Goal: Task Accomplishment & Management: Contribute content

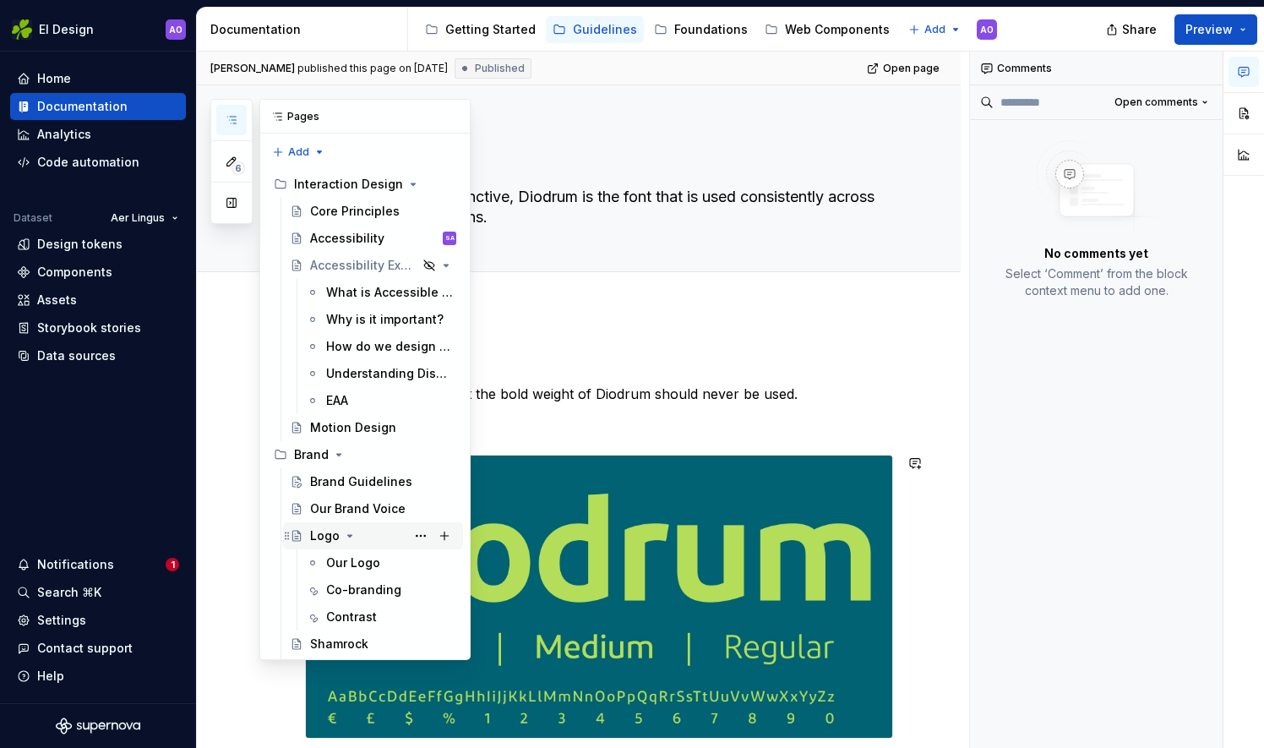
click at [317, 536] on div "Logo" at bounding box center [325, 535] width 30 height 17
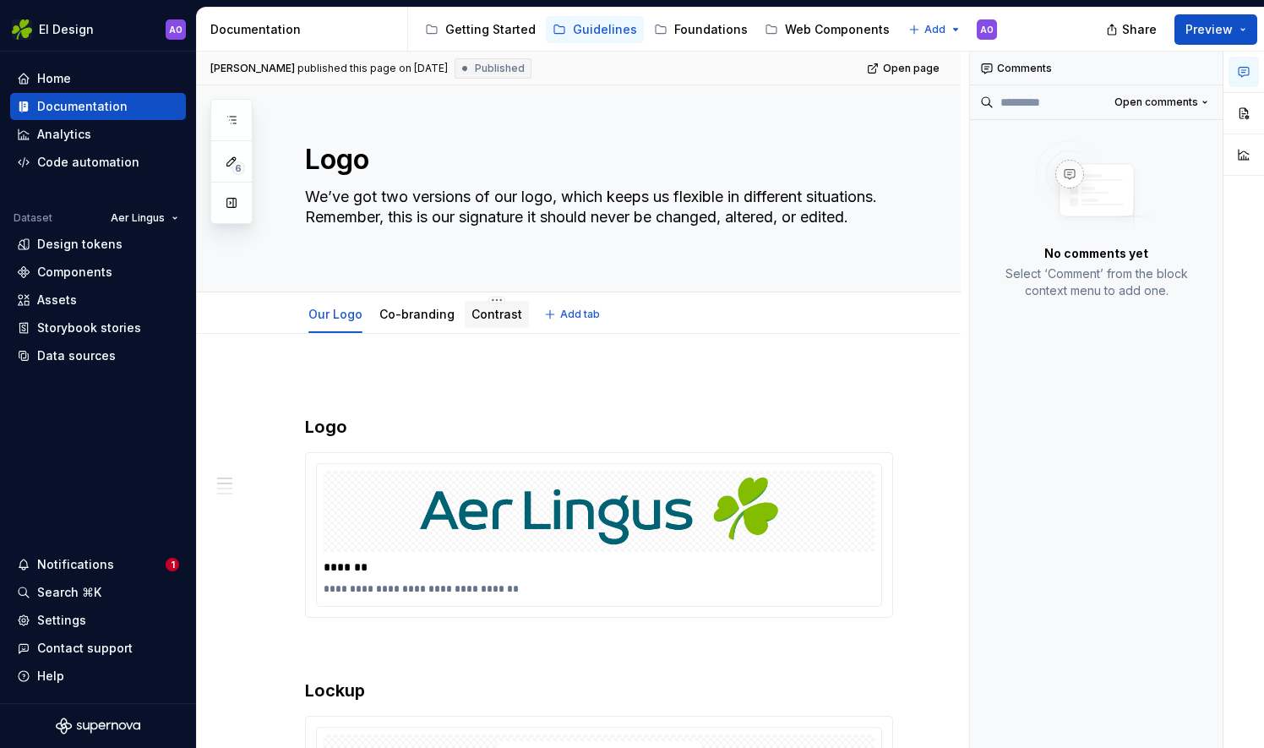
click at [499, 321] on div "Contrast" at bounding box center [496, 314] width 51 height 17
click at [484, 322] on div "Contrast" at bounding box center [496, 314] width 51 height 20
click at [482, 309] on link "Contrast" at bounding box center [496, 314] width 51 height 14
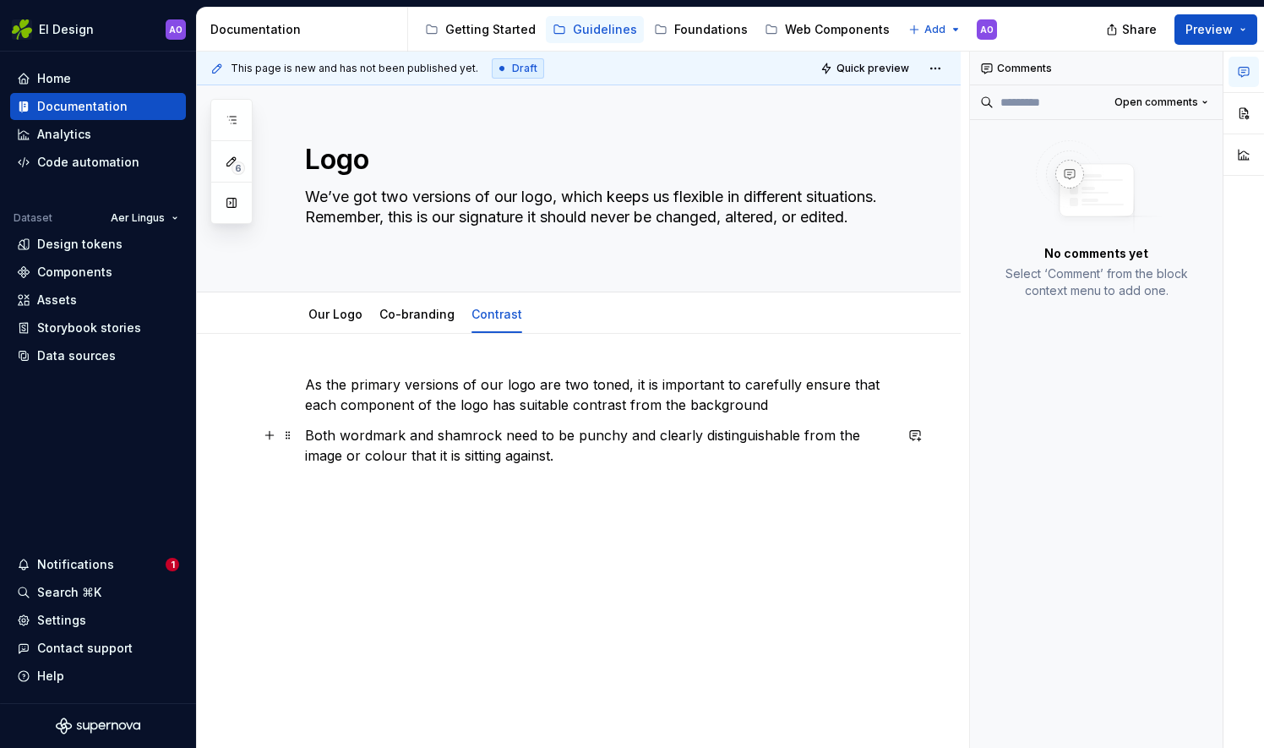
click at [600, 456] on p "Both wordmark and shamrock need to be punchy and clearly distinguishable from t…" at bounding box center [599, 445] width 588 height 41
click at [267, 485] on button "button" at bounding box center [270, 486] width 24 height 24
click at [271, 492] on button "button" at bounding box center [270, 486] width 24 height 24
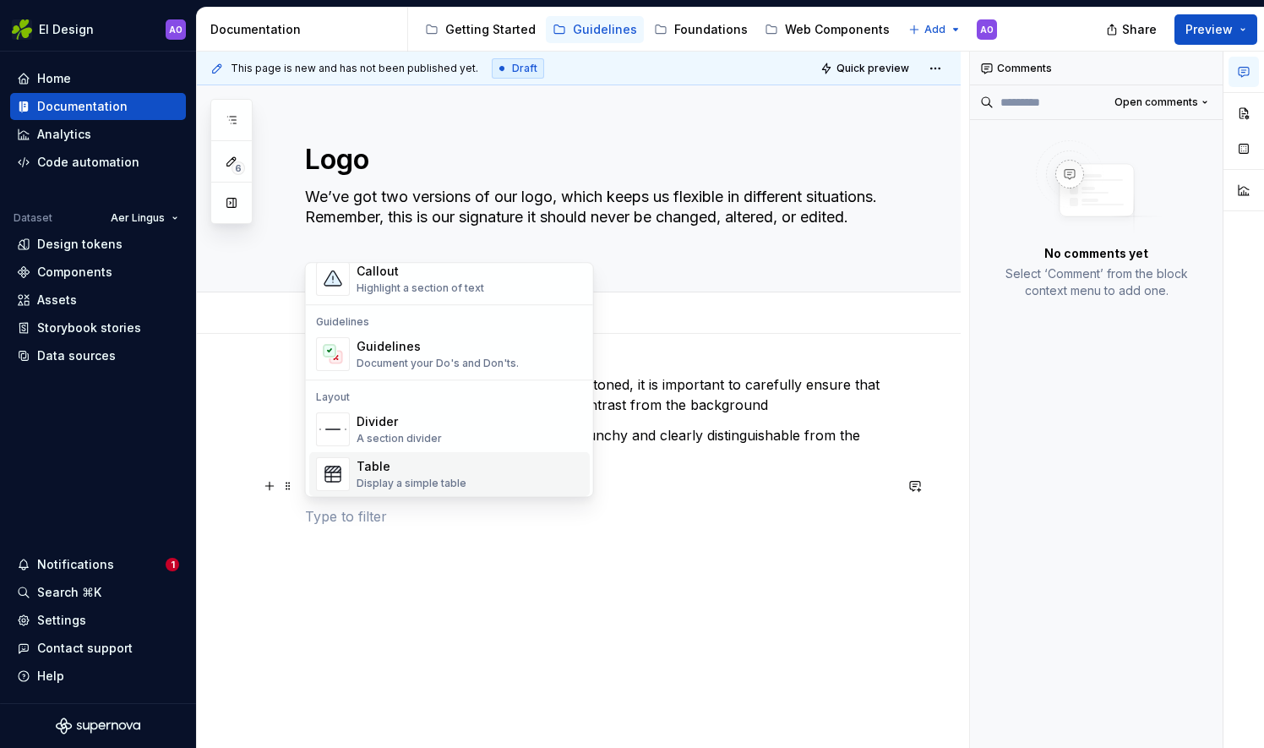
scroll to position [412, 0]
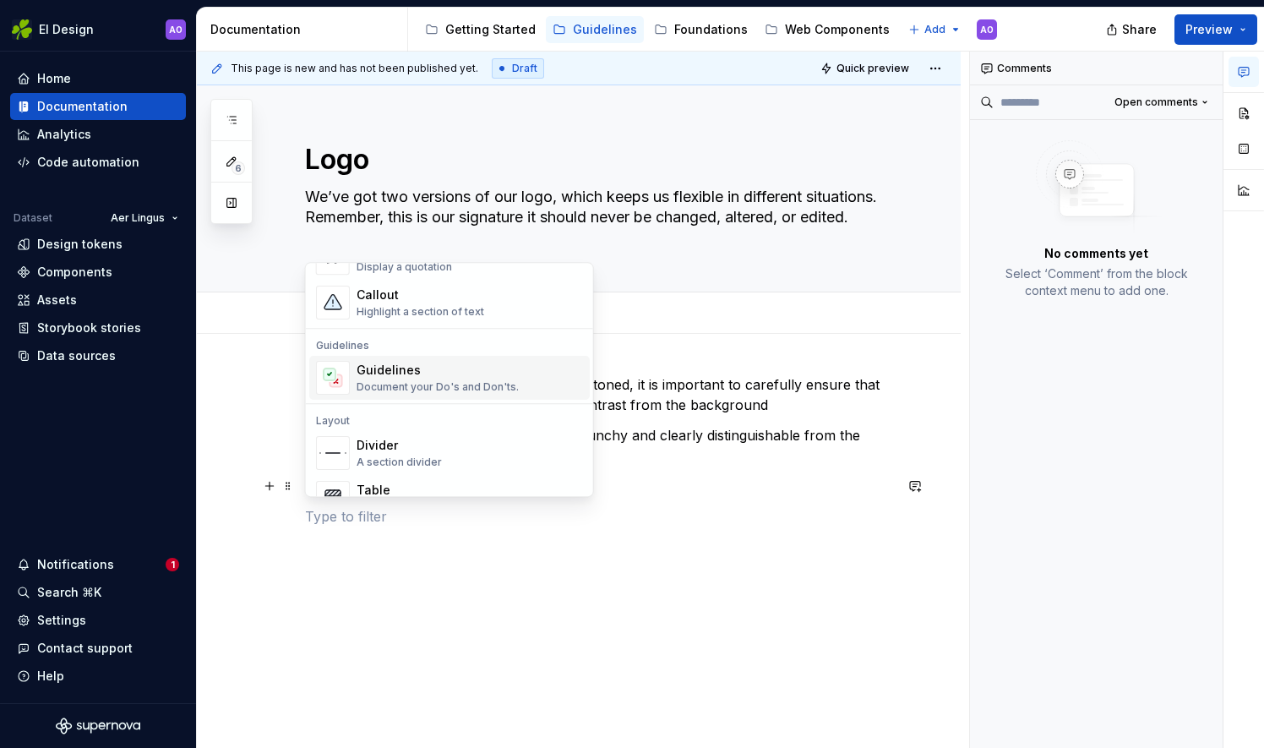
click at [401, 387] on div "Document your Do's and Don'ts." at bounding box center [438, 387] width 162 height 14
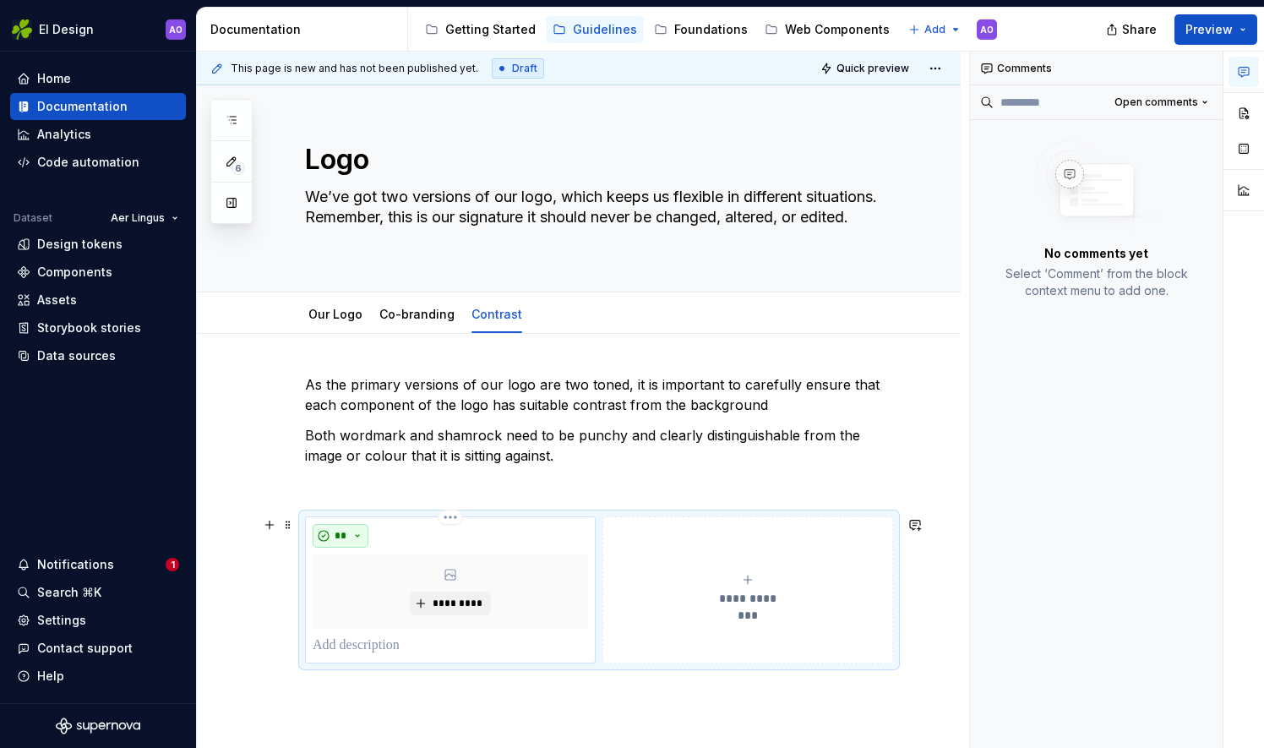
click at [357, 530] on button "**" at bounding box center [341, 536] width 56 height 24
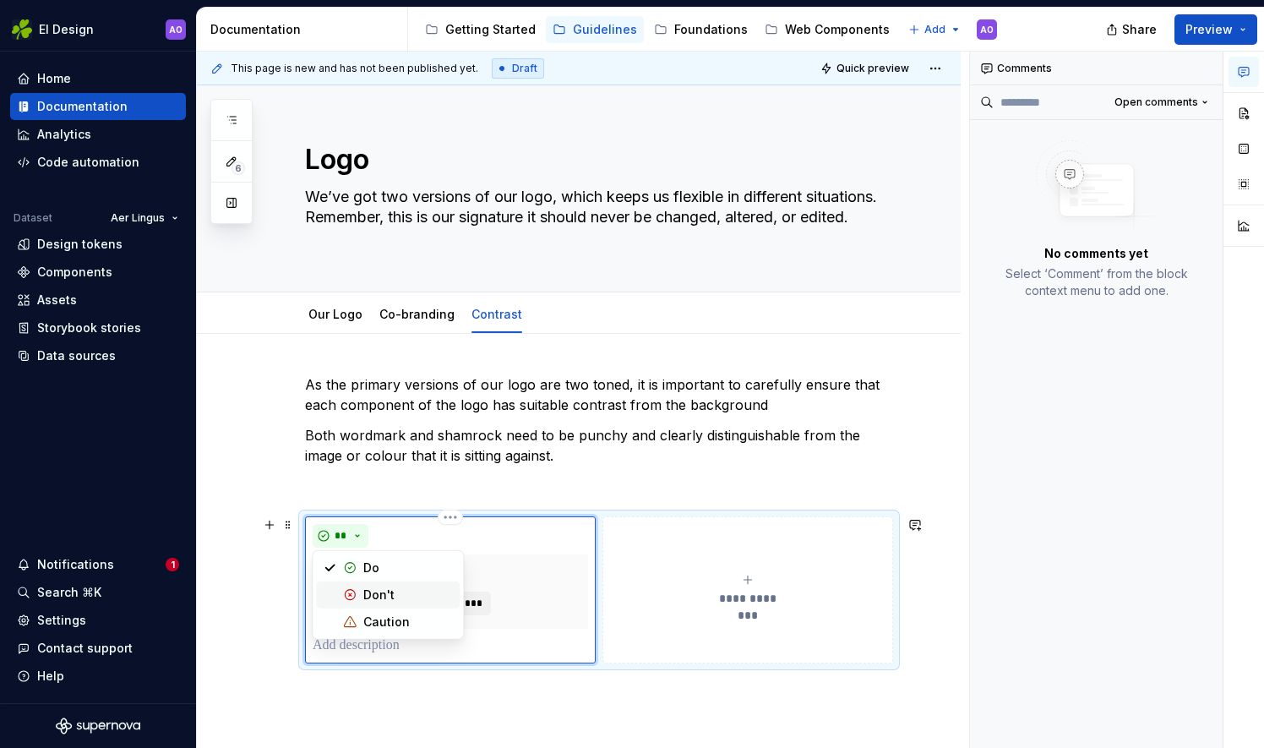
click at [369, 595] on div "Don't" at bounding box center [378, 594] width 31 height 17
click at [428, 602] on button "*********" at bounding box center [450, 603] width 80 height 24
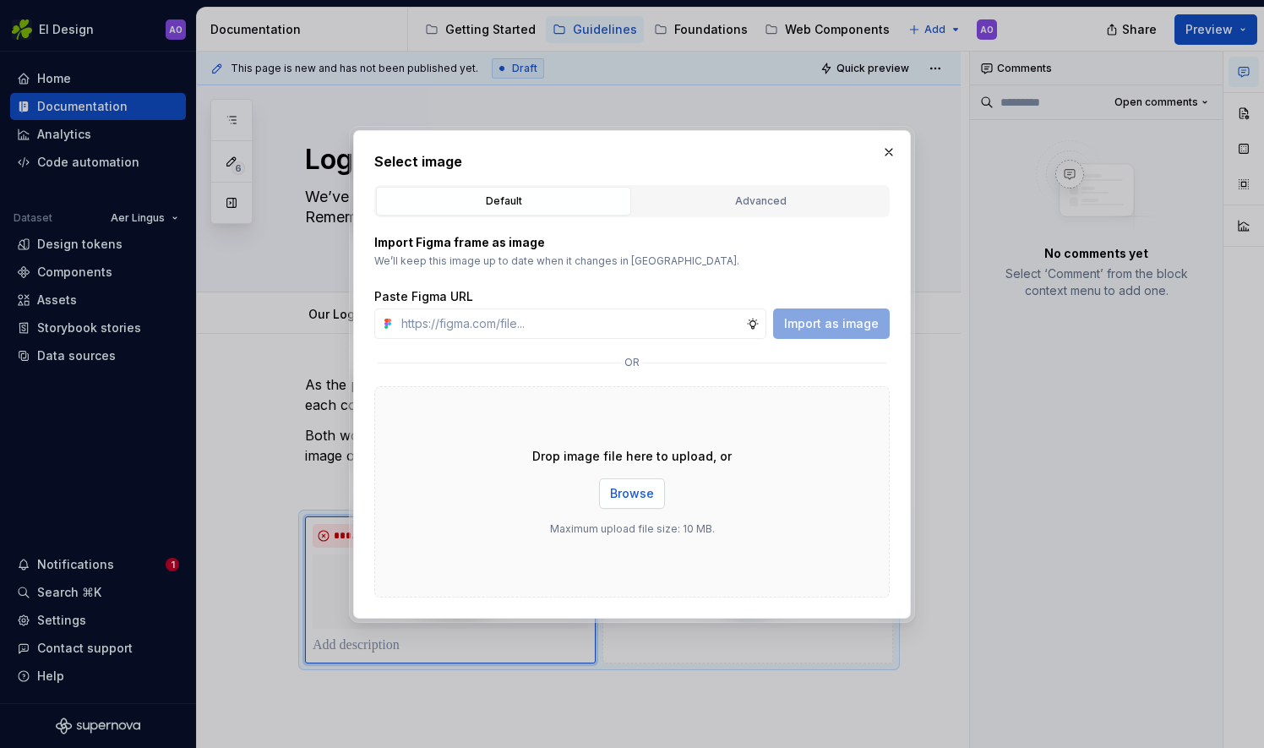
click at [618, 488] on span "Browse" at bounding box center [632, 493] width 44 height 17
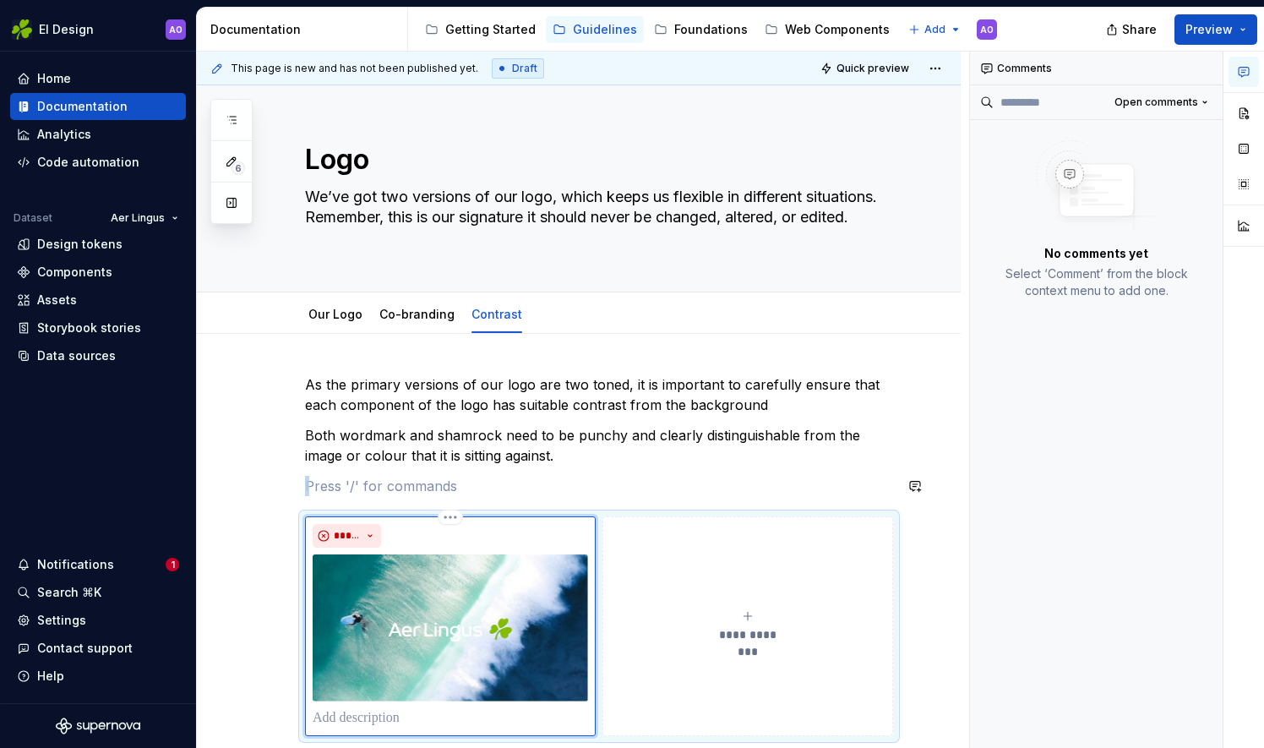
scroll to position [84, 0]
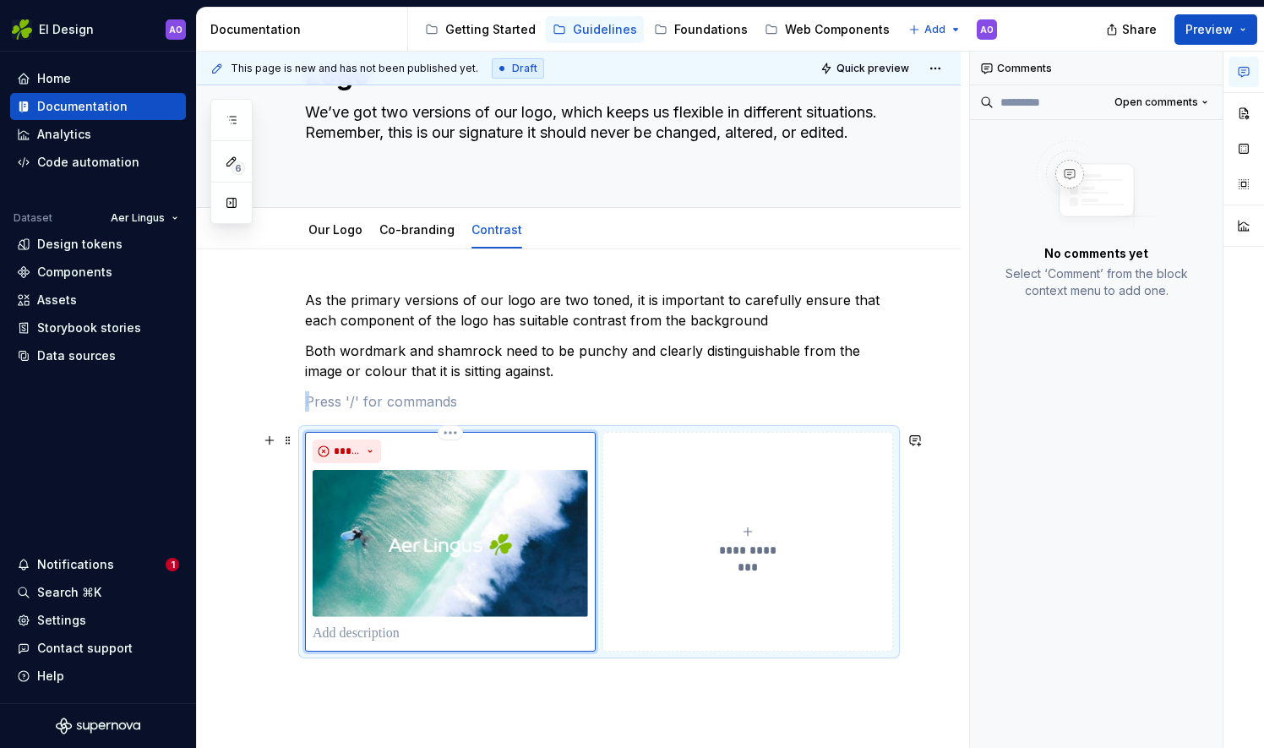
click at [738, 531] on div "**********" at bounding box center [747, 542] width 275 height 34
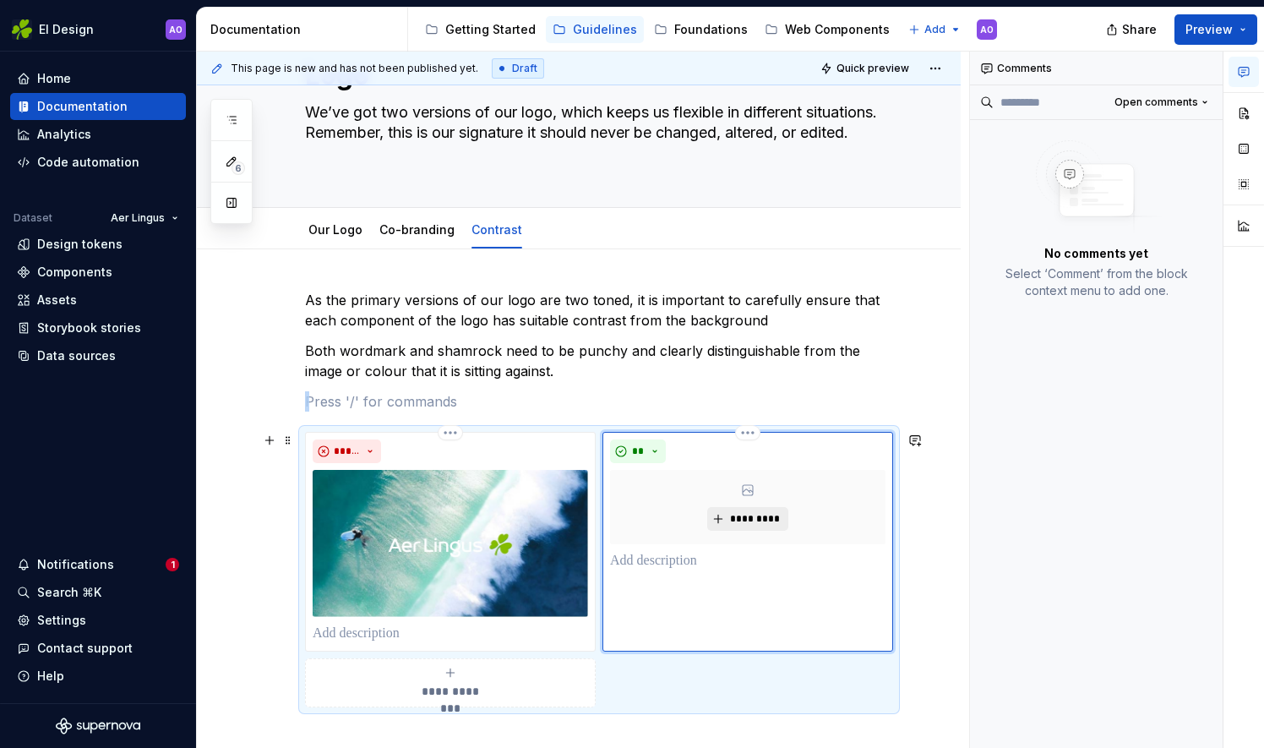
click at [744, 509] on button "*********" at bounding box center [747, 519] width 80 height 24
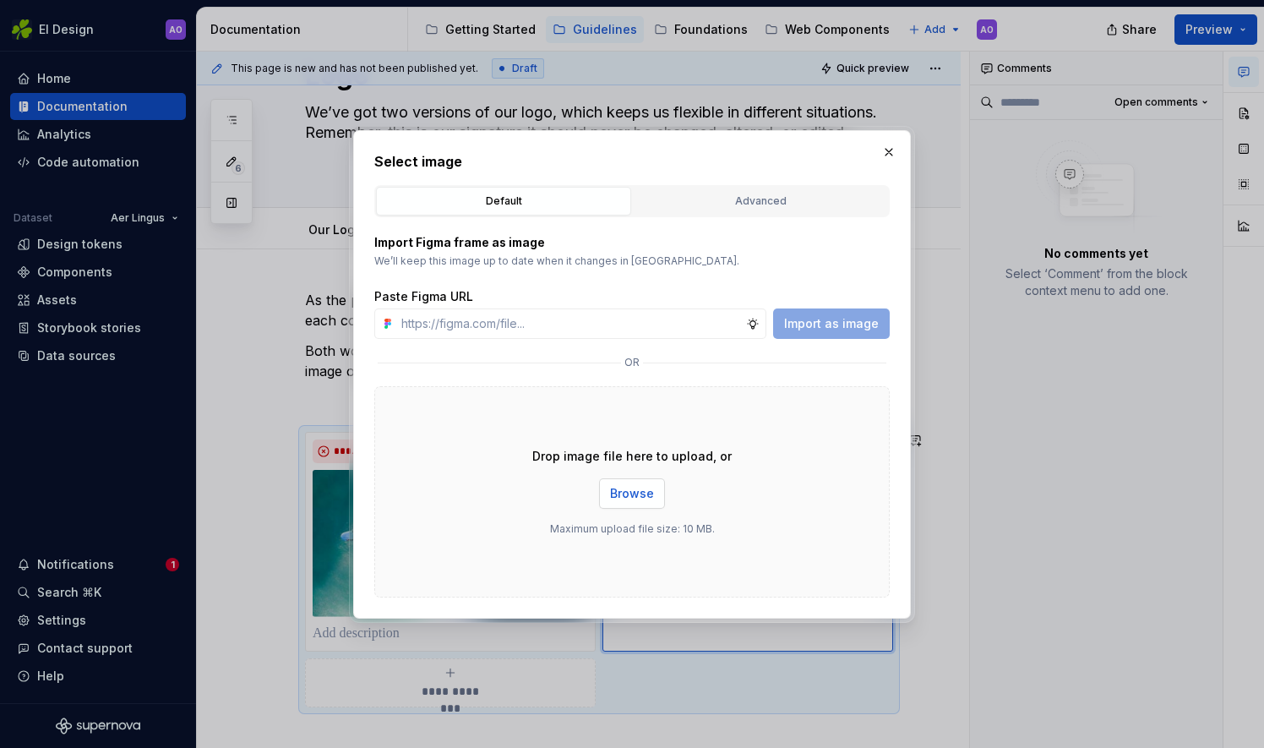
click at [624, 497] on span "Browse" at bounding box center [632, 493] width 44 height 17
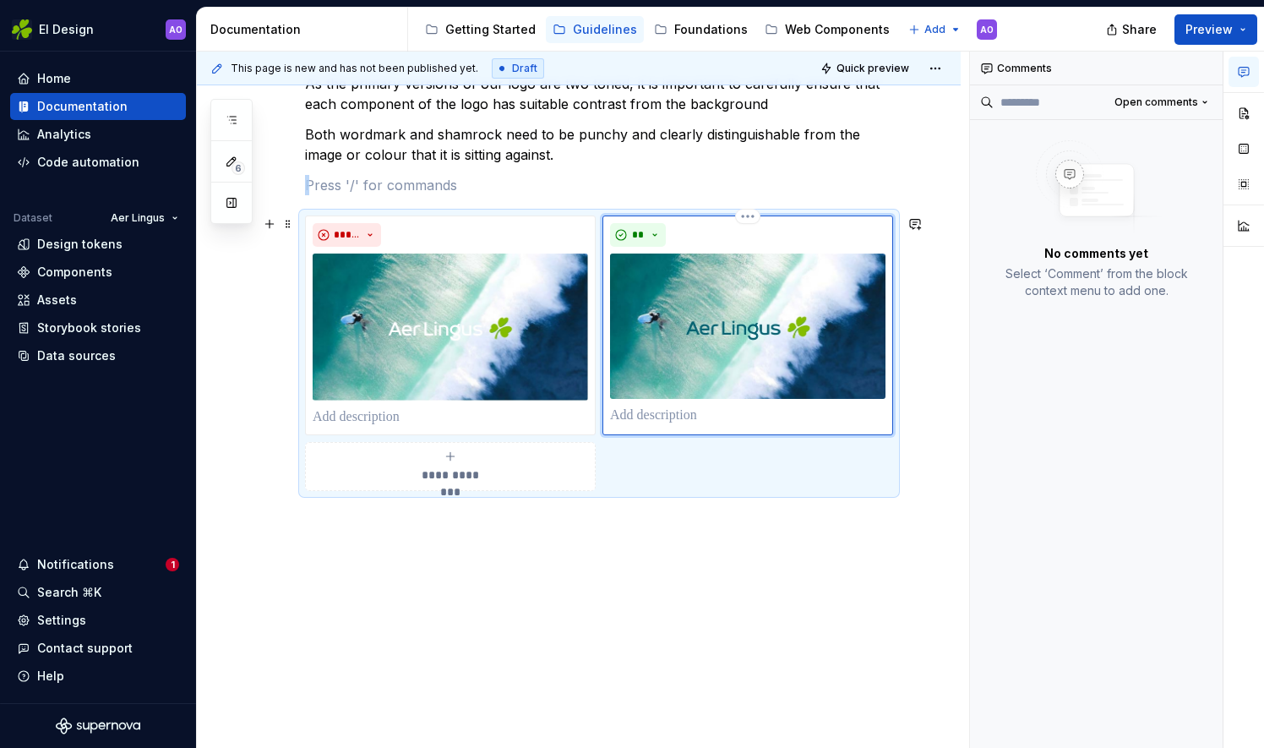
scroll to position [326, 0]
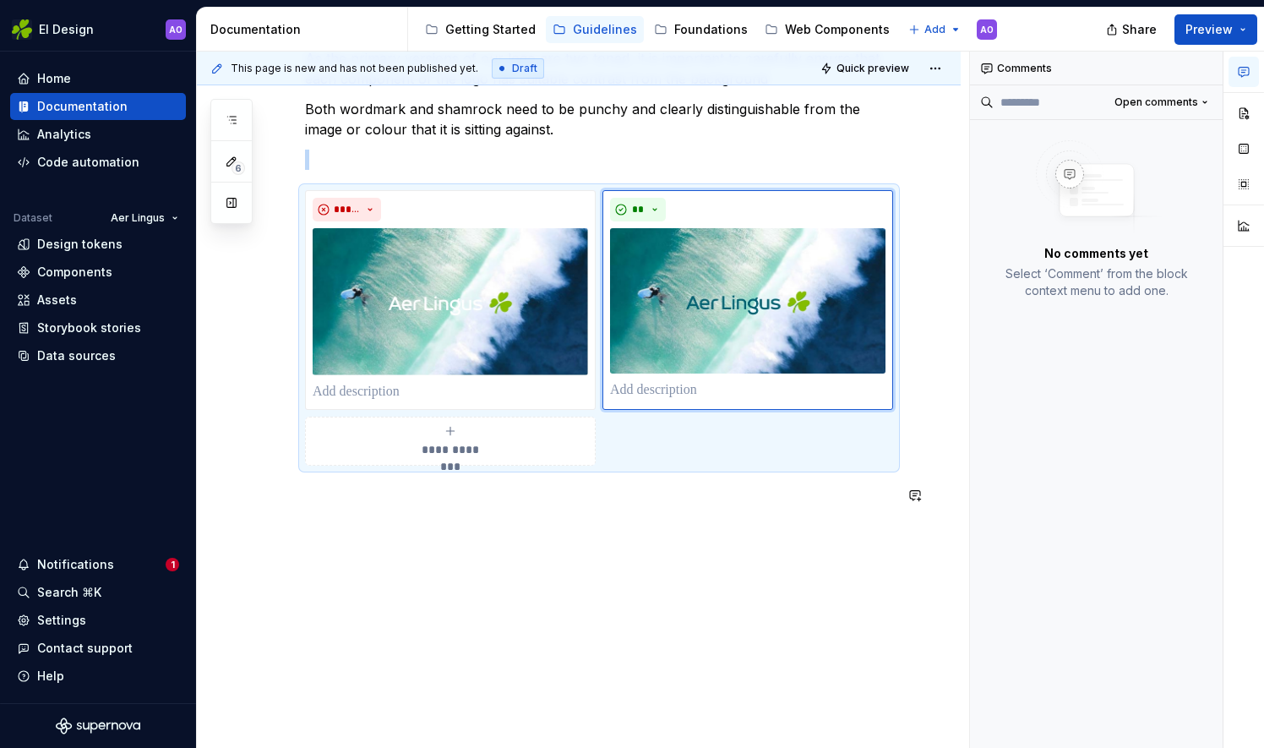
click at [488, 566] on div "**********" at bounding box center [579, 379] width 764 height 743
click at [380, 551] on div "**********" at bounding box center [579, 379] width 764 height 743
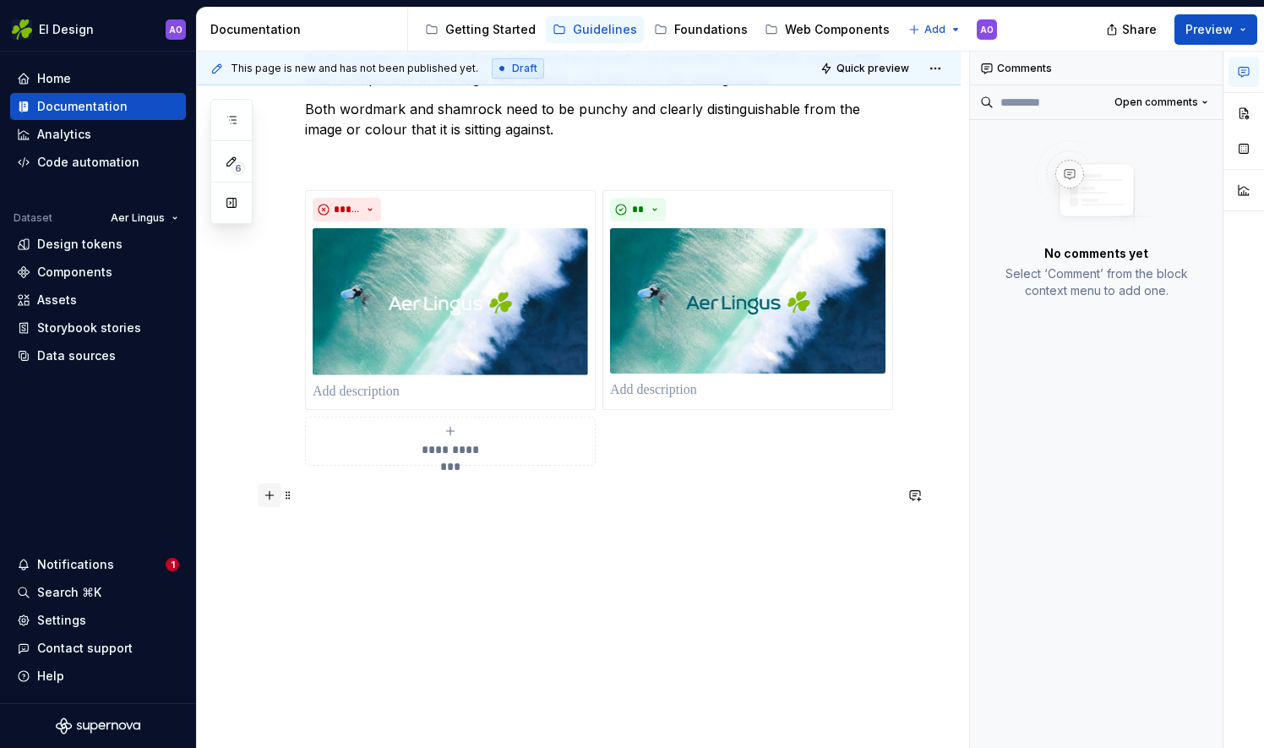
click at [271, 495] on button "button" at bounding box center [270, 495] width 24 height 24
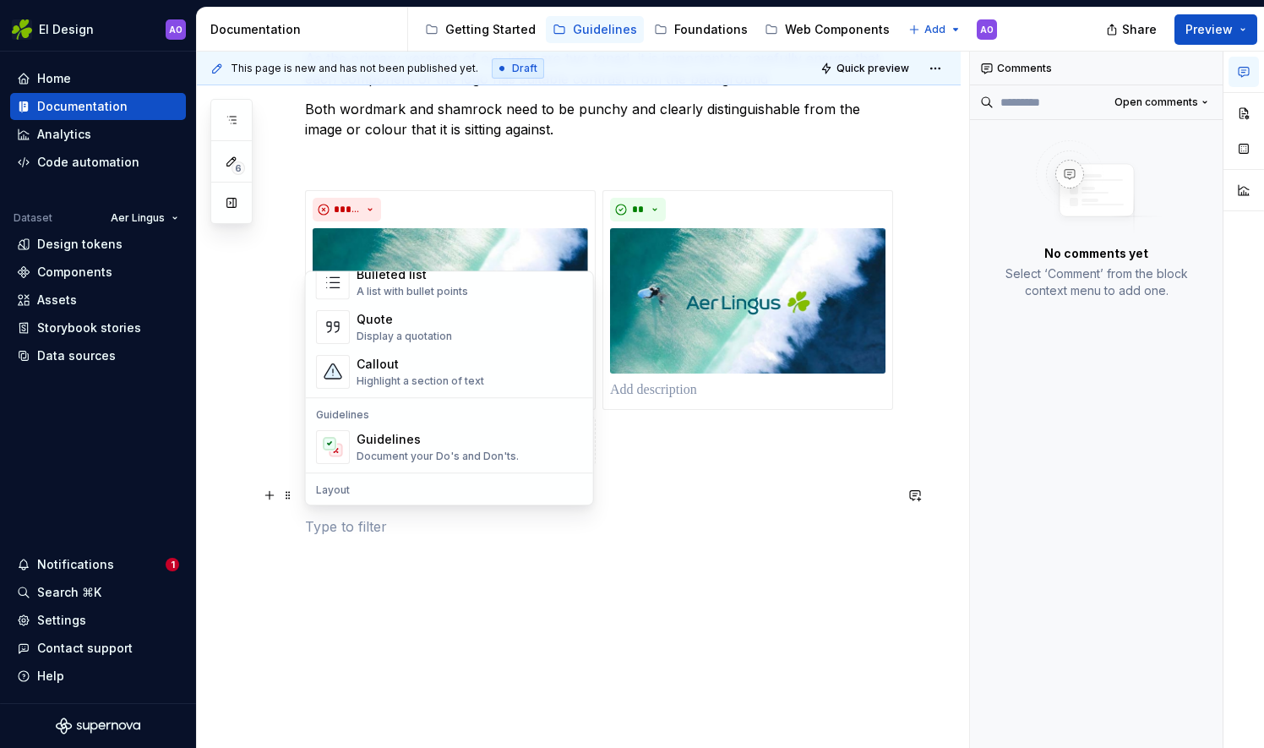
scroll to position [422, 0]
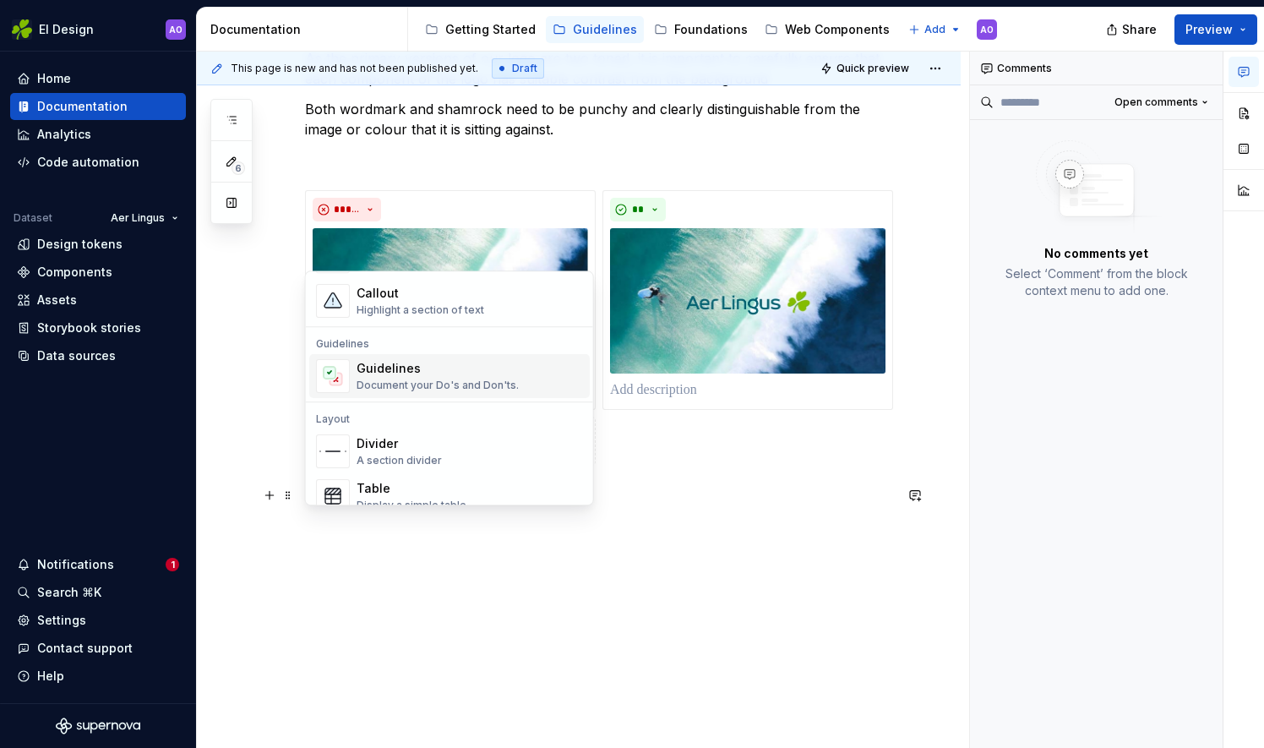
click at [429, 379] on div "Guidelines Document your Do's and Don'ts." at bounding box center [438, 376] width 162 height 32
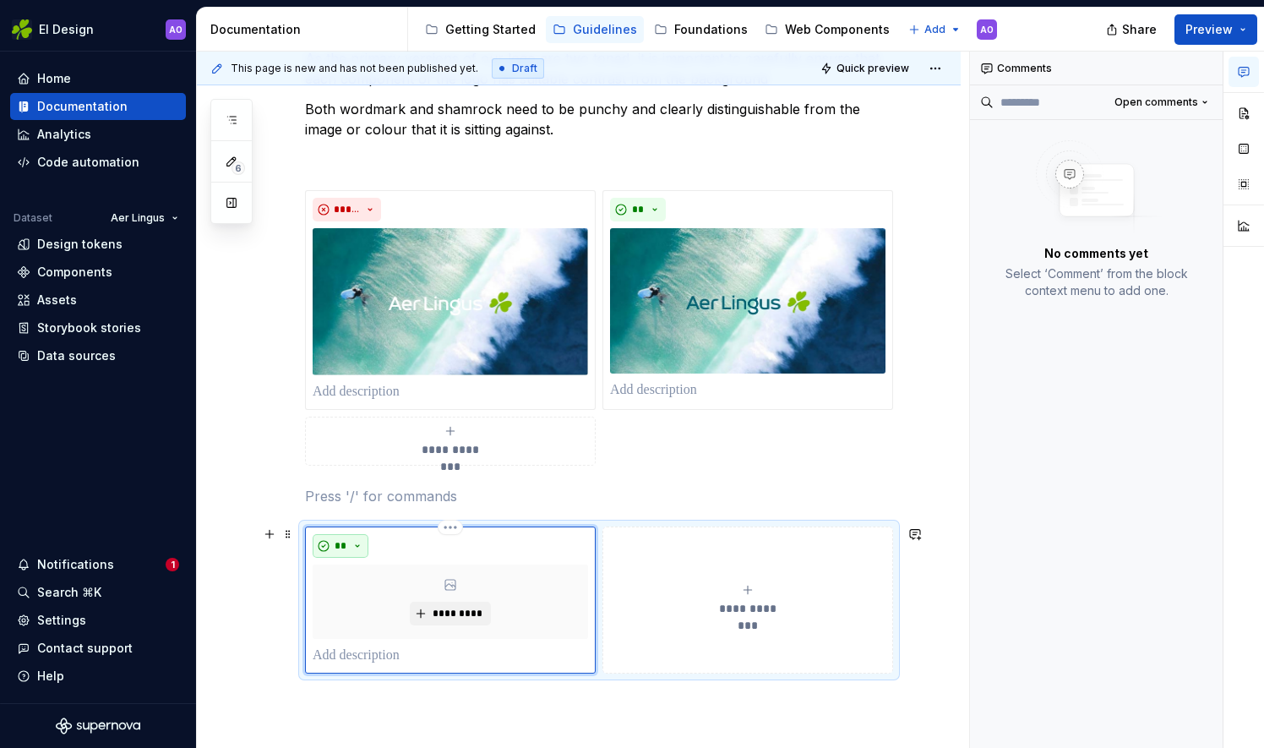
click at [341, 536] on button "**" at bounding box center [341, 546] width 56 height 24
click at [365, 599] on div "Don't" at bounding box center [378, 603] width 31 height 17
click at [467, 608] on span "*********" at bounding box center [457, 614] width 52 height 14
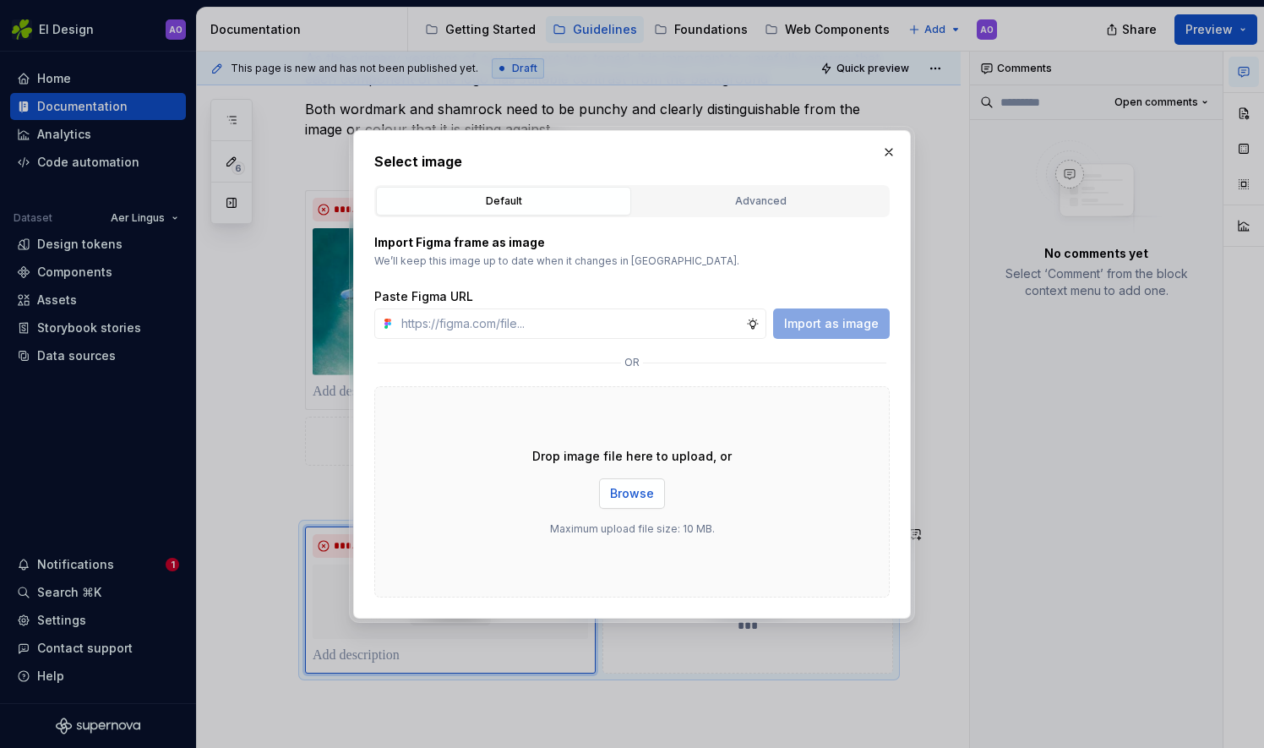
click at [648, 492] on span "Browse" at bounding box center [632, 493] width 44 height 17
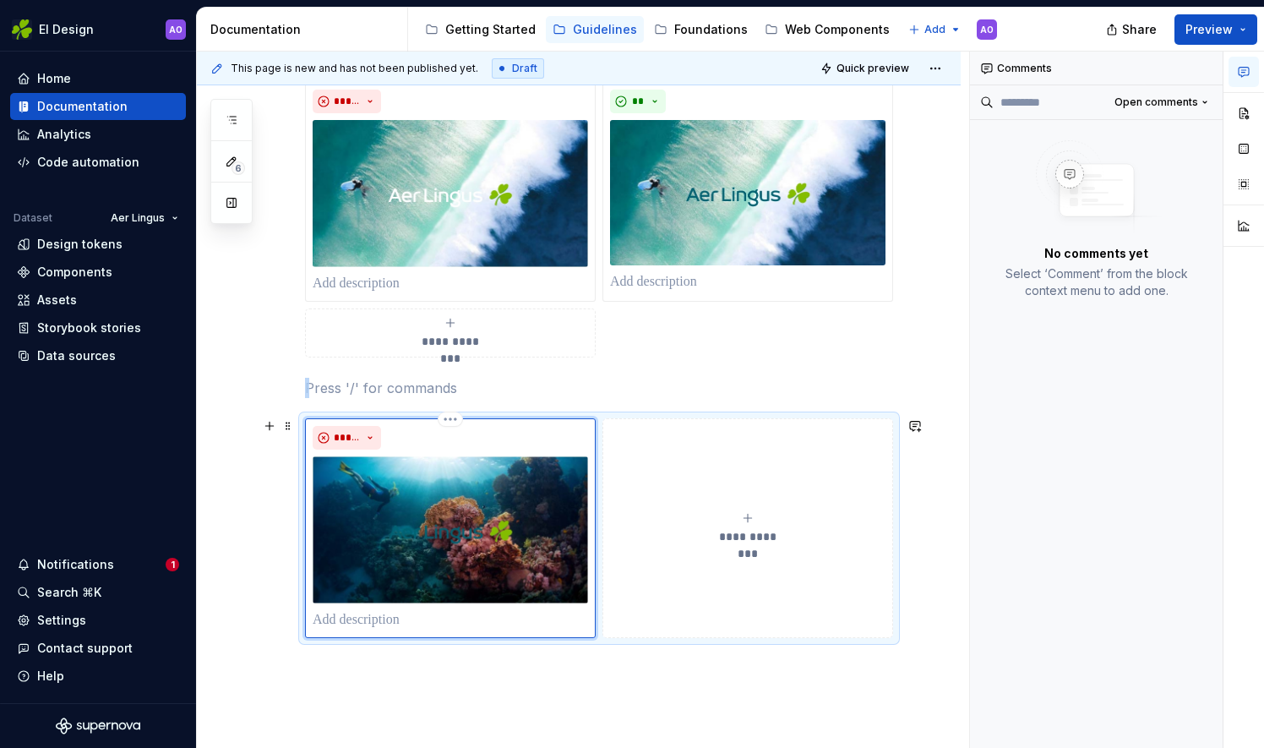
scroll to position [495, 0]
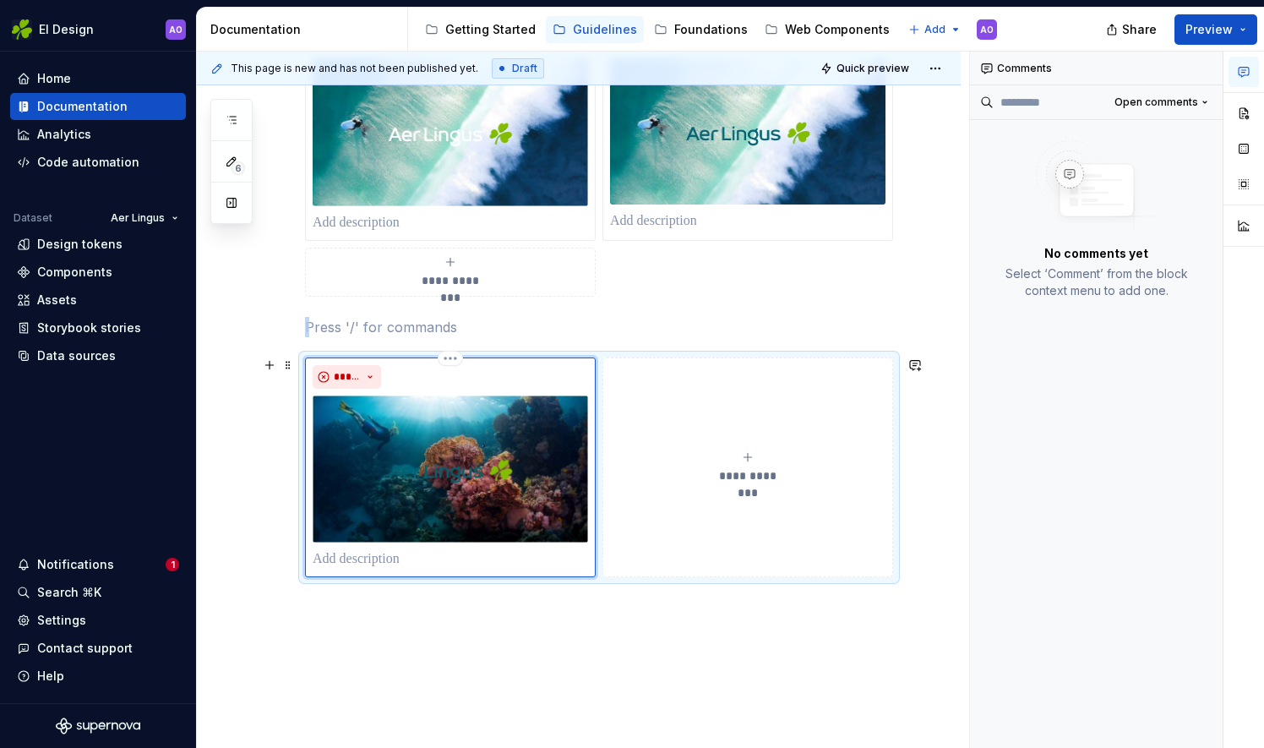
click at [732, 446] on button "**********" at bounding box center [747, 467] width 291 height 220
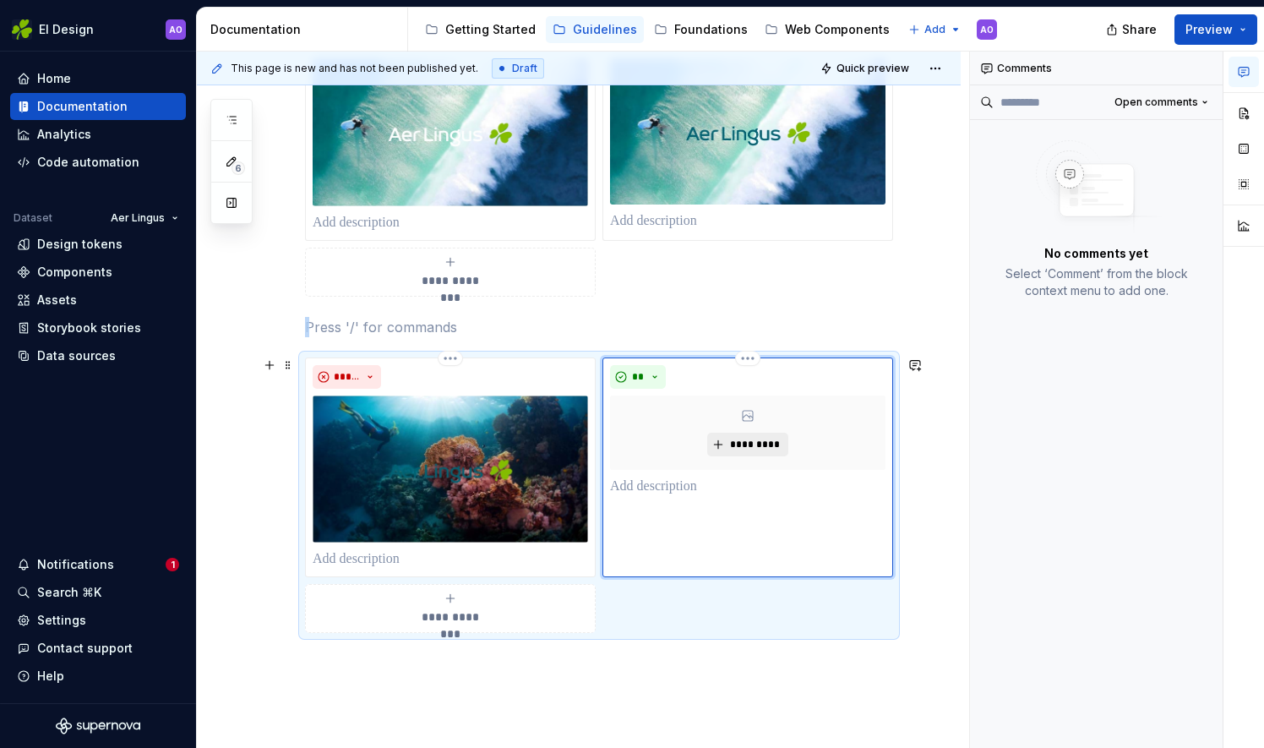
click at [729, 446] on span "*********" at bounding box center [754, 445] width 52 height 14
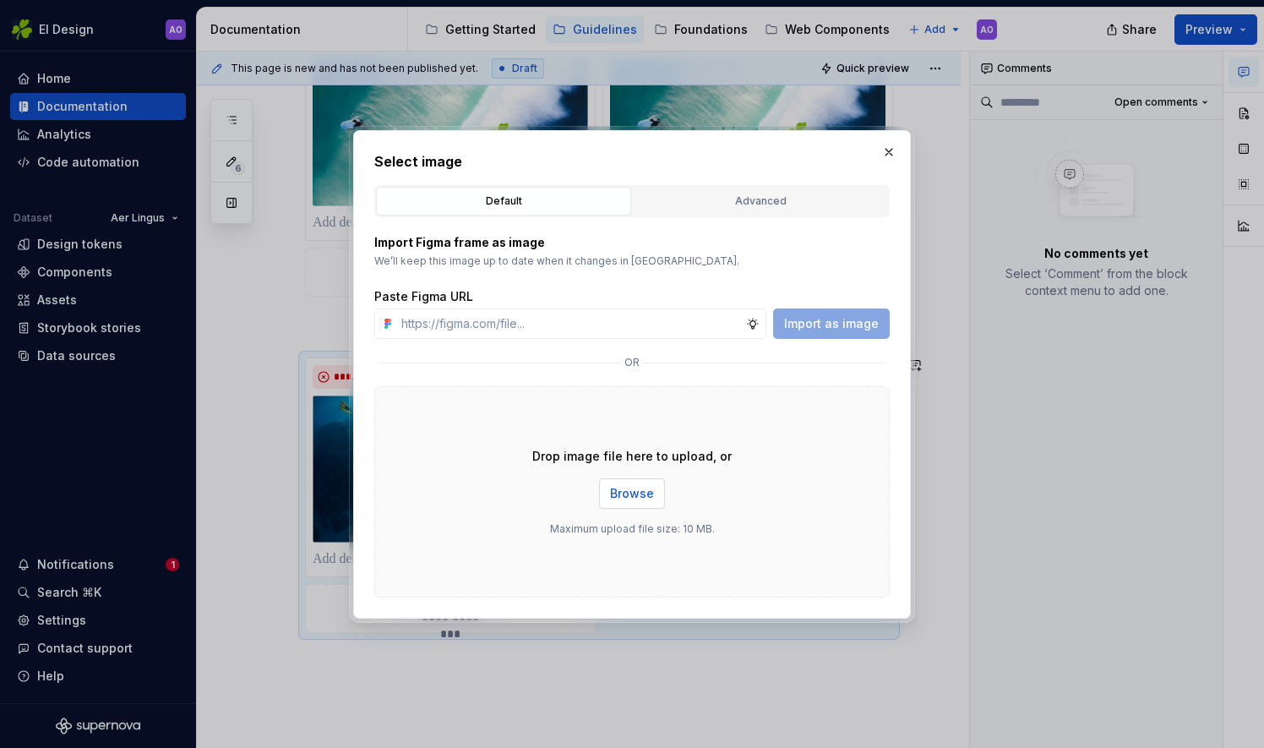
click at [634, 493] on span "Browse" at bounding box center [632, 493] width 44 height 17
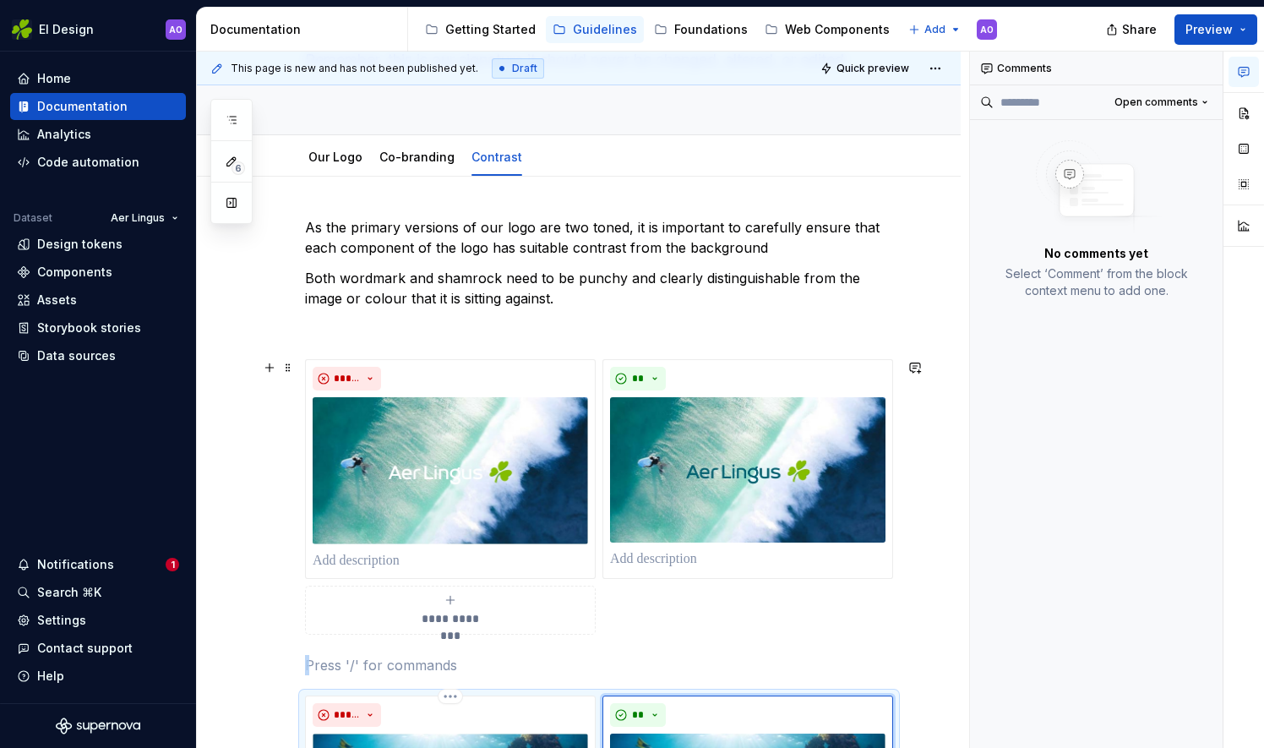
scroll to position [0, 0]
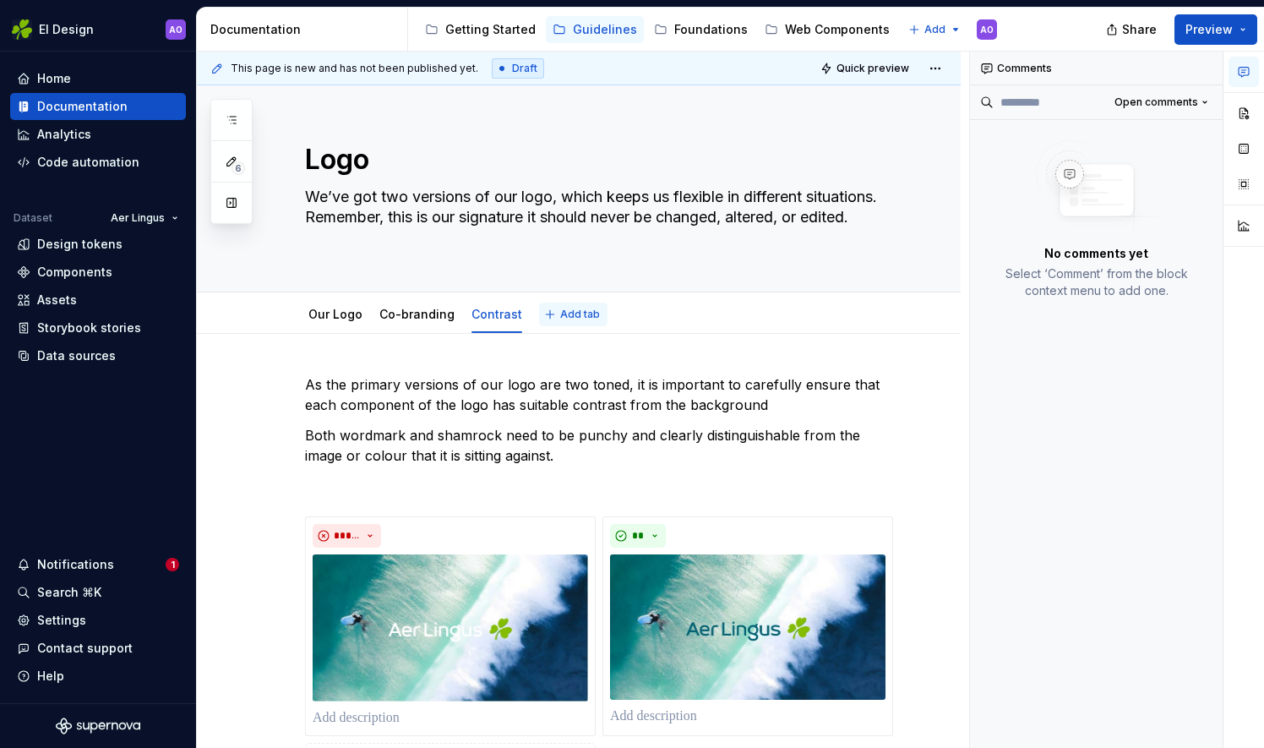
click at [555, 321] on button "Add tab" at bounding box center [573, 314] width 68 height 24
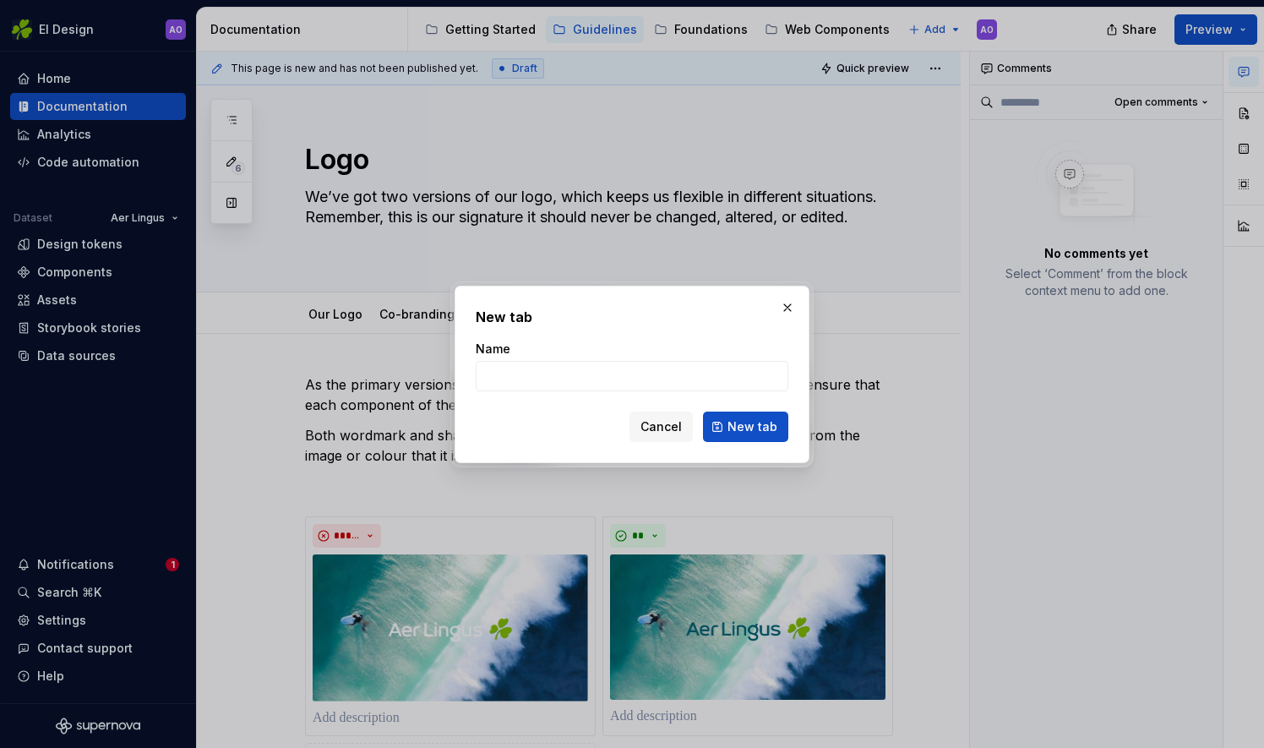
type textarea "*"
type input "Incorrect usage"
click at [760, 429] on span "New tab" at bounding box center [752, 426] width 50 height 17
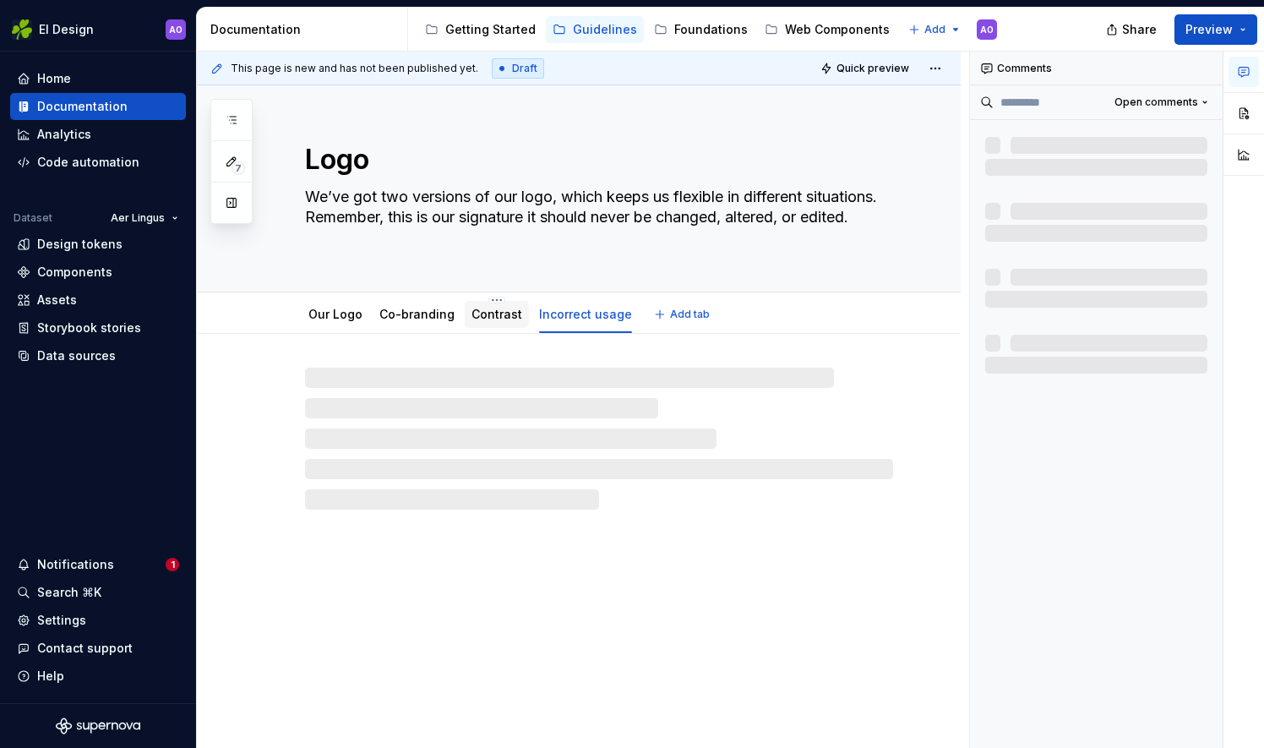
click at [504, 307] on link "Contrast" at bounding box center [496, 314] width 51 height 14
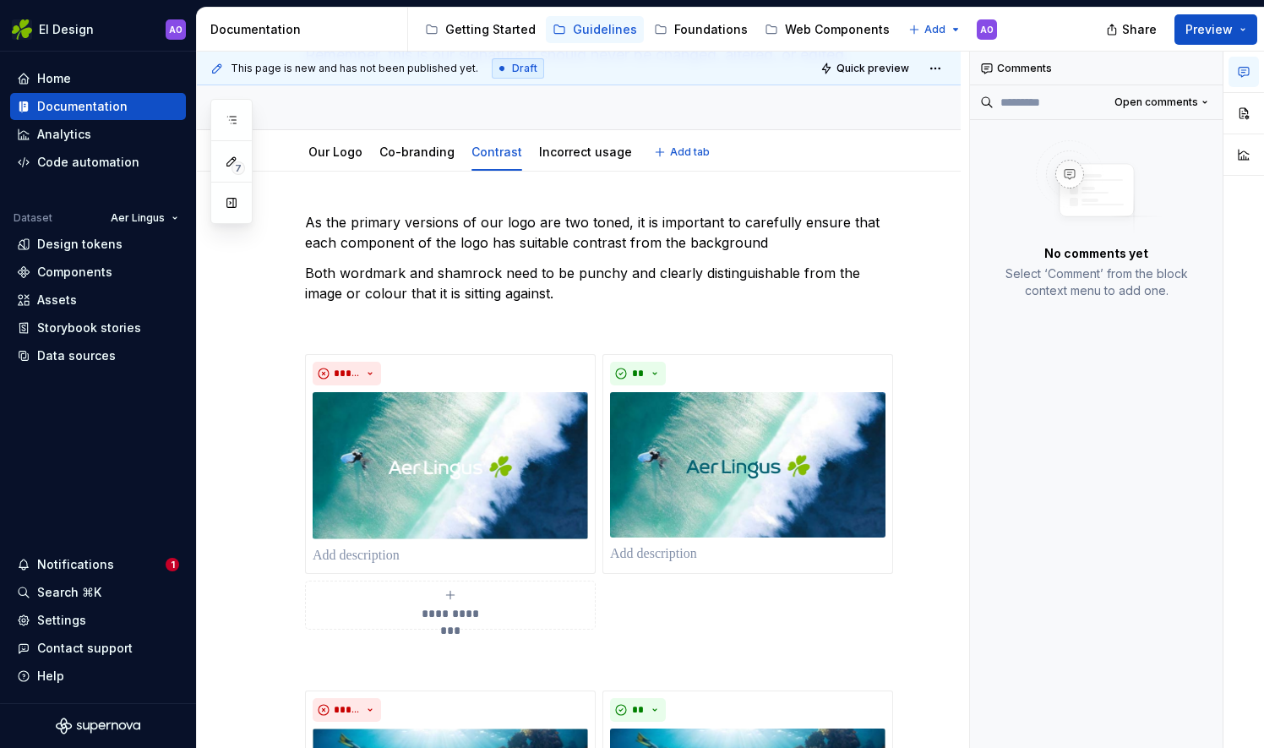
scroll to position [169, 0]
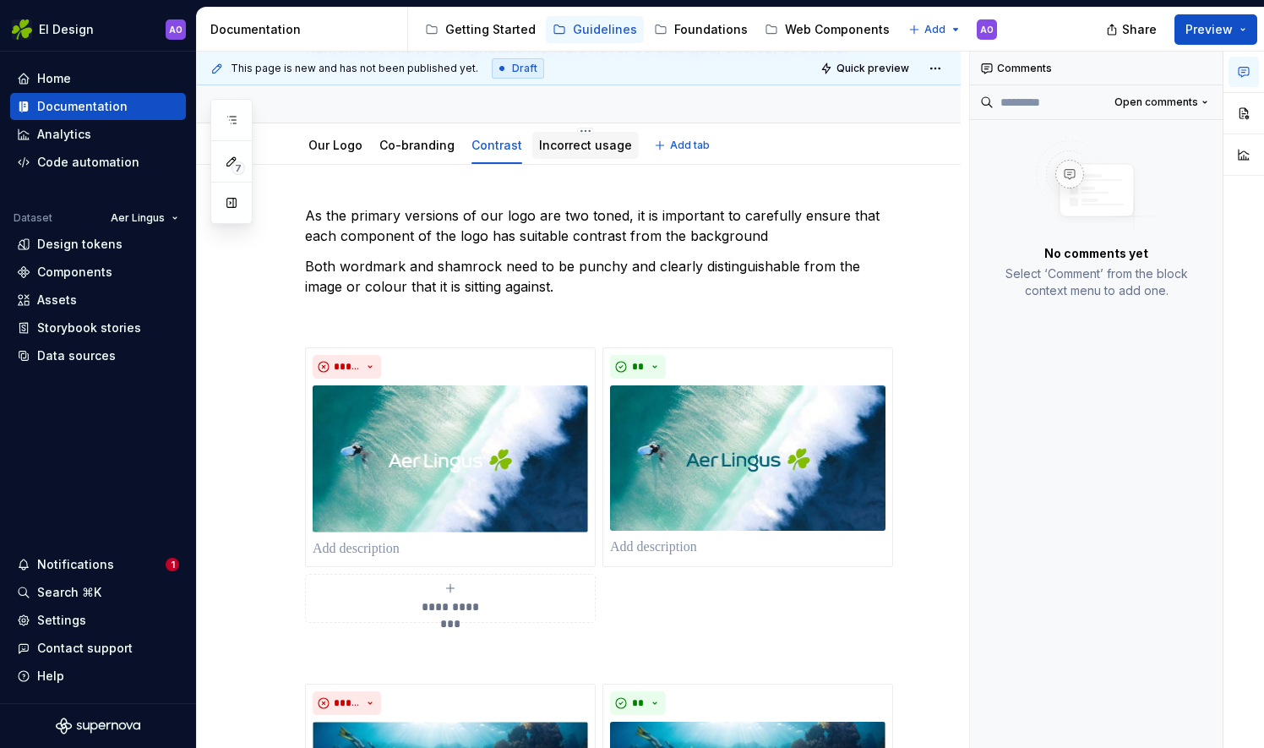
click at [585, 140] on link "Incorrect usage" at bounding box center [585, 145] width 93 height 14
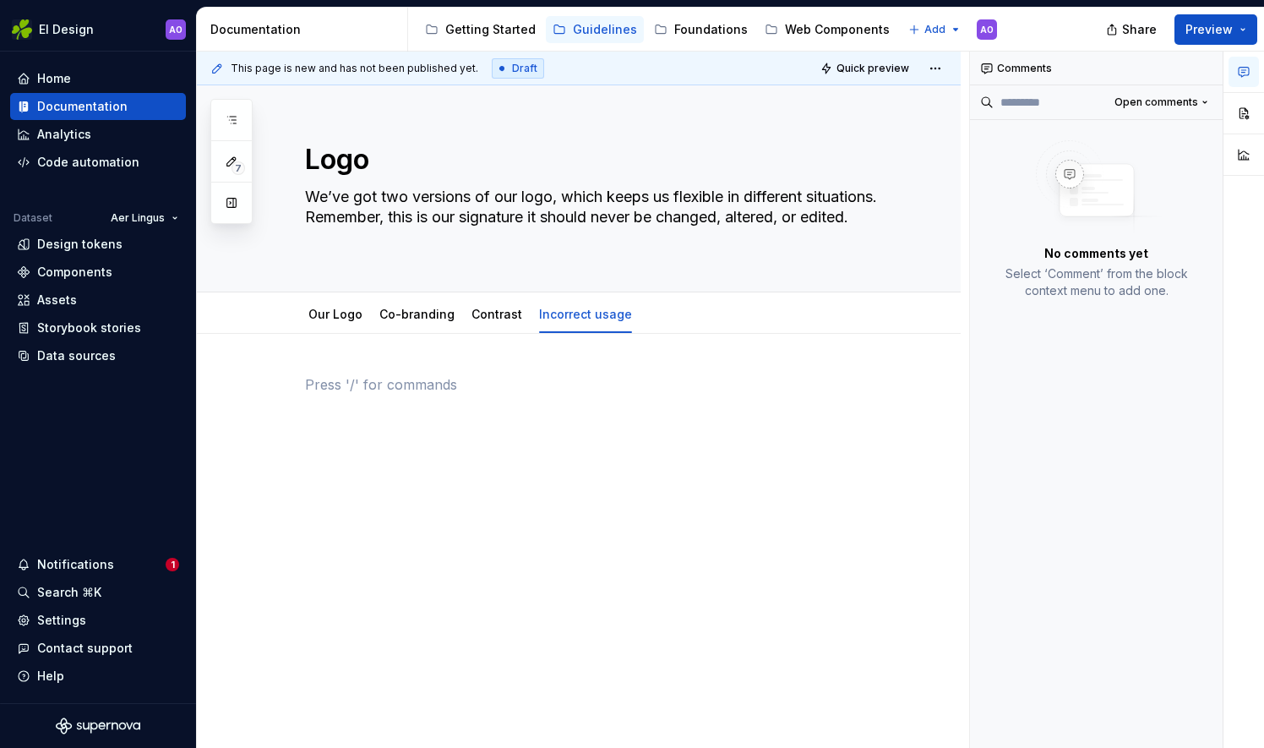
click at [428, 375] on p at bounding box center [599, 384] width 588 height 20
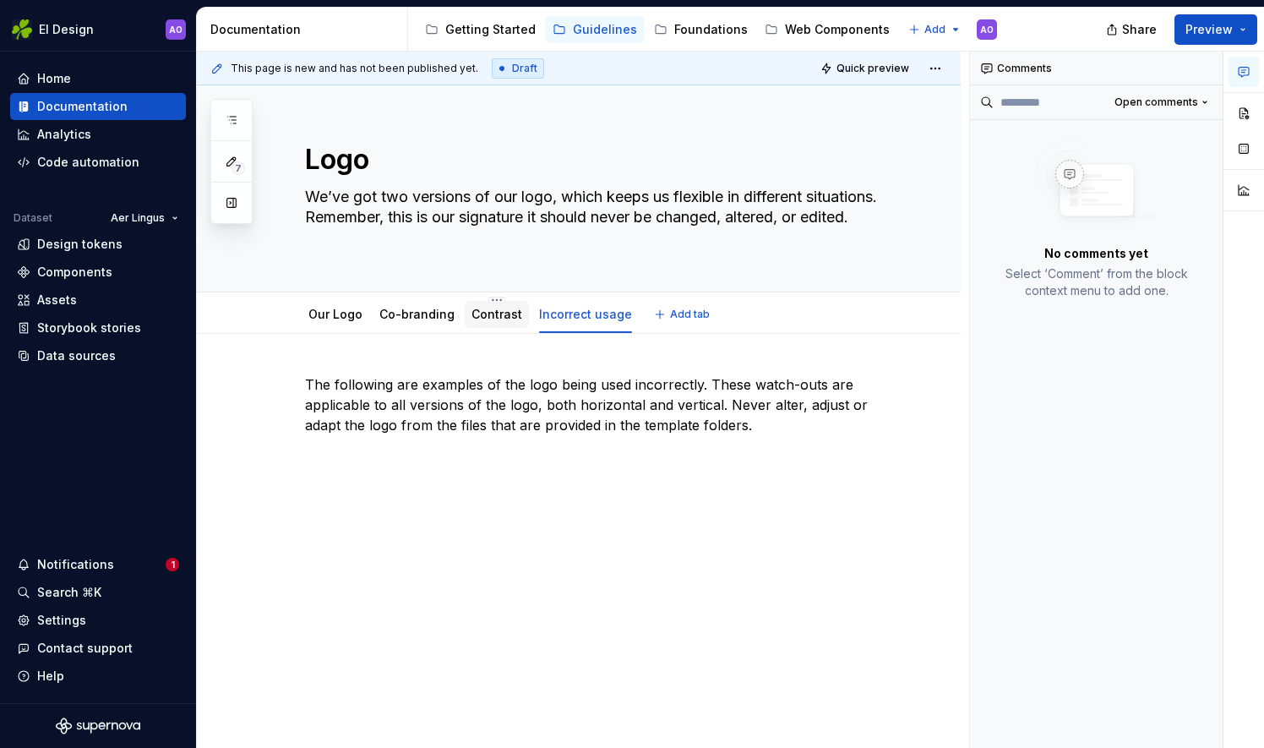
click at [478, 320] on div "Contrast" at bounding box center [496, 314] width 51 height 17
click at [409, 316] on link "Co-branding" at bounding box center [416, 314] width 75 height 14
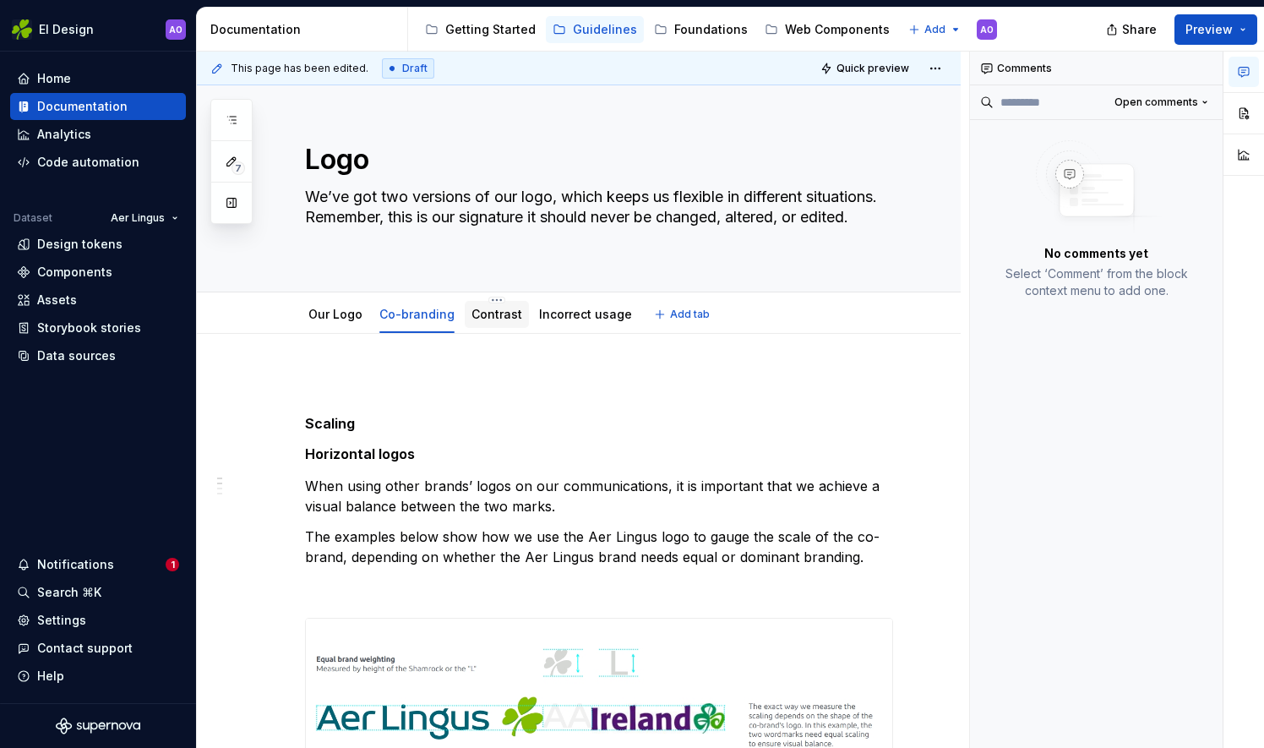
click at [487, 324] on div "Contrast" at bounding box center [497, 314] width 64 height 27
click at [488, 323] on div "Contrast" at bounding box center [496, 314] width 51 height 20
click at [485, 312] on link "Contrast" at bounding box center [496, 314] width 51 height 14
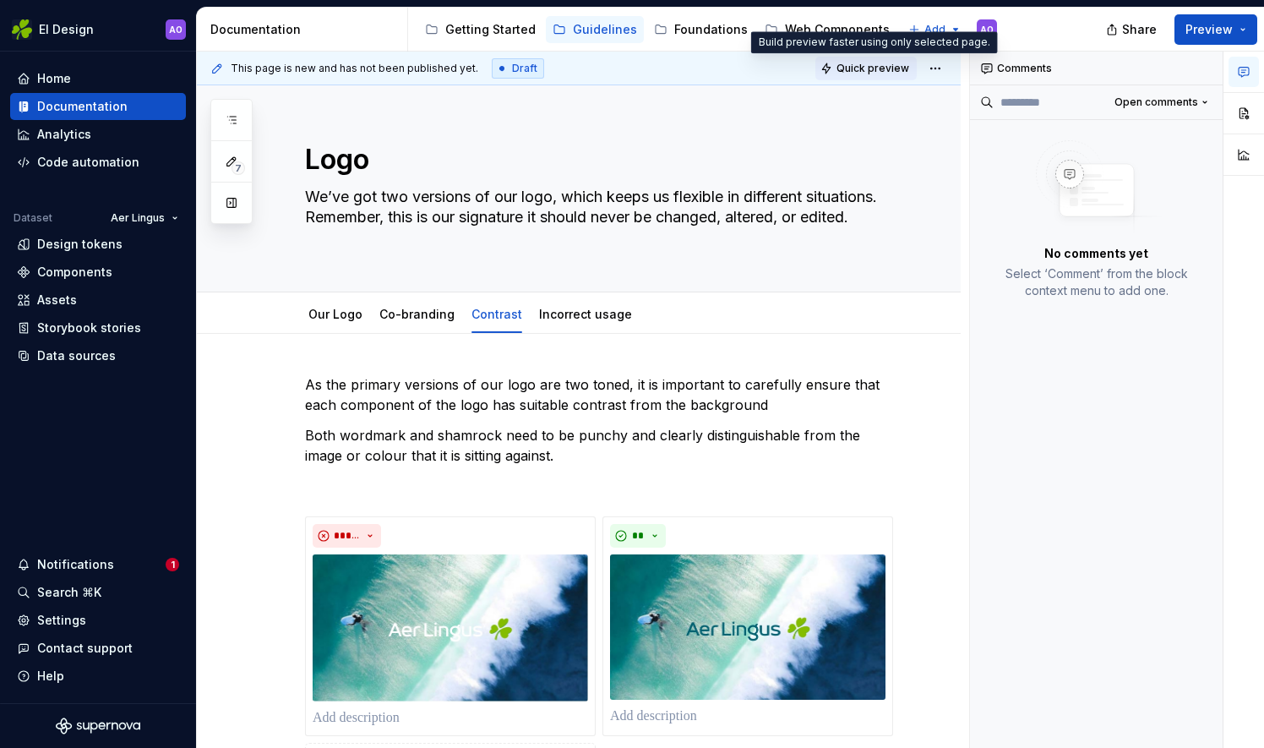
click at [853, 67] on span "Quick preview" at bounding box center [872, 69] width 73 height 14
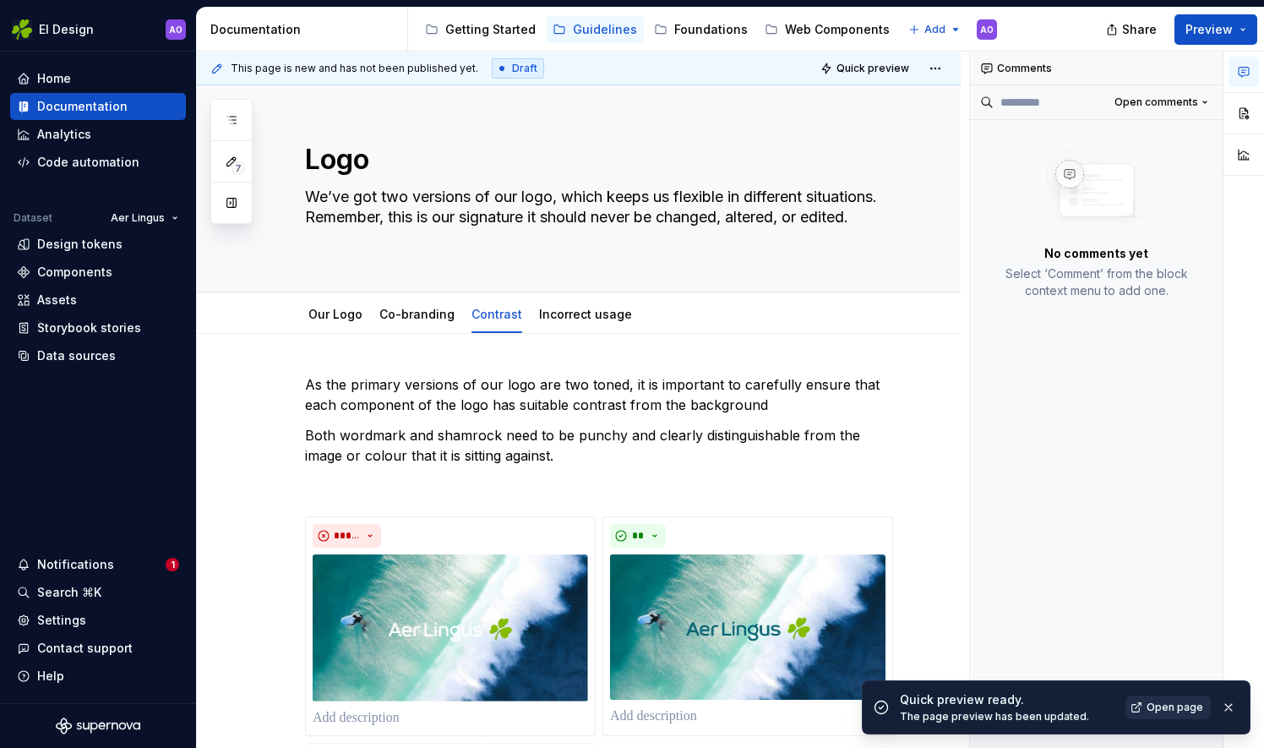
click at [1173, 701] on span "Open page" at bounding box center [1175, 707] width 57 height 14
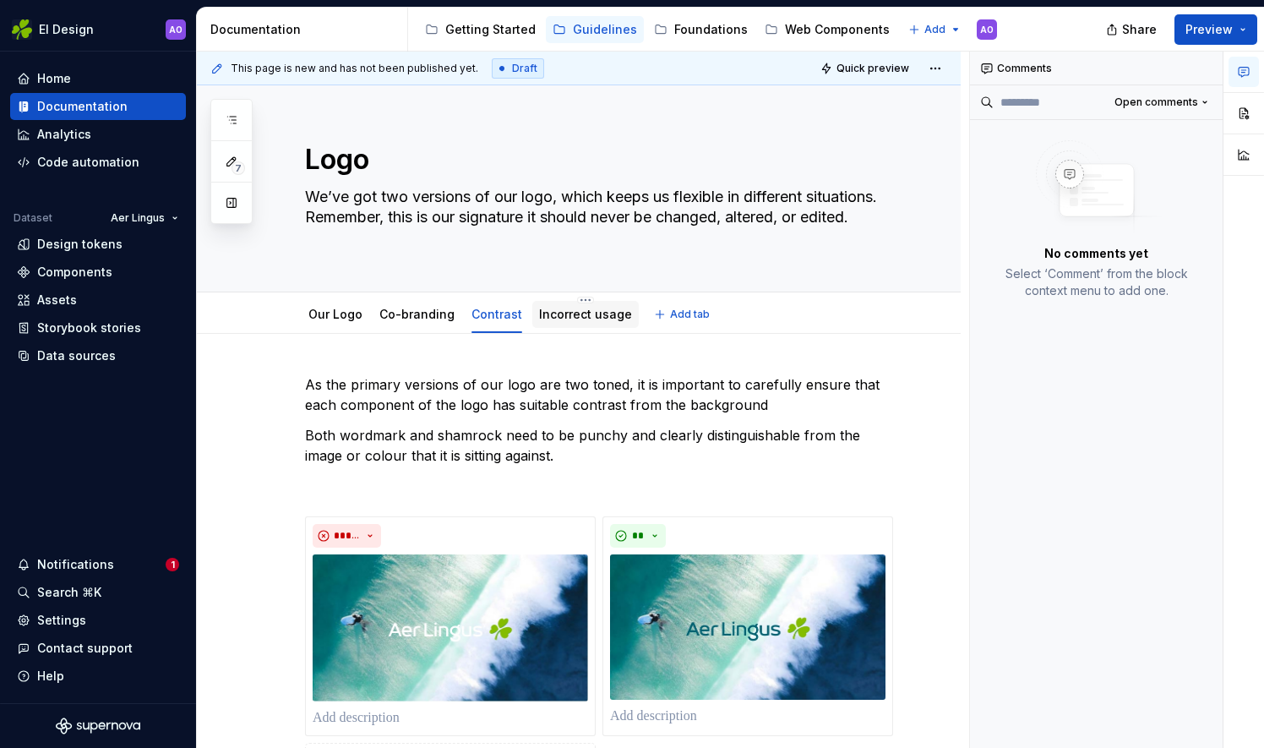
click at [561, 319] on link "Incorrect usage" at bounding box center [585, 314] width 93 height 14
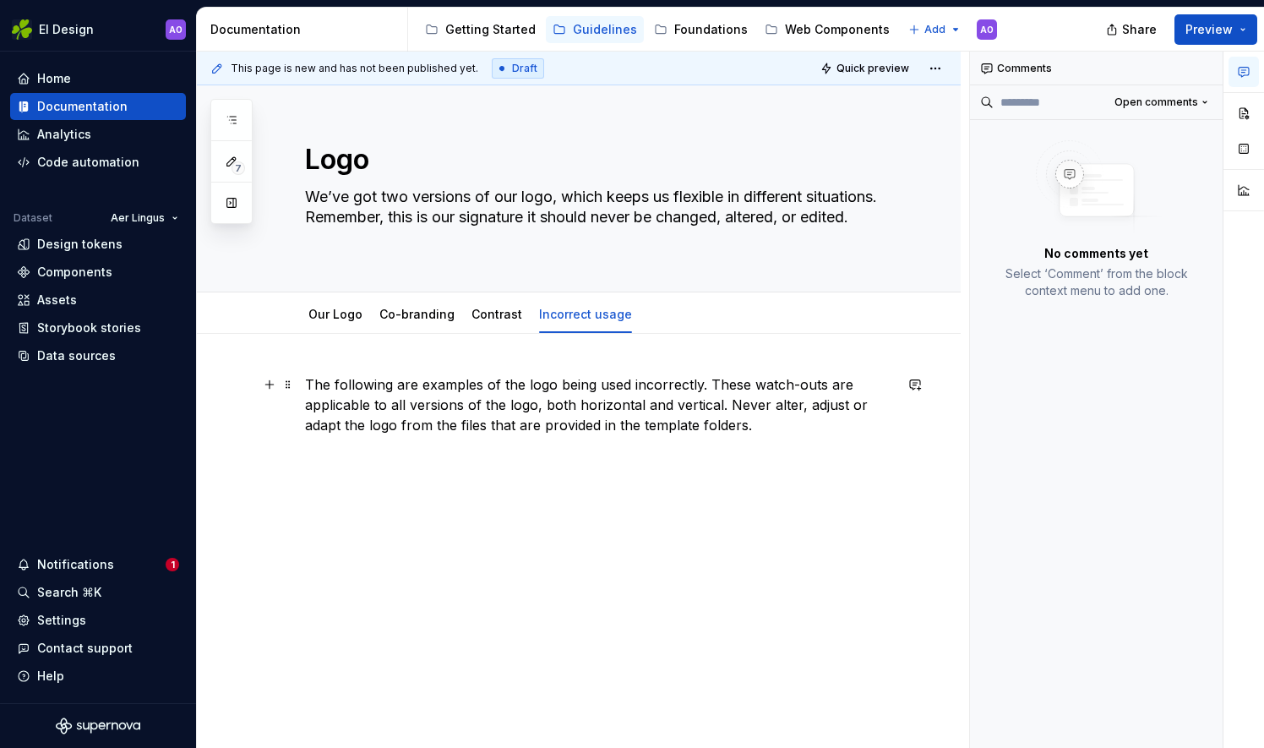
click at [700, 385] on p "The following are examples of the logo being used incorrectly. These watch-outs…" at bounding box center [599, 404] width 588 height 61
click at [709, 380] on p "The following are examples of the logo being used incorrectly. These watch-outs…" at bounding box center [599, 404] width 588 height 61
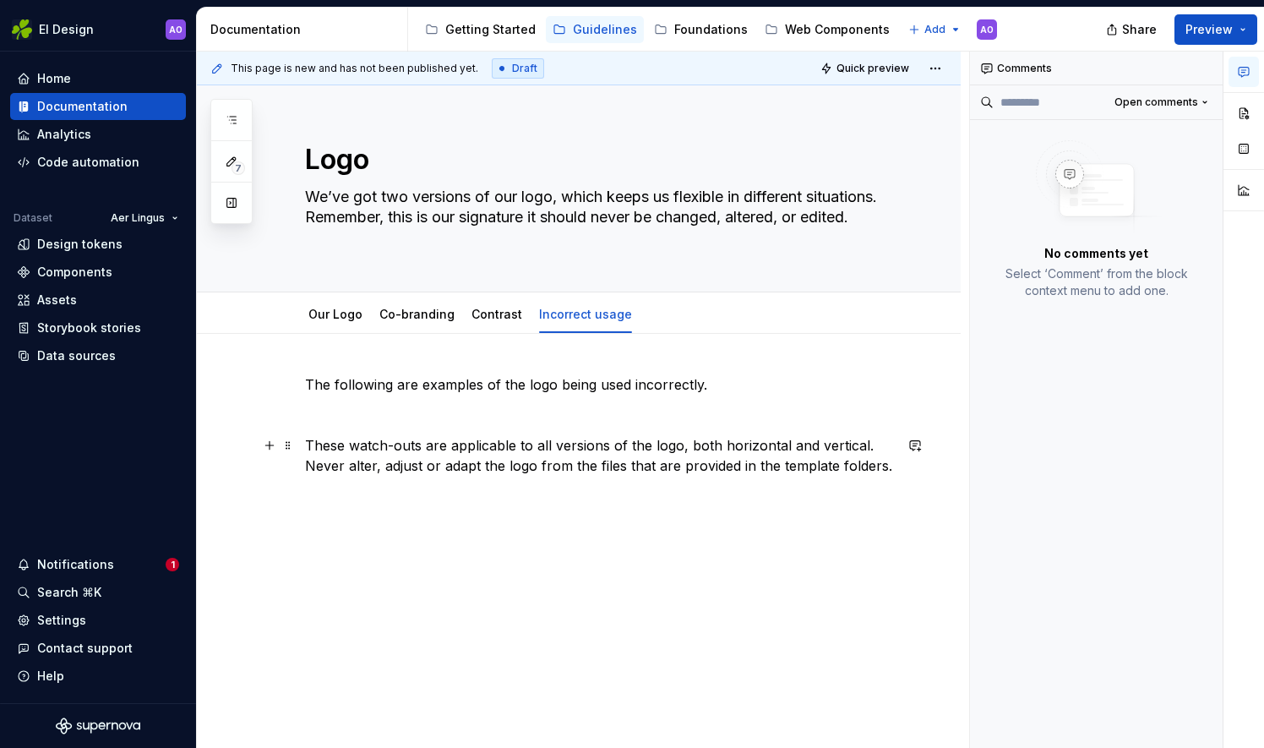
click at [306, 465] on p "These watch-outs are applicable to all versions of the logo, both horizontal an…" at bounding box center [599, 455] width 588 height 41
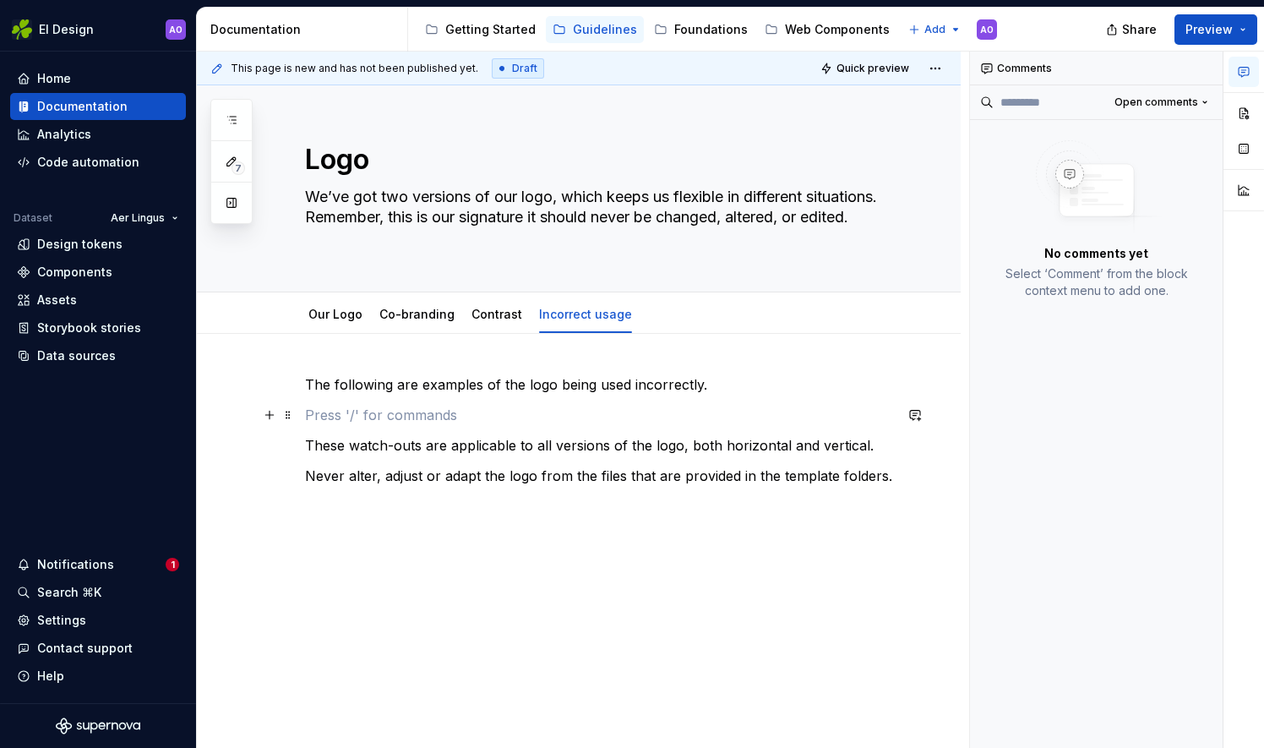
click at [353, 419] on p at bounding box center [599, 415] width 588 height 20
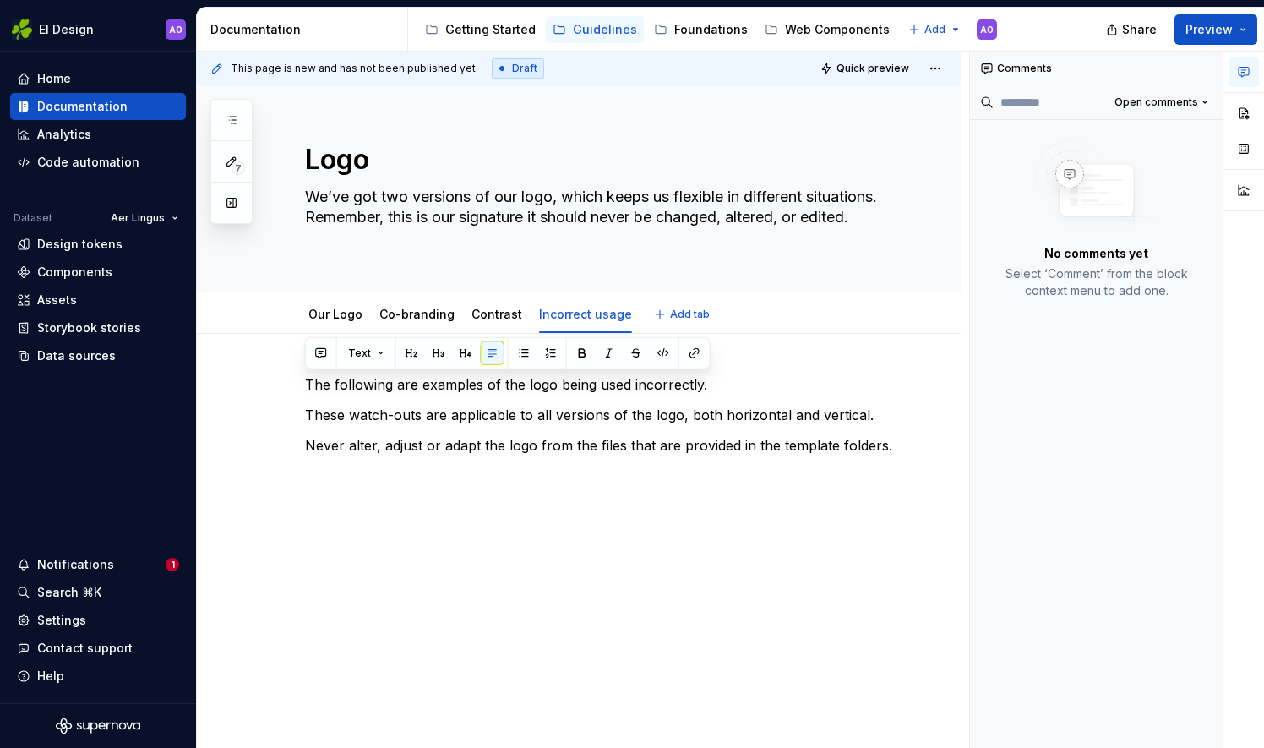
drag, startPoint x: 707, startPoint y: 383, endPoint x: 257, endPoint y: 325, distance: 454.0
click at [257, 325] on div "Logo We’ve got two versions of our logo, which keeps us flexible in different s…" at bounding box center [579, 416] width 764 height 663
type textarea "*"
copy p "The following are examples of the logo being used incorrectly."
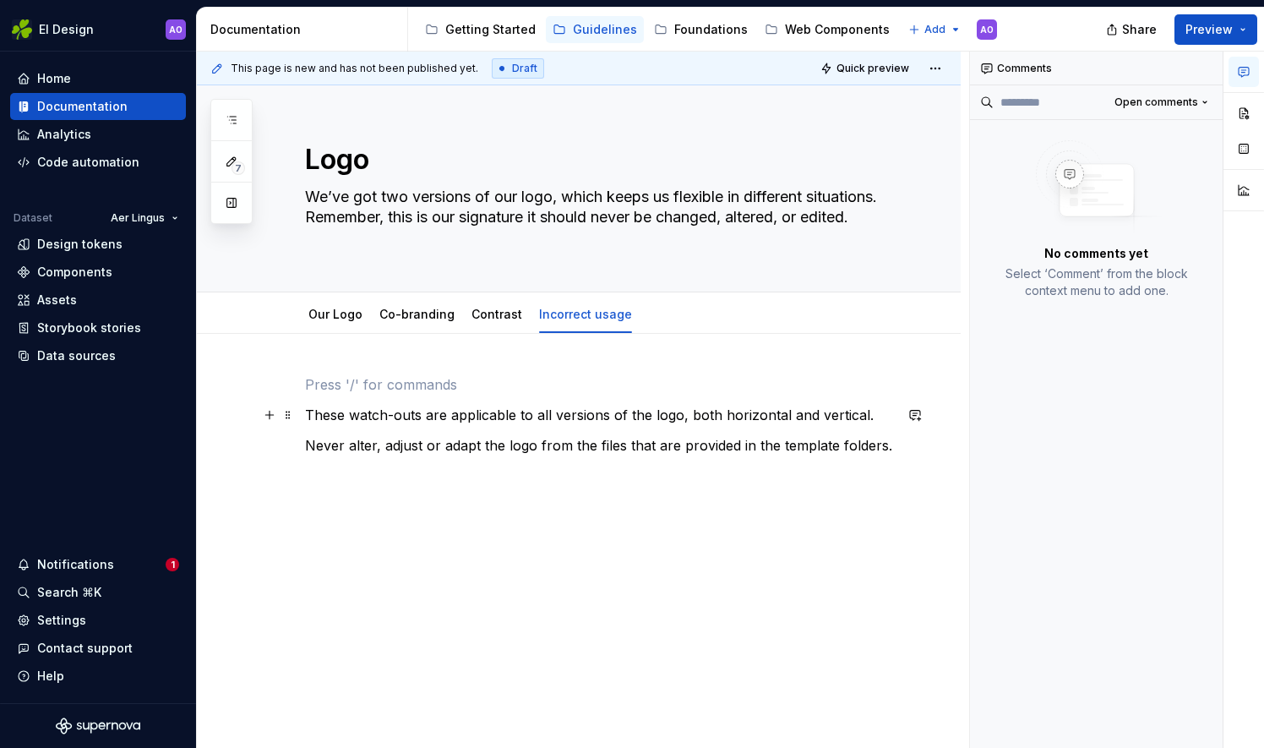
click at [305, 412] on p "These watch-outs are applicable to all versions of the logo, both horizontal an…" at bounding box center [599, 415] width 588 height 20
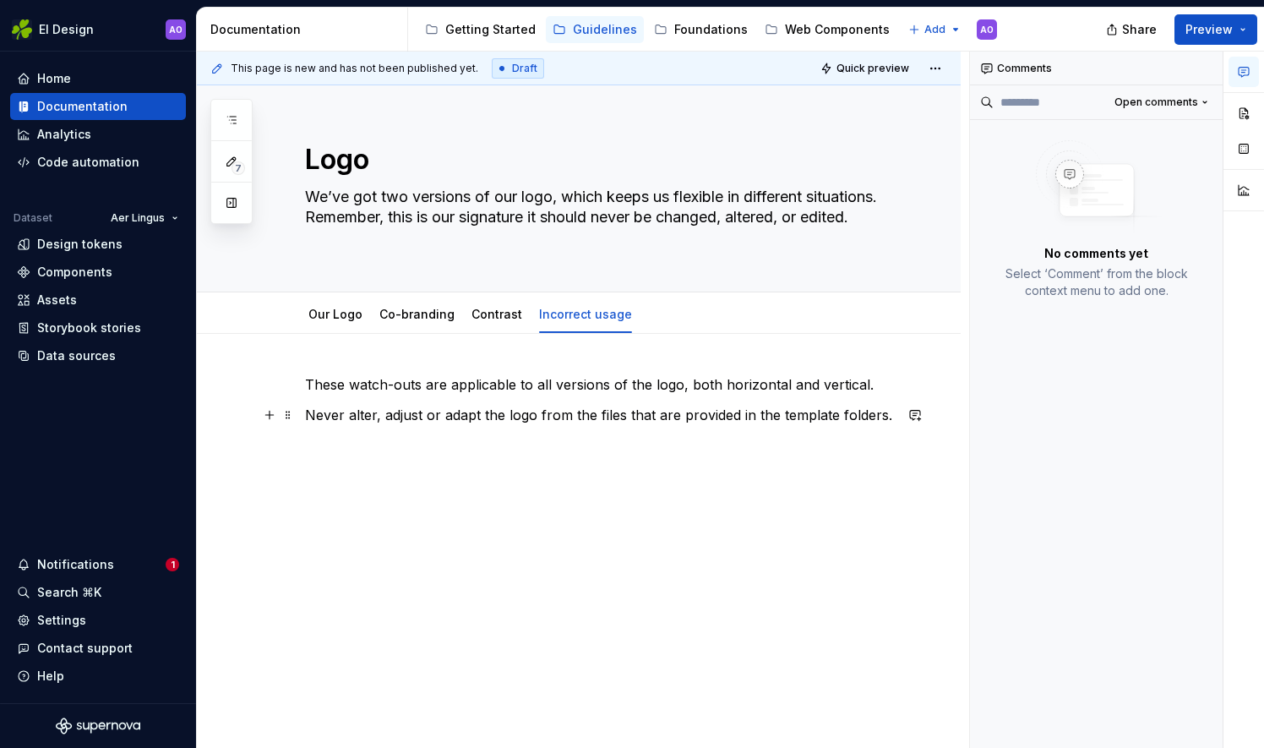
drag, startPoint x: 904, startPoint y: 422, endPoint x: 894, endPoint y: 416, distance: 11.7
click at [894, 416] on div "These watch-outs are applicable to all versions of the logo, both horizontal an…" at bounding box center [579, 509] width 764 height 350
click at [308, 415] on p "Never alter, adjust or adapt the logo from the files that are provided in the t…" at bounding box center [599, 415] width 588 height 20
click at [308, 383] on p "These watch-outs are applicable to all versions of the logo, both horizontal an…" at bounding box center [599, 384] width 588 height 20
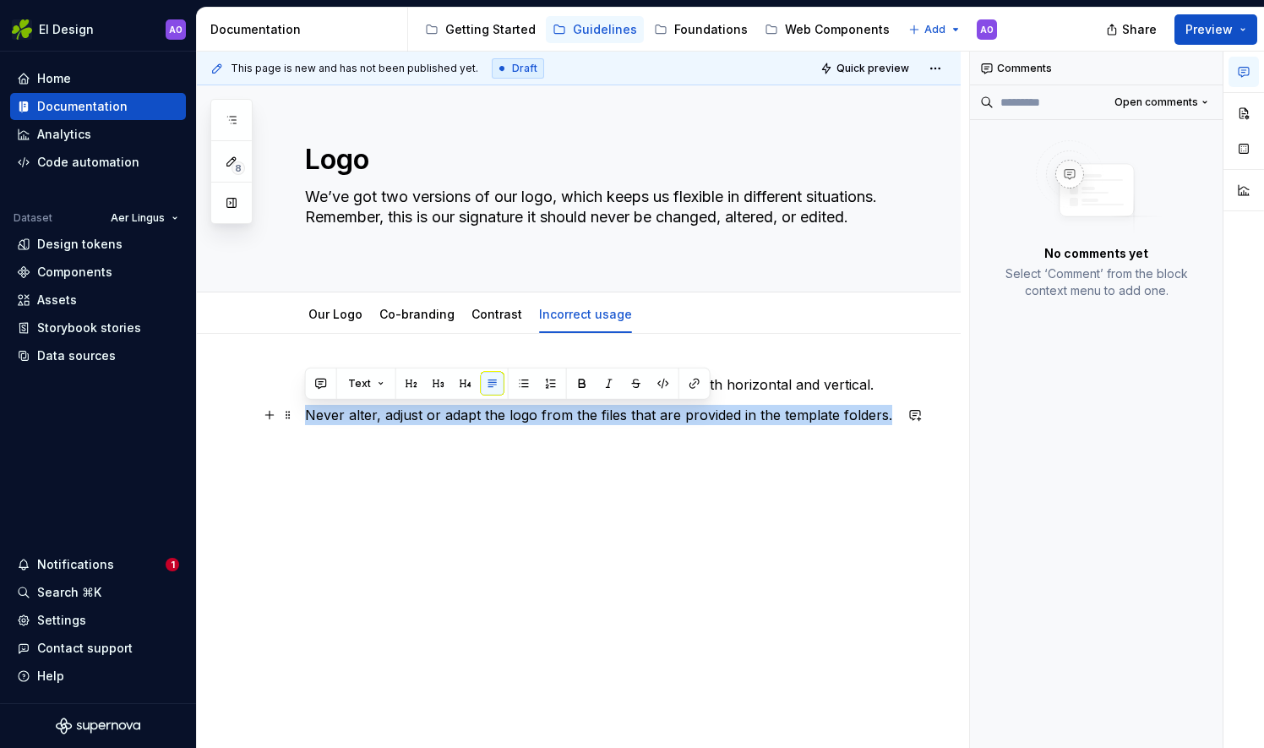
drag, startPoint x: 885, startPoint y: 411, endPoint x: 297, endPoint y: 417, distance: 587.3
click at [297, 417] on div "These watch-outs are applicable to all versions of the logo, both horizontal an…" at bounding box center [579, 517] width 764 height 367
click at [853, 422] on p "Never alter, adjust or adapt the logo from the files that are provided in the t…" at bounding box center [599, 415] width 588 height 20
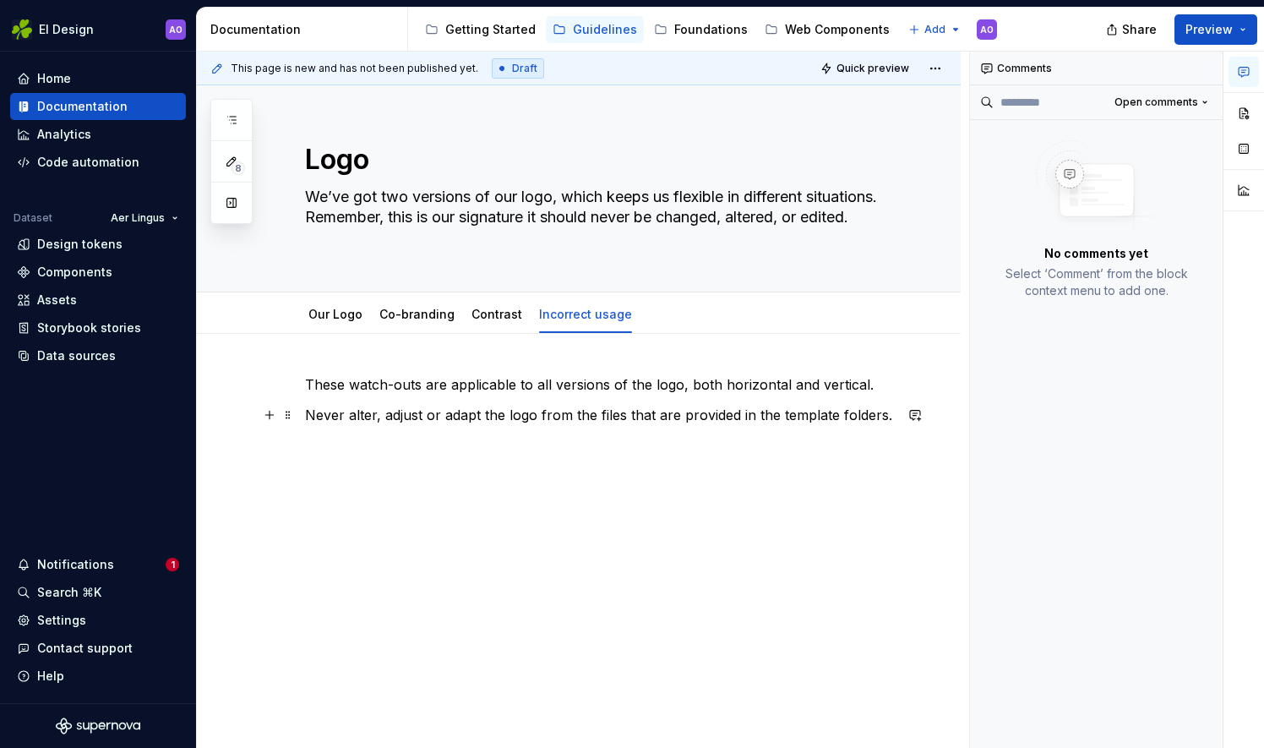
click at [888, 417] on p "Never alter, adjust or adapt the logo from the files that are provided in the t…" at bounding box center [599, 415] width 588 height 20
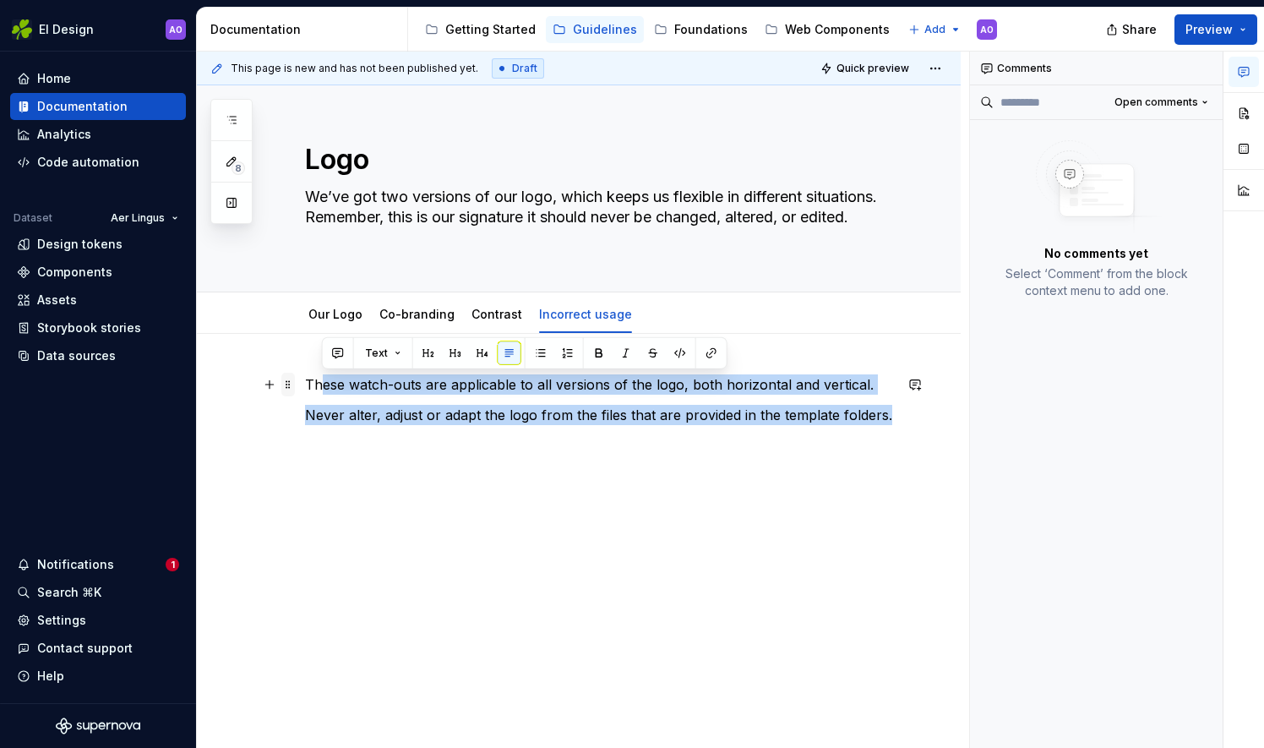
drag, startPoint x: 888, startPoint y: 415, endPoint x: 286, endPoint y: 387, distance: 603.1
click at [305, 387] on div "These watch-outs are applicable to all versions of the logo, both horizontal an…" at bounding box center [599, 424] width 588 height 101
click at [316, 395] on div "These watch-outs are applicable to all versions of the logo, both horizontal an…" at bounding box center [599, 414] width 588 height 81
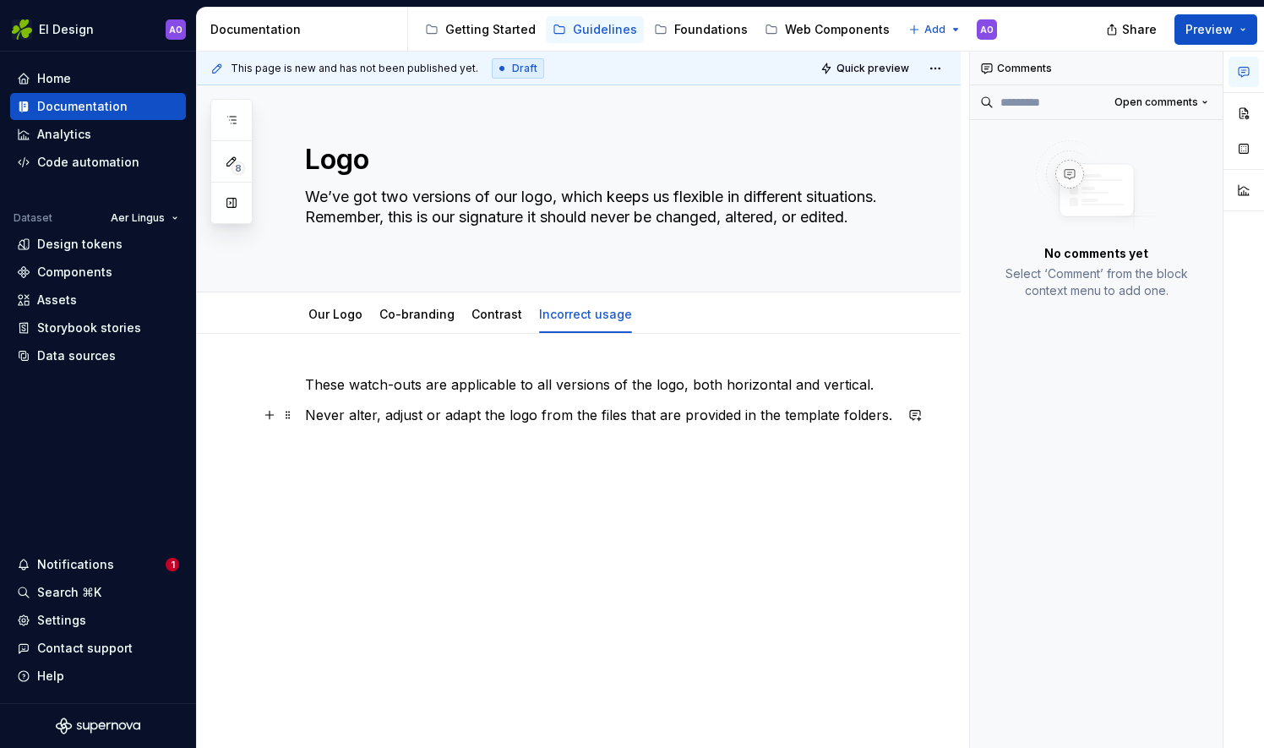
click at [304, 410] on div "These watch-outs are applicable to all versions of the logo, both horizontal an…" at bounding box center [579, 517] width 764 height 367
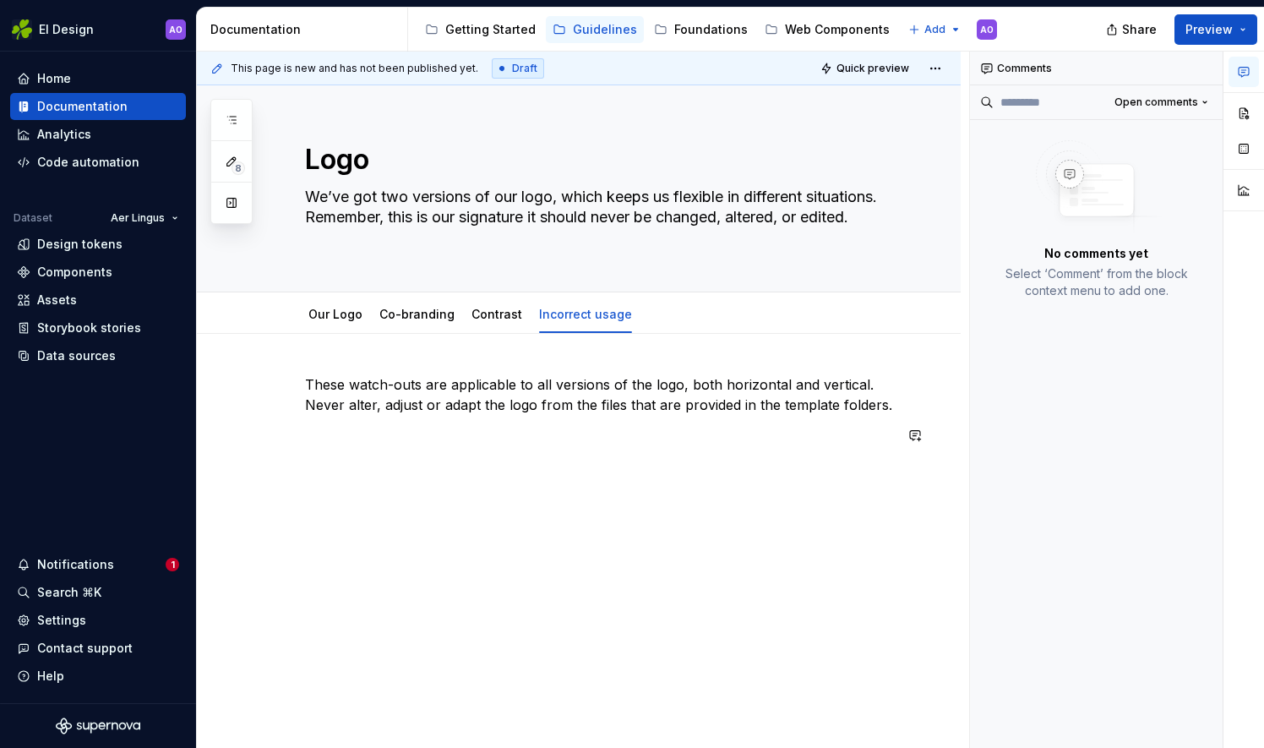
click at [442, 449] on div "These watch-outs are applicable to all versions of the logo, both horizontal an…" at bounding box center [599, 419] width 588 height 91
click at [305, 490] on div "These watch-outs are applicable to all versions of the logo, both horizontal an…" at bounding box center [579, 512] width 764 height 357
click at [334, 471] on div "These watch-outs are applicable to all versions of the logo, both horizontal an…" at bounding box center [579, 512] width 764 height 357
click at [270, 466] on button "button" at bounding box center [270, 466] width 24 height 24
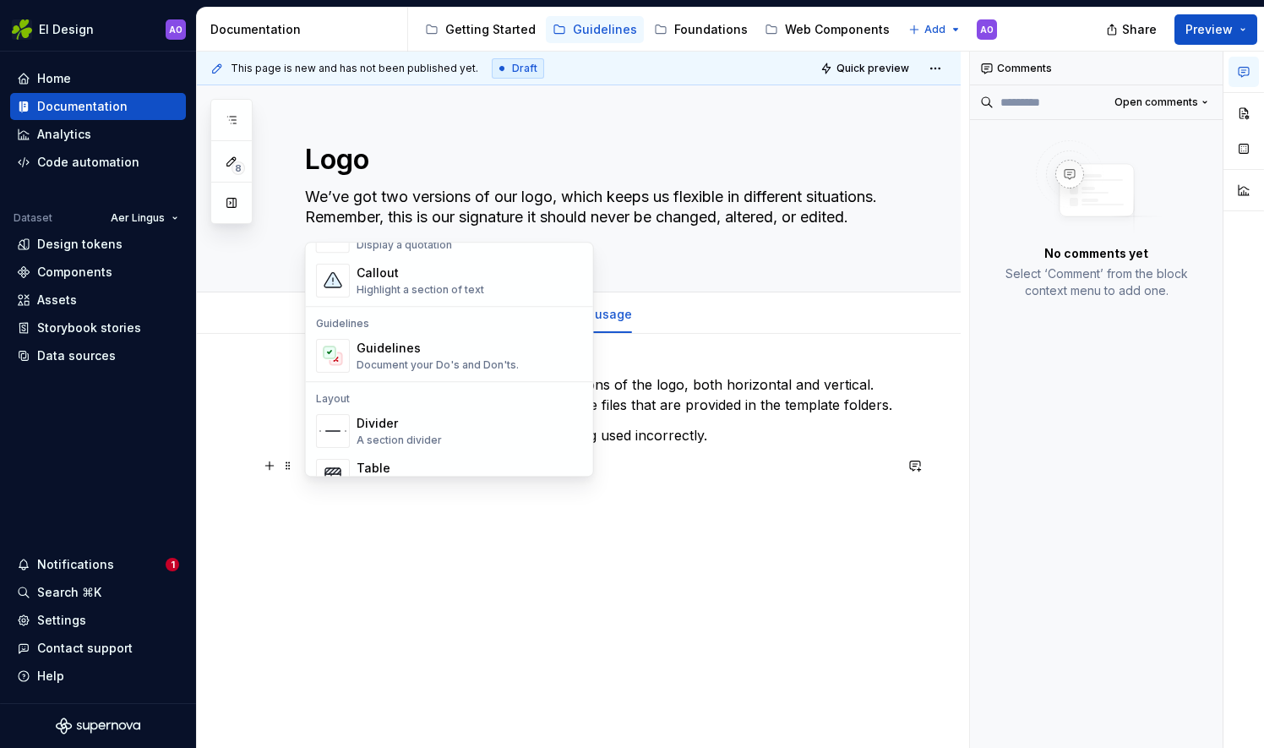
scroll to position [439, 0]
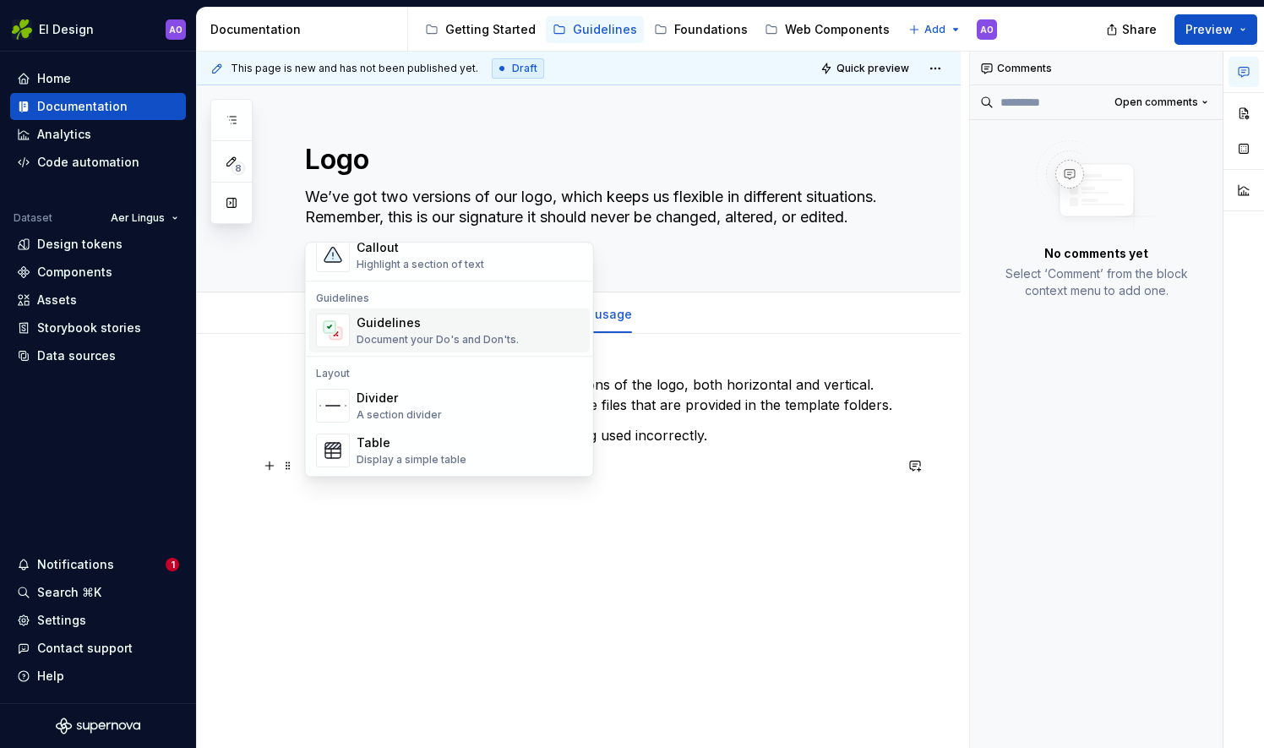
click at [481, 335] on div "Document your Do's and Don'ts." at bounding box center [438, 340] width 162 height 14
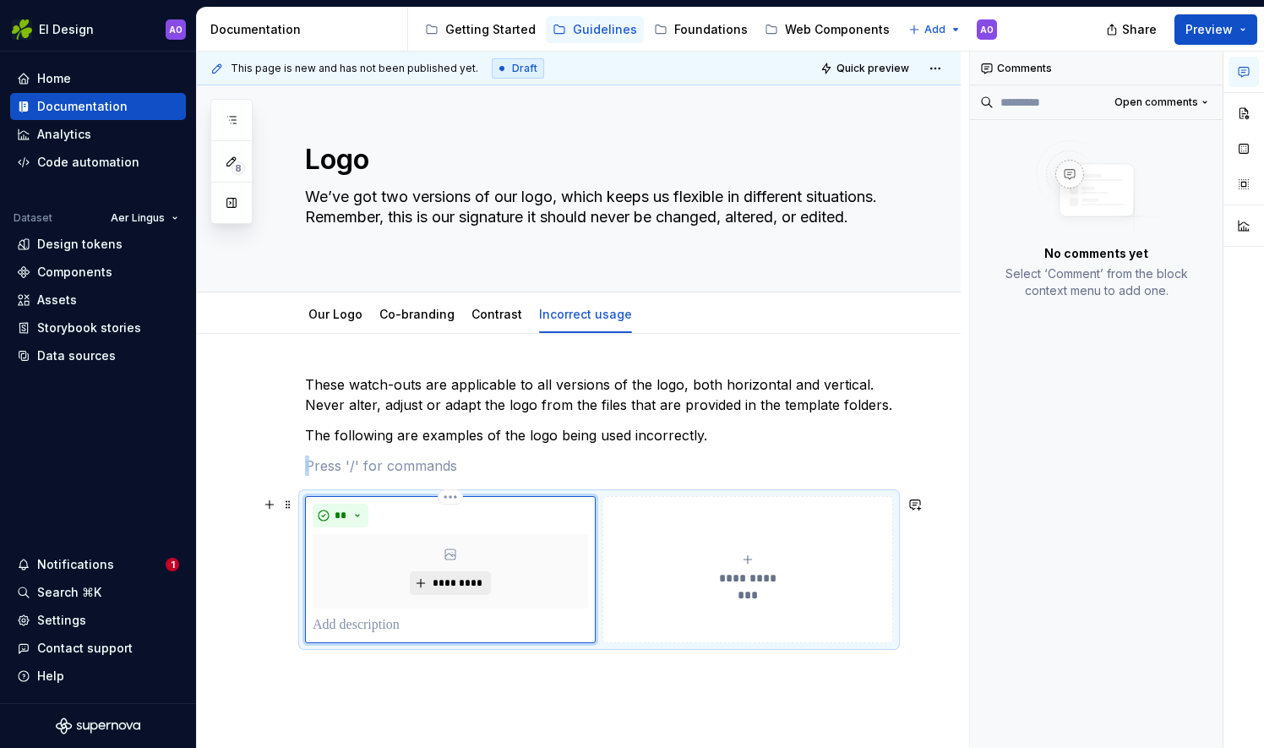
click at [450, 575] on button "*********" at bounding box center [450, 583] width 80 height 24
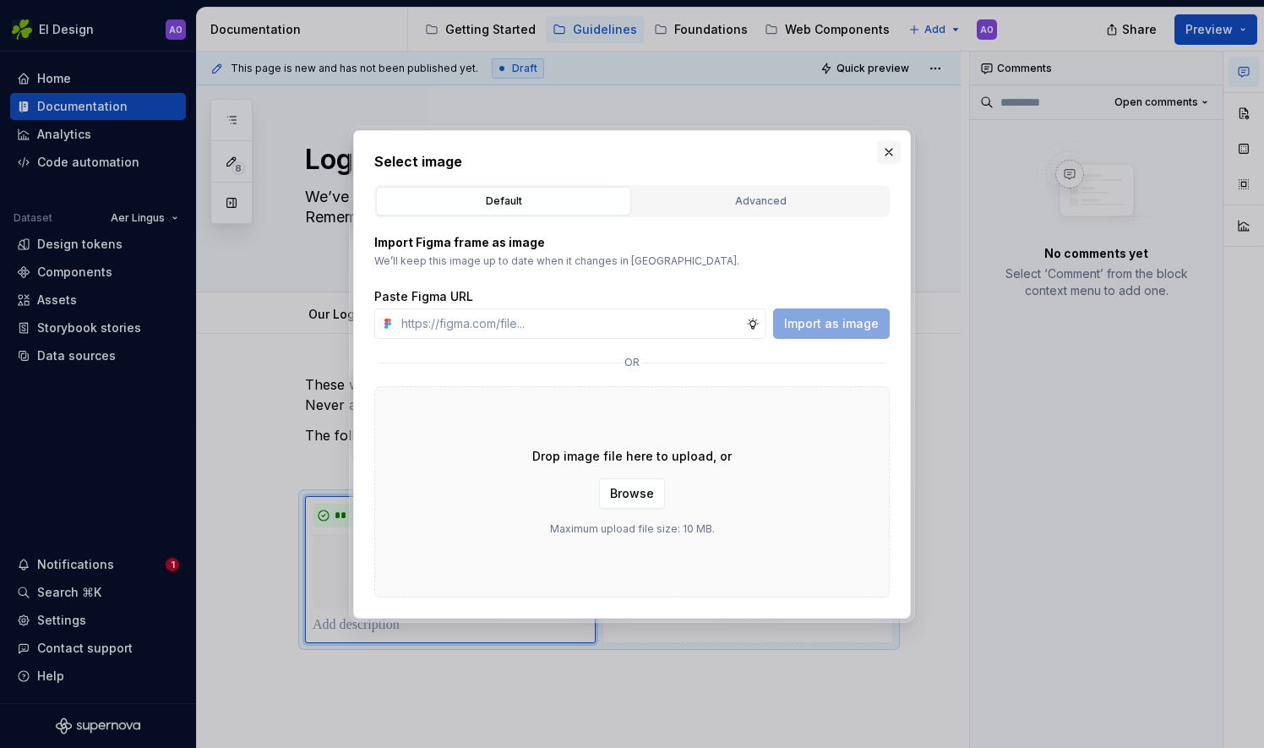
click at [891, 154] on button "button" at bounding box center [889, 152] width 24 height 24
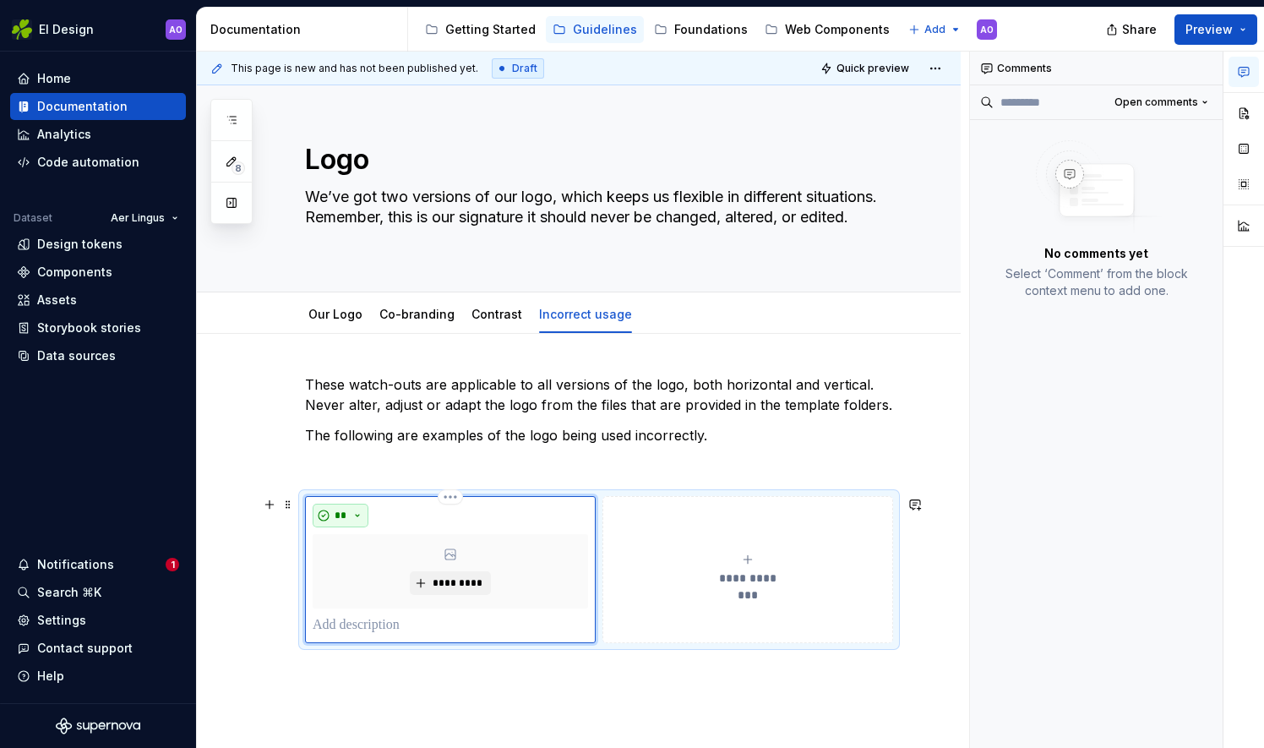
click at [350, 512] on button "**" at bounding box center [341, 516] width 56 height 24
click at [391, 576] on div "Don't" at bounding box center [378, 574] width 31 height 17
click at [684, 520] on button "**********" at bounding box center [747, 569] width 291 height 147
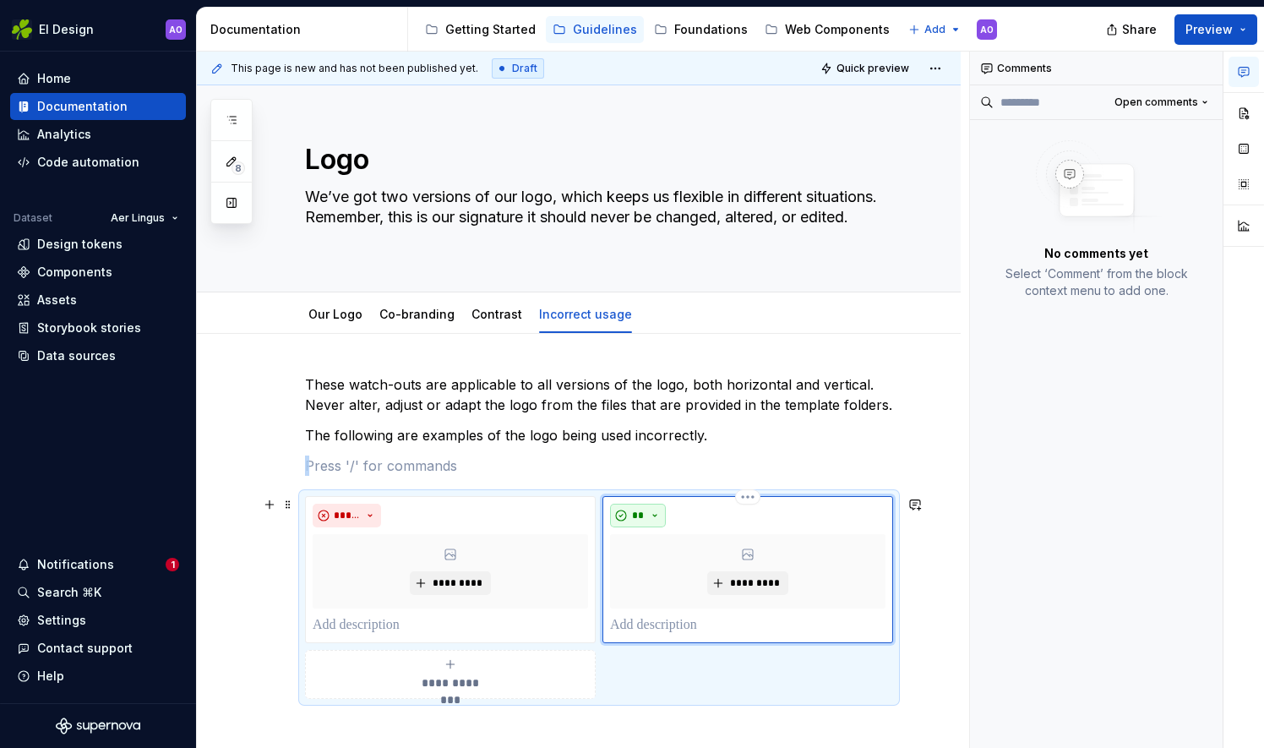
click at [656, 516] on button "**" at bounding box center [638, 516] width 56 height 24
click at [668, 580] on div "Don't" at bounding box center [677, 574] width 31 height 17
click at [487, 684] on span "**********" at bounding box center [450, 682] width 78 height 17
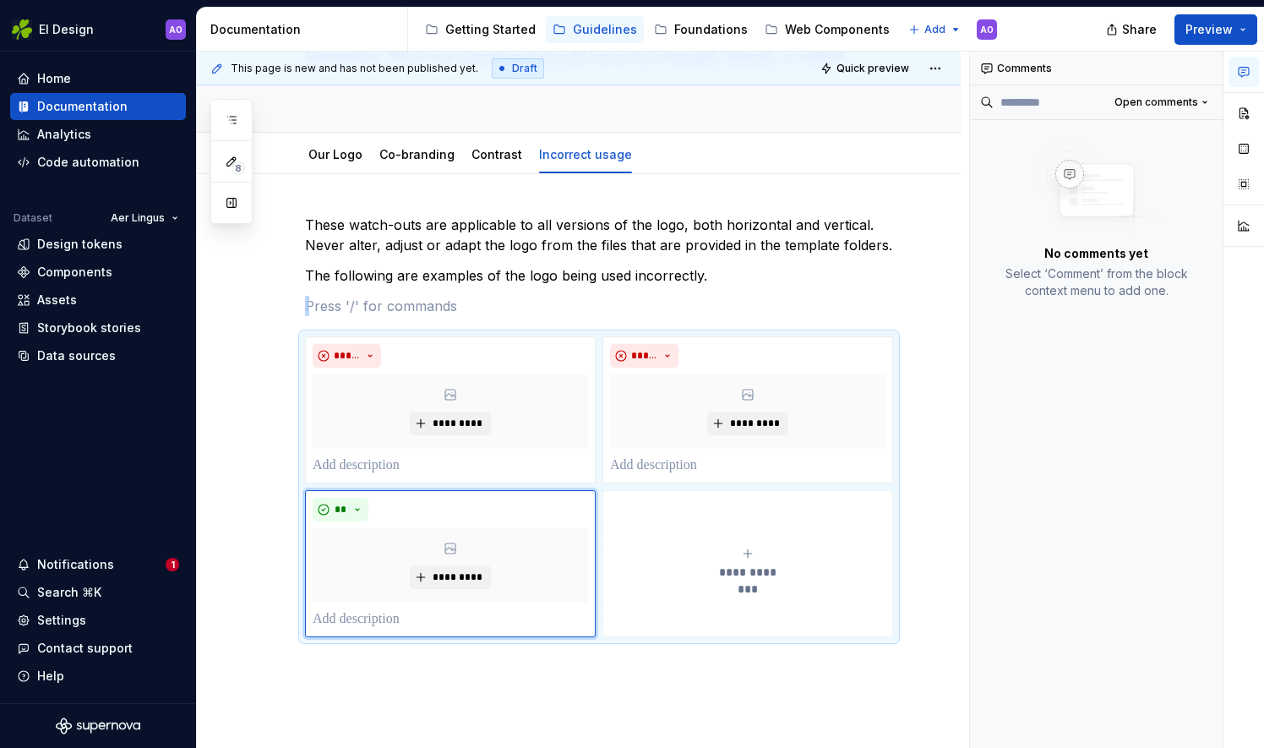
scroll to position [195, 0]
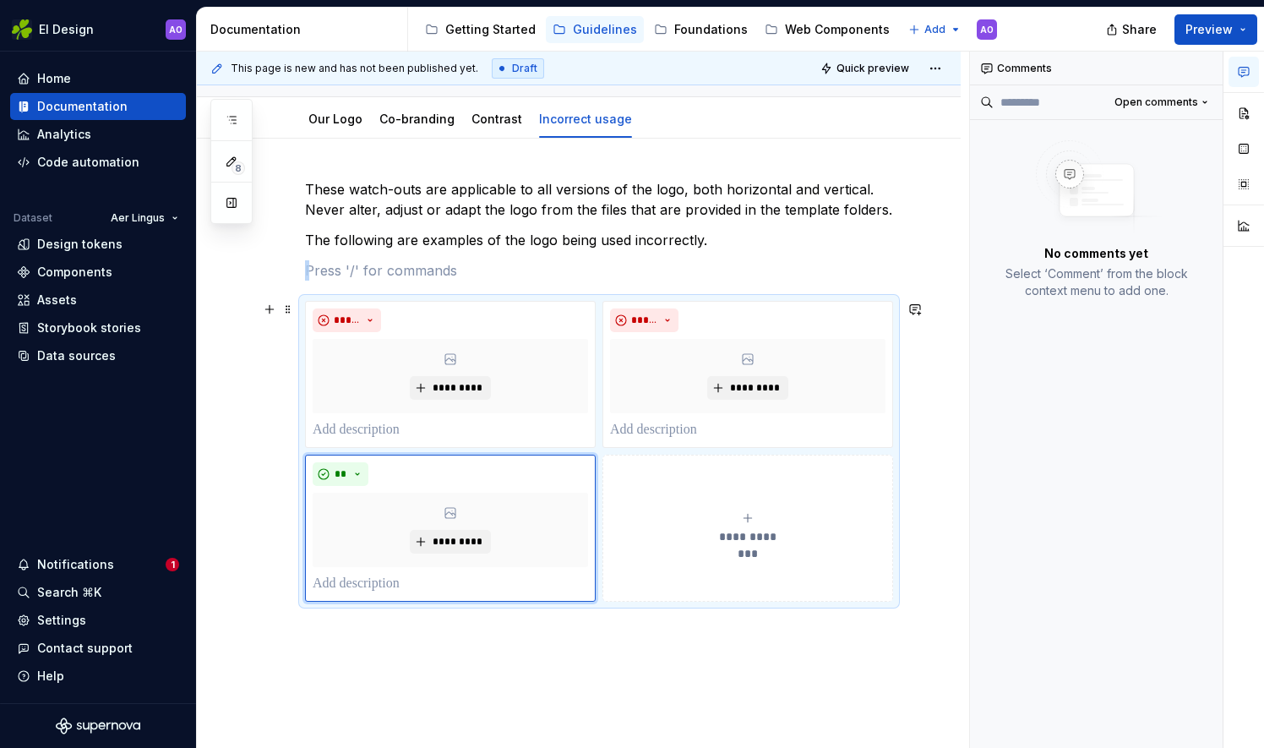
click at [750, 524] on div "**********" at bounding box center [747, 528] width 275 height 34
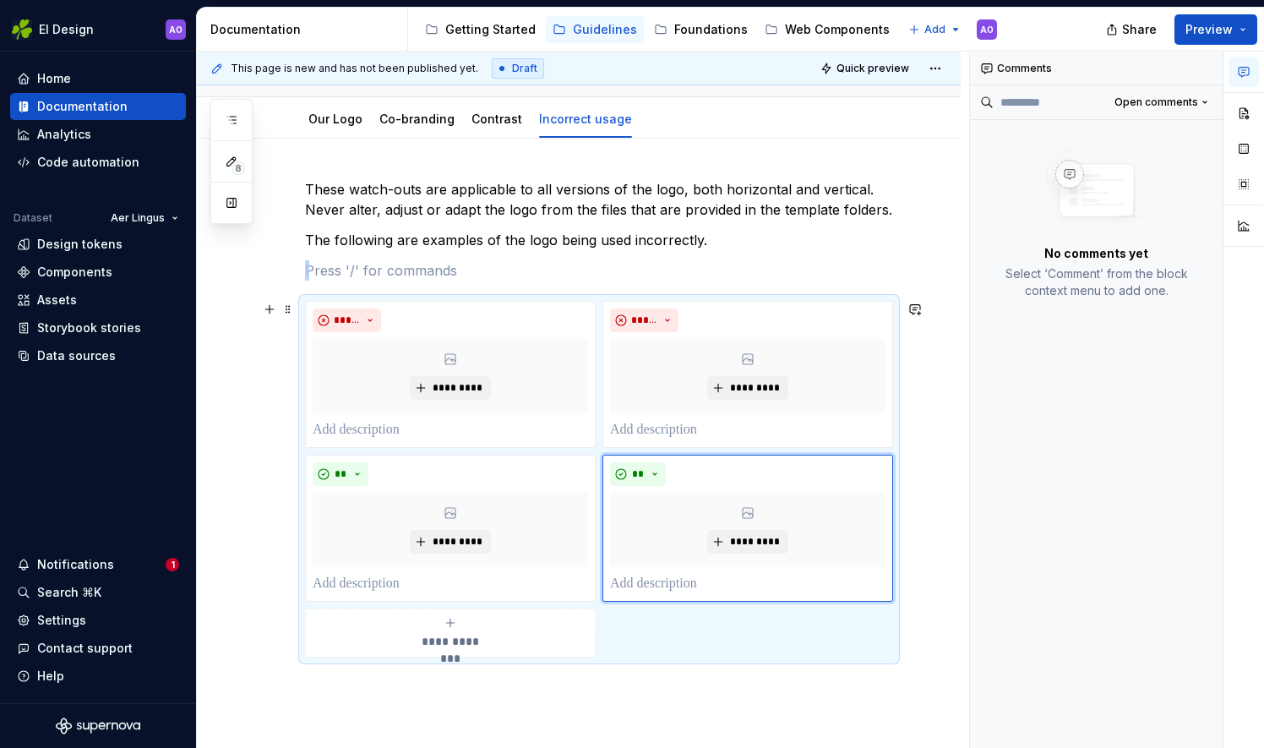
click at [463, 625] on div "**********" at bounding box center [450, 633] width 275 height 34
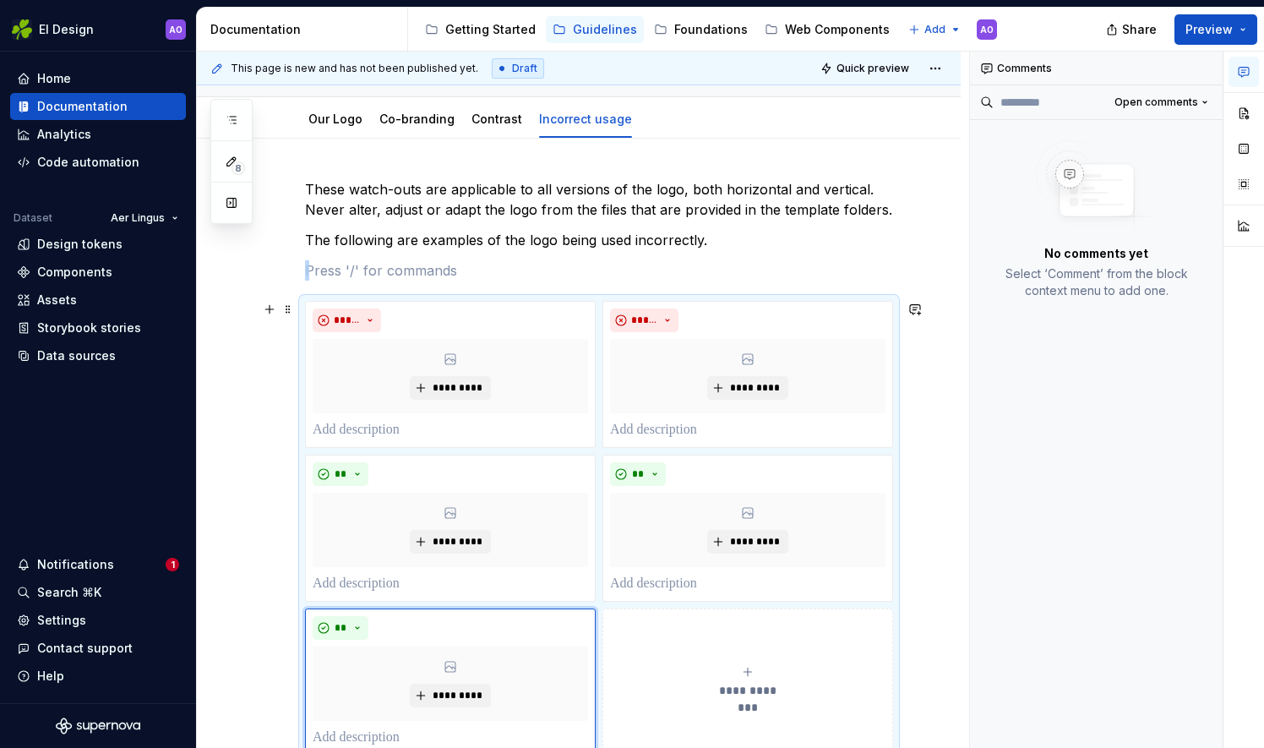
click at [738, 665] on div "**********" at bounding box center [747, 682] width 275 height 34
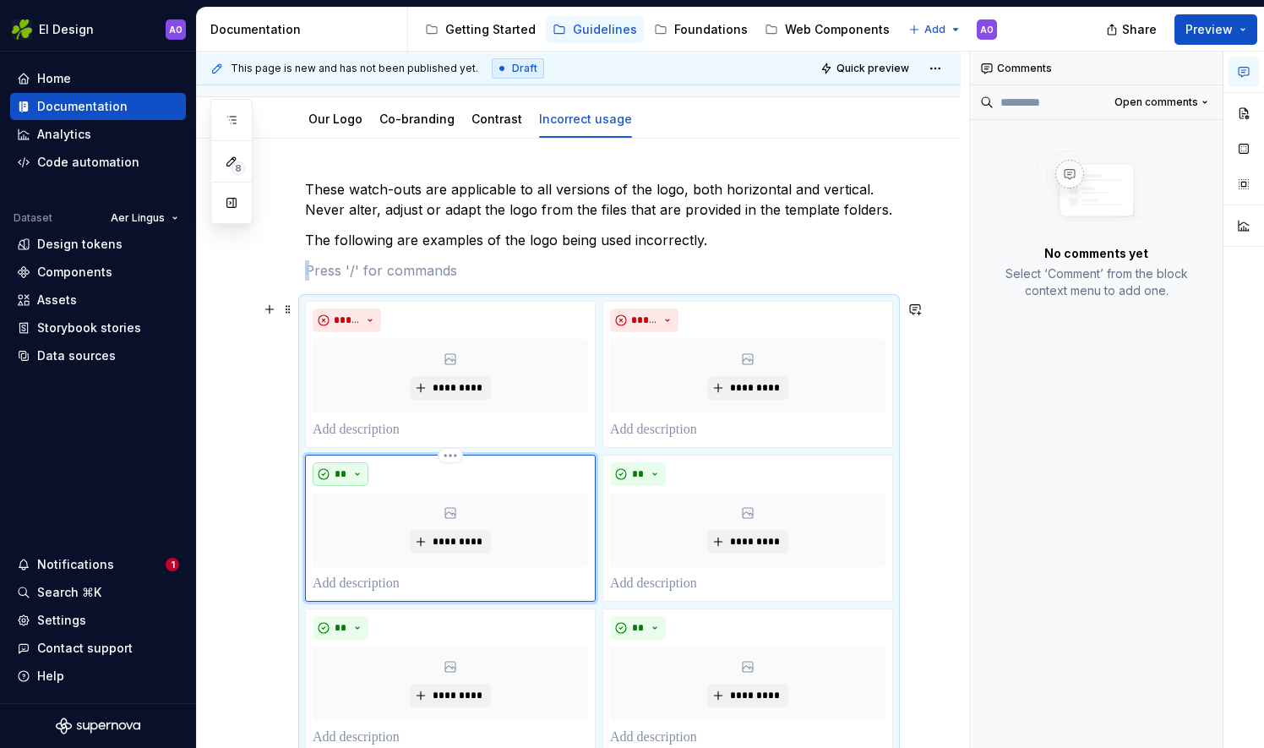
click at [358, 466] on button "**" at bounding box center [341, 474] width 56 height 24
click at [379, 534] on div "Don't" at bounding box center [378, 532] width 31 height 17
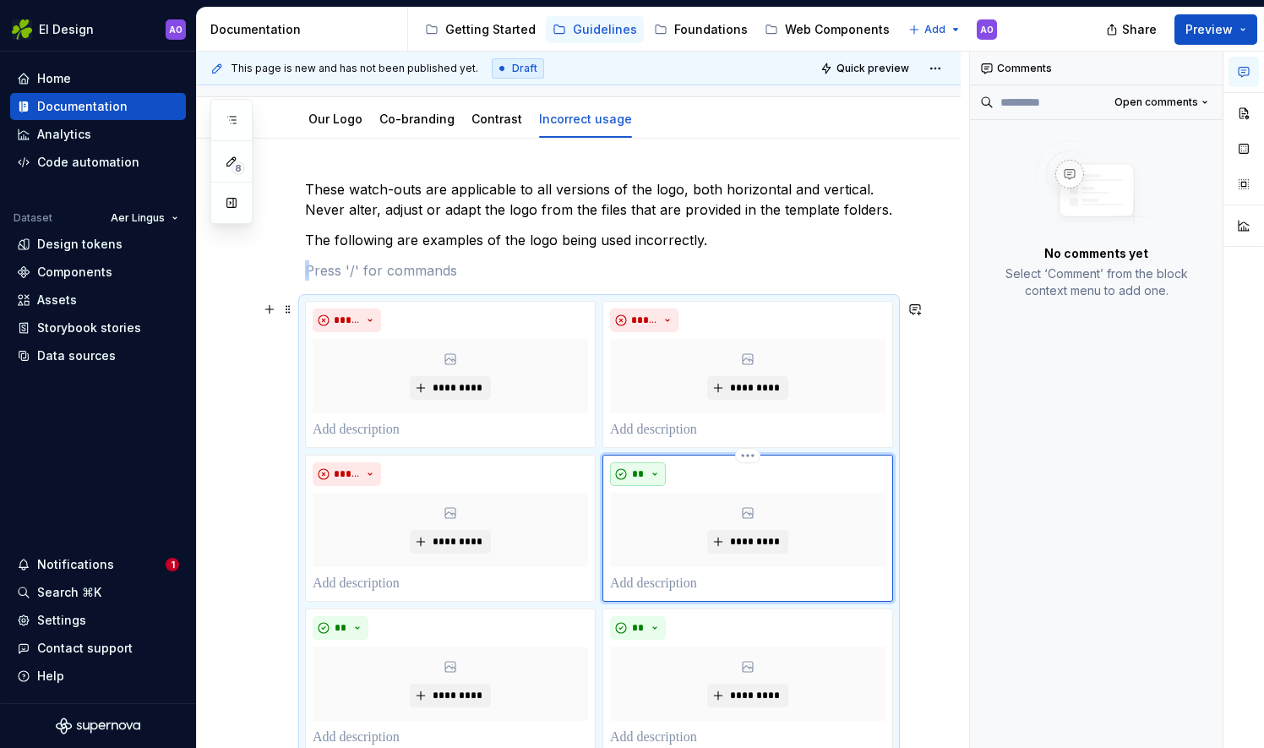
click at [646, 468] on button "**" at bounding box center [638, 474] width 56 height 24
click at [651, 531] on div "Suggestions" at bounding box center [648, 533] width 14 height 14
click at [354, 618] on button "**" at bounding box center [341, 628] width 56 height 24
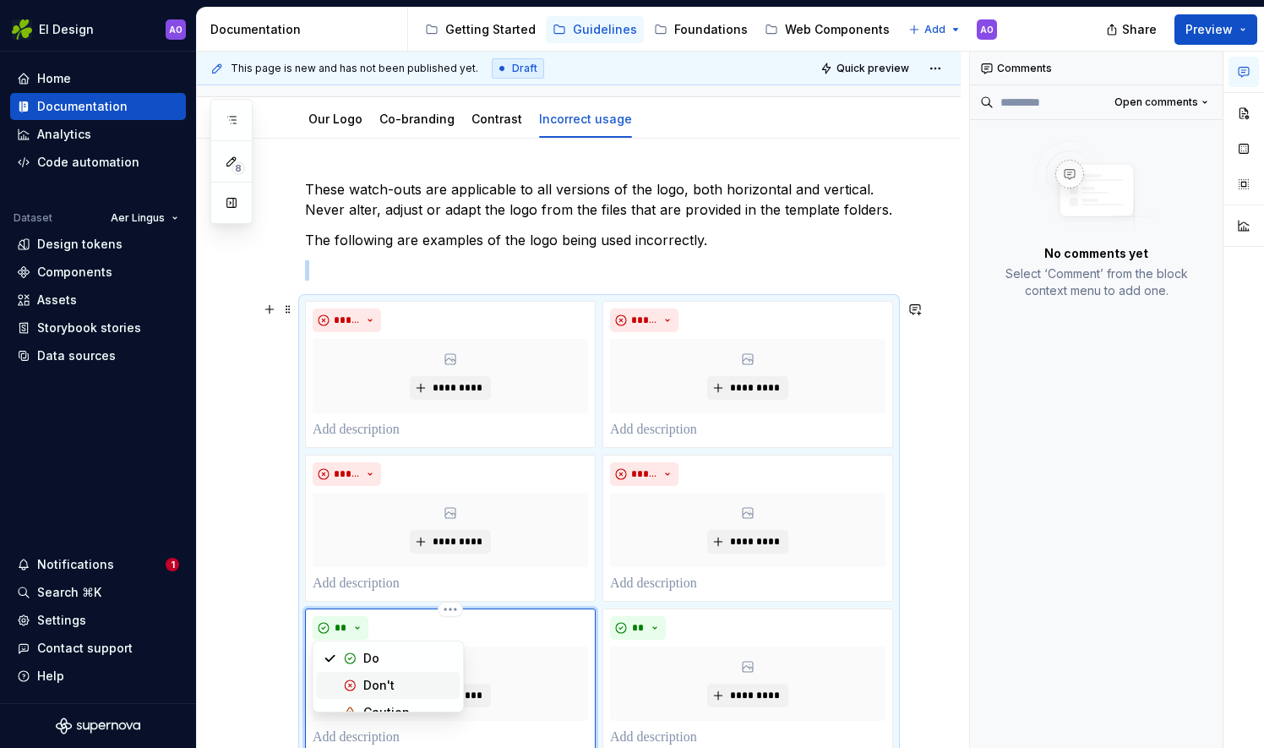
click at [415, 684] on div "Don't" at bounding box center [408, 685] width 90 height 17
drag, startPoint x: 658, startPoint y: 615, endPoint x: 668, endPoint y: 610, distance: 11.3
click at [668, 610] on div "** *********" at bounding box center [747, 681] width 291 height 147
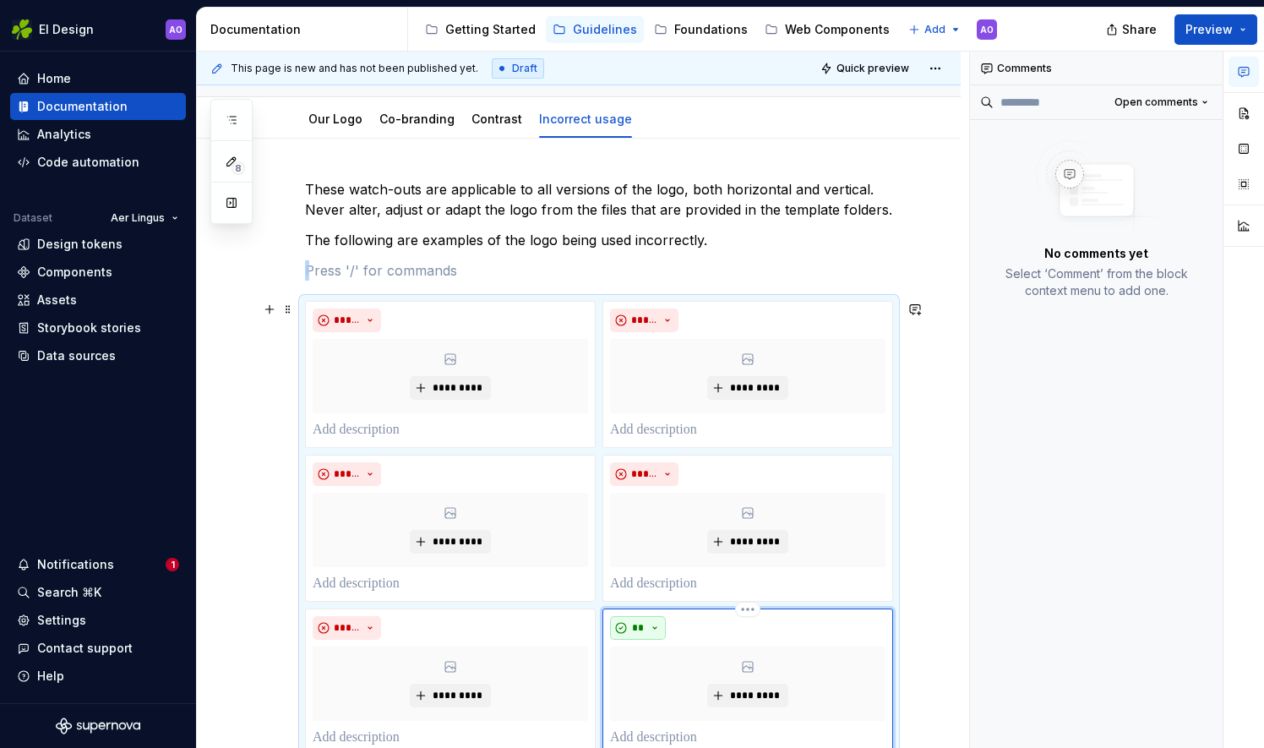
click at [651, 618] on button "**" at bounding box center [638, 628] width 56 height 24
click at [679, 681] on div "Don't" at bounding box center [677, 685] width 31 height 17
click at [464, 376] on button "*********" at bounding box center [450, 388] width 80 height 24
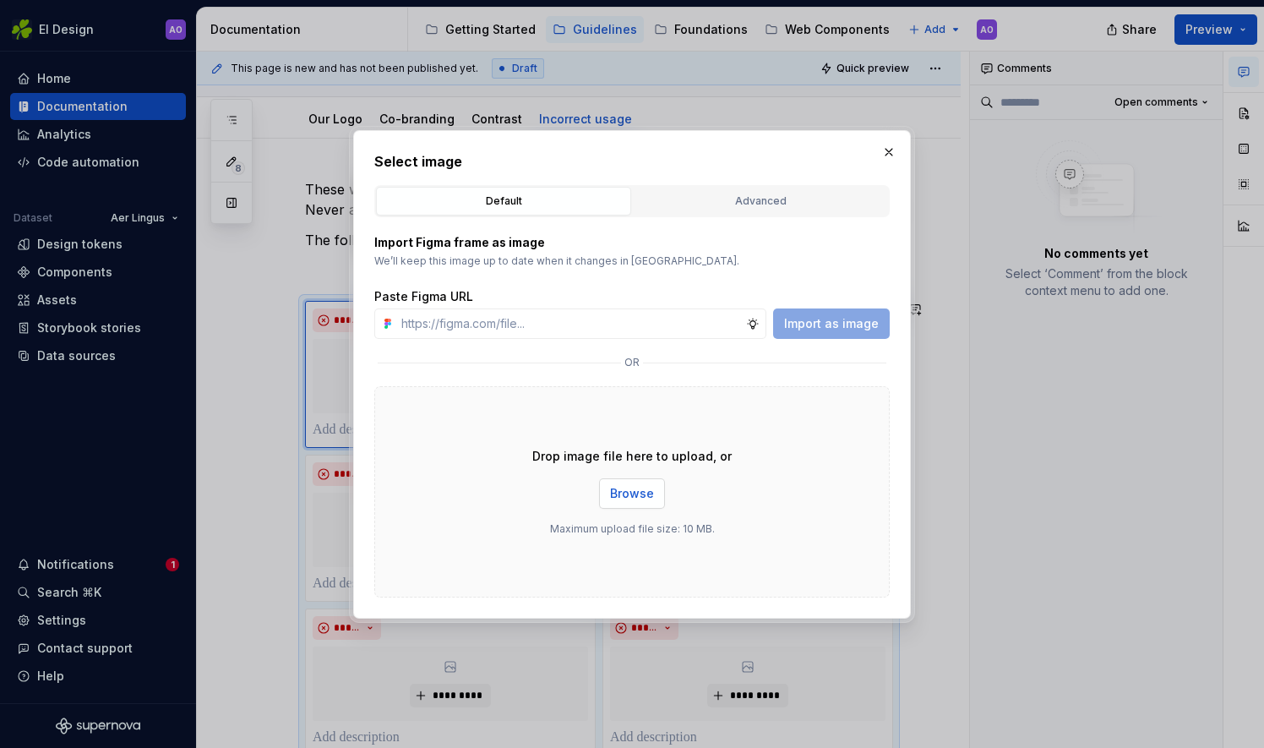
click at [630, 488] on span "Browse" at bounding box center [632, 493] width 44 height 17
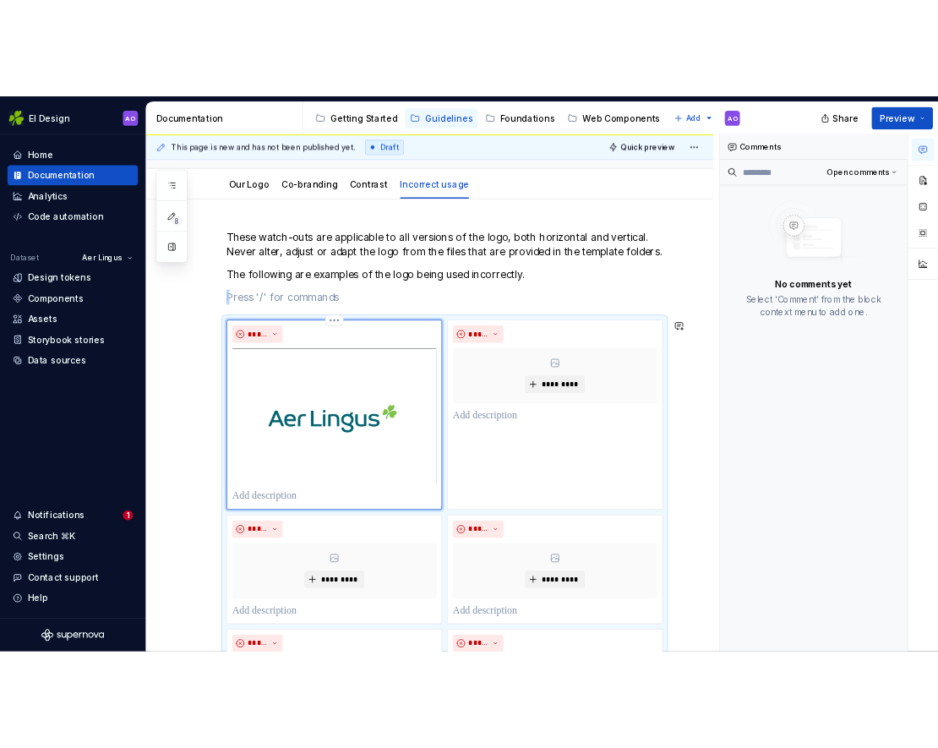
scroll to position [259, 0]
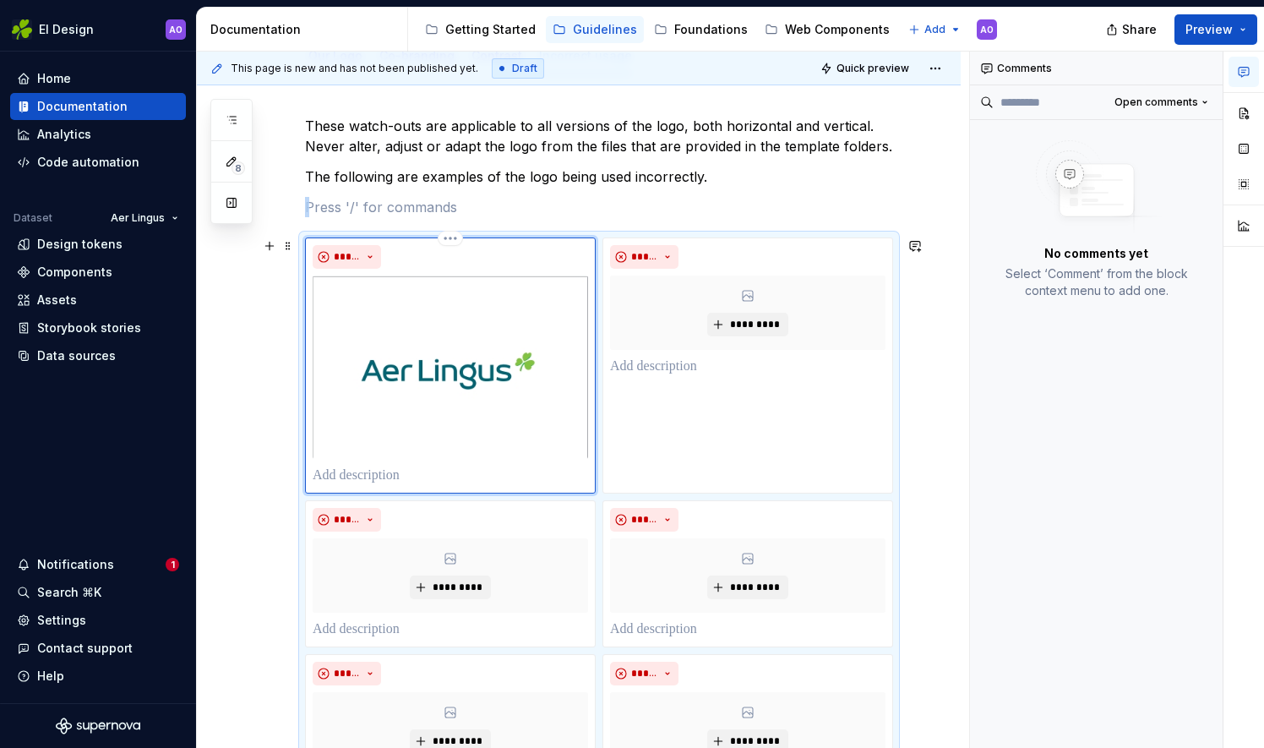
click at [419, 488] on div "*****" at bounding box center [450, 365] width 291 height 256
click at [386, 475] on p at bounding box center [450, 476] width 275 height 20
click at [411, 368] on img at bounding box center [450, 366] width 275 height 183
click at [486, 370] on img at bounding box center [450, 366] width 275 height 183
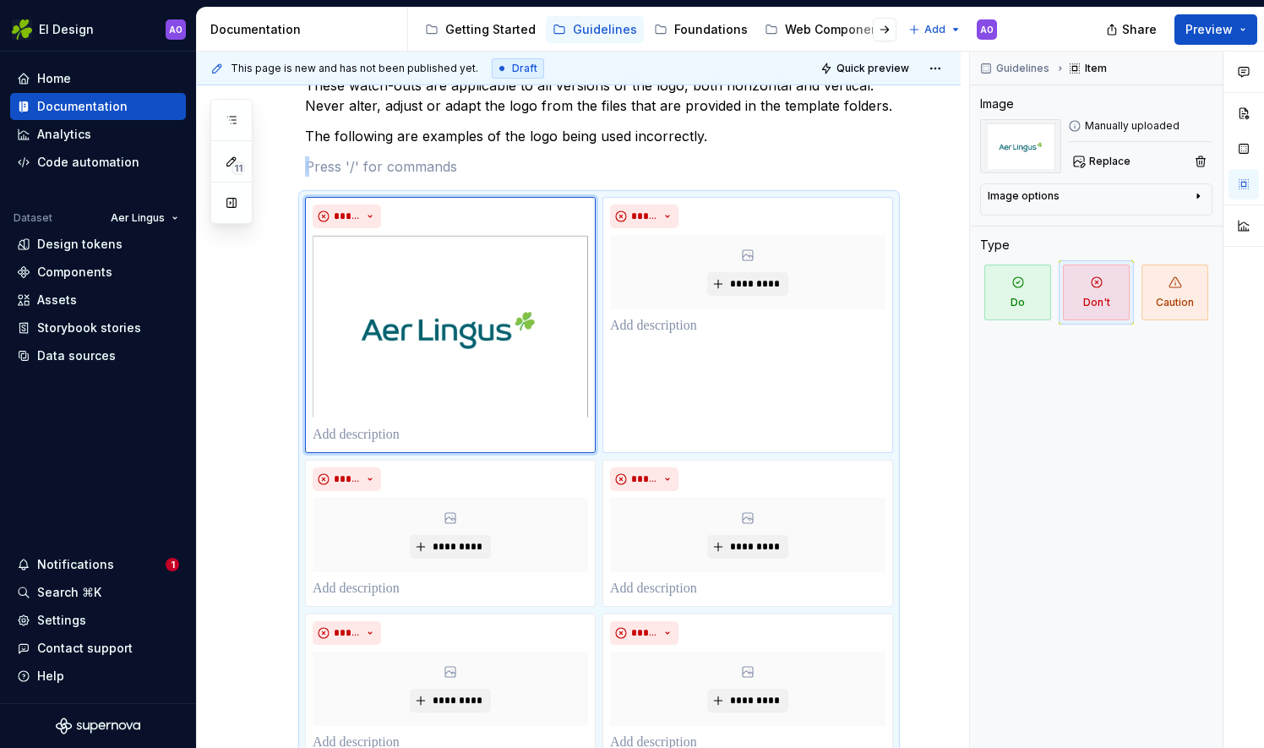
scroll to position [238, 0]
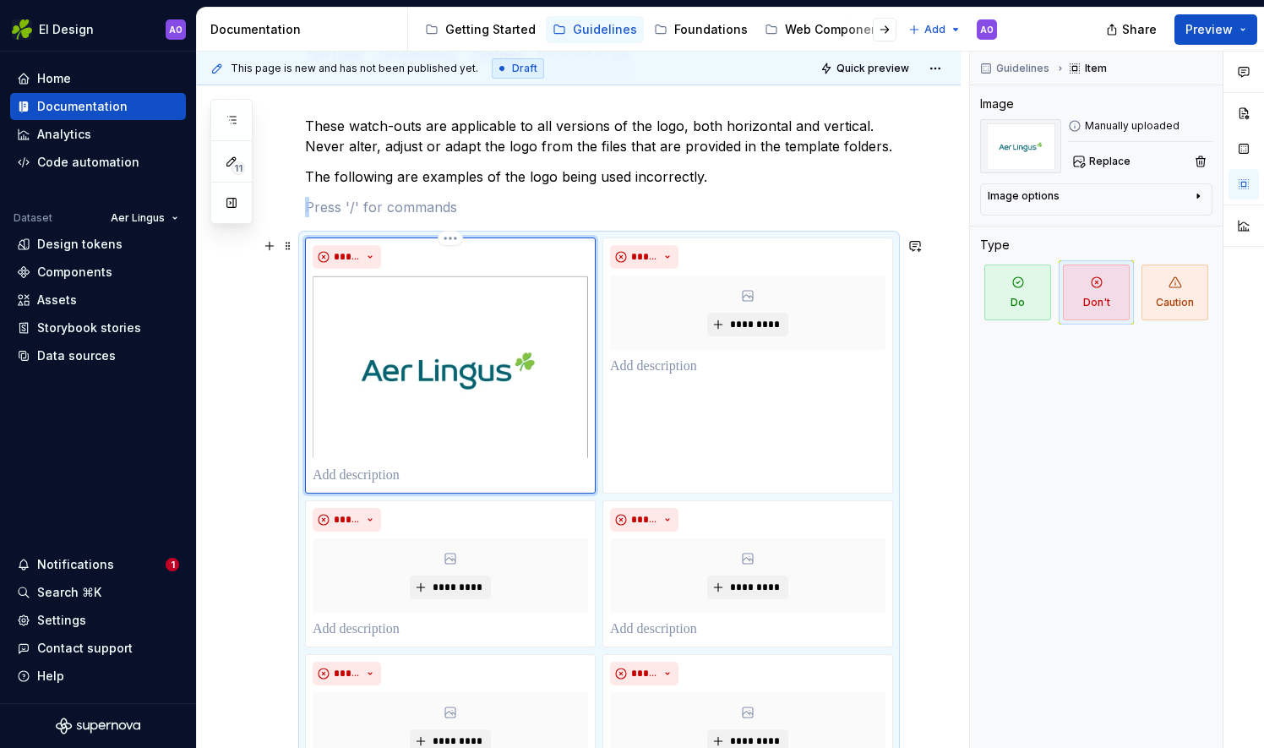
click at [552, 375] on img at bounding box center [450, 366] width 275 height 183
click at [458, 331] on img at bounding box center [450, 366] width 275 height 183
drag, startPoint x: 479, startPoint y: 337, endPoint x: 373, endPoint y: 370, distance: 111.4
click at [373, 370] on img at bounding box center [450, 366] width 275 height 183
click at [453, 235] on html "EI Design AO Home Documentation Analytics Code automation Dataset Aer Lingus De…" at bounding box center [632, 374] width 1264 height 748
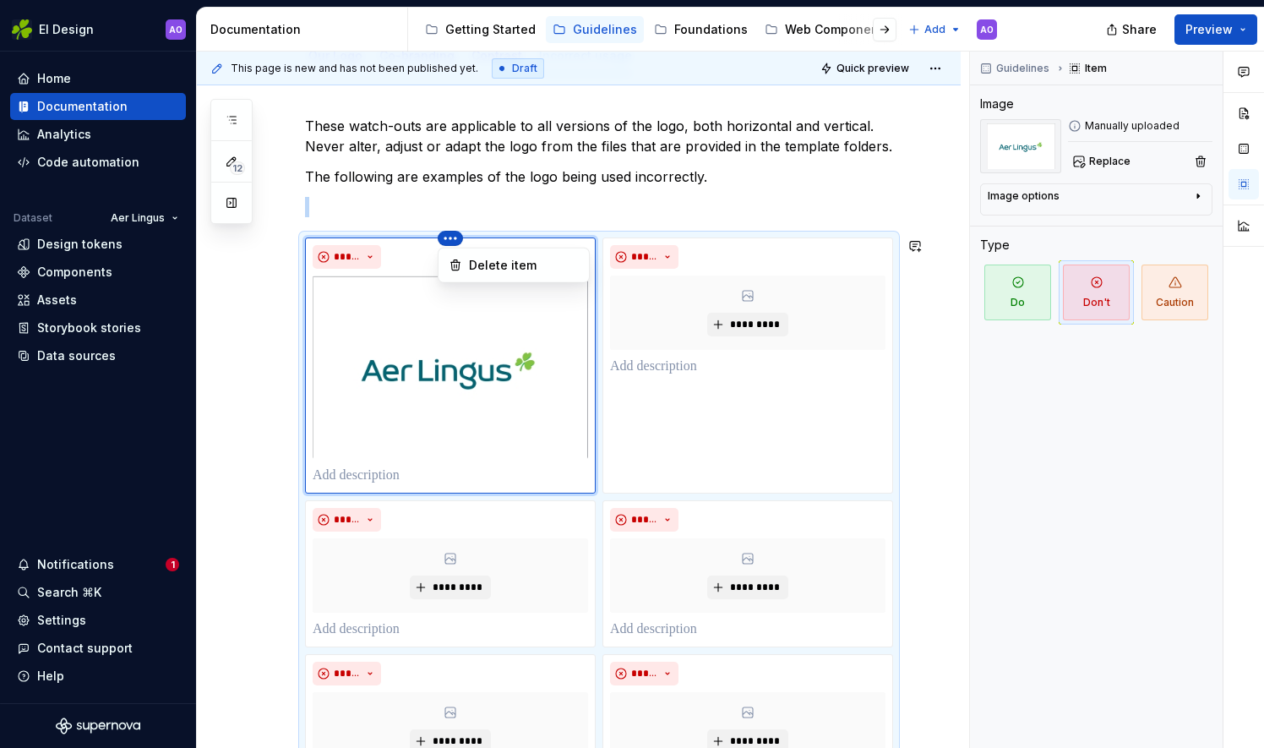
click at [507, 360] on html "EI Design AO Home Documentation Analytics Code automation Dataset Aer Lingus De…" at bounding box center [632, 374] width 1264 height 748
click at [269, 246] on button "button" at bounding box center [270, 246] width 24 height 24
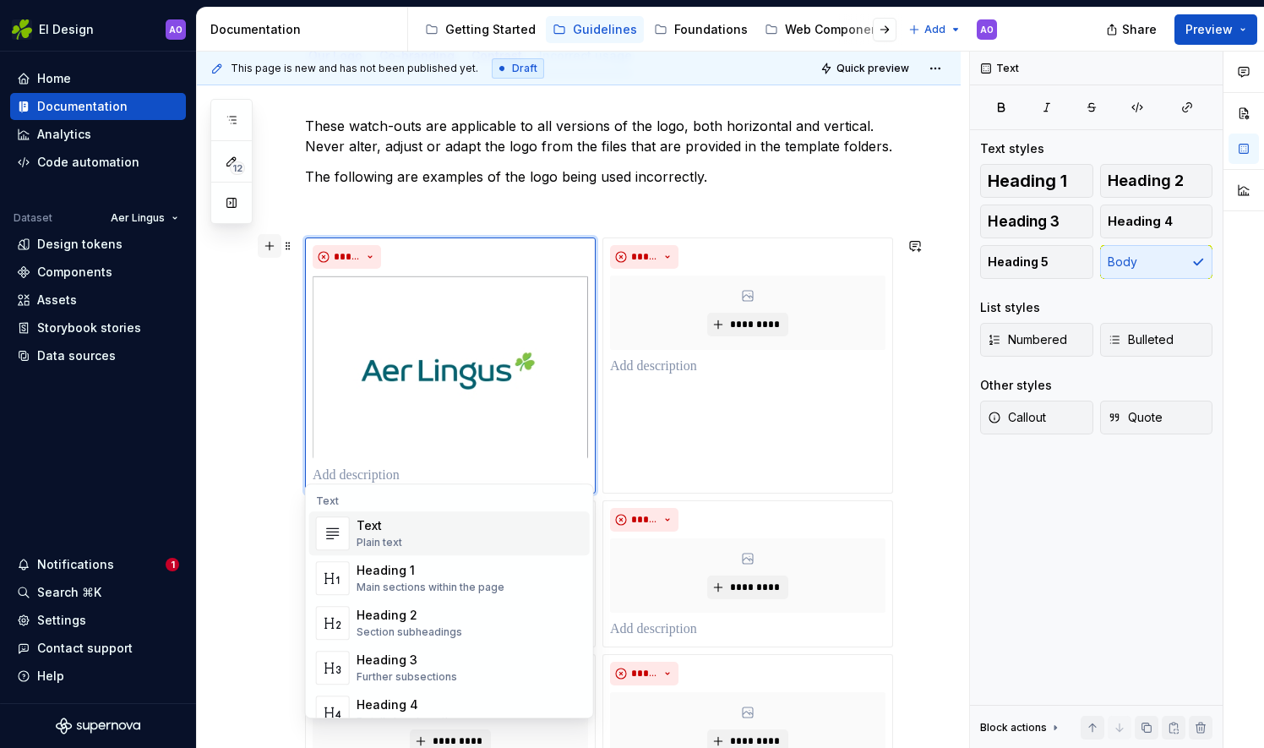
scroll to position [386, 0]
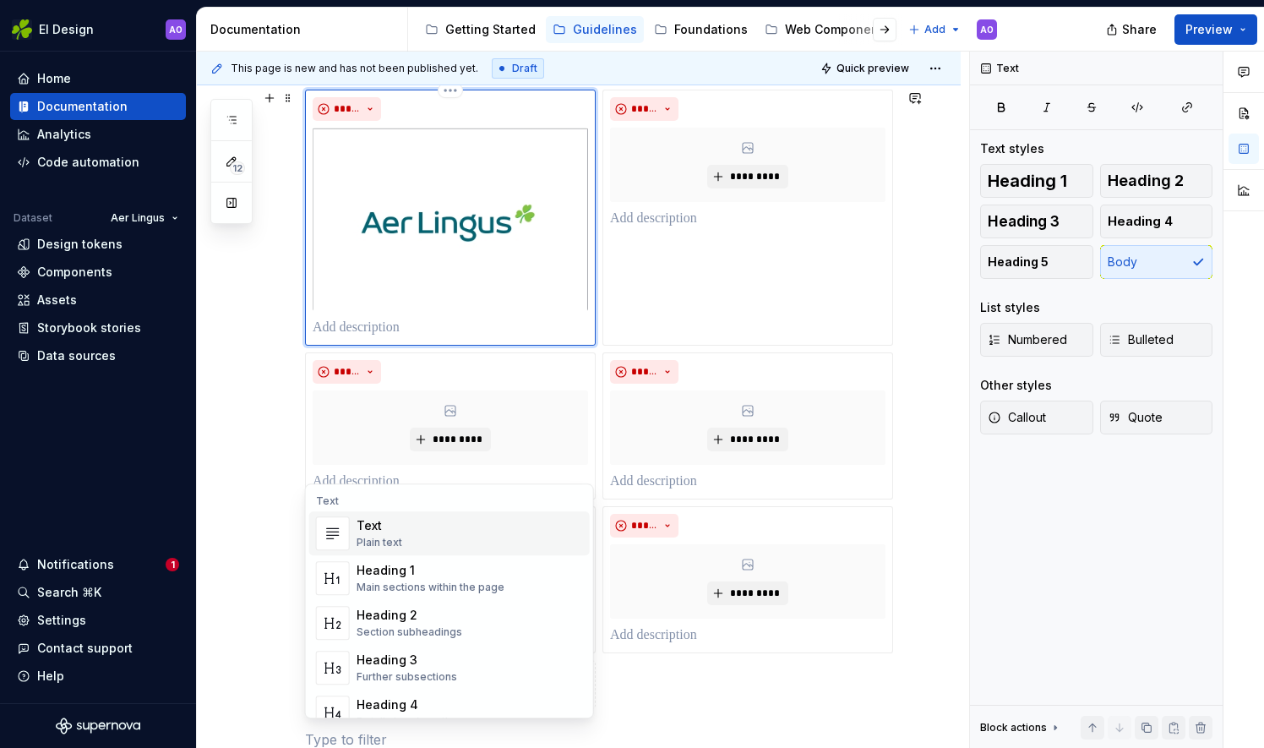
click at [434, 225] on img at bounding box center [450, 219] width 275 height 183
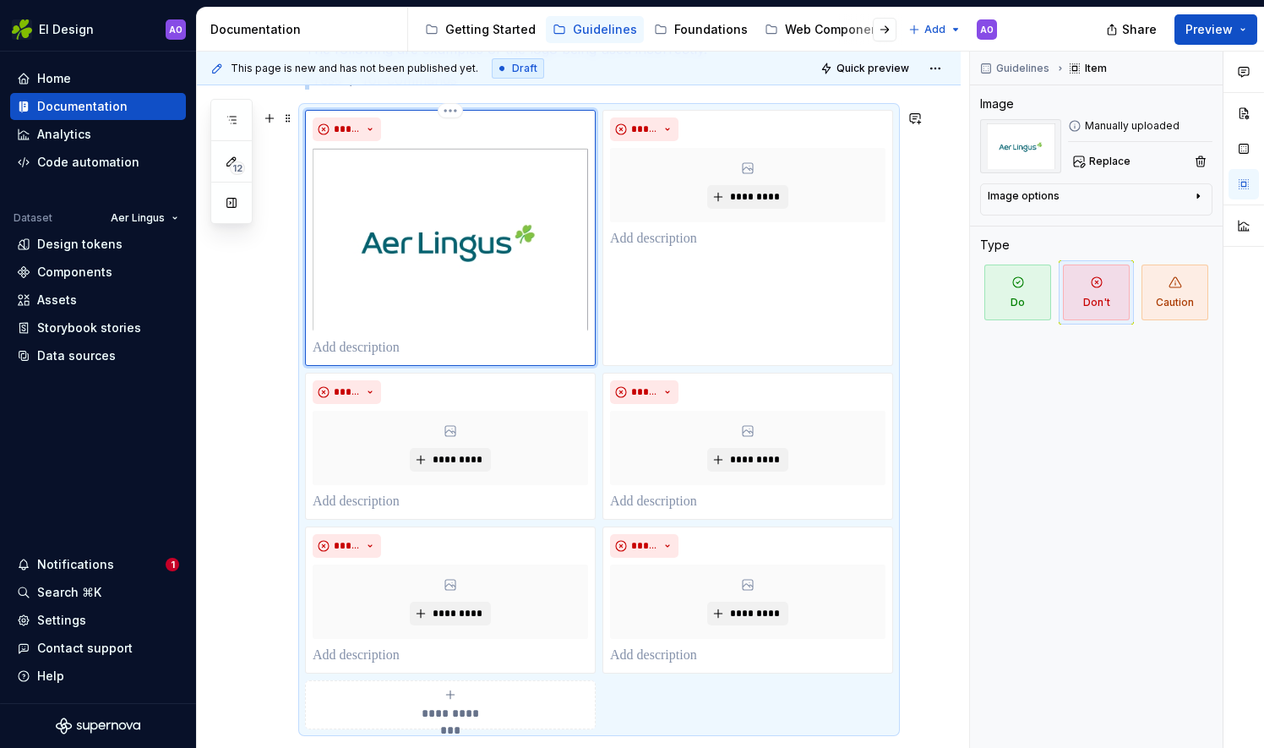
scroll to position [406, 0]
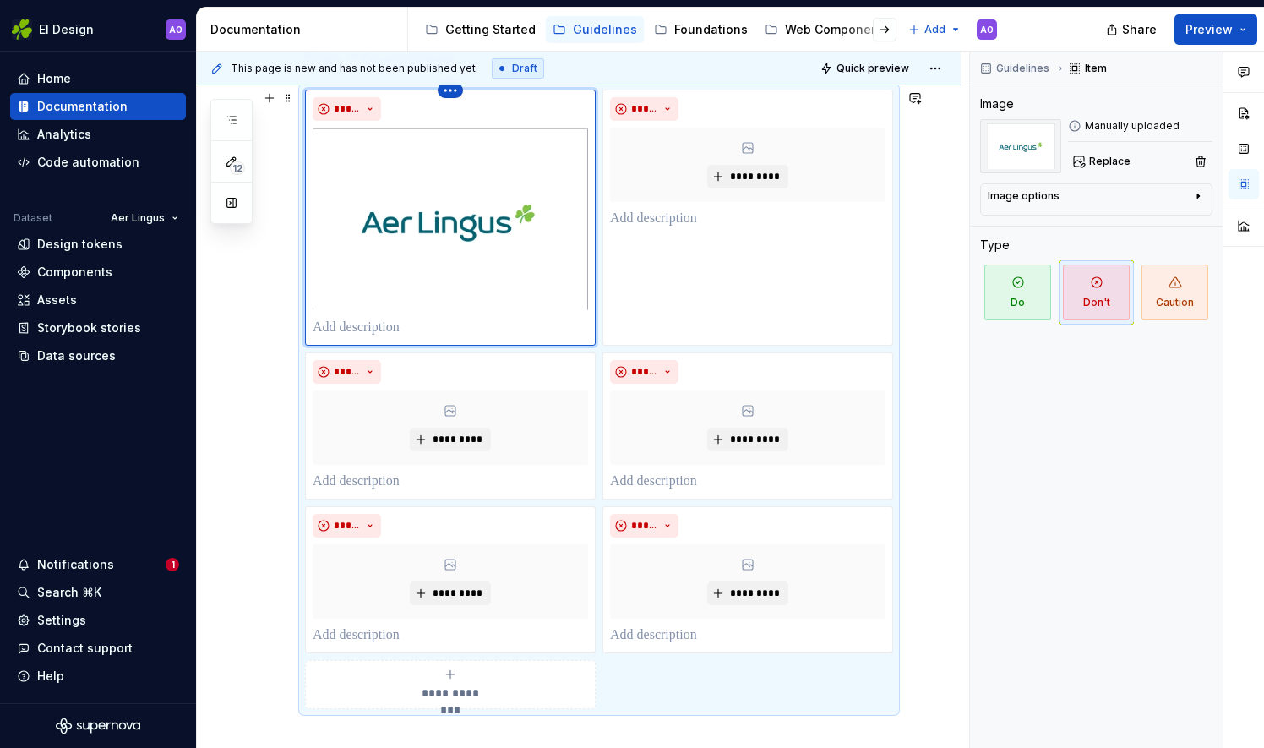
click at [455, 93] on html "EI Design AO Home Documentation Analytics Code automation Dataset Aer Lingus De…" at bounding box center [632, 374] width 1264 height 748
click at [483, 120] on div "Delete item" at bounding box center [524, 117] width 110 height 17
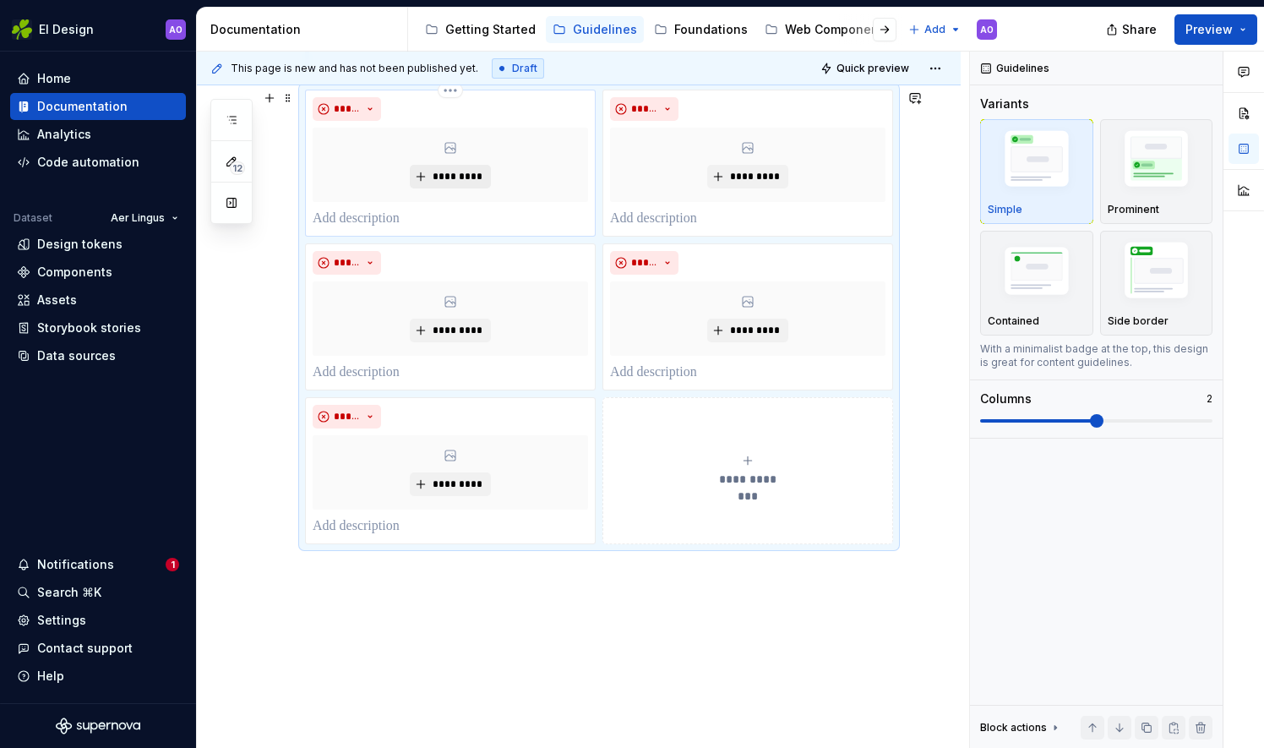
click at [456, 166] on button "*********" at bounding box center [450, 177] width 80 height 24
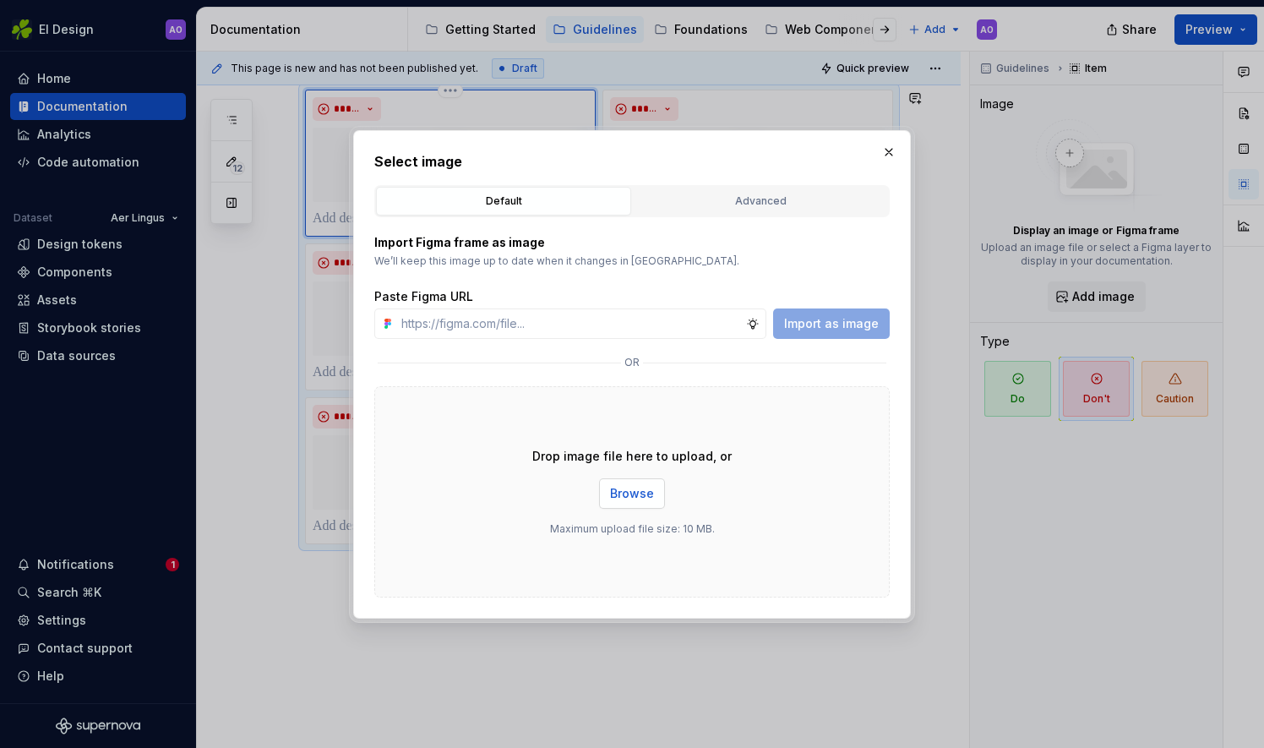
click at [624, 493] on span "Browse" at bounding box center [632, 493] width 44 height 17
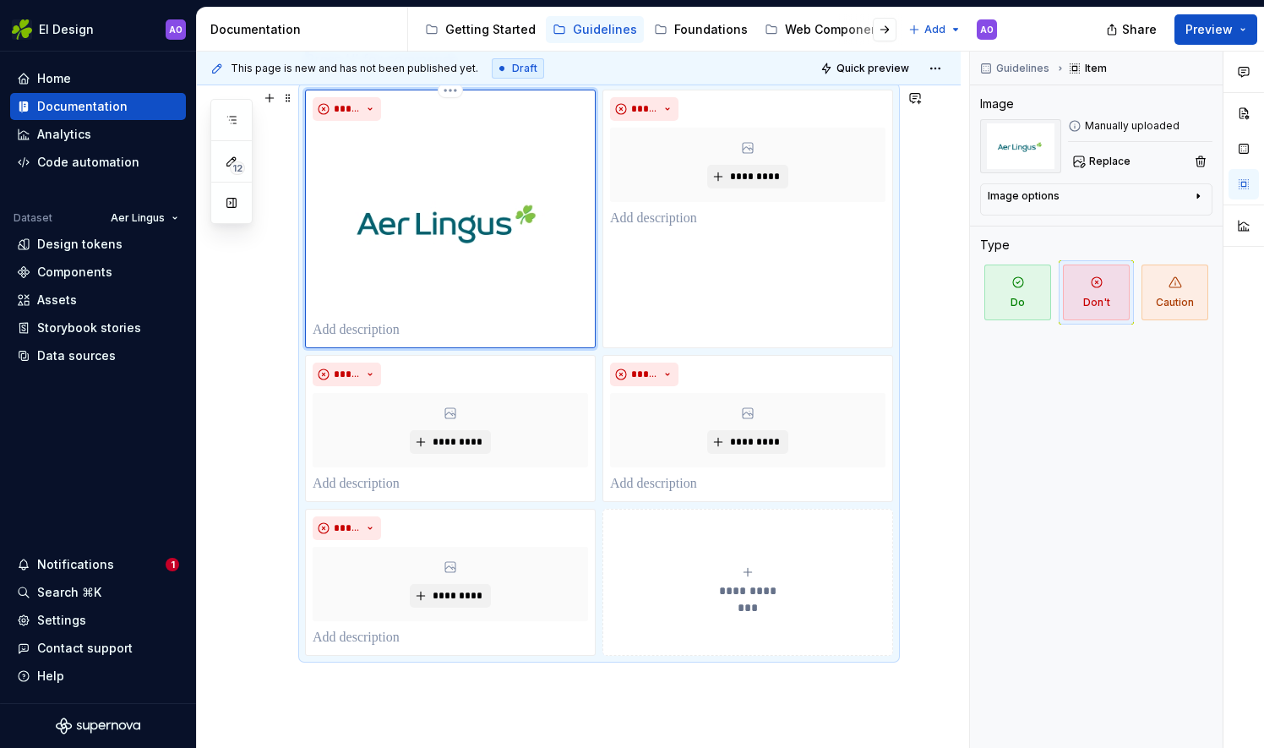
click at [395, 336] on p at bounding box center [450, 330] width 275 height 20
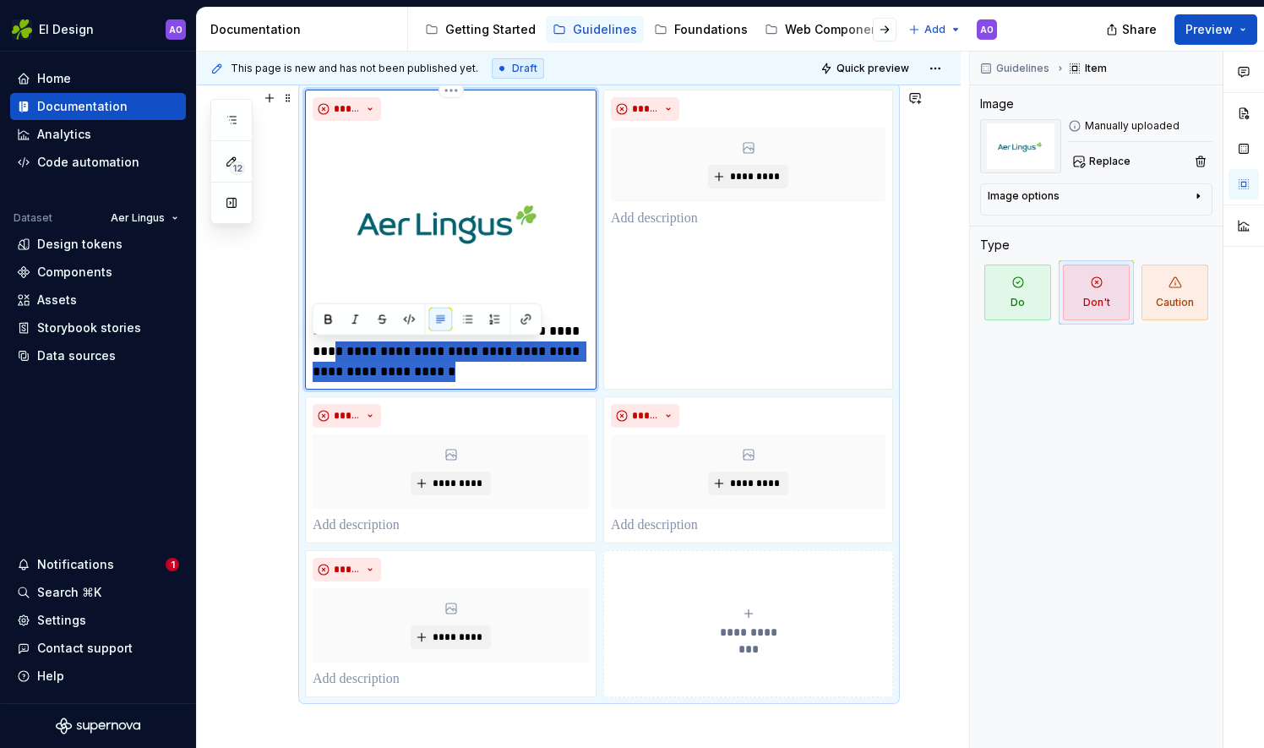
drag, startPoint x: 455, startPoint y: 370, endPoint x: 316, endPoint y: 345, distance: 140.9
click at [316, 345] on p "**********" at bounding box center [451, 351] width 276 height 61
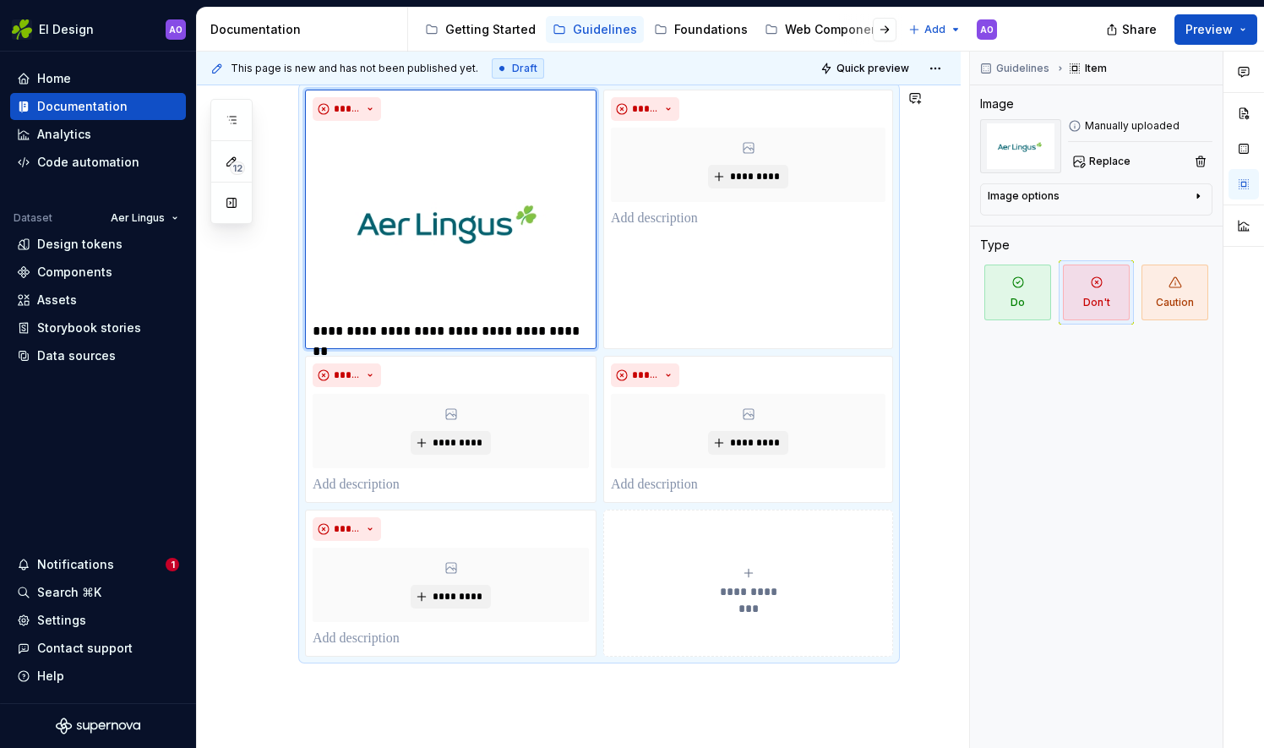
type textarea "*"
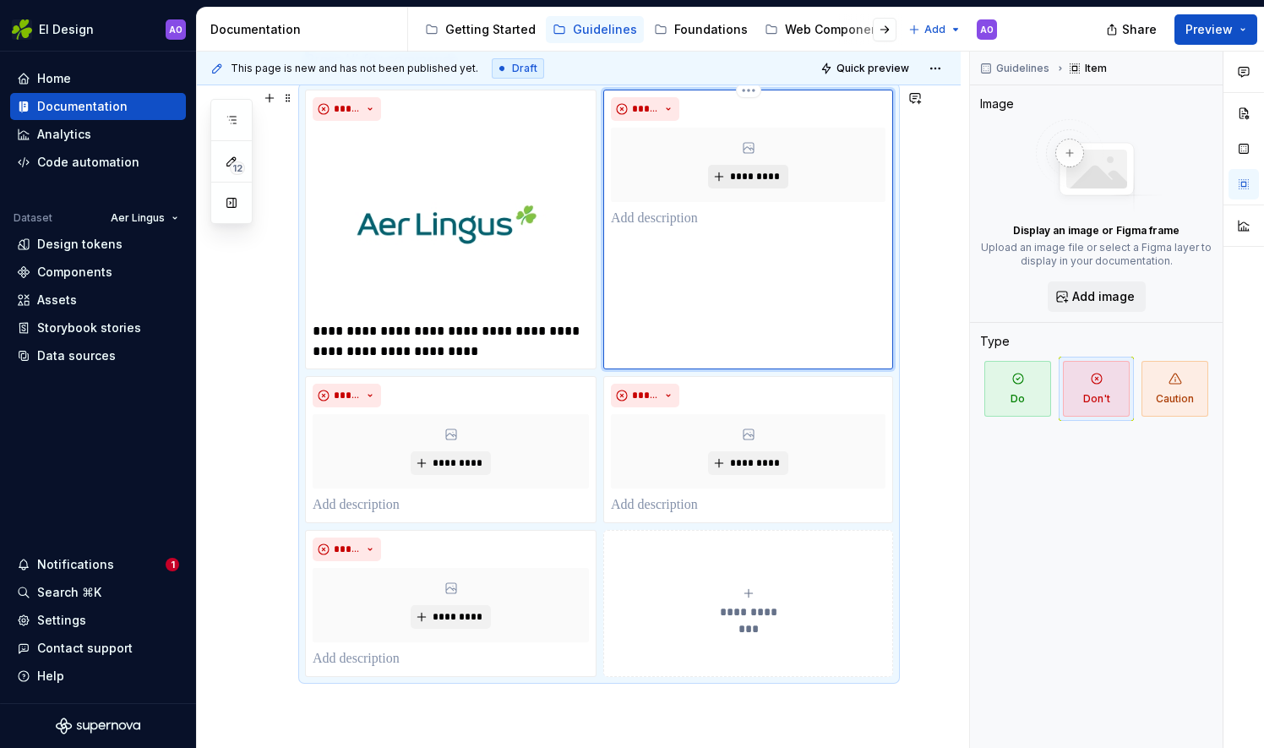
click at [735, 167] on button "*********" at bounding box center [748, 177] width 80 height 24
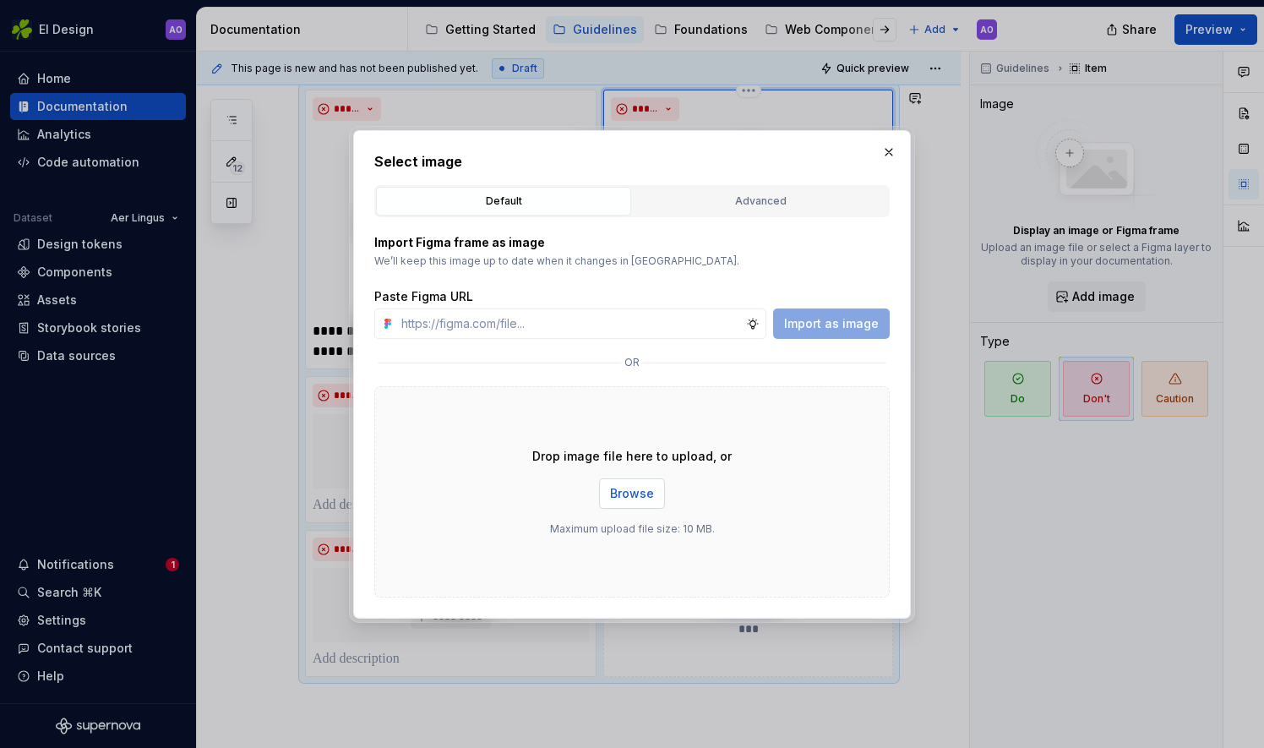
click at [624, 490] on span "Browse" at bounding box center [632, 493] width 44 height 17
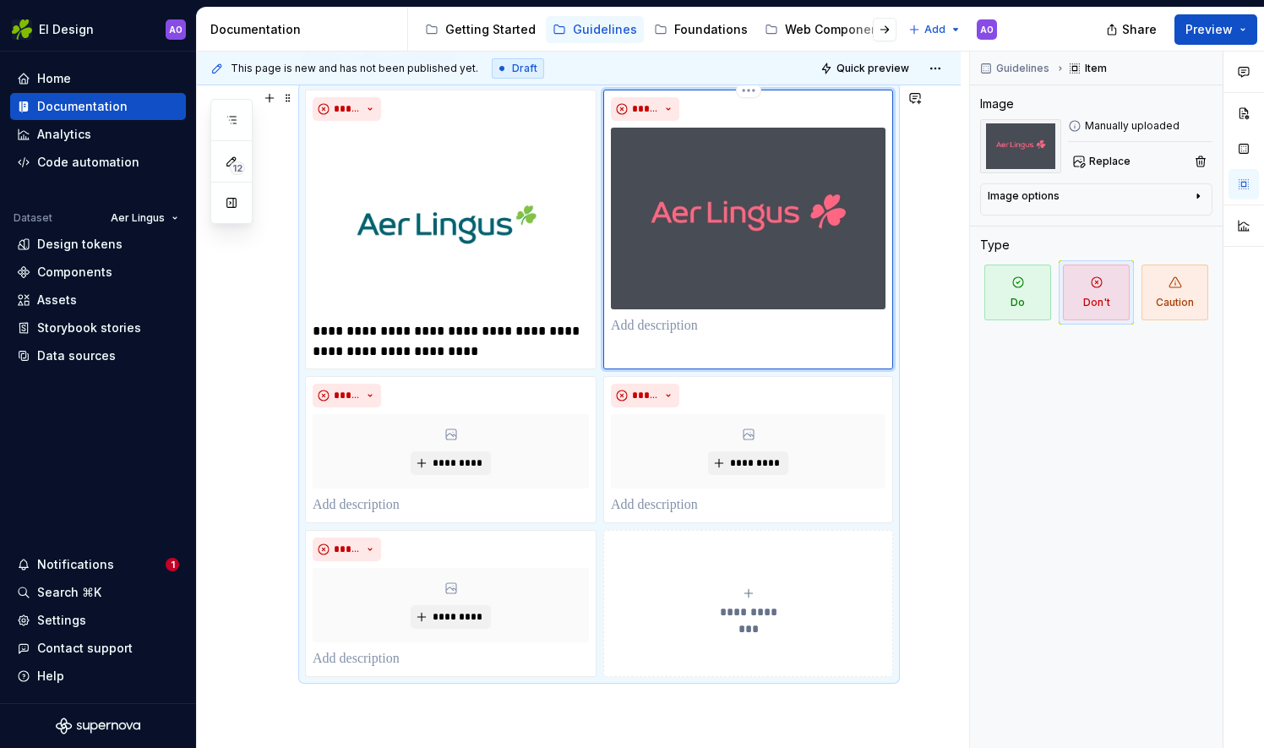
click at [692, 326] on p at bounding box center [748, 326] width 275 height 20
paste div
type textarea "*"
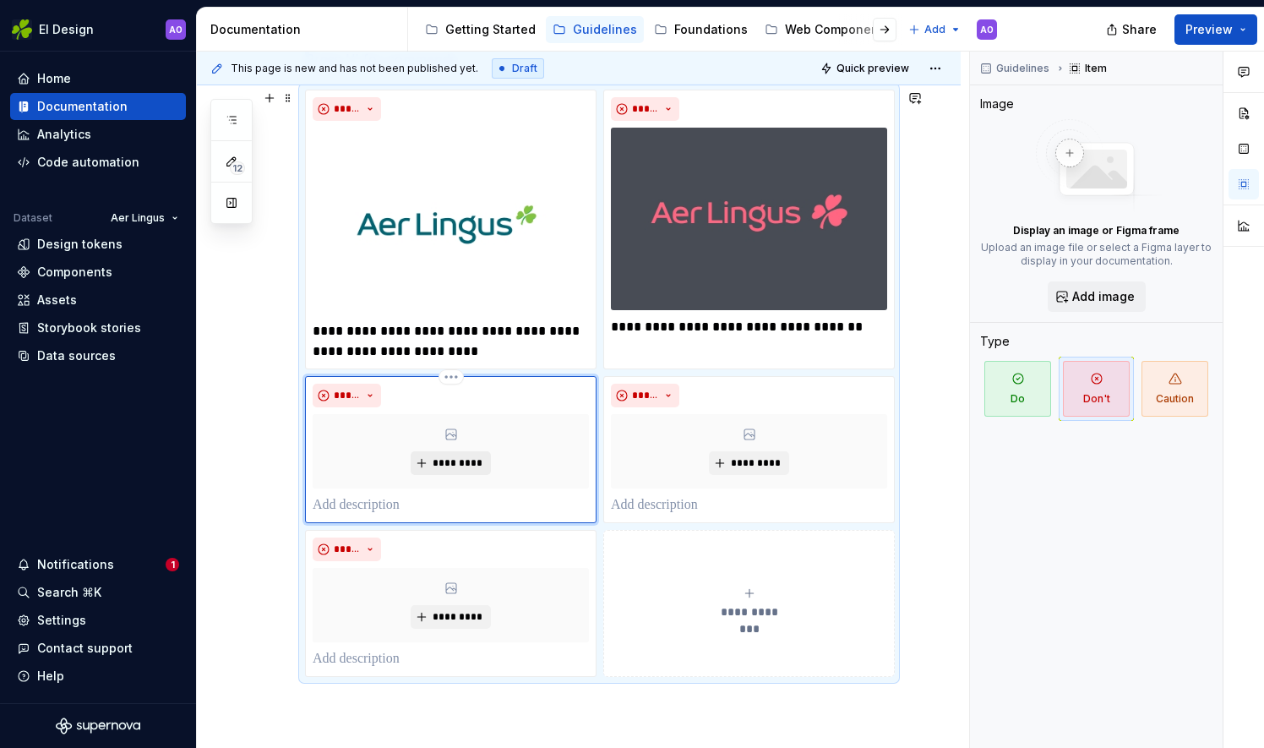
click at [440, 458] on span "*********" at bounding box center [458, 463] width 52 height 14
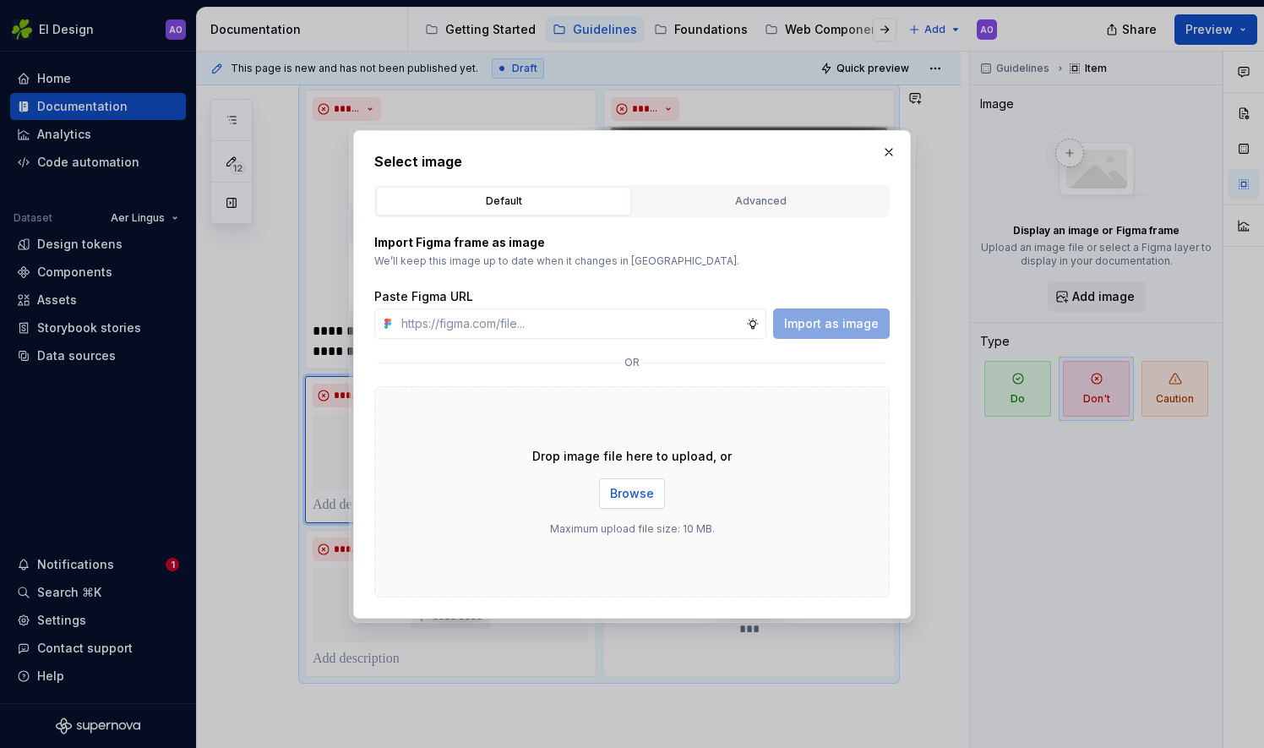
click at [632, 493] on span "Browse" at bounding box center [632, 493] width 44 height 17
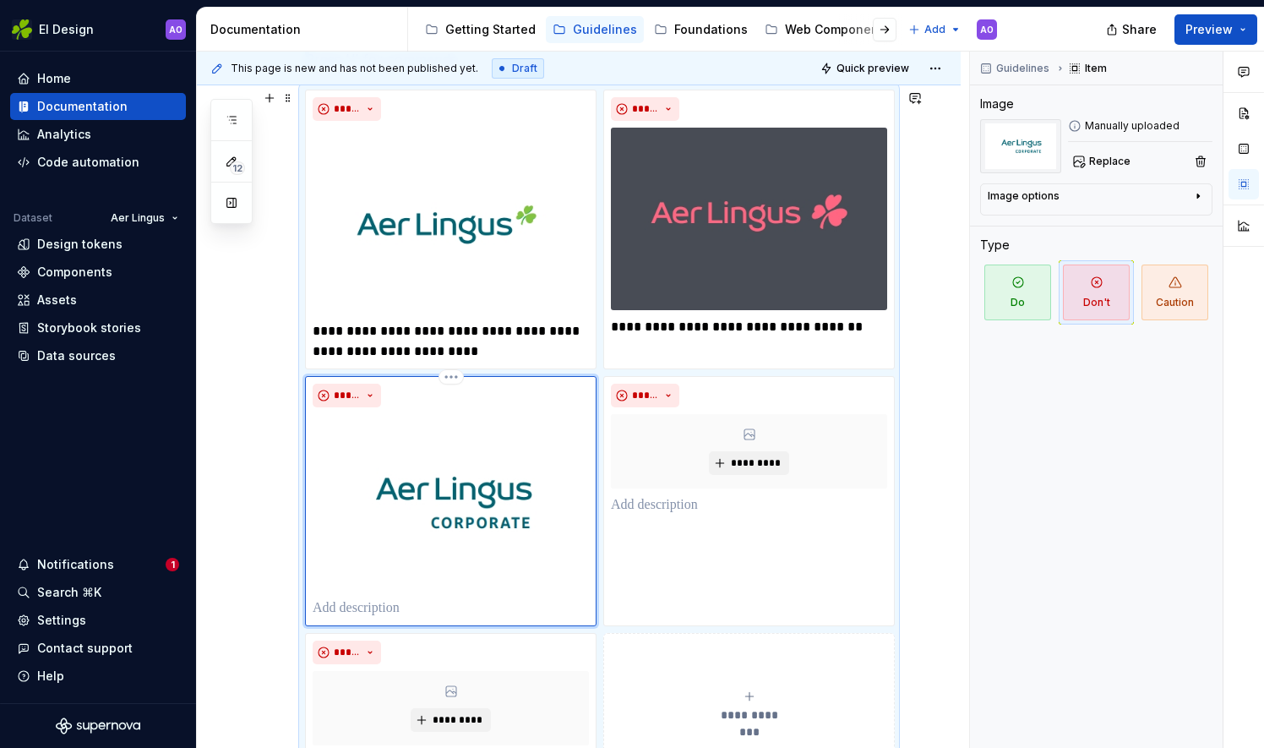
click at [346, 602] on p at bounding box center [451, 608] width 276 height 20
click at [331, 608] on p at bounding box center [451, 608] width 276 height 20
paste div
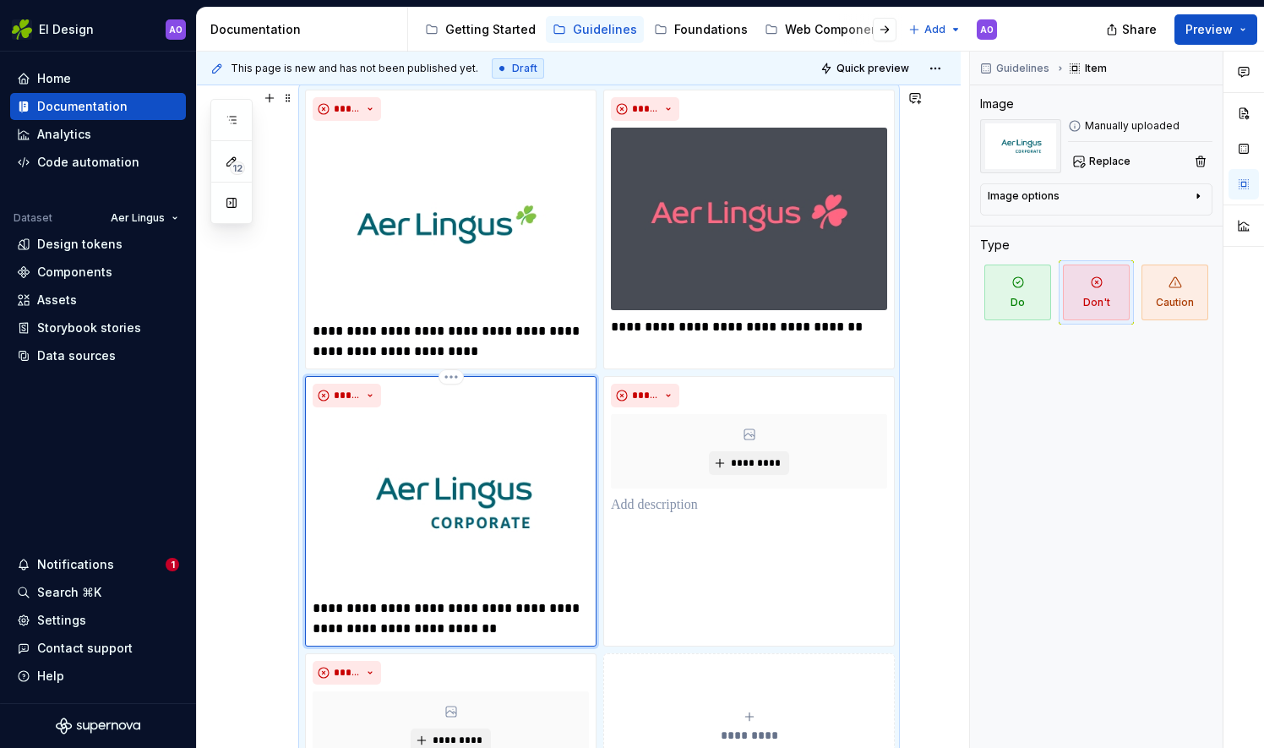
type textarea "*"
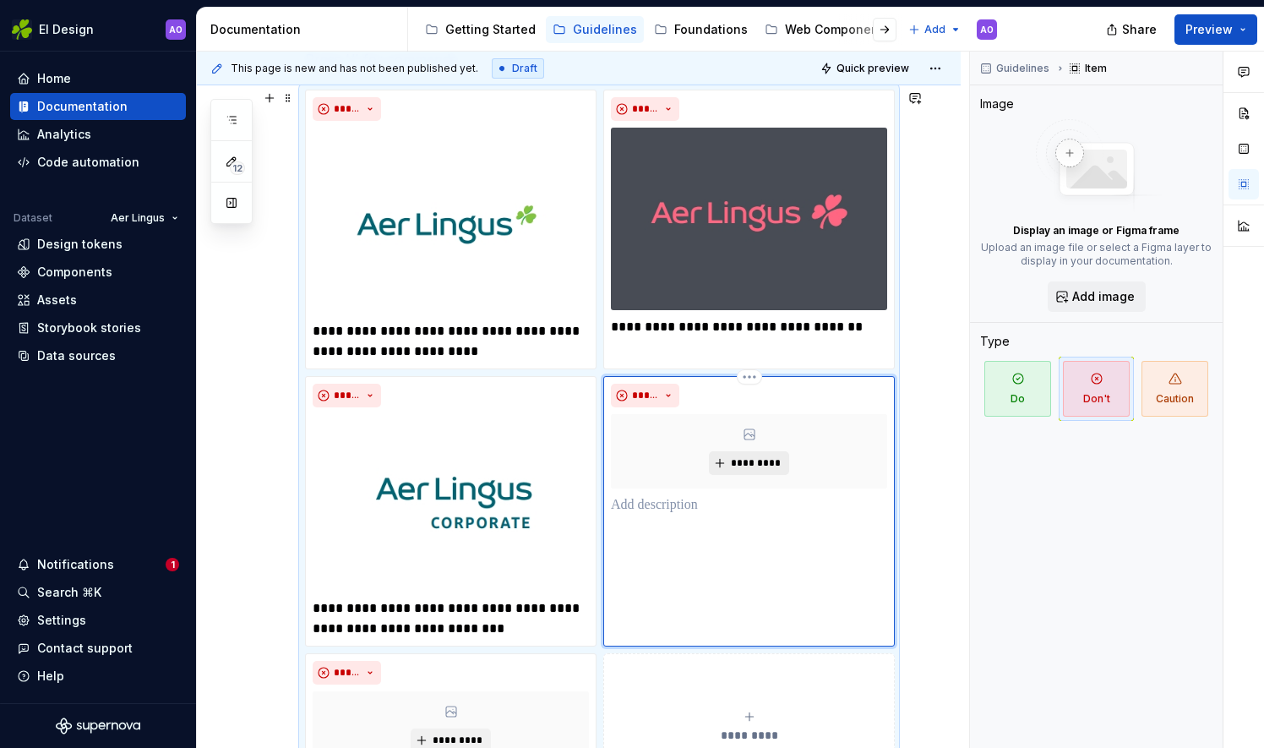
click at [737, 460] on span "*********" at bounding box center [756, 463] width 52 height 14
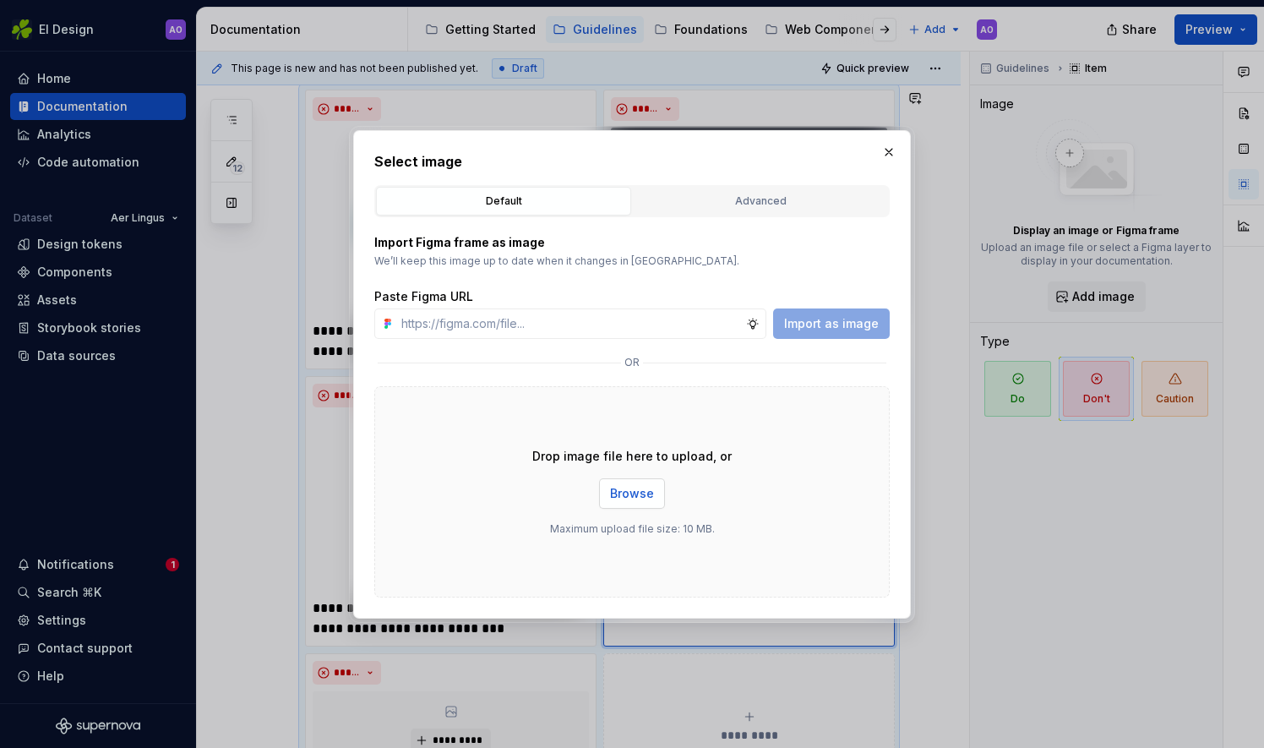
click at [638, 485] on span "Browse" at bounding box center [632, 493] width 44 height 17
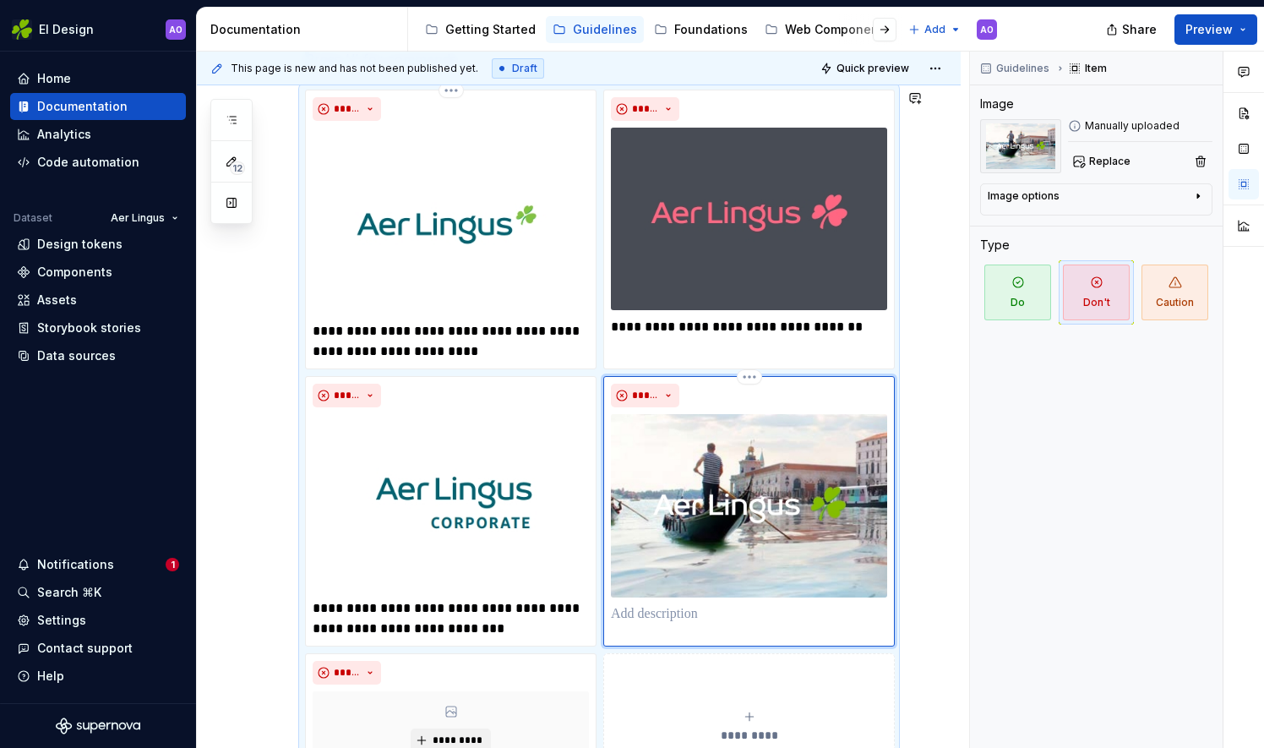
scroll to position [480, 0]
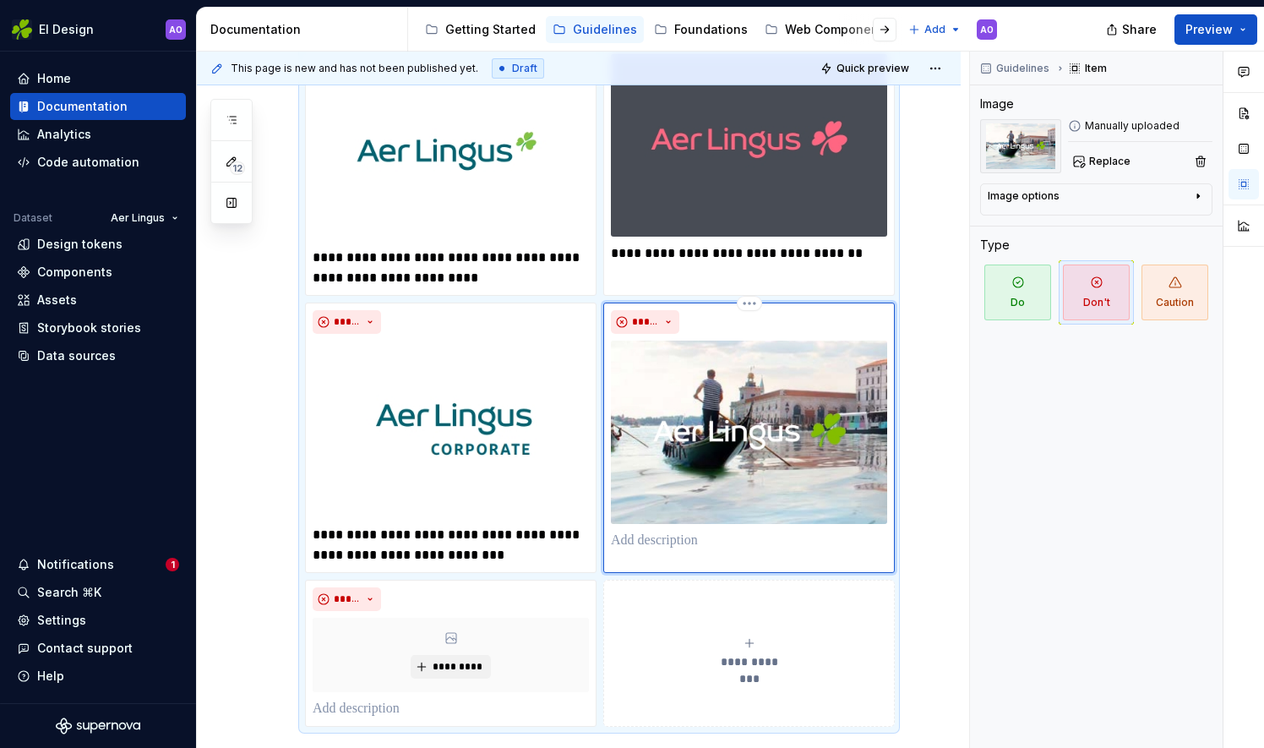
click at [673, 531] on p at bounding box center [749, 541] width 276 height 20
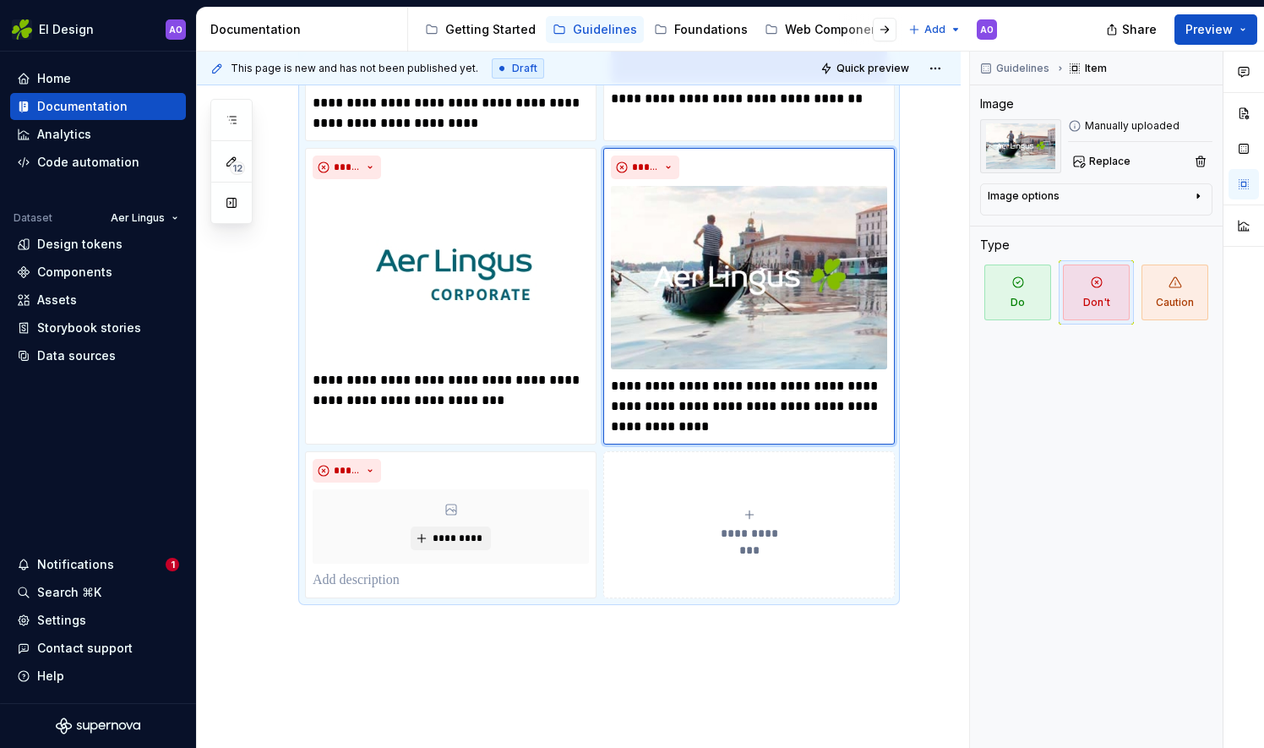
scroll to position [689, 0]
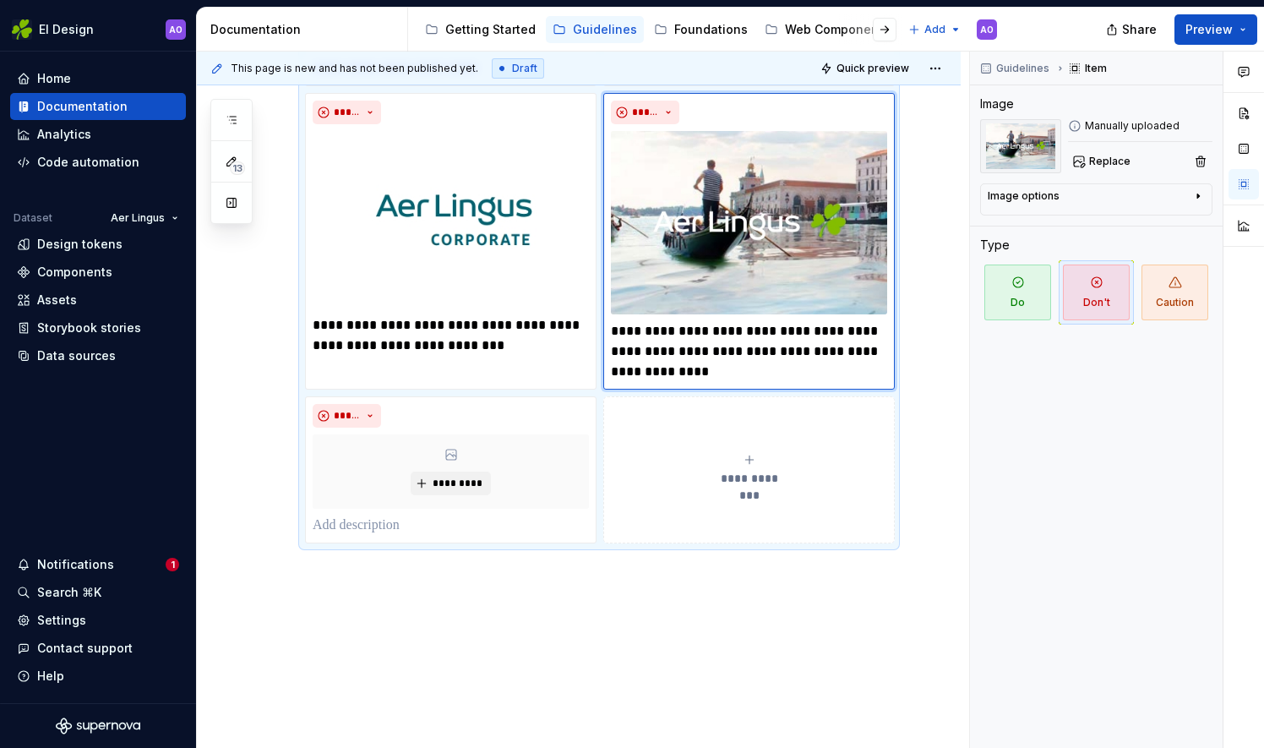
click at [759, 462] on div "**********" at bounding box center [749, 470] width 276 height 34
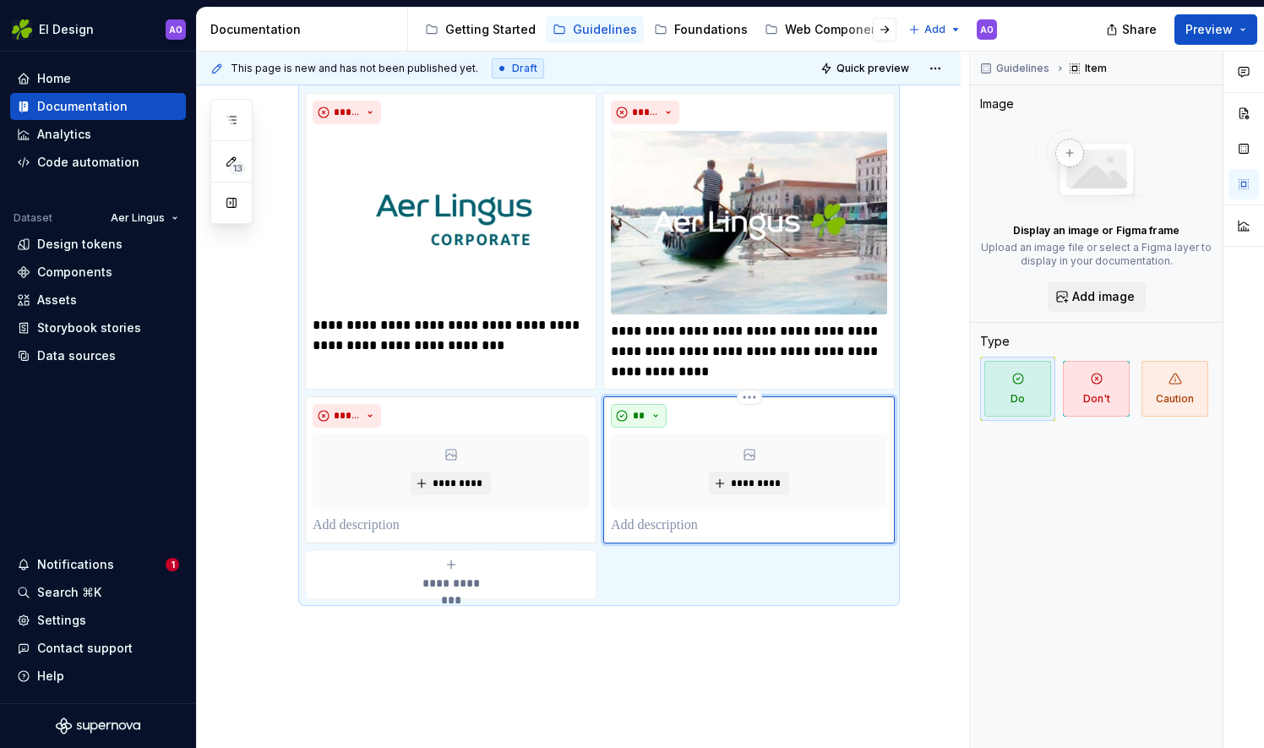
click at [644, 420] on button "**" at bounding box center [639, 416] width 56 height 24
click at [659, 466] on span "Don't" at bounding box center [686, 473] width 144 height 27
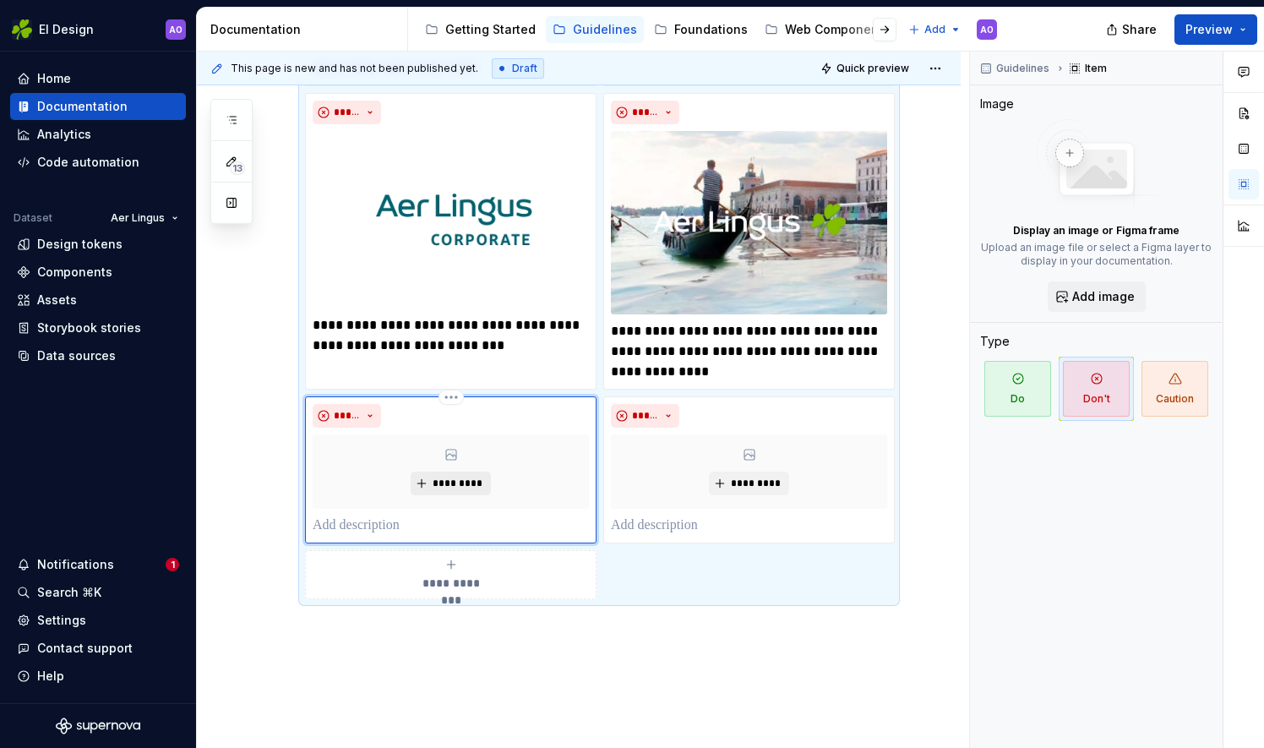
click at [455, 488] on button "*********" at bounding box center [451, 483] width 80 height 24
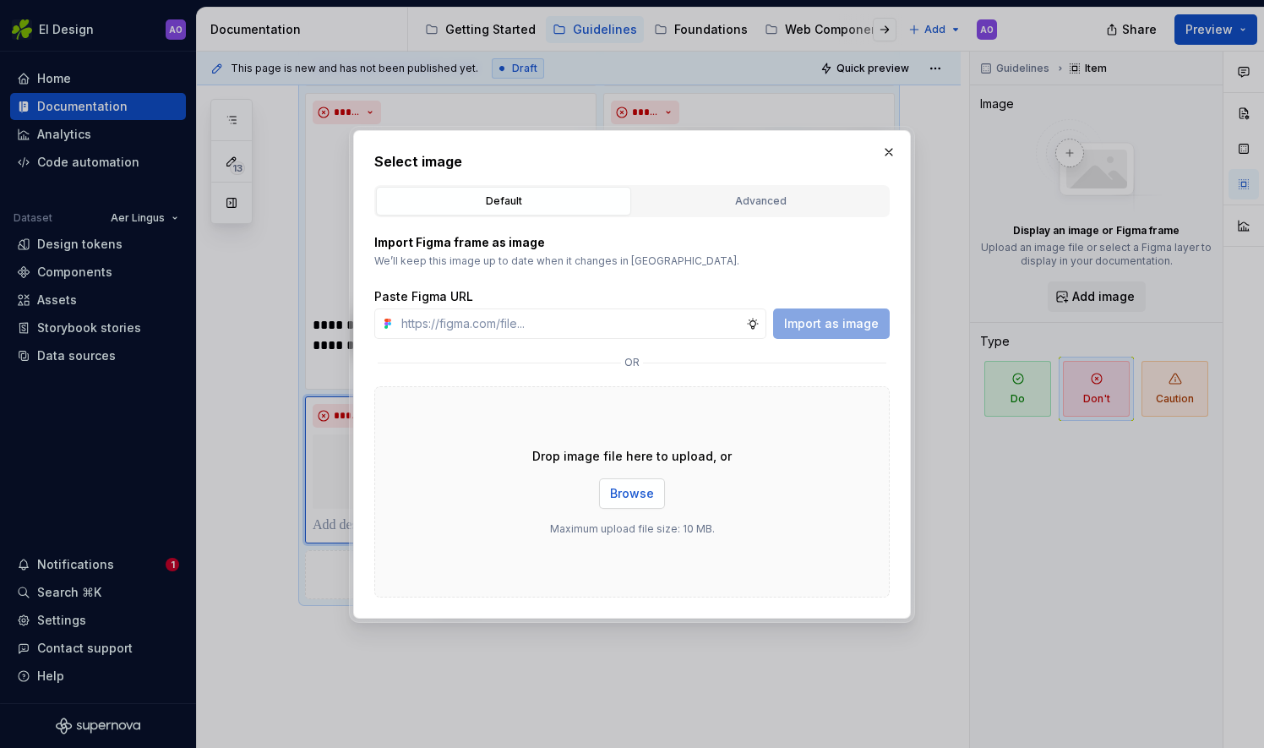
click at [617, 487] on span "Browse" at bounding box center [632, 493] width 44 height 17
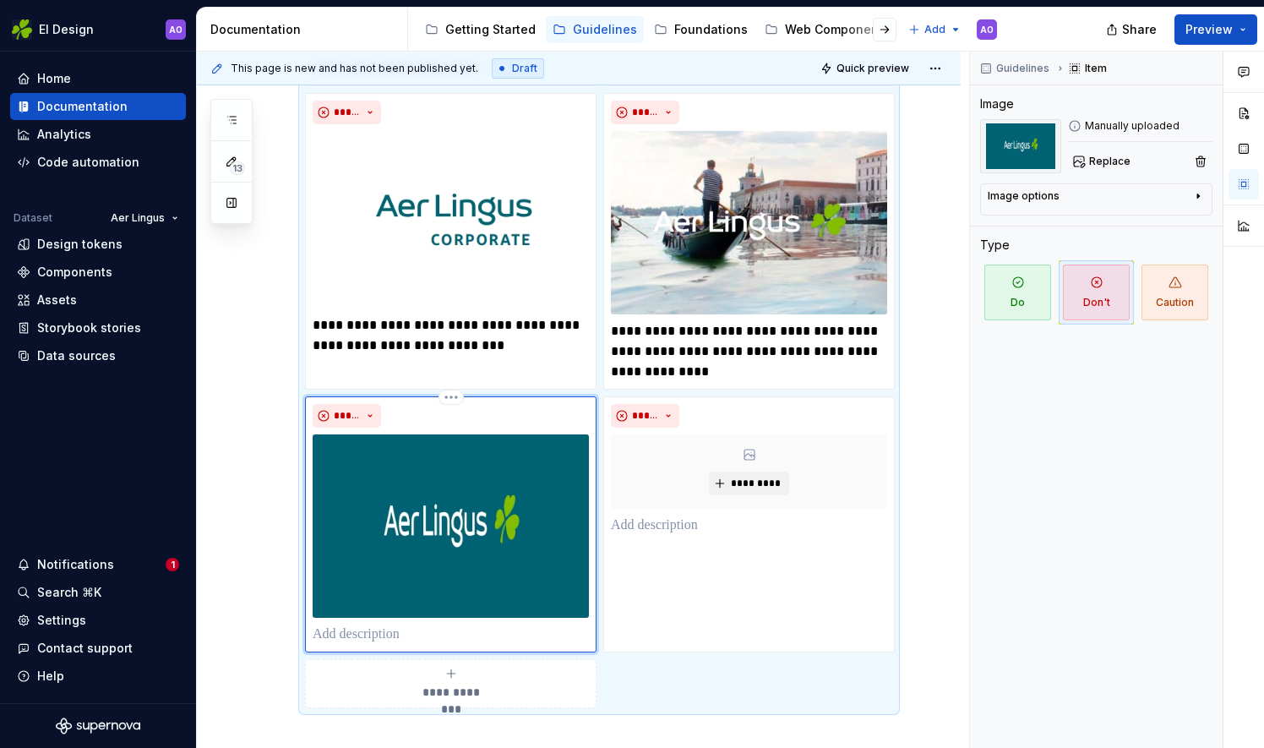
click at [387, 628] on p at bounding box center [451, 634] width 276 height 20
paste div
type textarea "*"
click at [738, 483] on span "*********" at bounding box center [756, 484] width 52 height 14
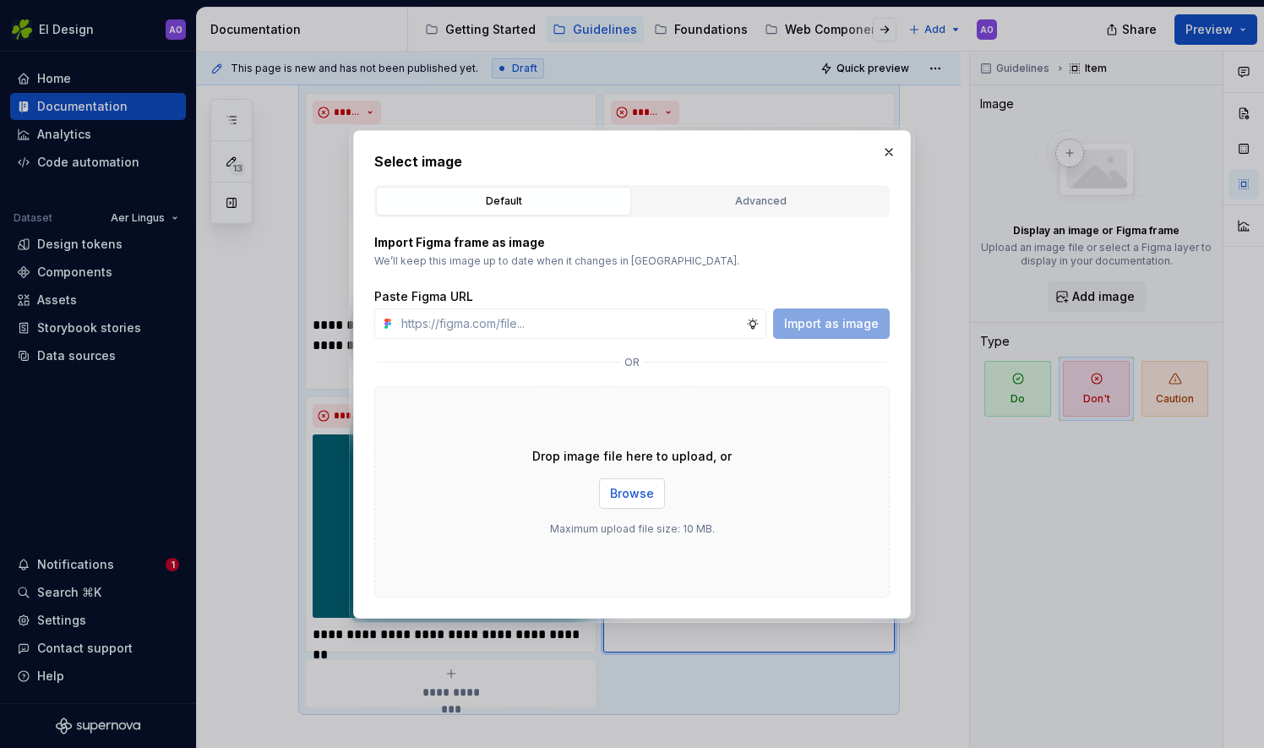
click at [625, 488] on span "Browse" at bounding box center [632, 493] width 44 height 17
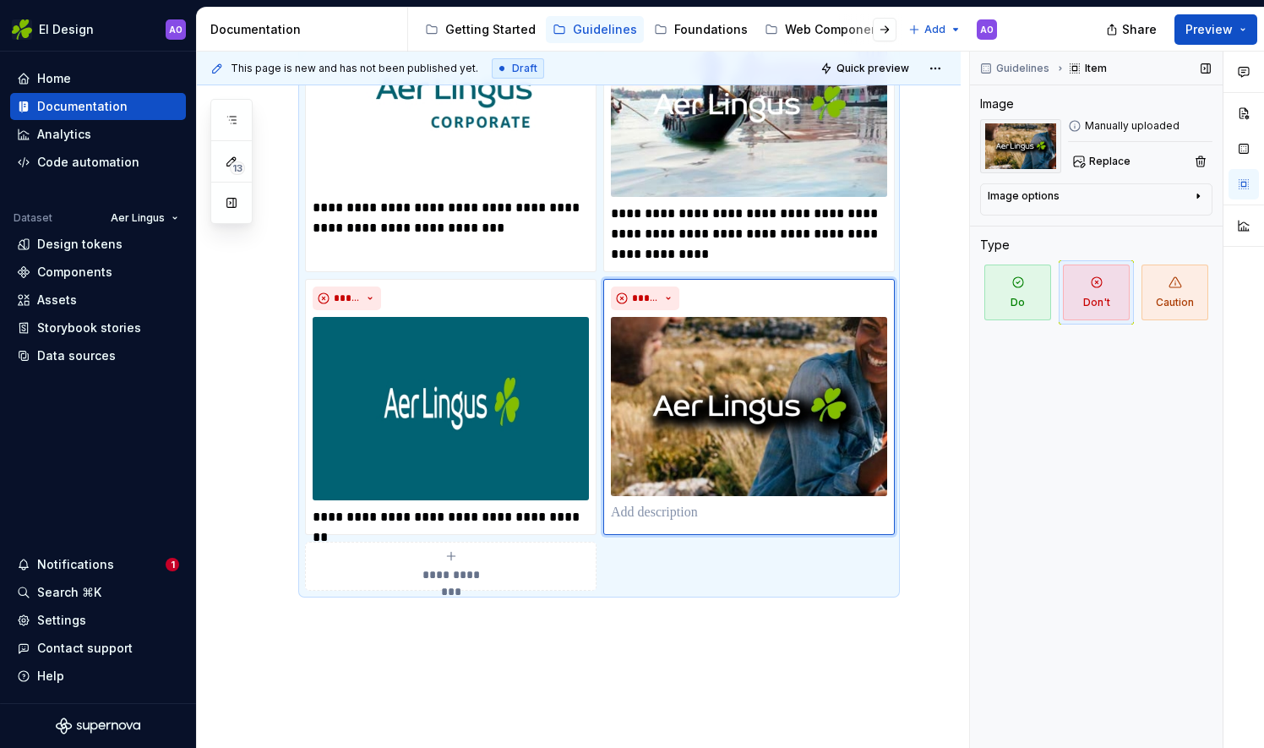
scroll to position [809, 0]
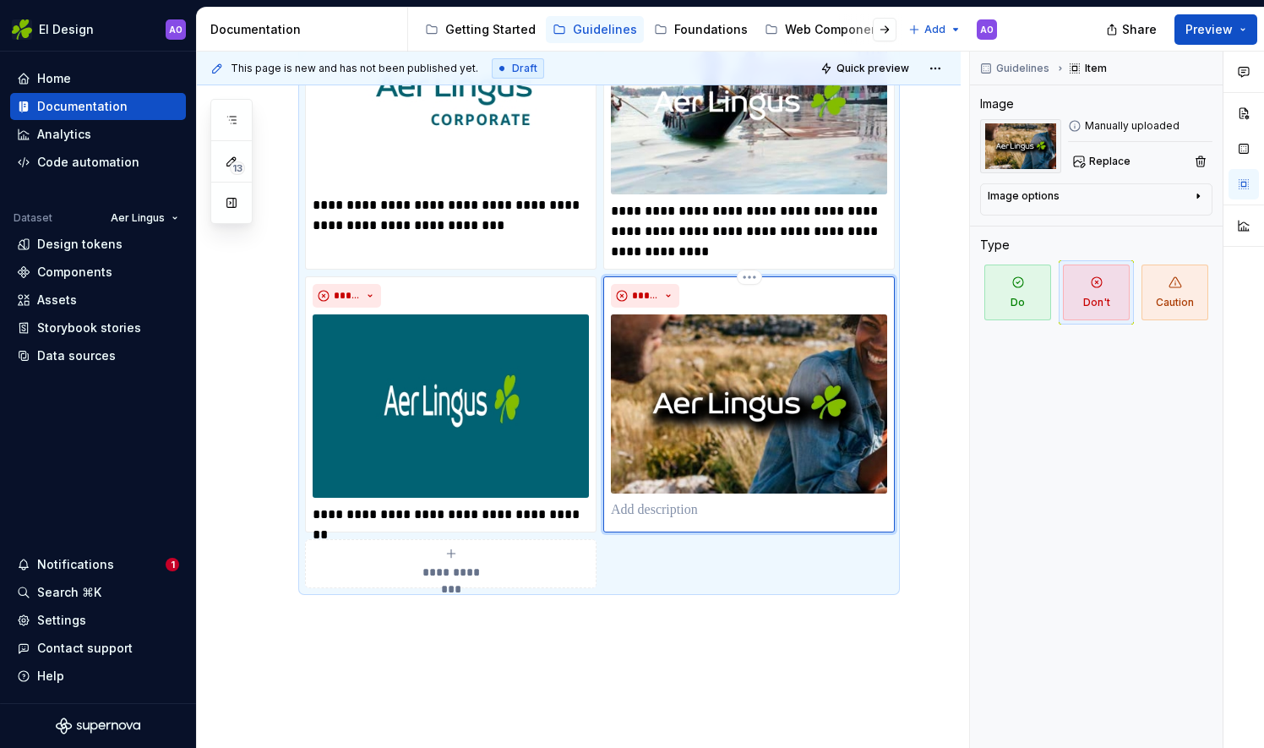
click at [730, 515] on p at bounding box center [749, 510] width 276 height 20
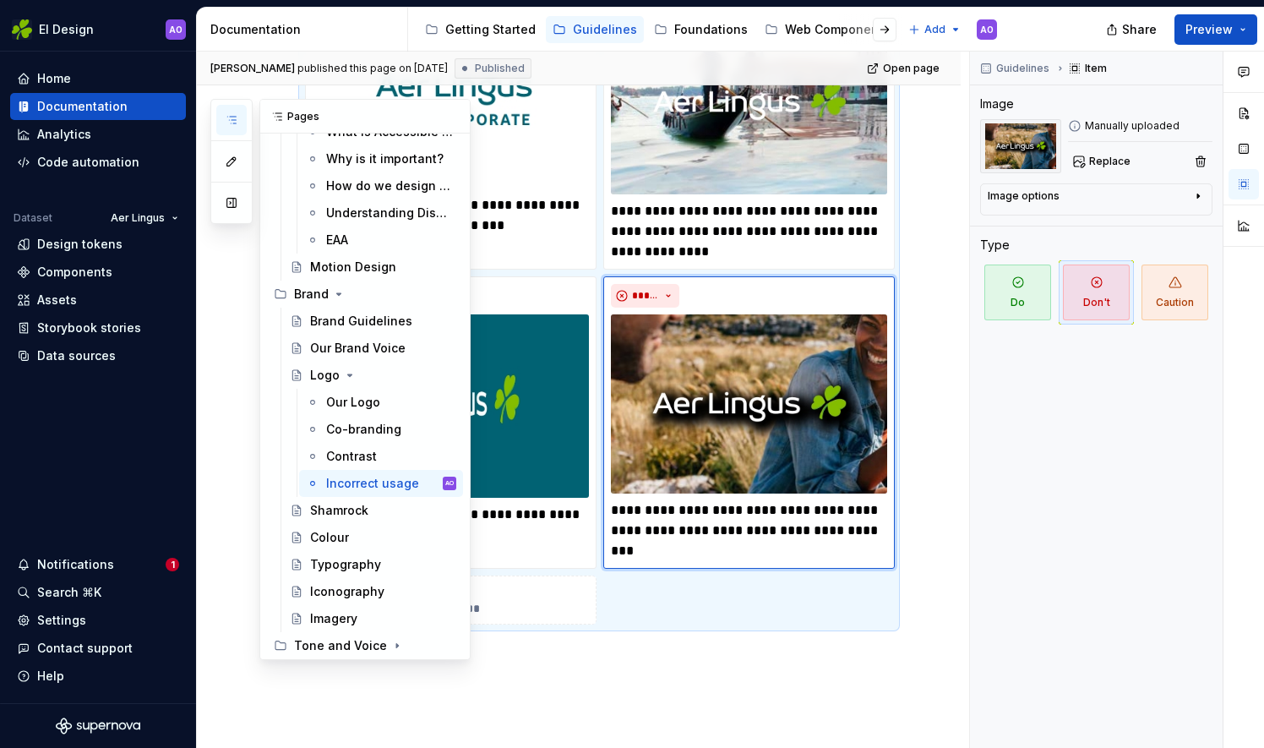
scroll to position [162, 0]
click at [382, 502] on div "Shamrock" at bounding box center [383, 509] width 146 height 24
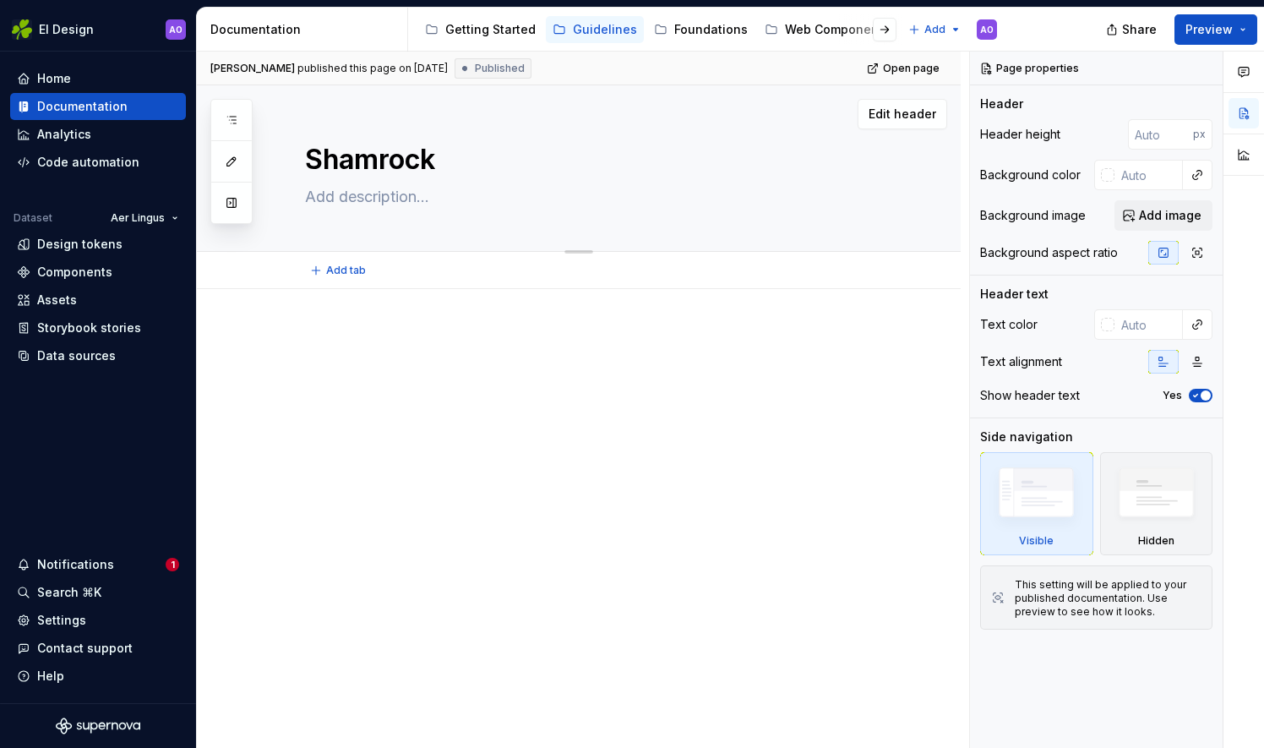
click at [350, 198] on textarea at bounding box center [596, 196] width 588 height 27
click at [347, 275] on span "Add tab" at bounding box center [346, 271] width 40 height 14
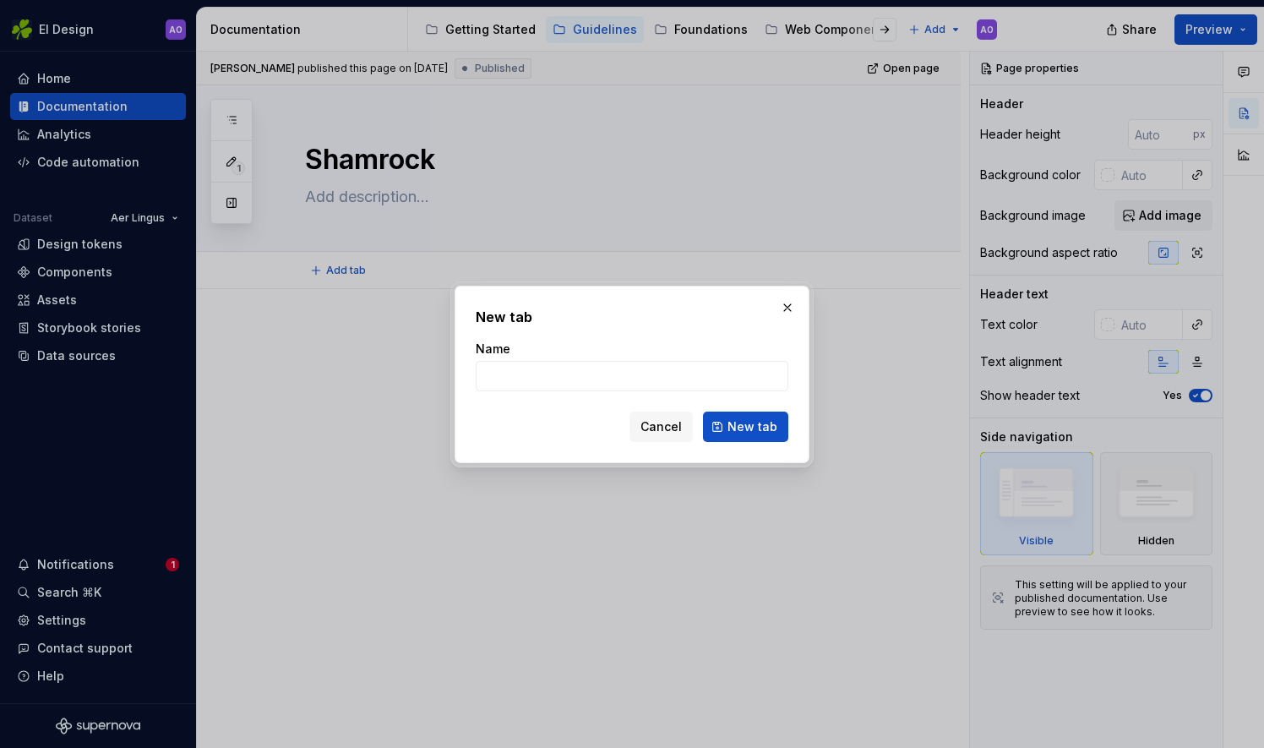
type textarea "*"
type input "The Crop"
click at [743, 420] on span "New tab" at bounding box center [752, 426] width 50 height 17
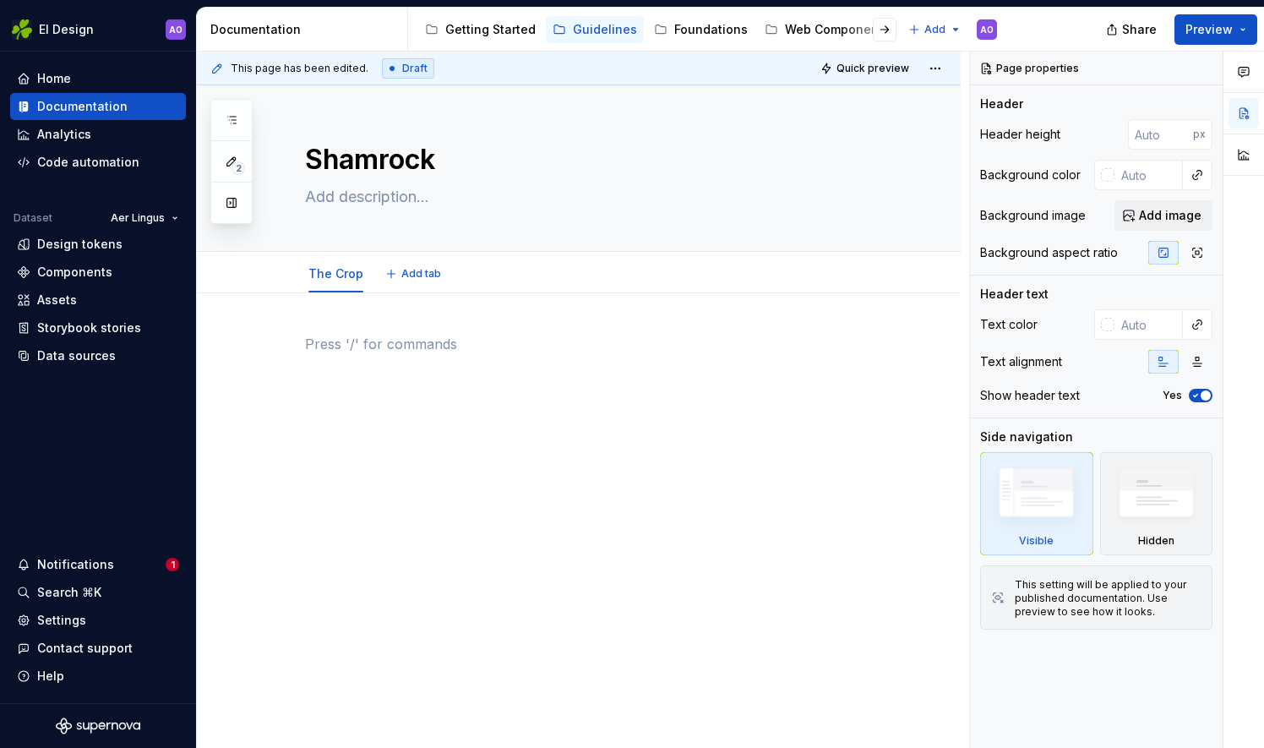
click at [341, 343] on p at bounding box center [599, 344] width 588 height 20
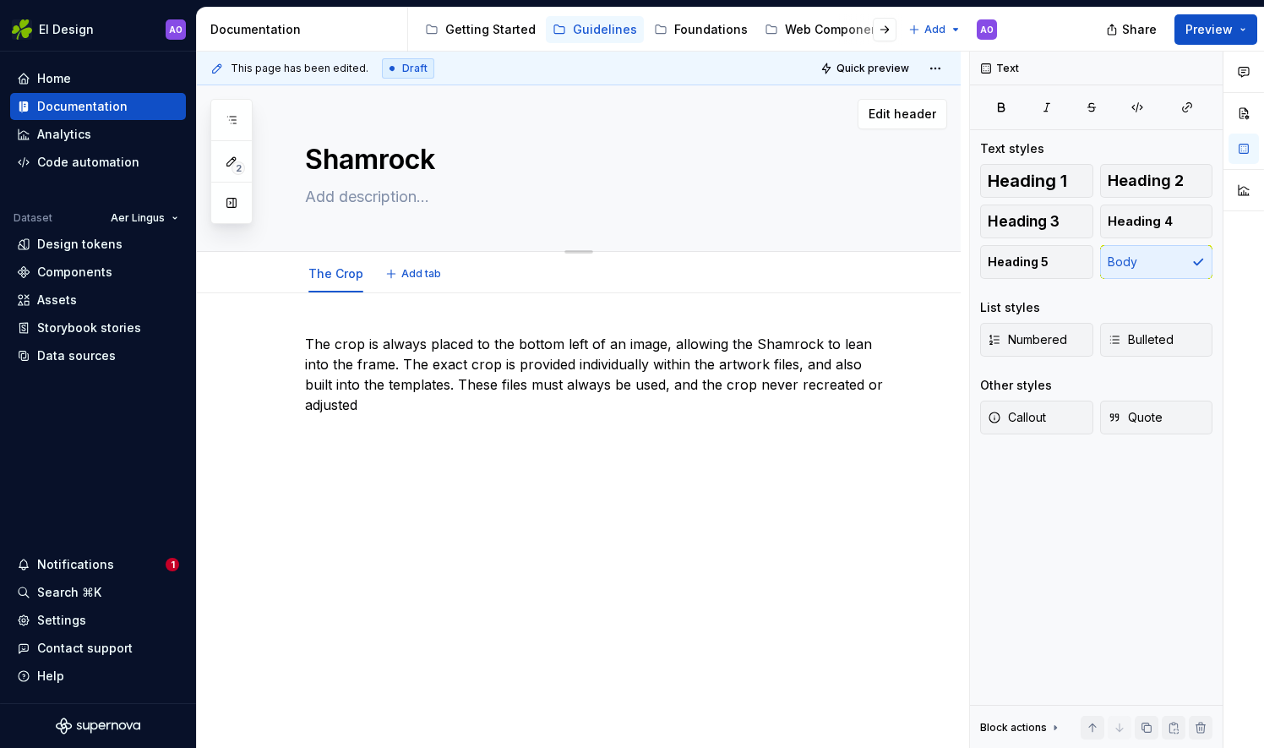
click at [384, 204] on textarea at bounding box center [596, 196] width 588 height 27
paste textarea "As one of our mosy identifiable assets, it helps us spark instant brand recogni…"
type textarea "*"
type textarea "As one of our mosy identifiable assets, it helps us spark instant brand recogni…"
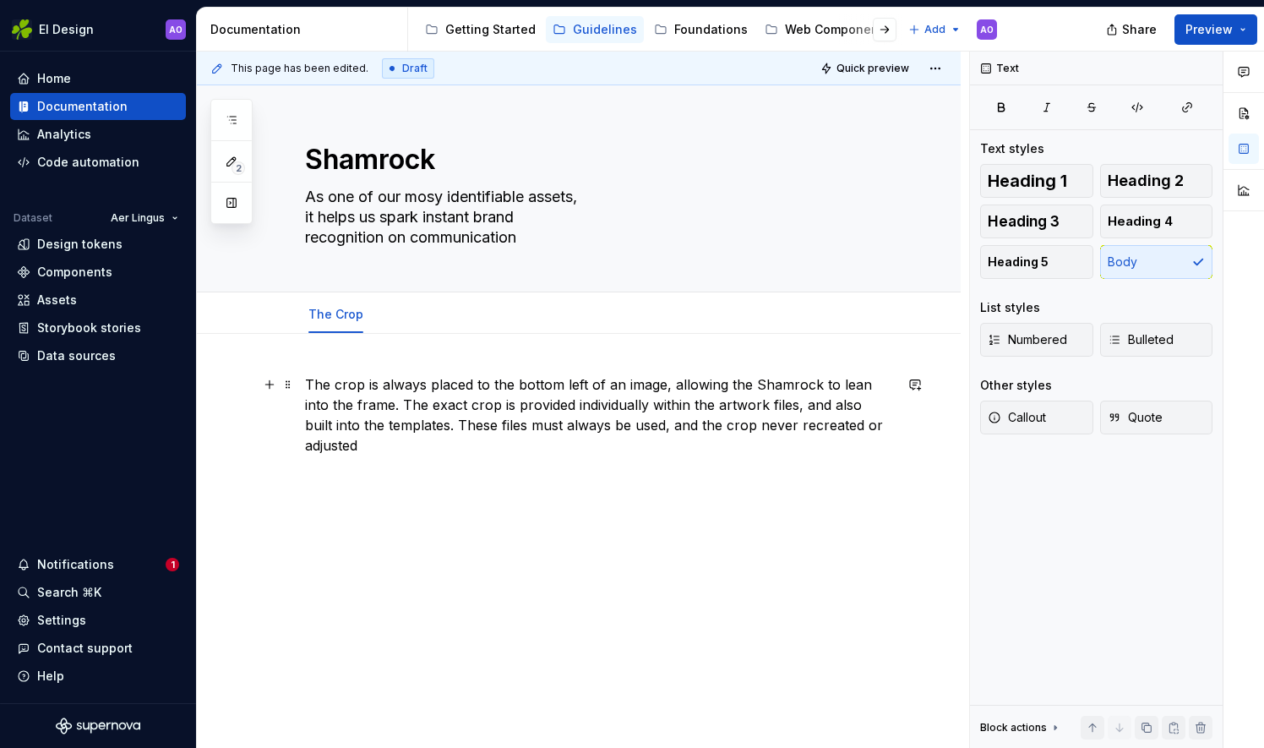
type textarea "*"
type textarea "As one of our mosy identifiable assets, it helps us spark instant brand recogni…"
click at [428, 423] on p "The crop is always placed to the bottom left of an image, allowing the Shamrock…" at bounding box center [599, 414] width 588 height 81
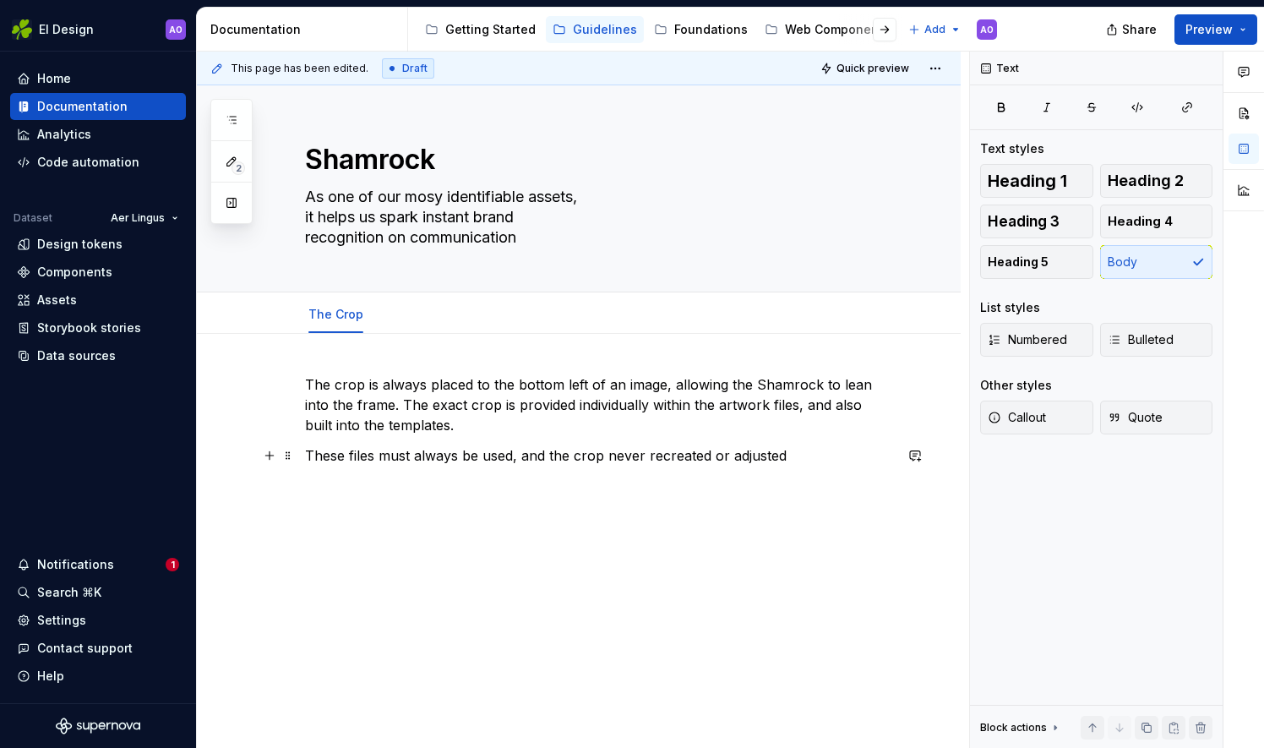
click at [779, 456] on p "These files must always be used, and the crop never recreated or adjusted" at bounding box center [599, 455] width 588 height 20
click at [308, 382] on p "The crop is always placed to the bottom left of an image, allowing the Shamrock…" at bounding box center [599, 404] width 588 height 61
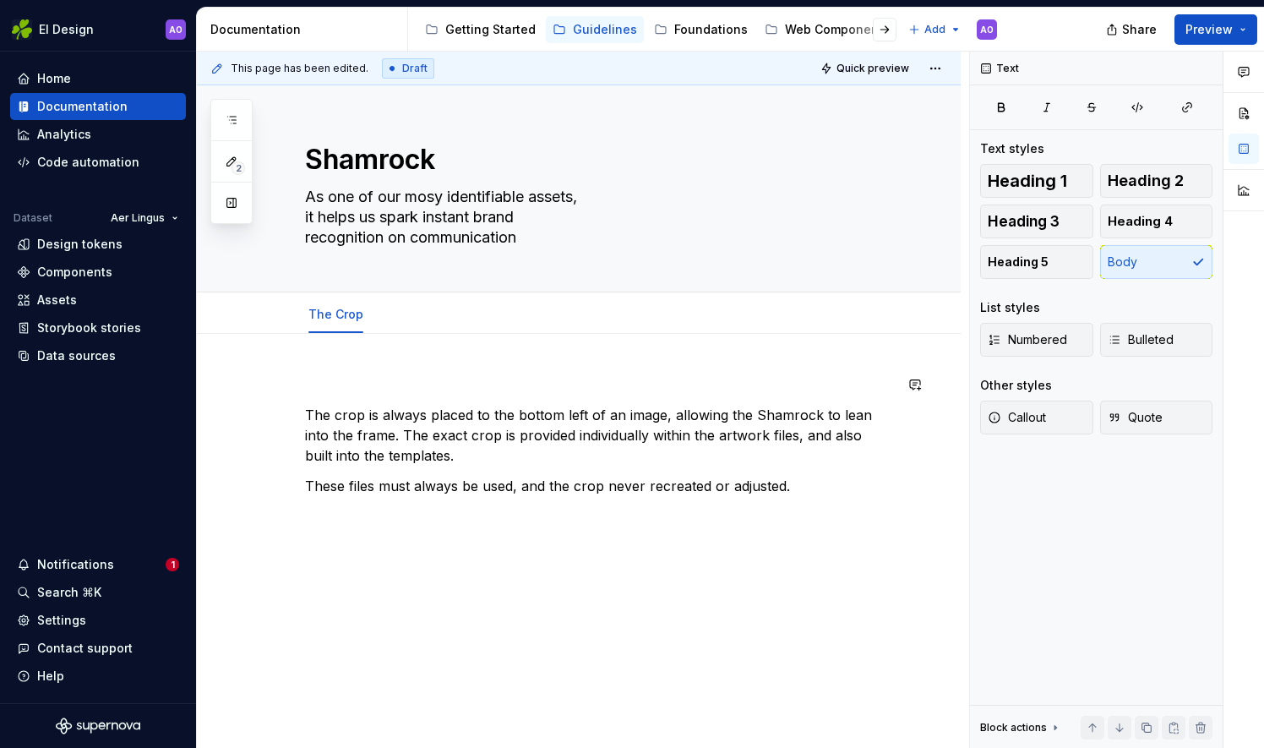
click at [321, 368] on div "The crop is always placed to the bottom left of an image, allowing the Shamrock…" at bounding box center [579, 537] width 764 height 407
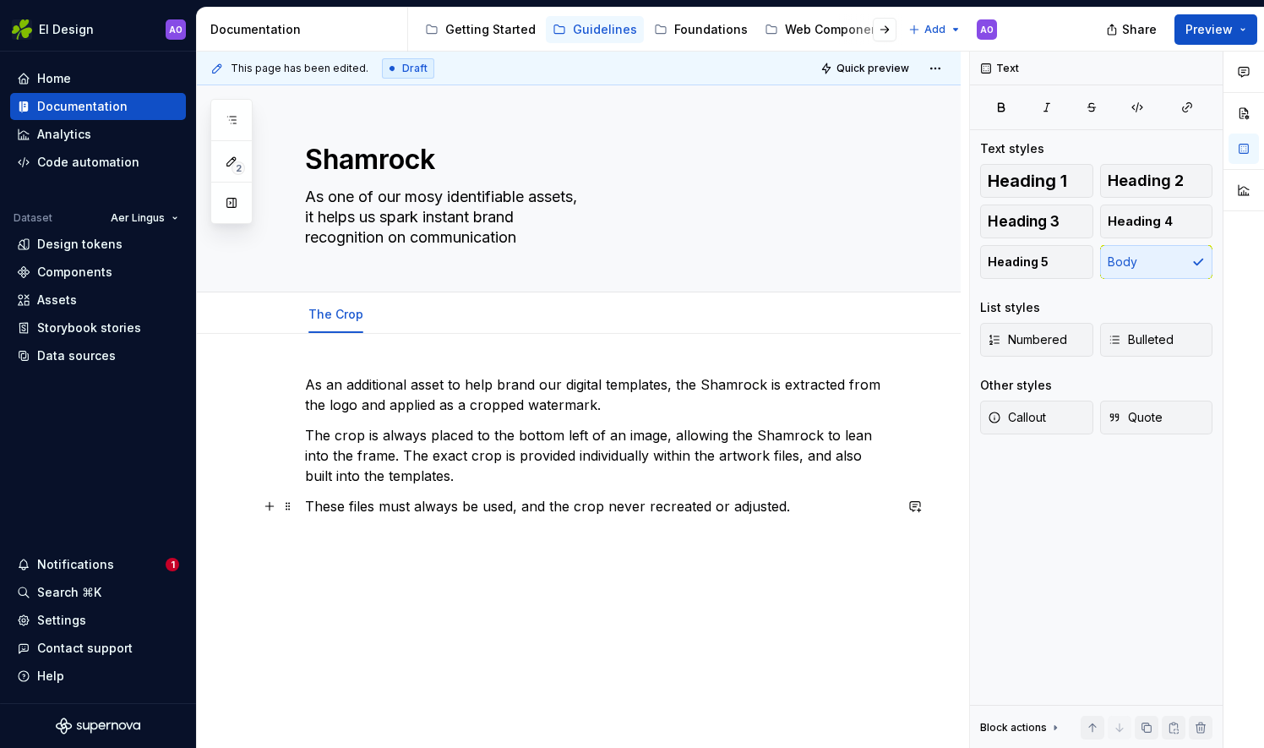
click at [821, 514] on p "These files must always be used, and the crop never recreated or adjusted." at bounding box center [599, 506] width 588 height 20
click at [276, 536] on button "button" at bounding box center [270, 537] width 24 height 24
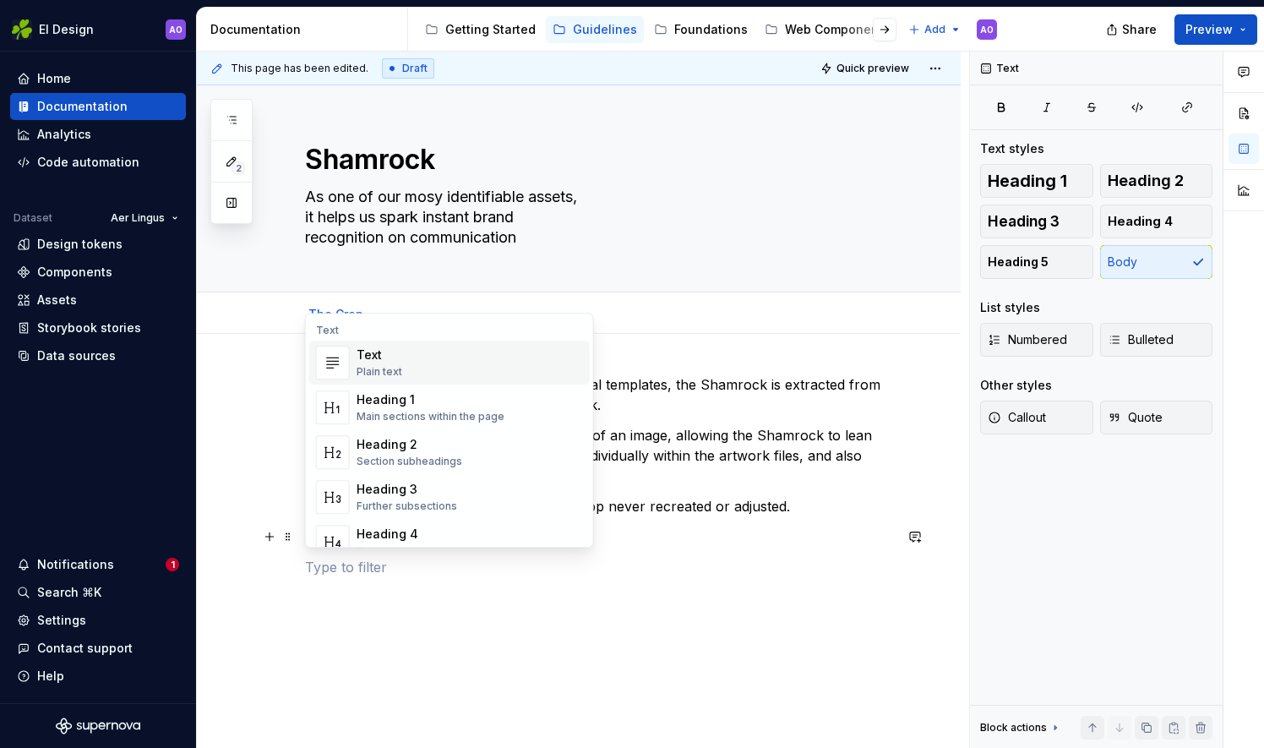
click at [285, 574] on div "As an additional asset to help brand our digital templates, the Shamrock is ext…" at bounding box center [579, 578] width 764 height 488
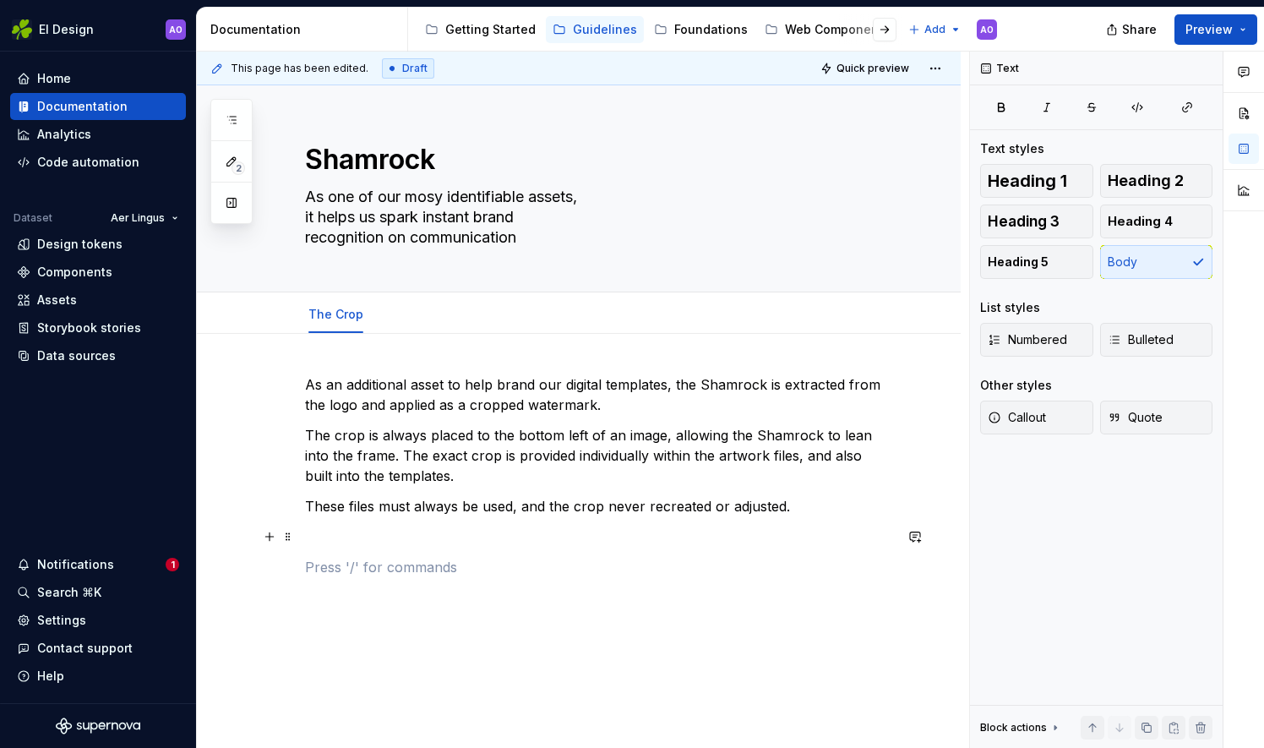
click at [324, 543] on p at bounding box center [599, 536] width 588 height 20
click at [273, 536] on button "button" at bounding box center [270, 537] width 24 height 24
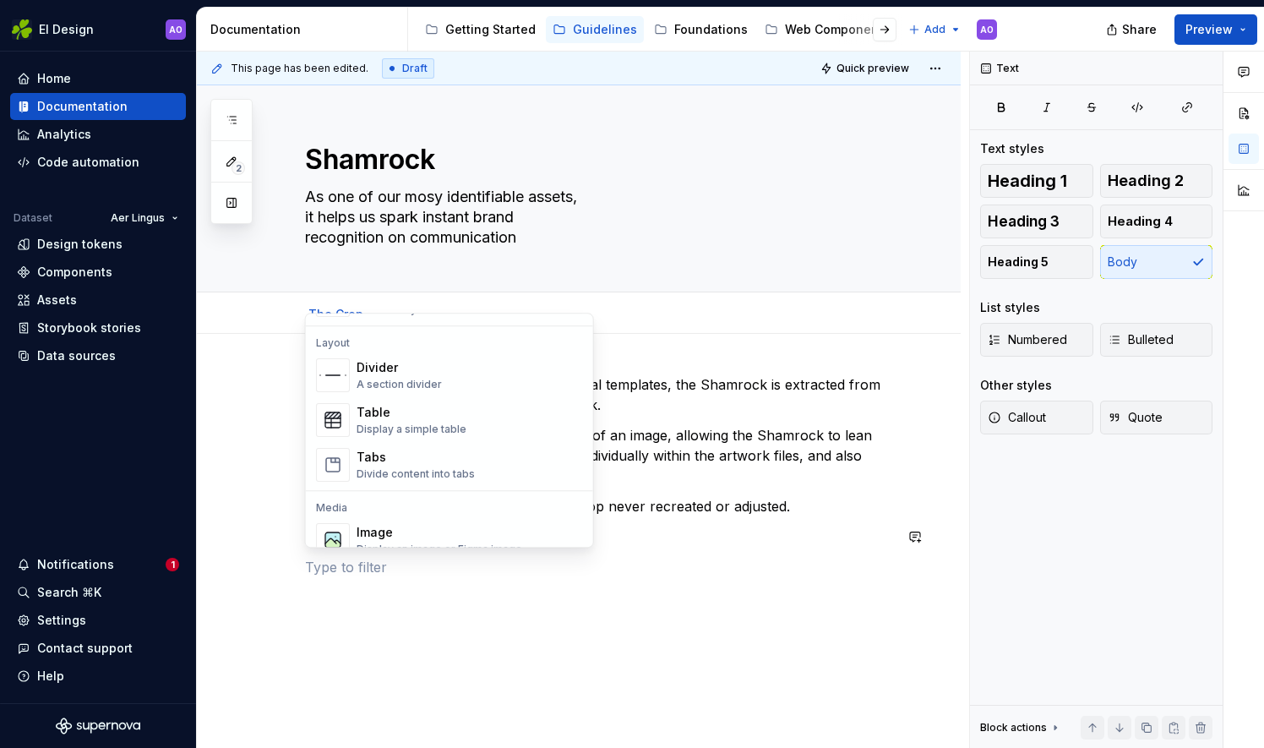
scroll to position [613, 0]
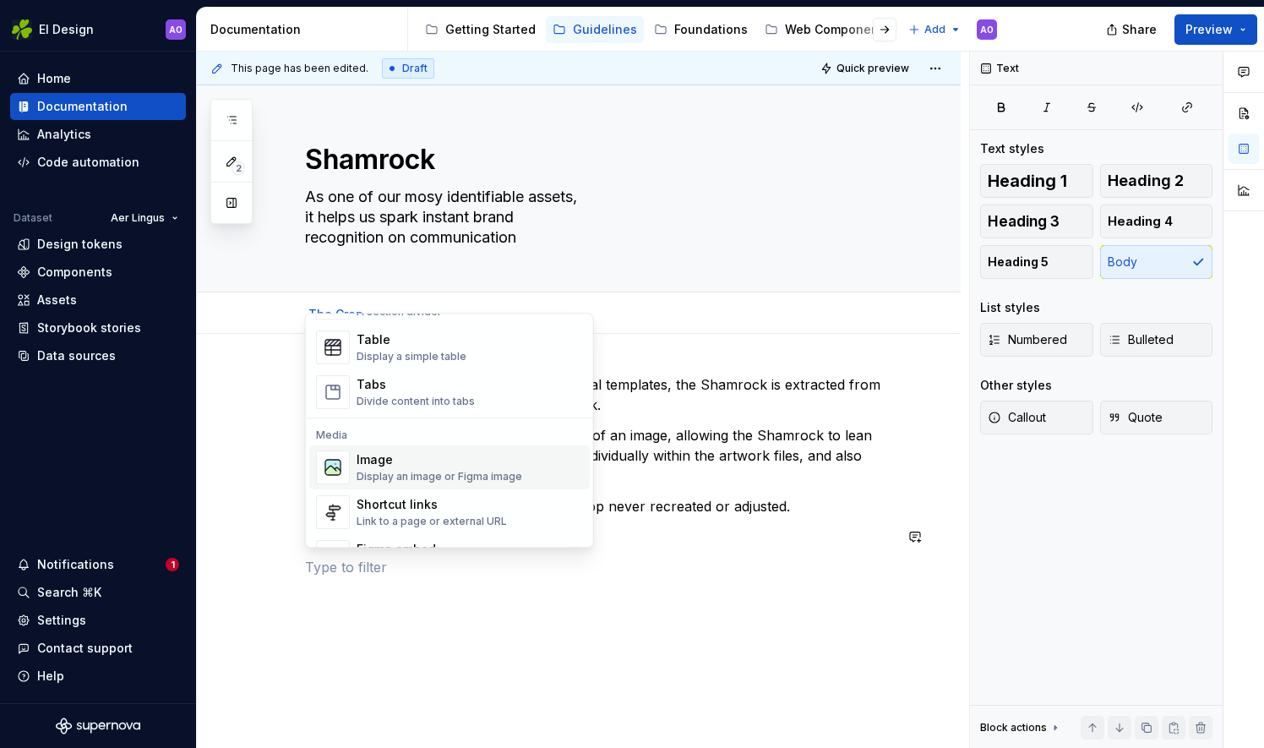
click at [426, 472] on div "Display an image or Figma image" at bounding box center [440, 477] width 166 height 14
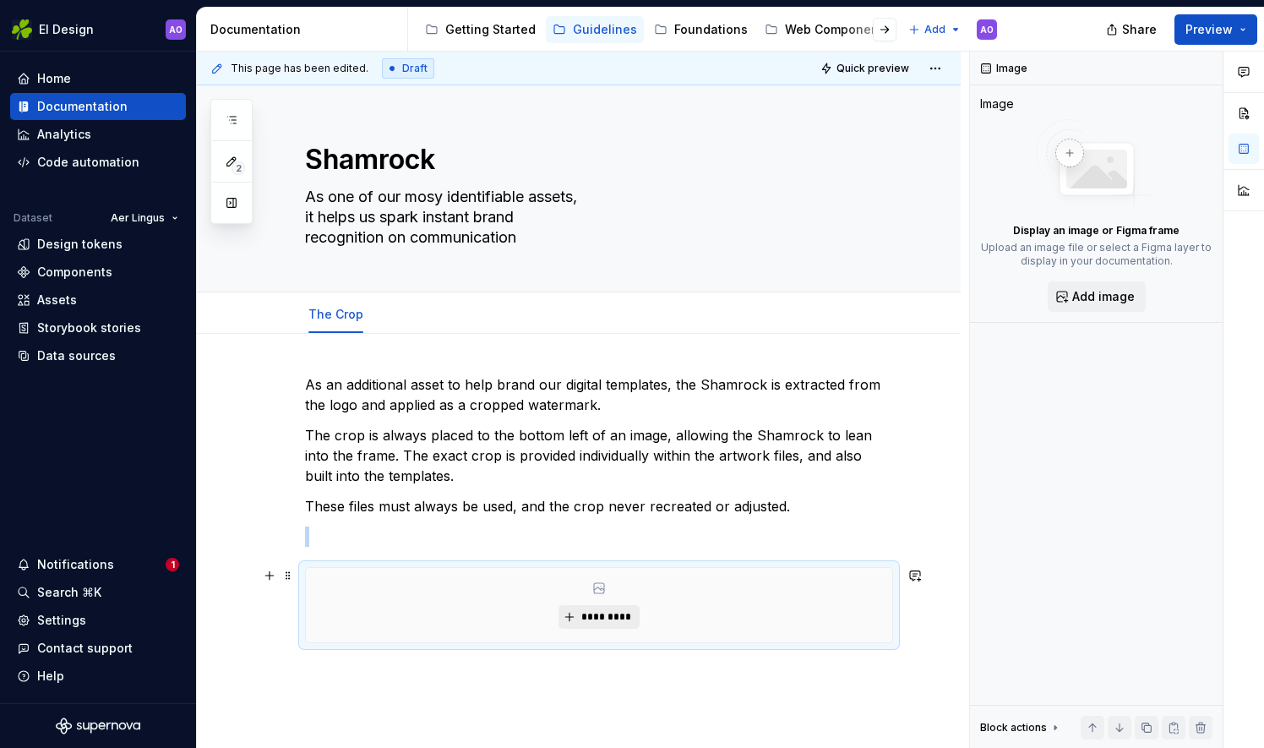
click at [587, 618] on span "*********" at bounding box center [606, 617] width 52 height 14
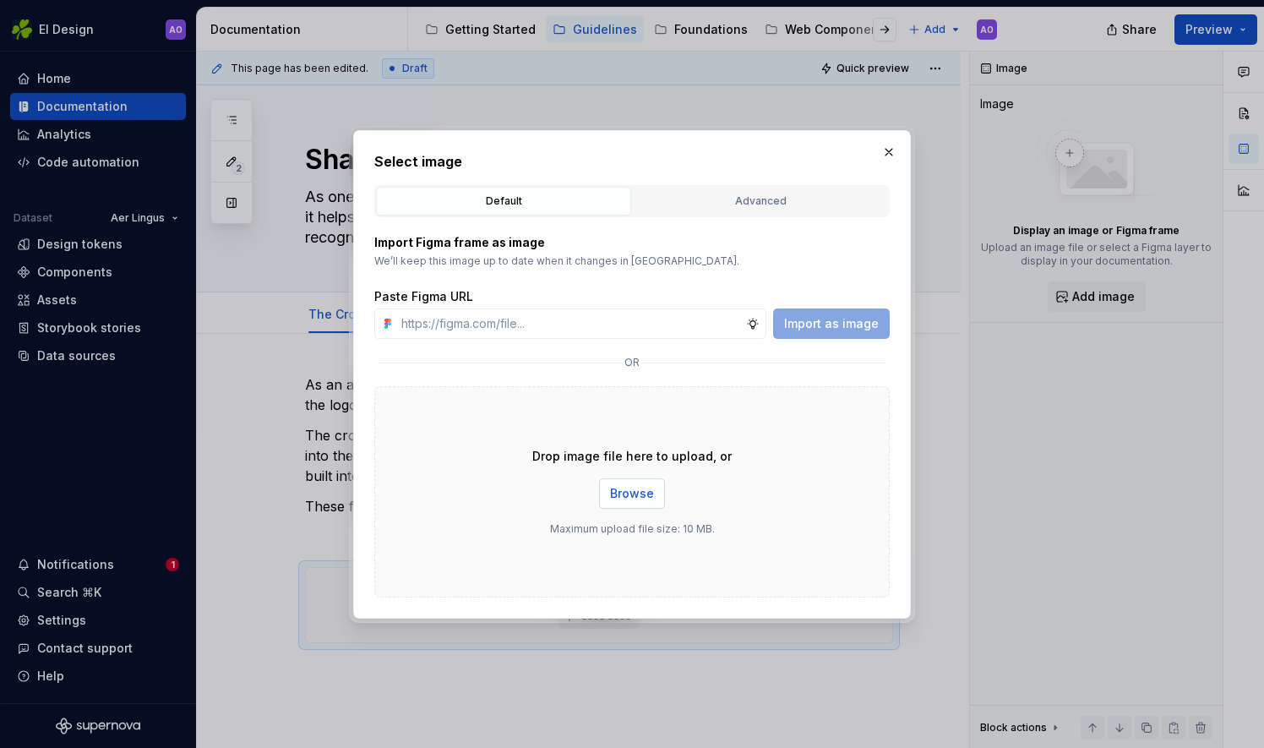
click at [627, 500] on span "Browse" at bounding box center [632, 493] width 44 height 17
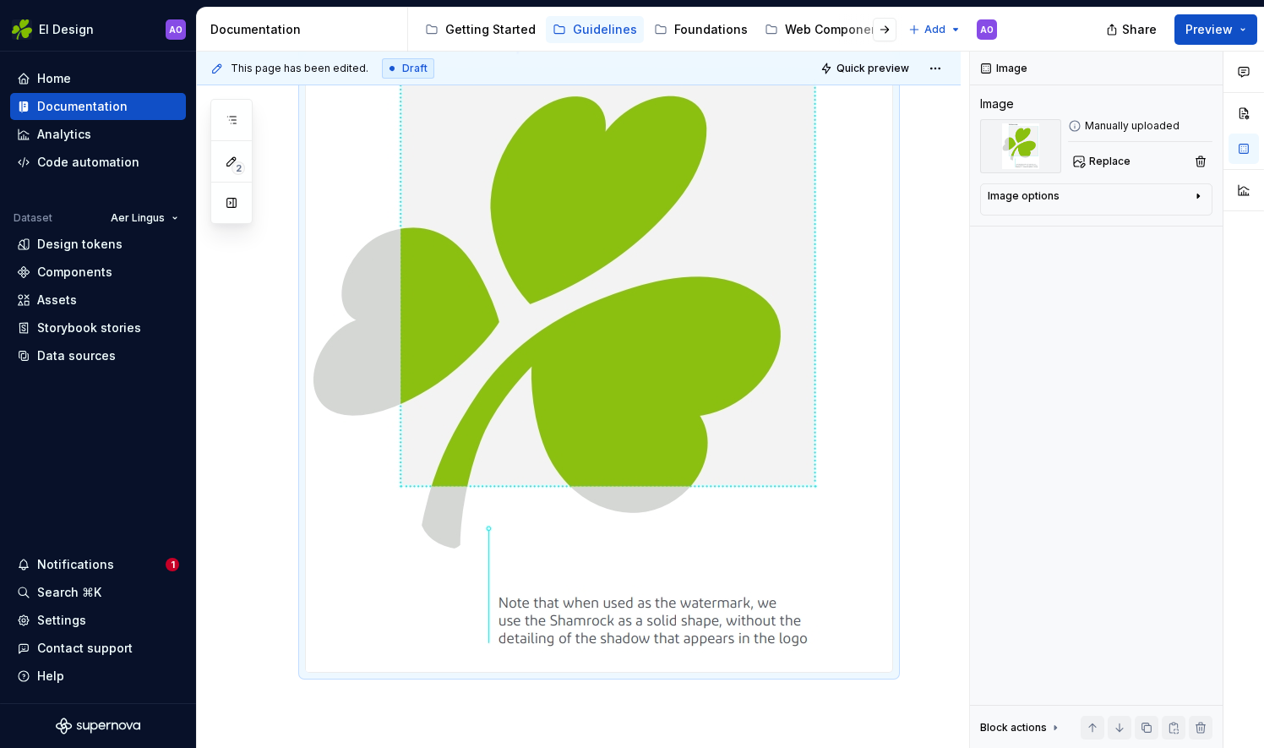
scroll to position [575, 0]
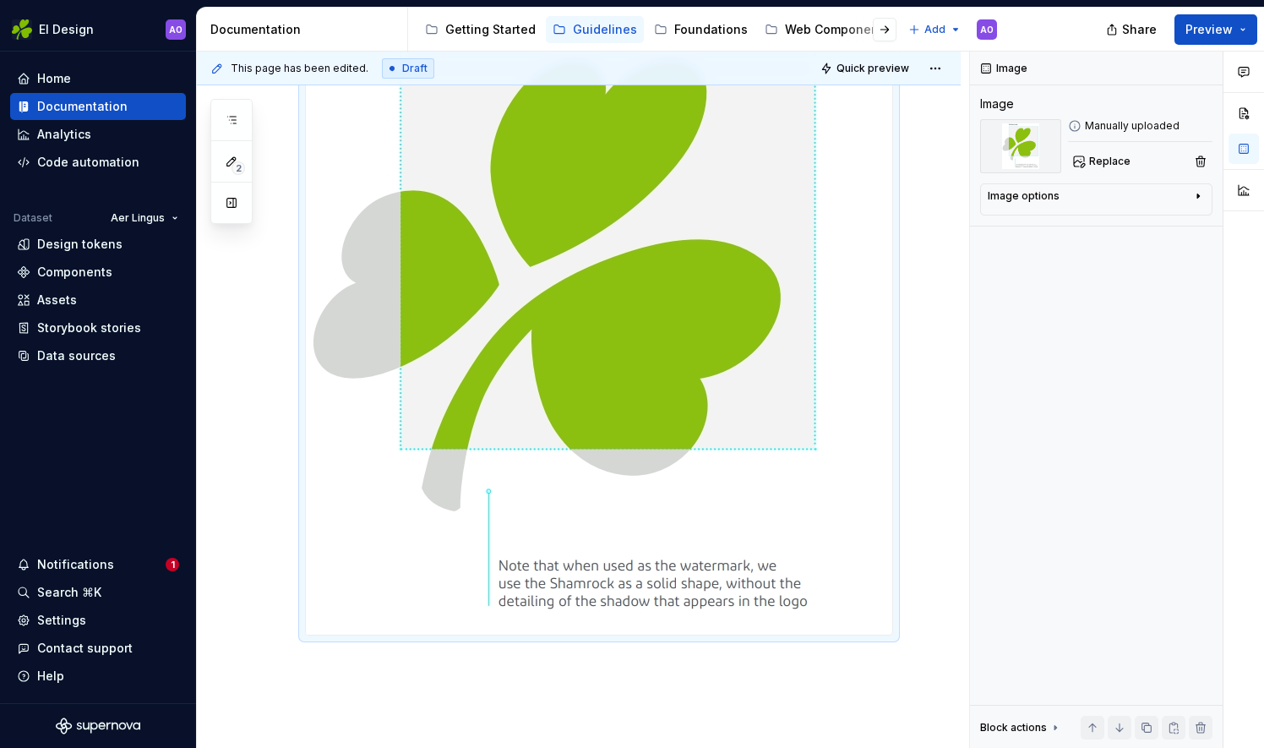
click at [842, 538] on div at bounding box center [599, 313] width 586 height 641
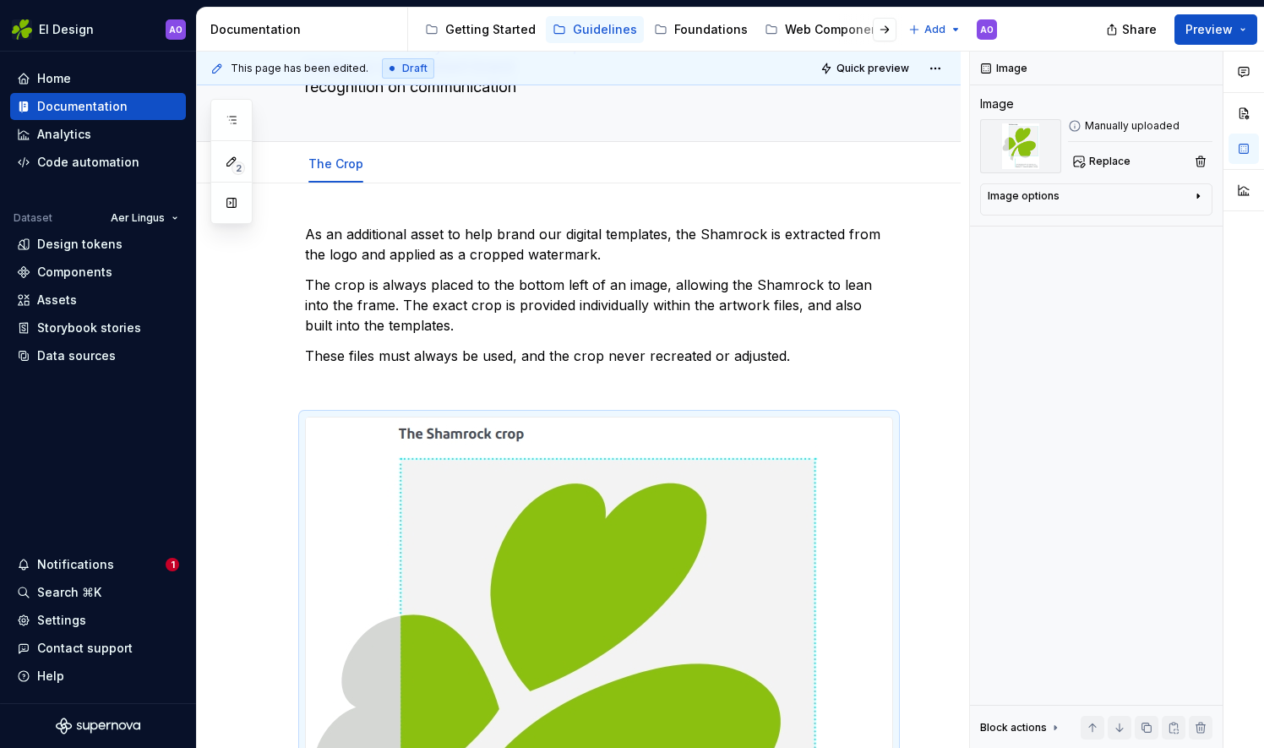
scroll to position [147, 0]
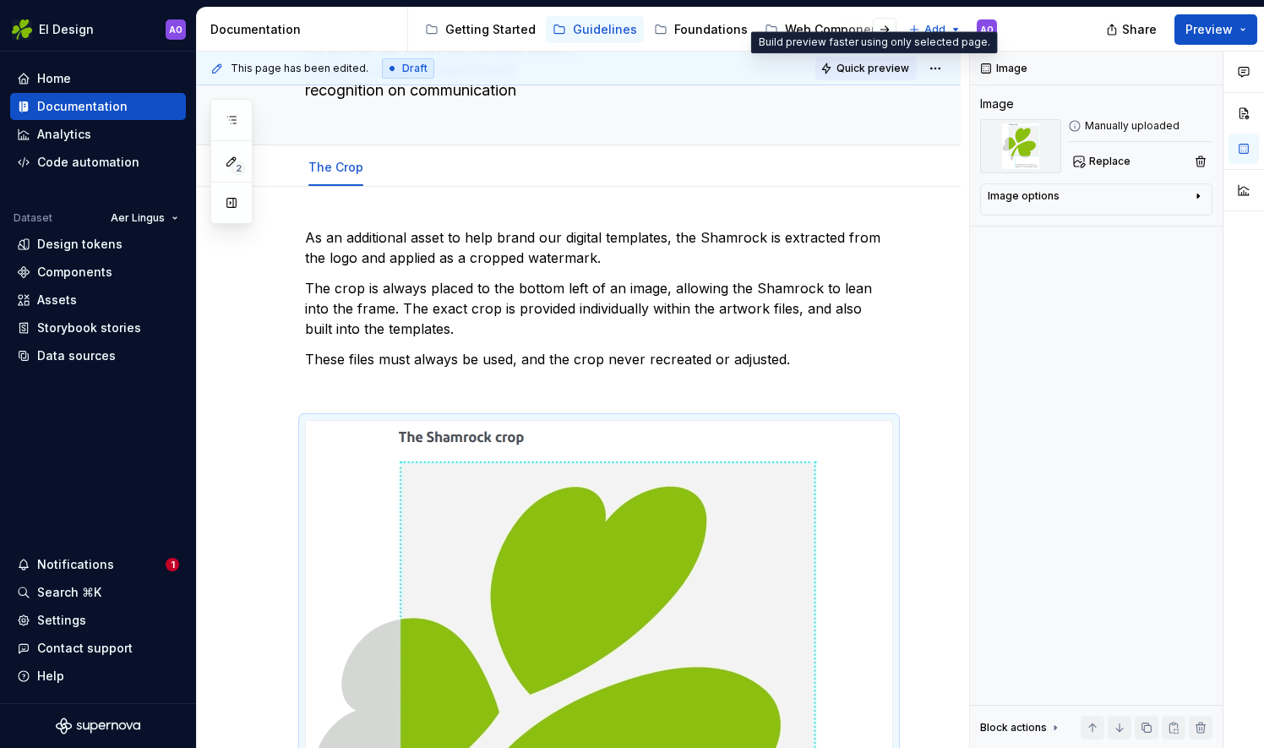
click at [852, 69] on span "Quick preview" at bounding box center [872, 69] width 73 height 14
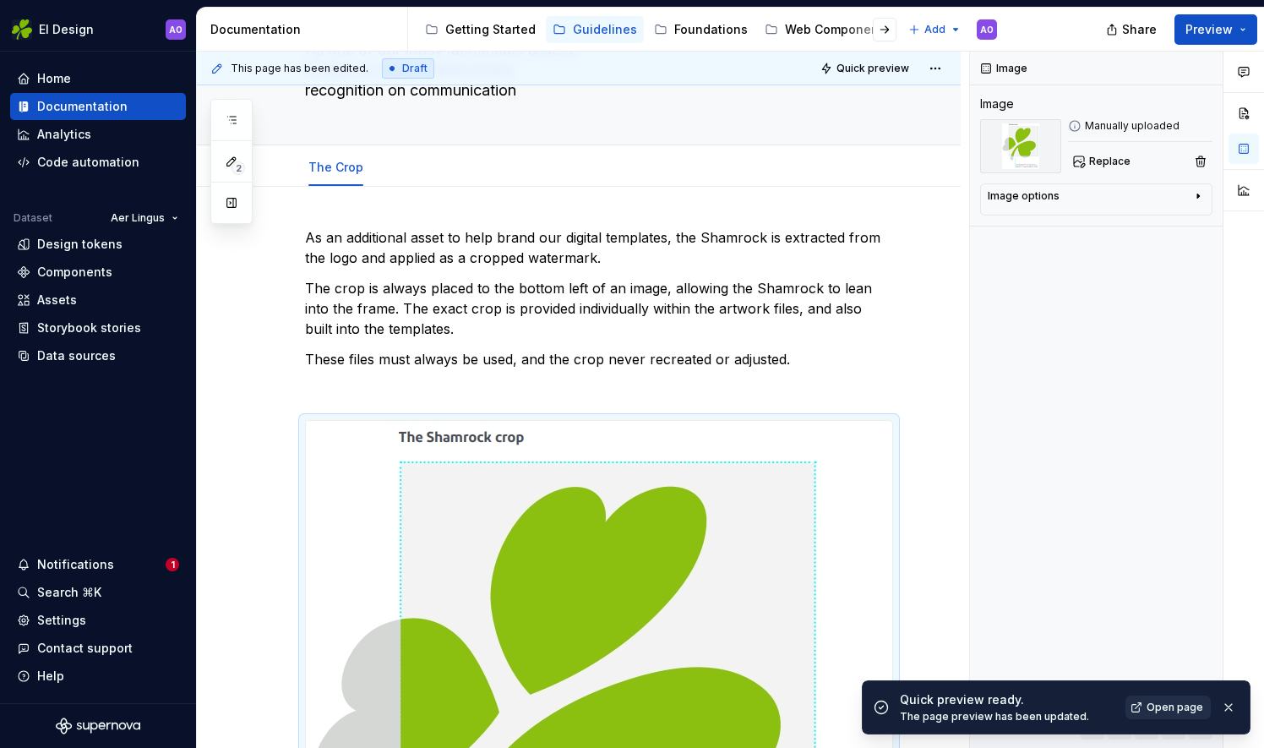
click at [1148, 704] on link "Open page" at bounding box center [1167, 707] width 85 height 24
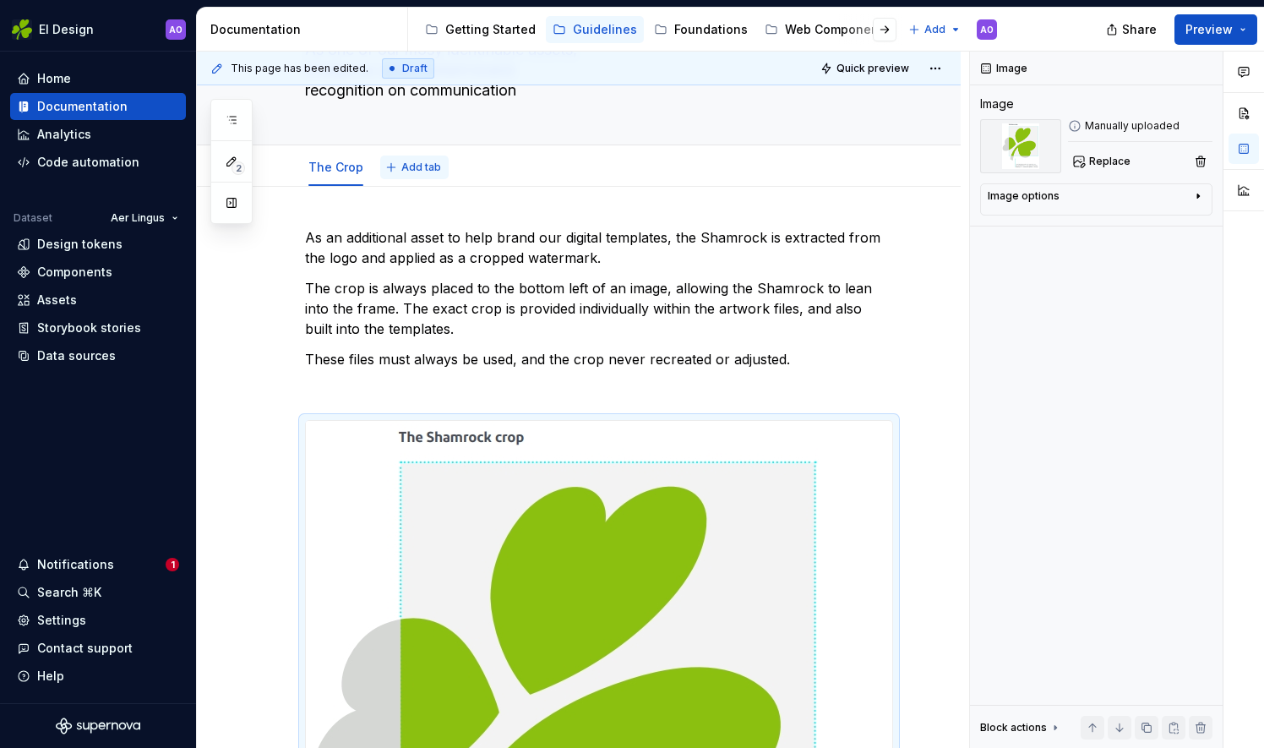
click at [401, 162] on span "Add tab" at bounding box center [421, 168] width 40 height 14
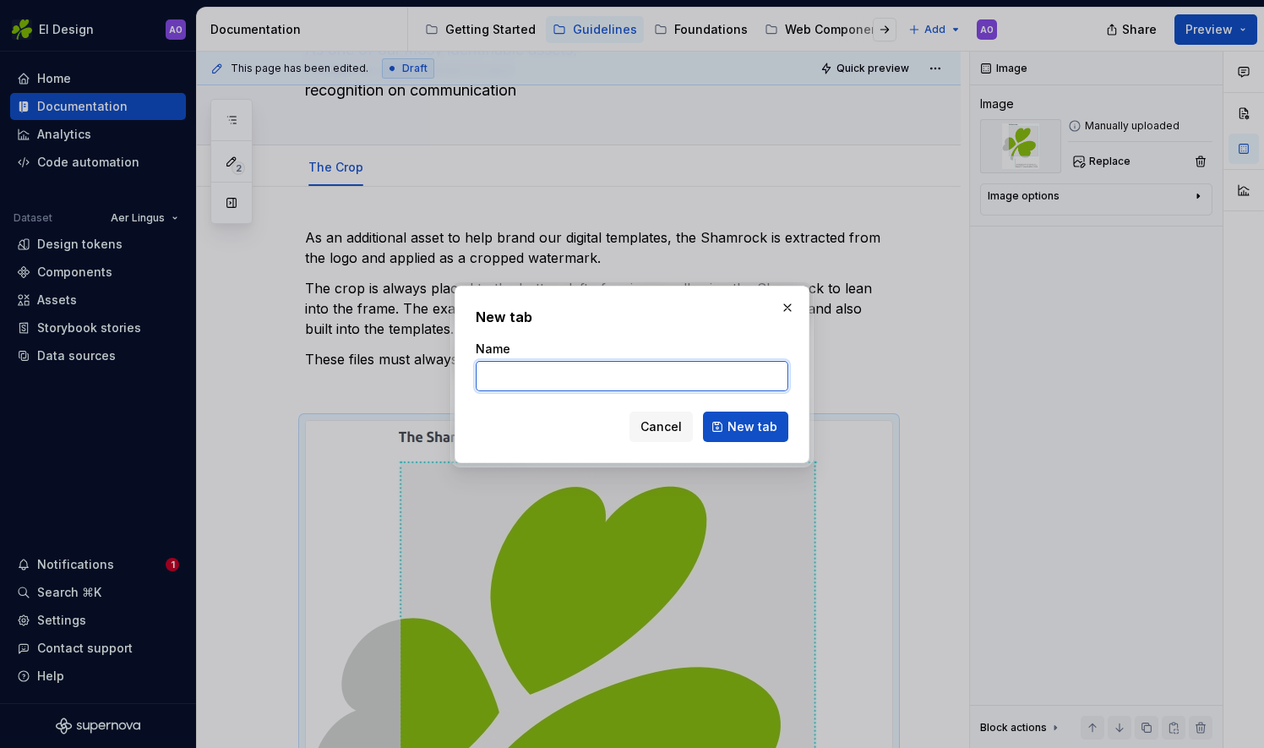
type textarea "*"
type input "Colour"
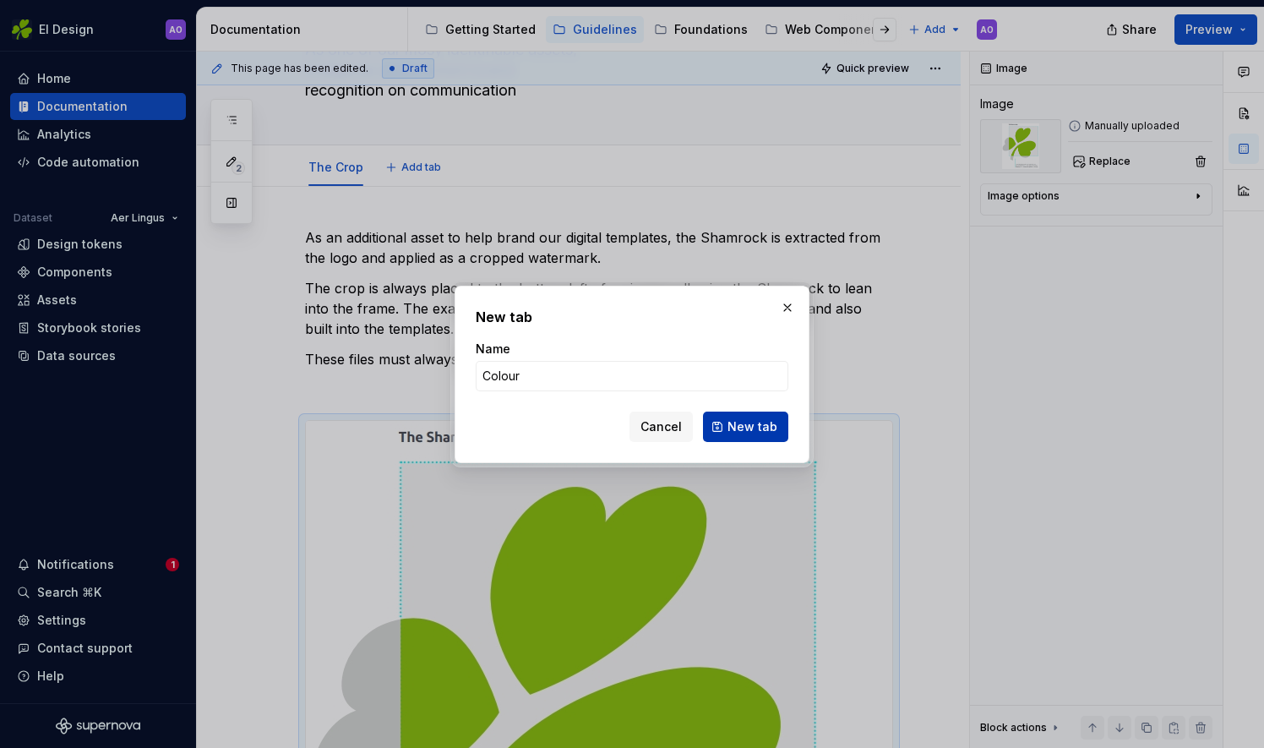
click at [755, 418] on span "New tab" at bounding box center [752, 426] width 50 height 17
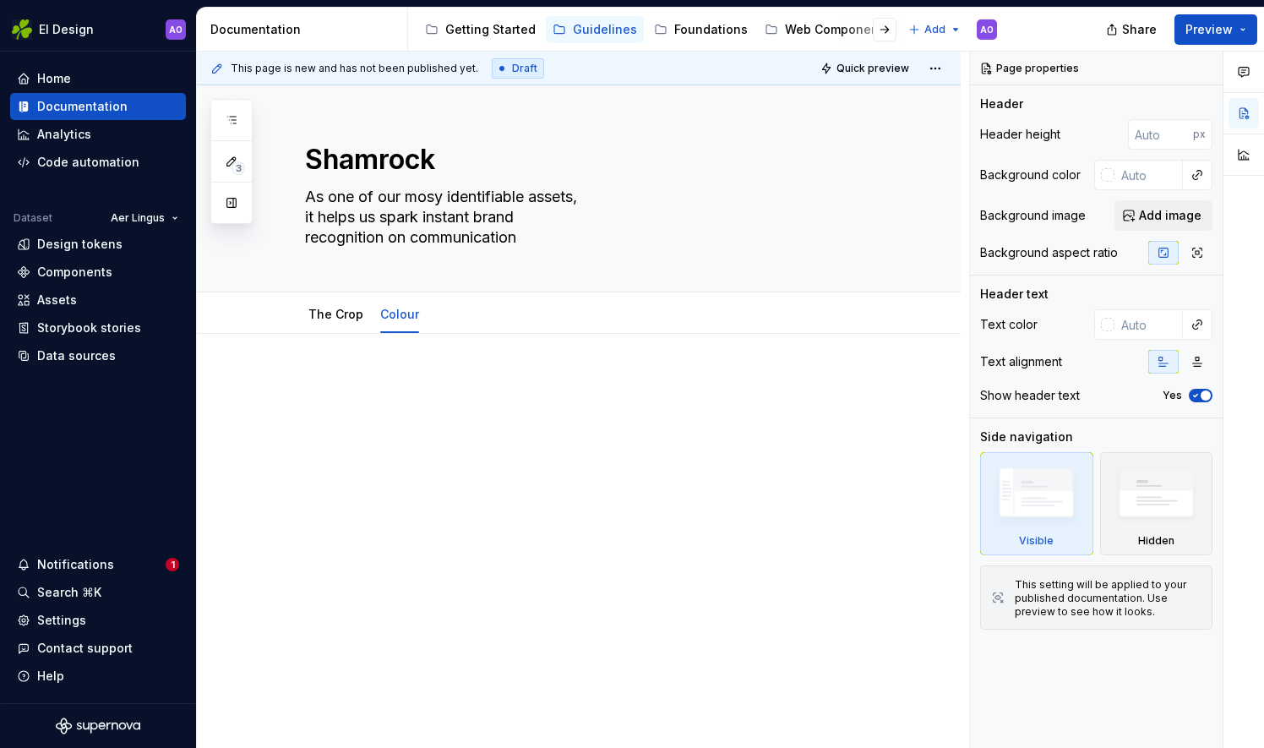
type textarea "*"
click at [310, 380] on p at bounding box center [599, 384] width 588 height 20
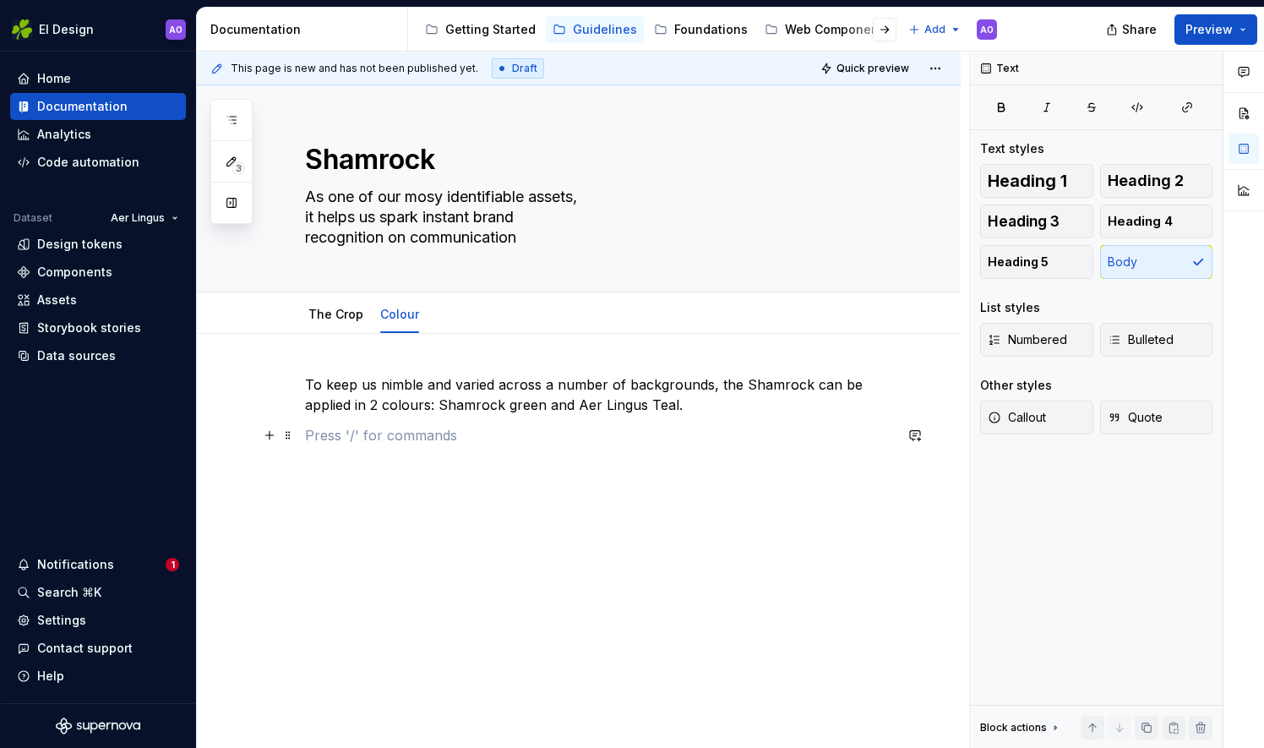
click at [373, 426] on p at bounding box center [599, 435] width 588 height 20
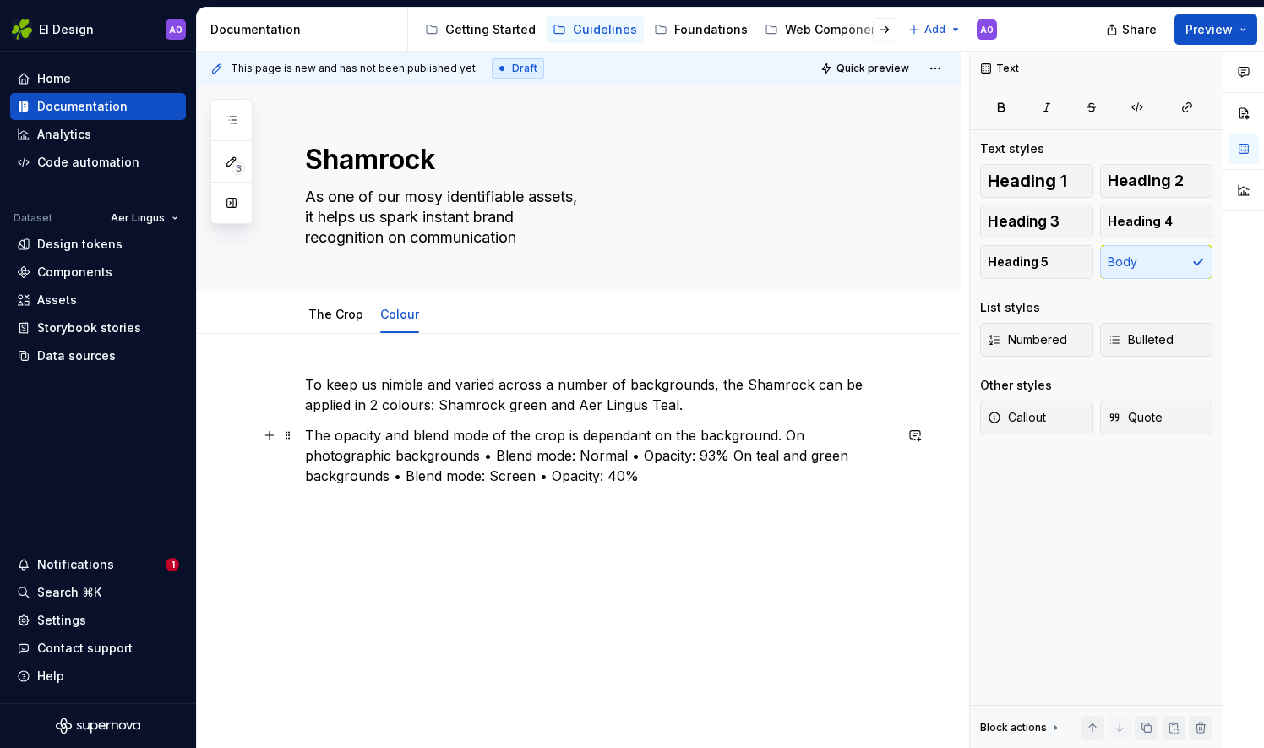
click at [778, 430] on p "The opacity and blend mode of the crop is dependant on the background. On photo…" at bounding box center [599, 455] width 588 height 61
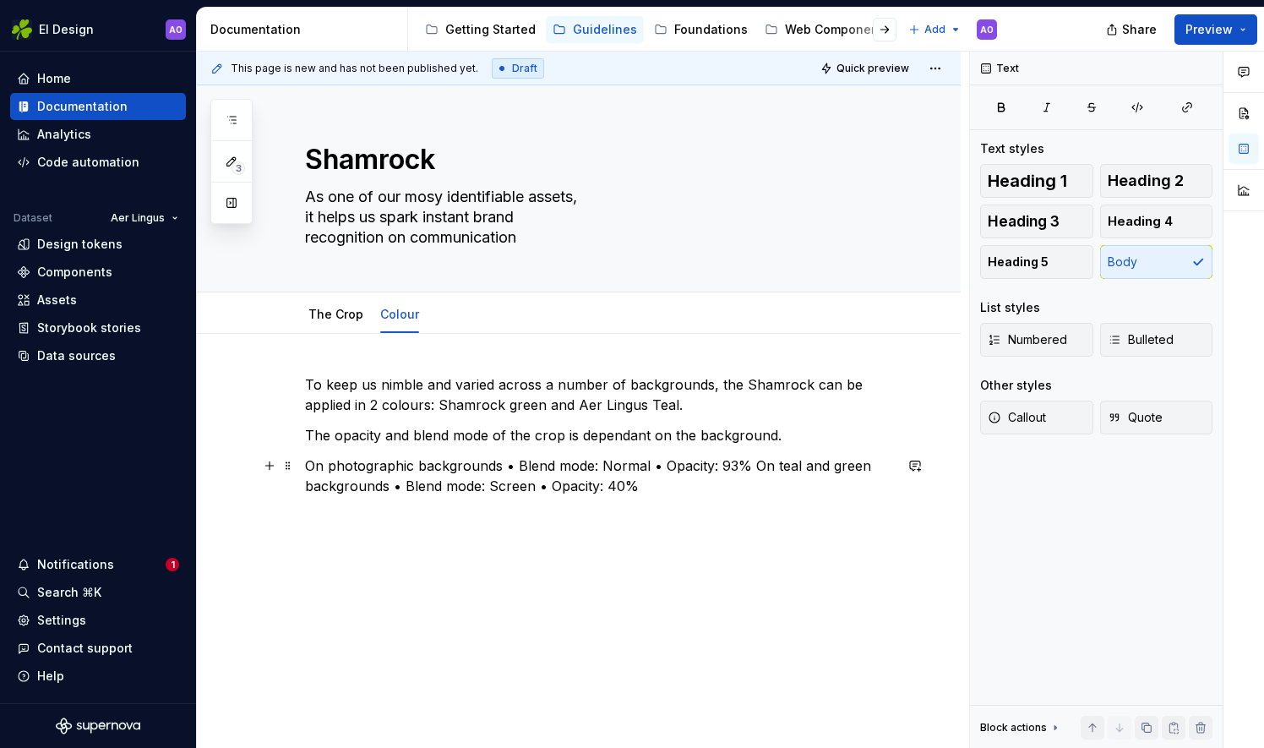
click at [750, 464] on p "On photographic backgrounds • Blend mode: Normal • Opacity: 93% On teal and gre…" at bounding box center [599, 475] width 588 height 41
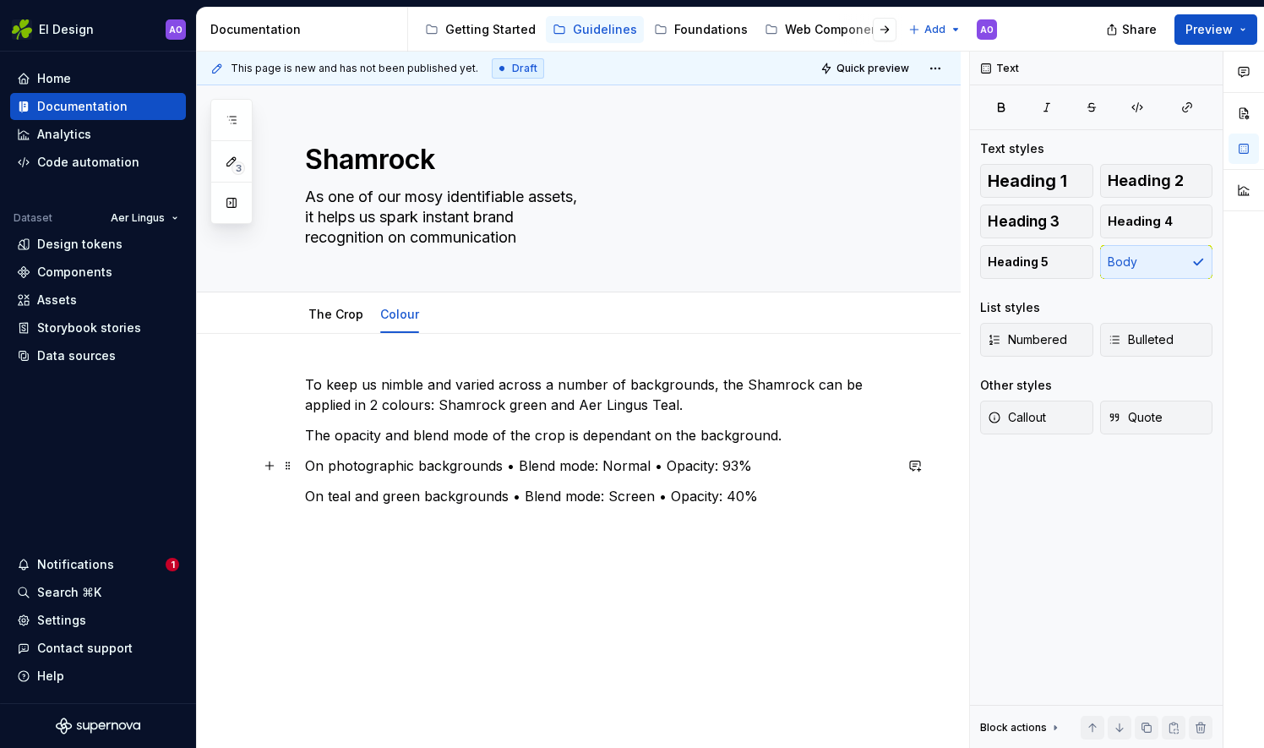
click at [515, 466] on p "On photographic backgrounds • Blend mode: Normal • Opacity: 93%" at bounding box center [599, 465] width 588 height 20
click at [499, 466] on p "On photographic backgrounds • Blend mode: Normal • Opacity: 93%" at bounding box center [599, 465] width 588 height 20
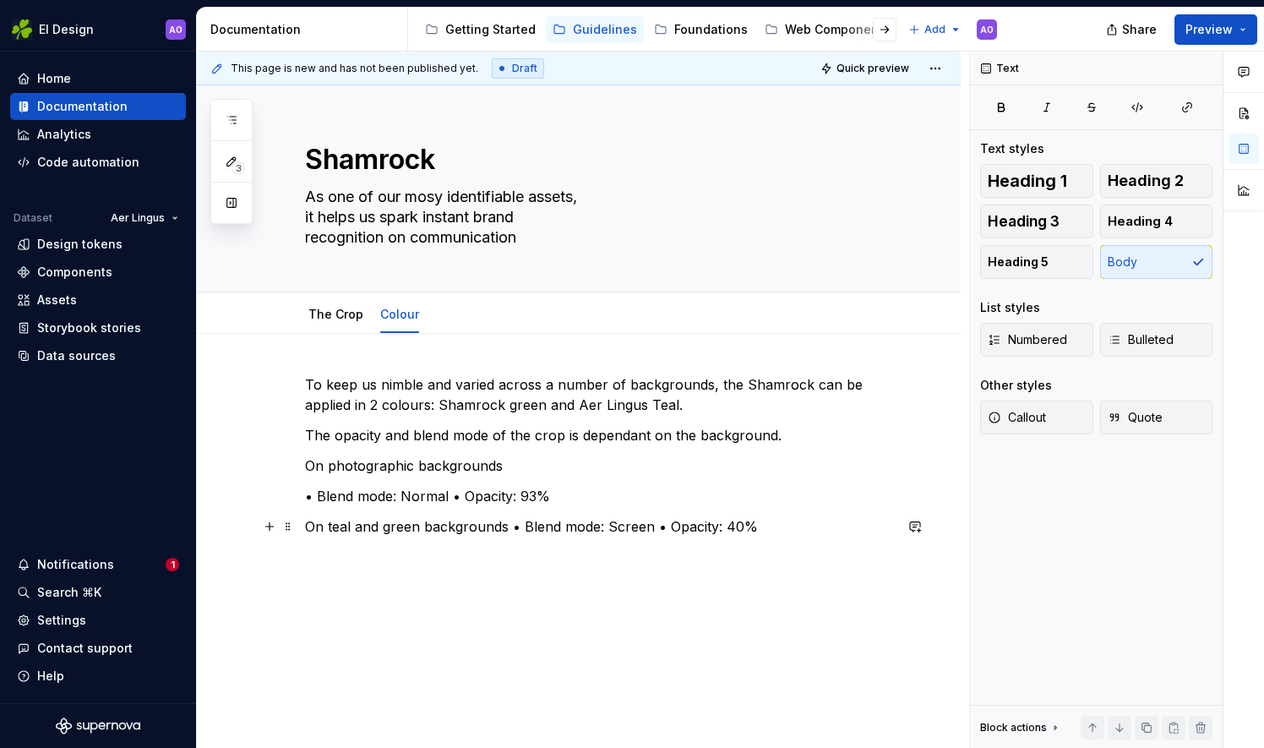
click at [505, 522] on p "On teal and green backgrounds • Blend mode: Screen • Opacity: 40%" at bounding box center [599, 526] width 588 height 20
click at [509, 521] on p "On teal and green backgrounds • Blend mode: Screen • Opacity: 40%" at bounding box center [599, 526] width 588 height 20
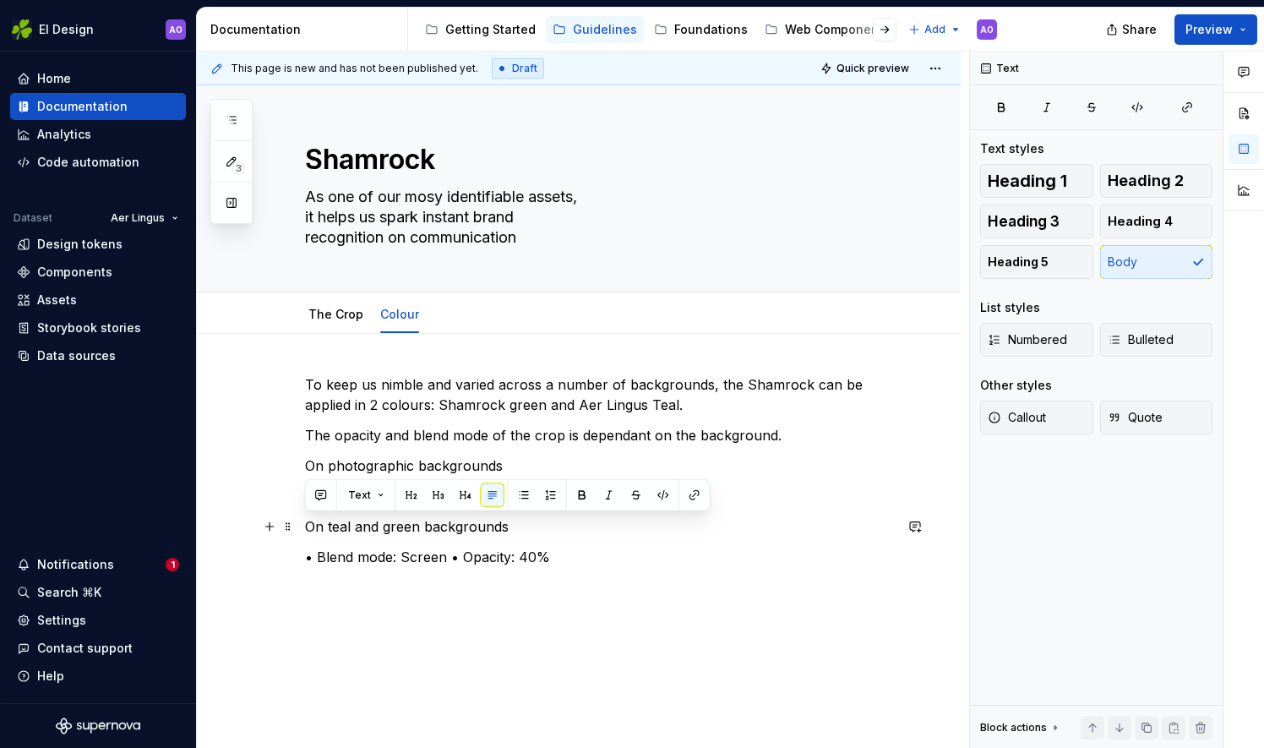
drag, startPoint x: 512, startPoint y: 523, endPoint x: 337, endPoint y: 497, distance: 176.9
click at [305, 526] on div "To keep us nimble and varied across a number of backgrounds, the Shamrock can b…" at bounding box center [599, 480] width 588 height 213
click at [1067, 265] on button "Heading 5" at bounding box center [1036, 262] width 113 height 34
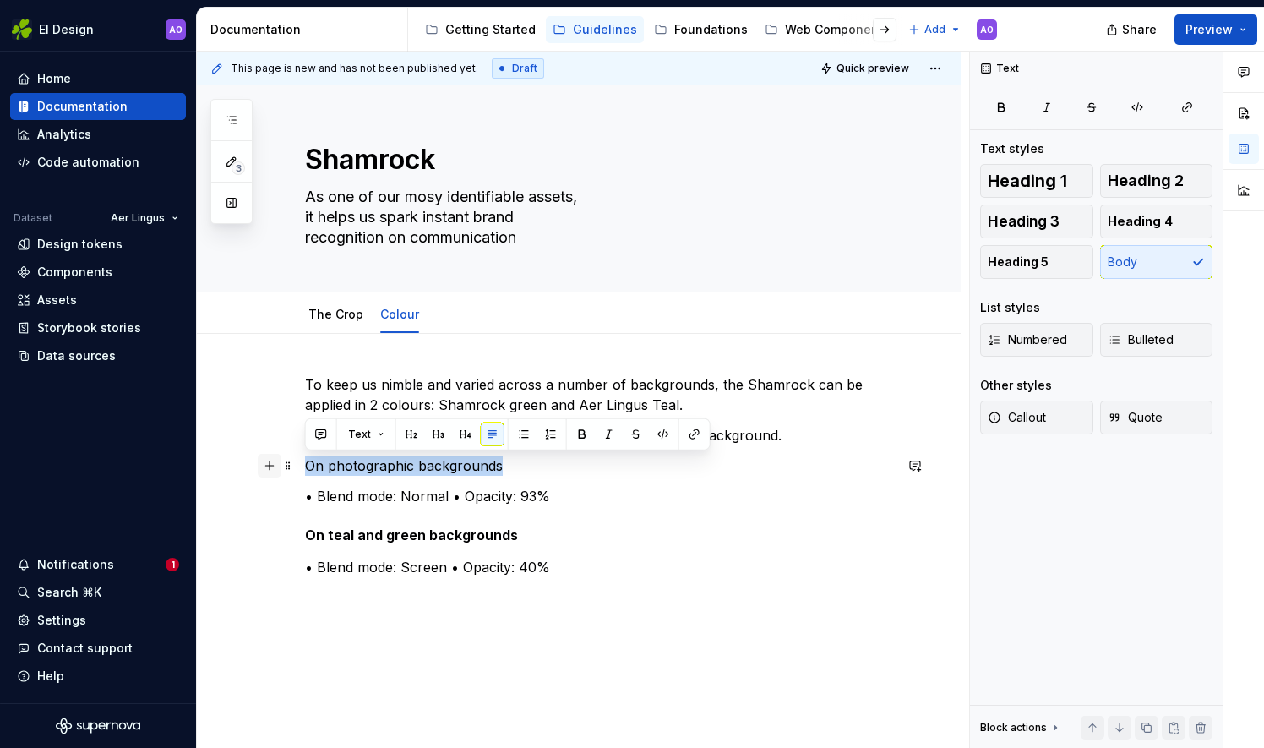
drag, startPoint x: 485, startPoint y: 468, endPoint x: 272, endPoint y: 460, distance: 213.1
click at [305, 460] on div "To keep us nimble and varied across a number of backgrounds, the Shamrock can b…" at bounding box center [599, 485] width 588 height 223
click at [1015, 250] on button "Heading 5" at bounding box center [1036, 262] width 113 height 34
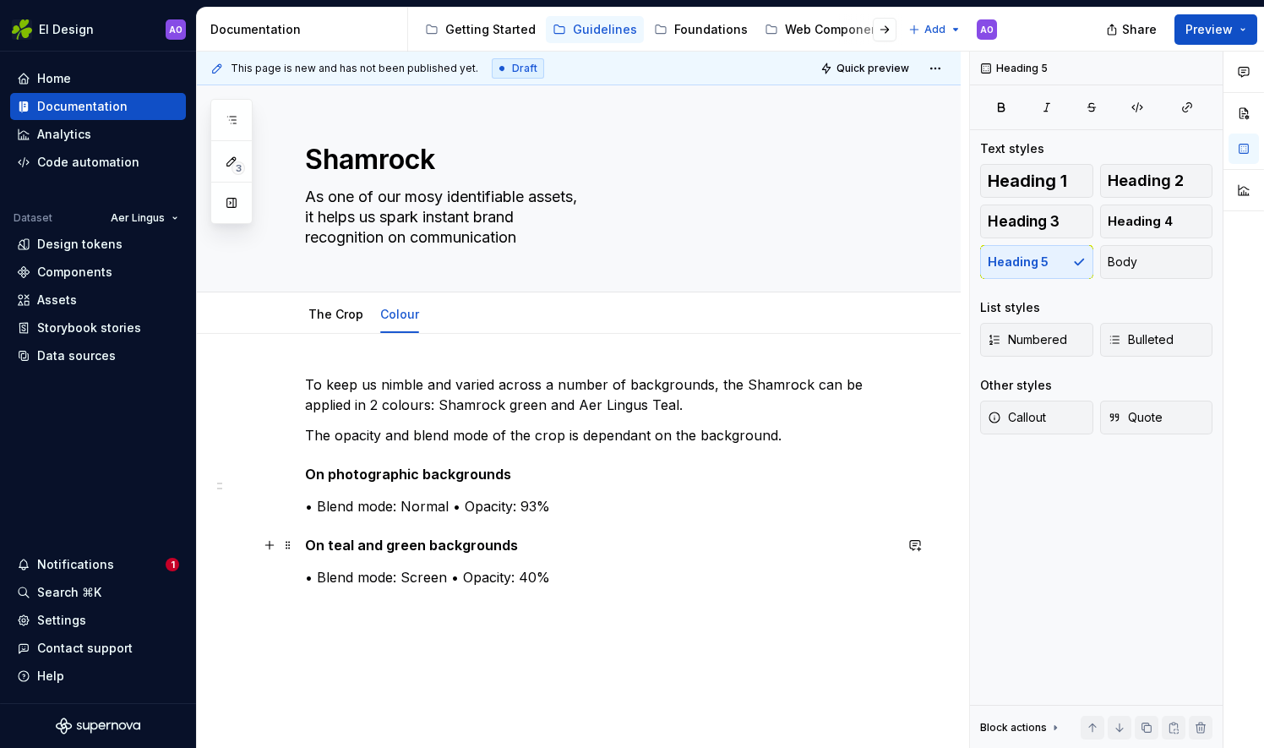
click at [679, 537] on h5 "On teal and green backgrounds" at bounding box center [599, 545] width 588 height 17
click at [354, 316] on link "The Crop" at bounding box center [335, 314] width 55 height 14
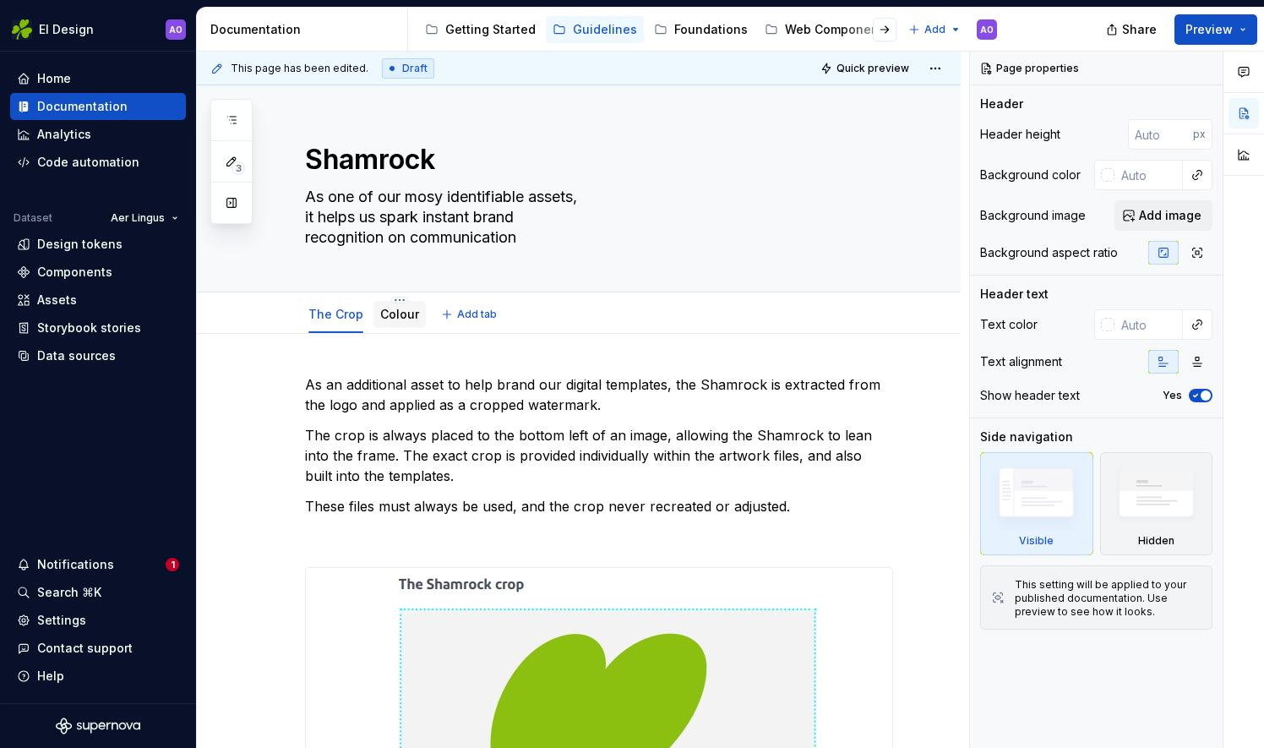
click at [391, 316] on link "Colour" at bounding box center [399, 314] width 39 height 14
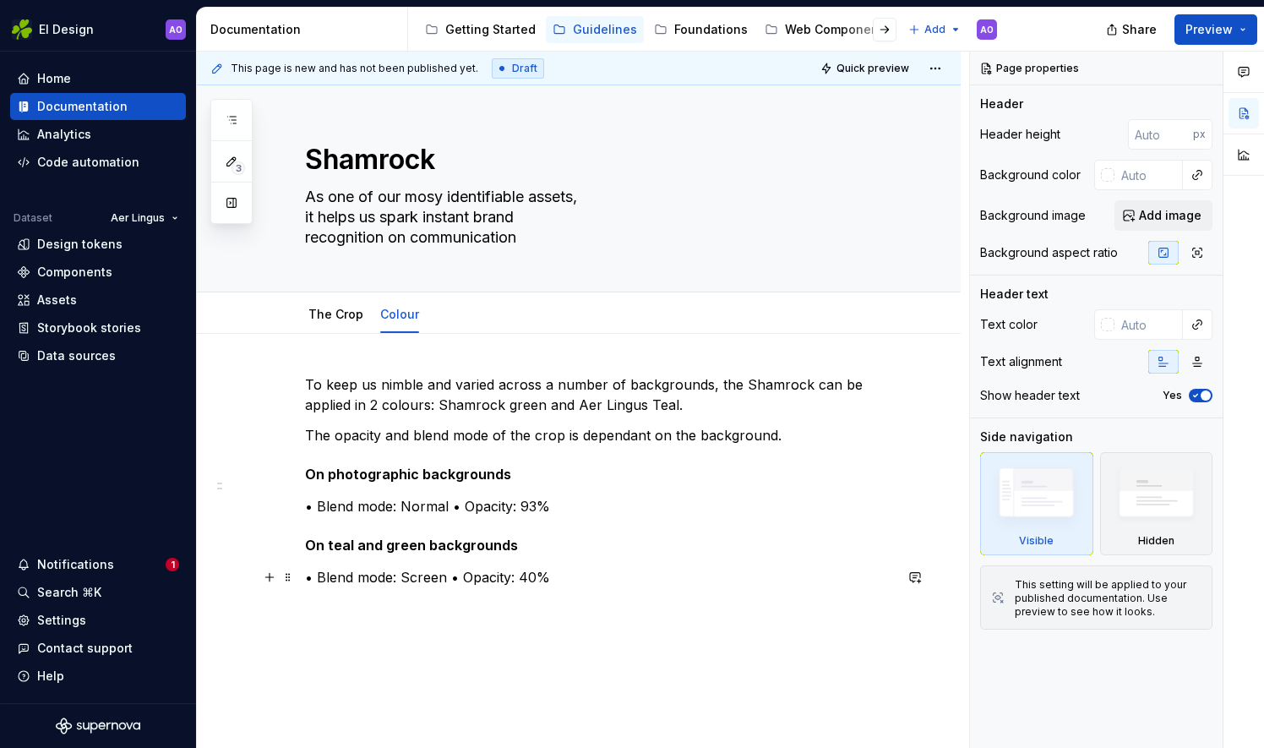
click at [624, 576] on p "• Blend mode: Screen • Opacity: 40%" at bounding box center [599, 577] width 588 height 20
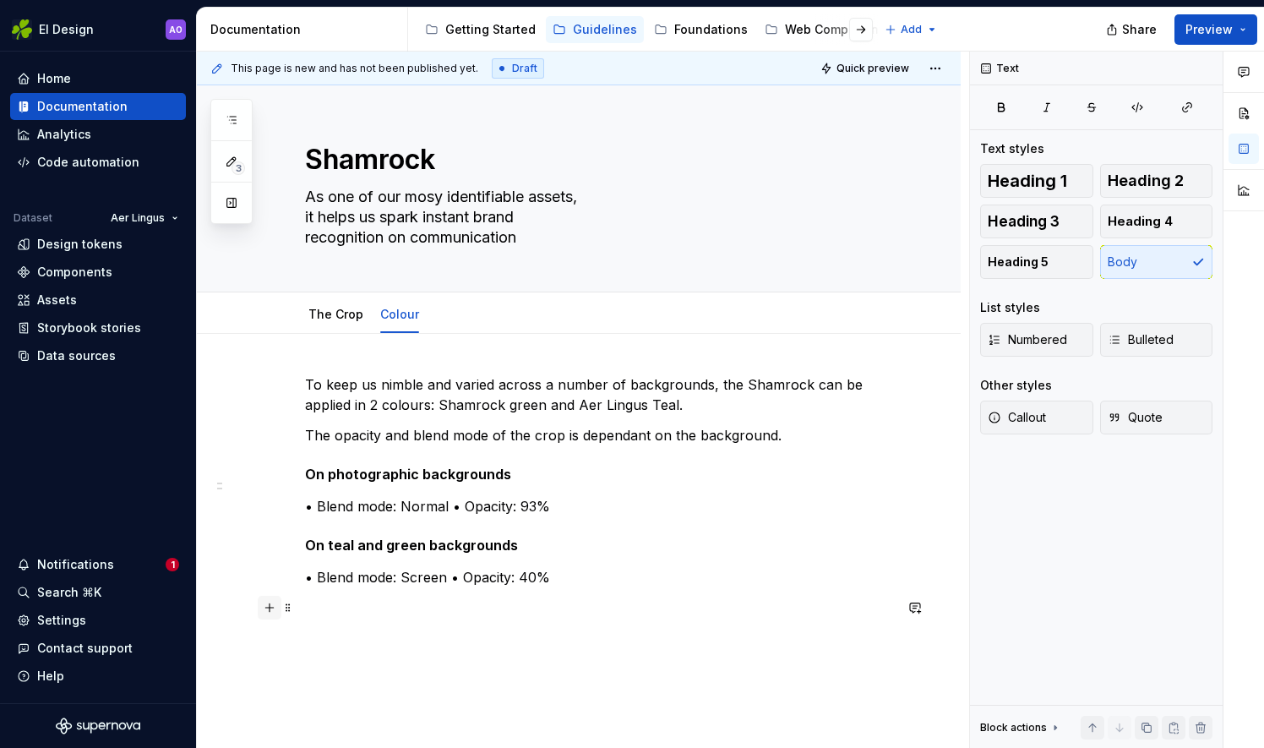
click at [268, 605] on button "button" at bounding box center [270, 608] width 24 height 24
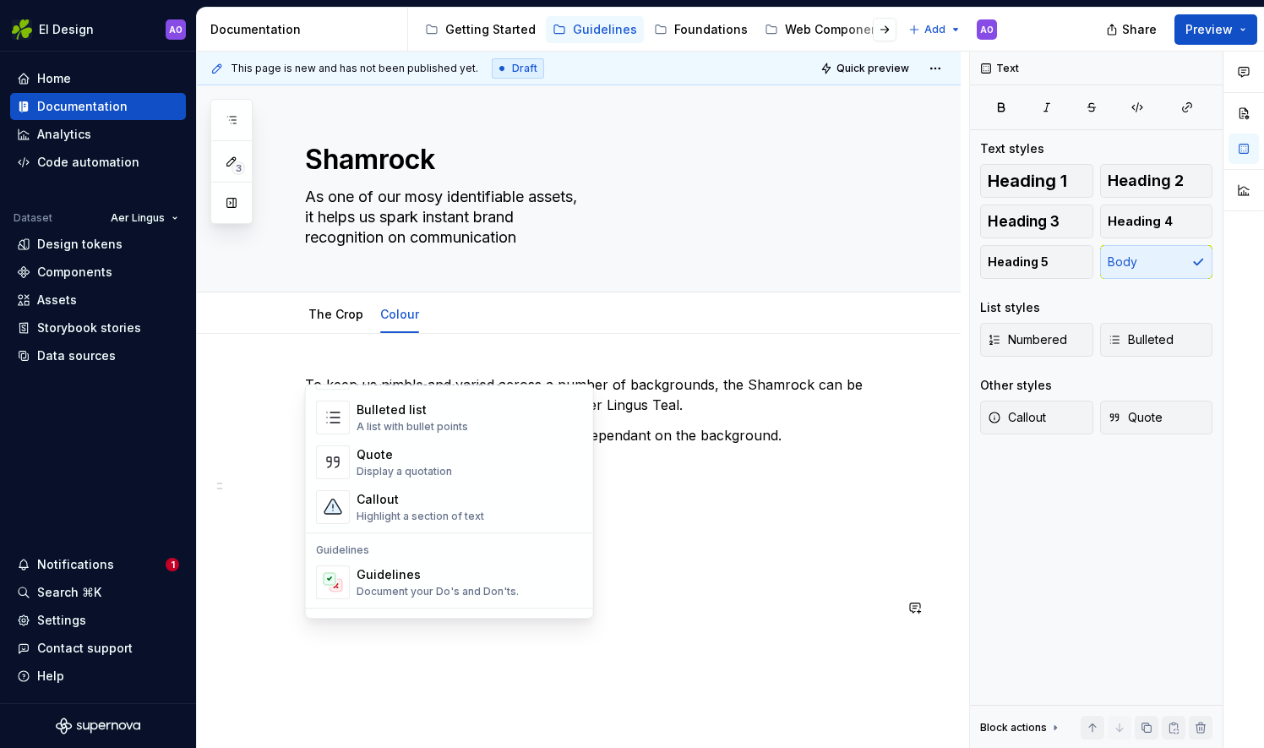
scroll to position [404, 0]
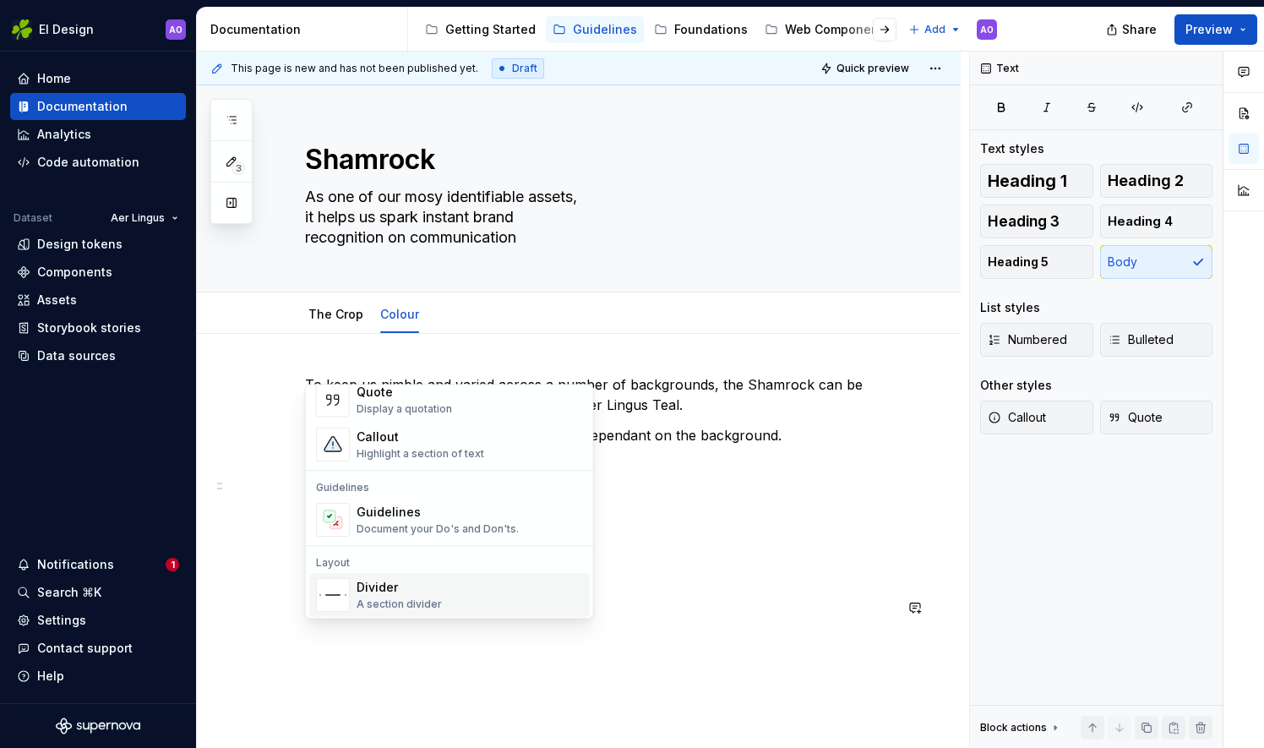
click at [528, 539] on div "Guidelines Guidelines Document your Do's and Don'ts." at bounding box center [449, 510] width 287 height 72
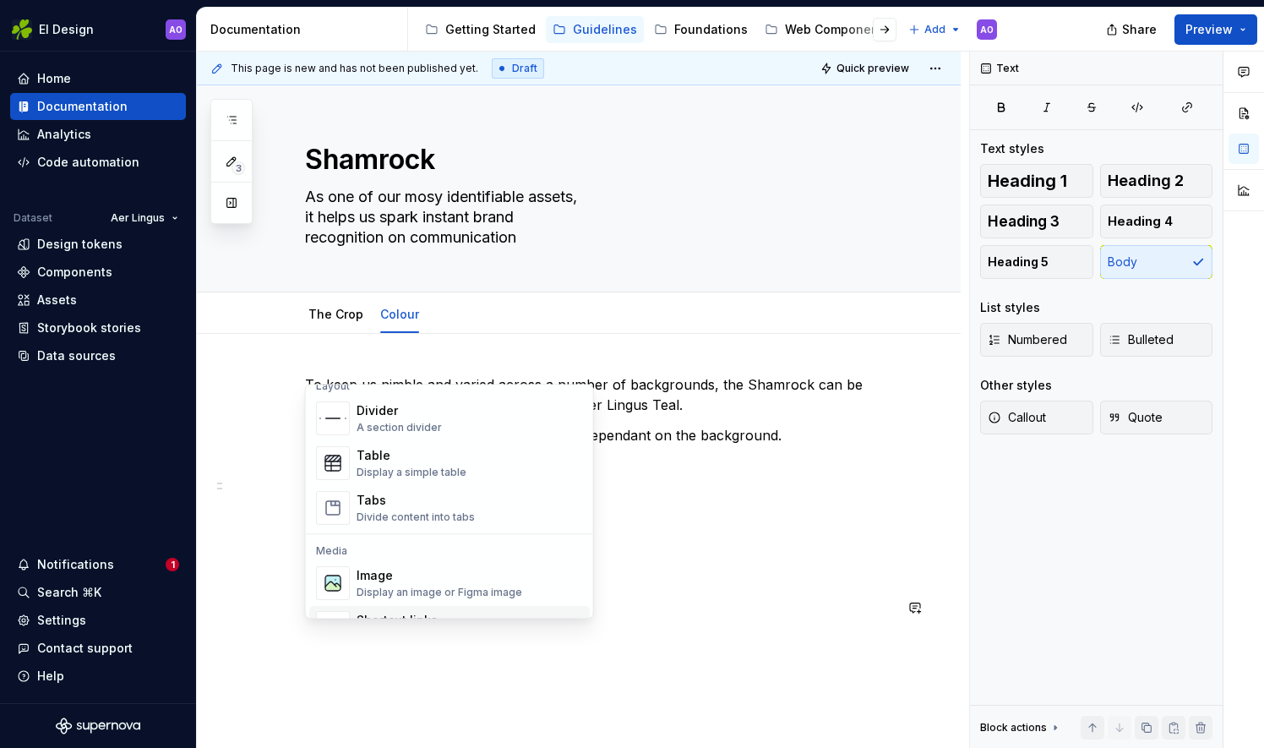
scroll to position [613, 0]
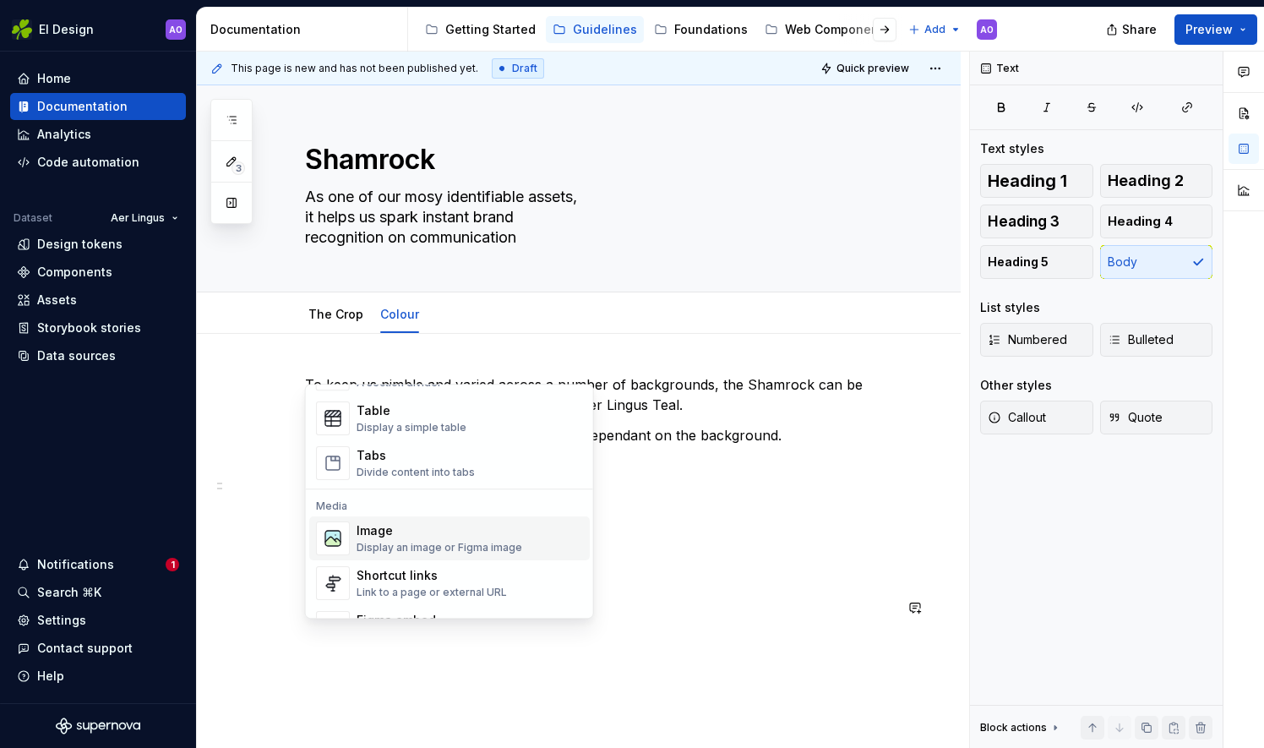
click at [463, 544] on div "Display an image or Figma image" at bounding box center [440, 548] width 166 height 14
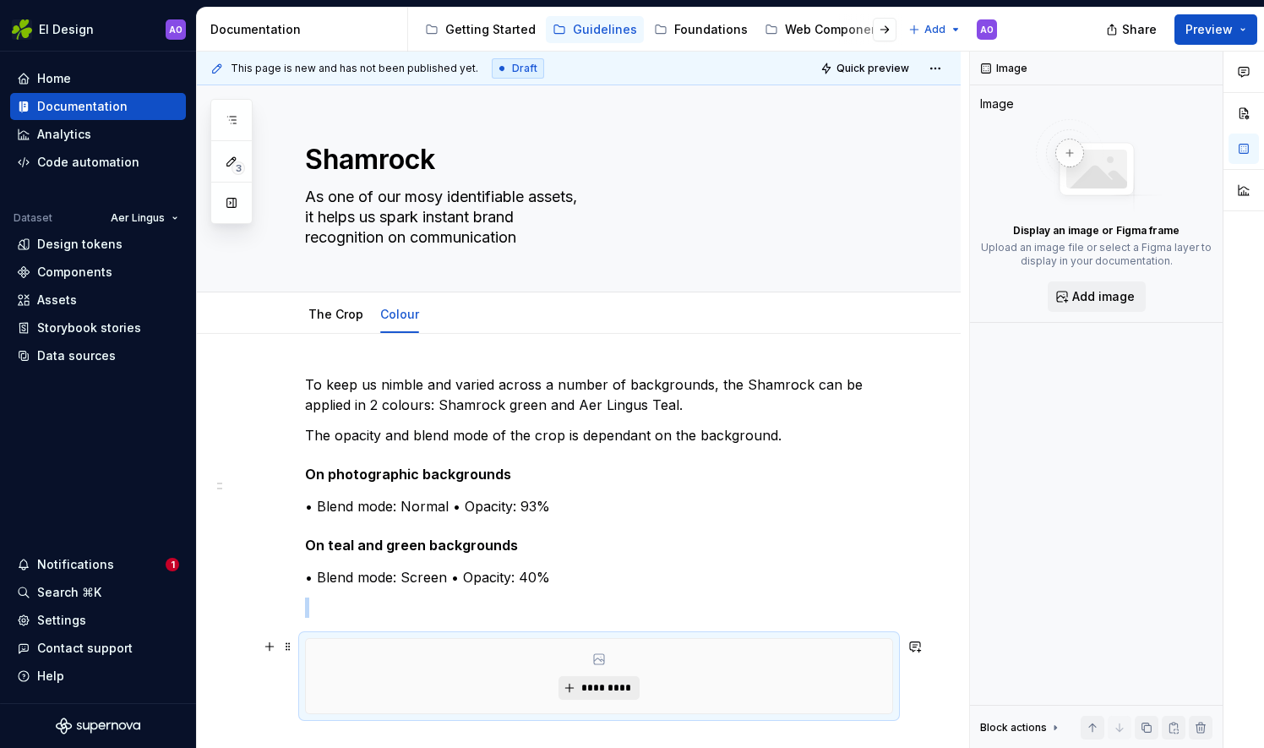
click at [600, 692] on span "*********" at bounding box center [606, 688] width 52 height 14
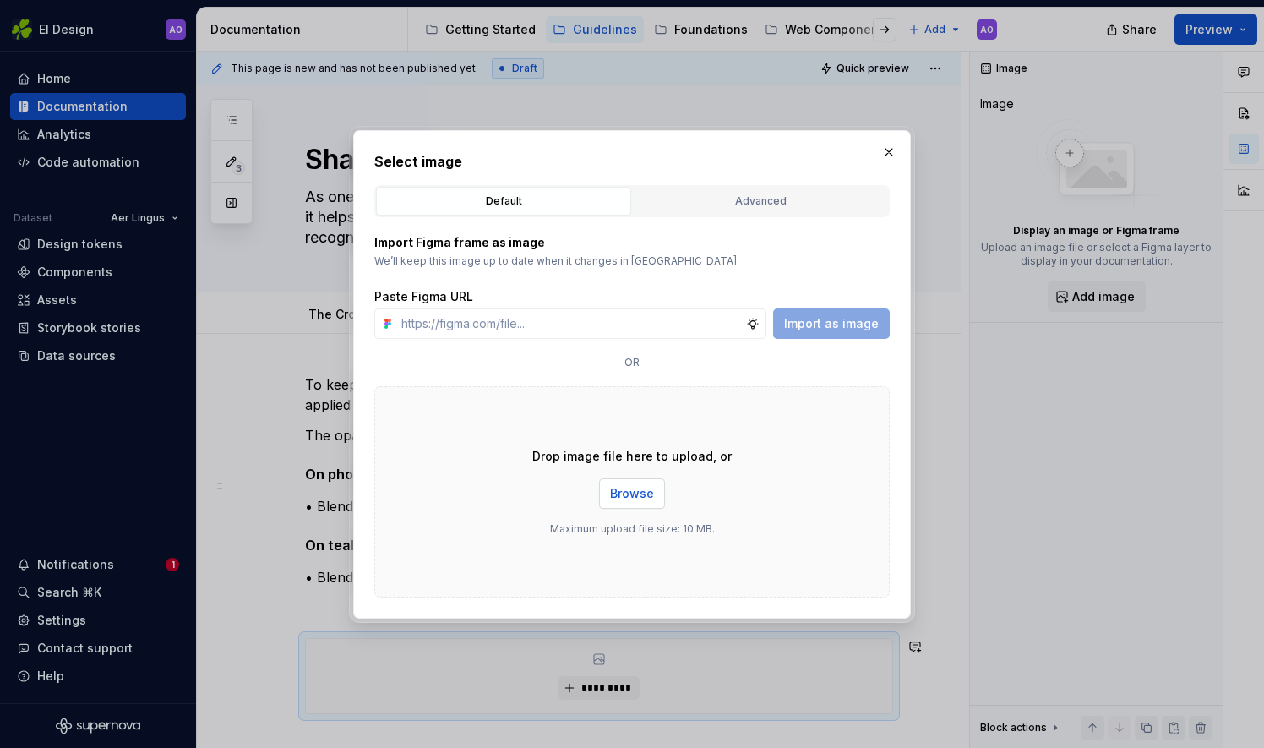
click at [639, 498] on span "Browse" at bounding box center [632, 493] width 44 height 17
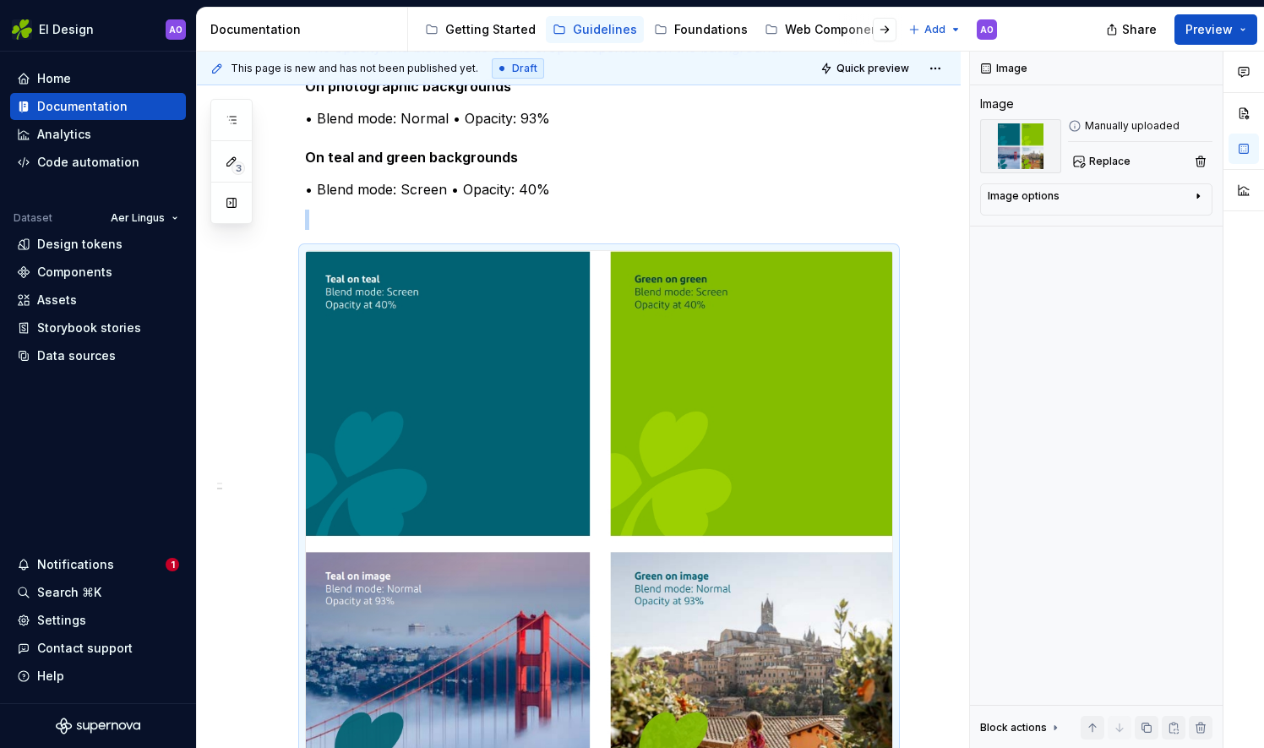
scroll to position [451, 0]
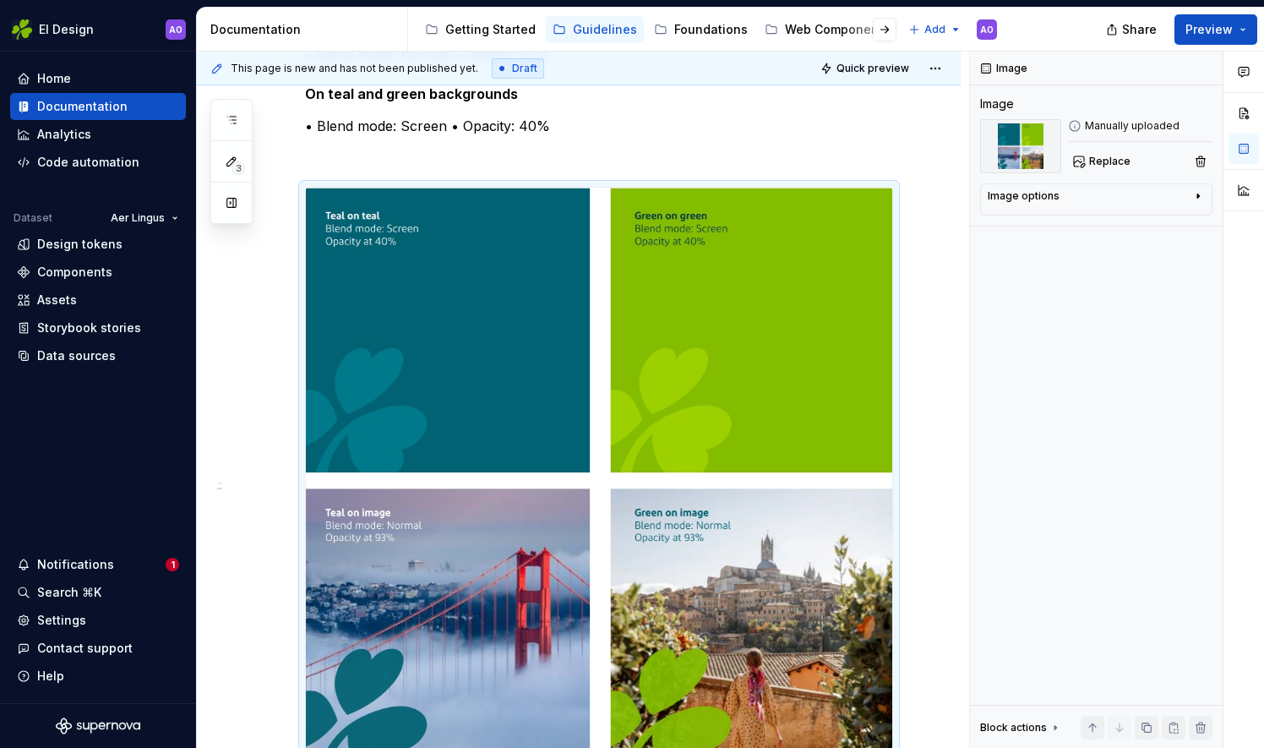
click at [969, 485] on div "This page is new and has not been published yet. Draft Quick preview Shamrock A…" at bounding box center [583, 400] width 773 height 697
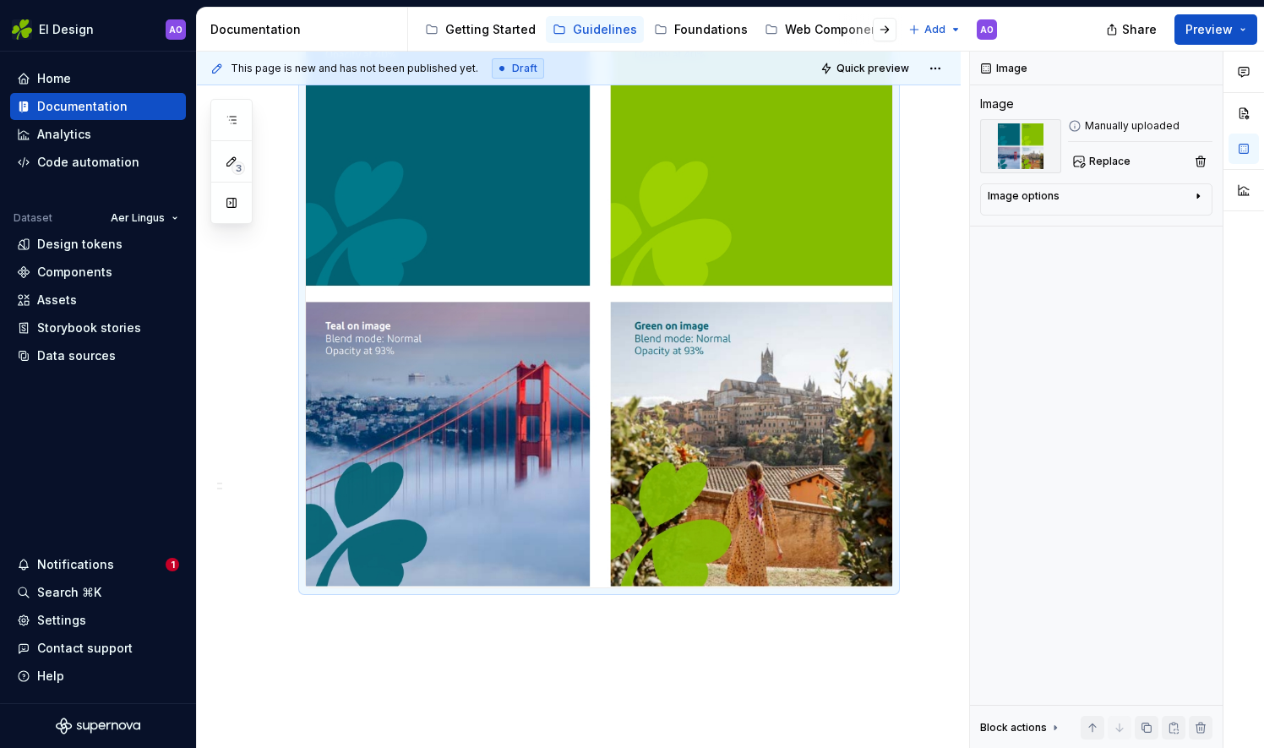
scroll to position [637, 0]
click at [1016, 571] on div "Image Image Manually uploaded Replace Image options Alignment Caption Block act…" at bounding box center [1096, 400] width 253 height 697
click at [470, 347] on img at bounding box center [599, 295] width 586 height 586
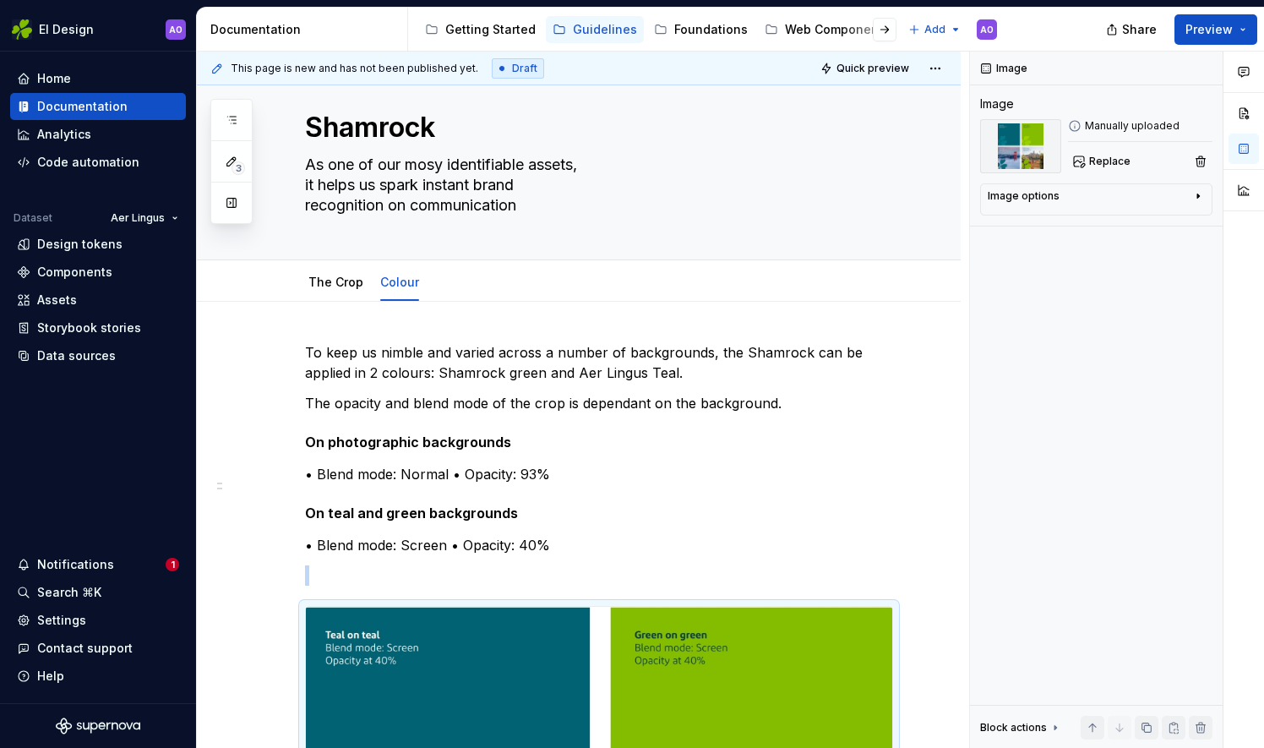
scroll to position [0, 0]
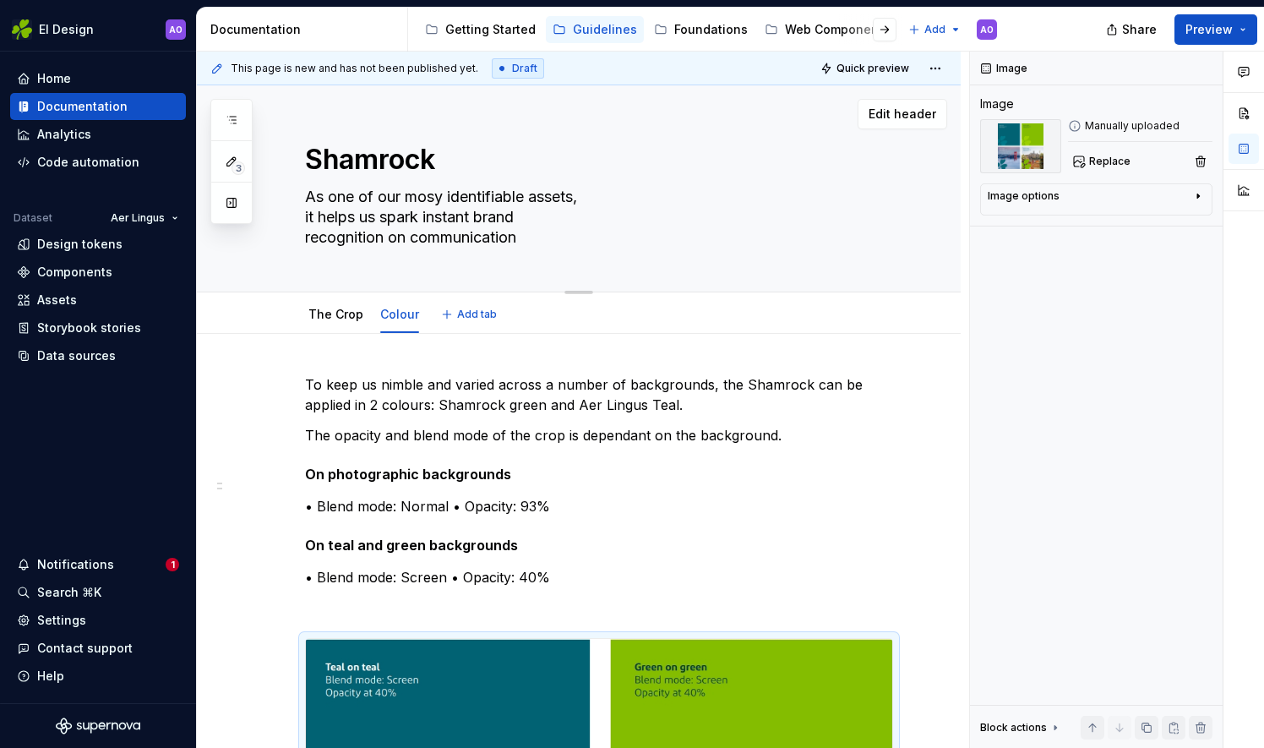
click at [306, 220] on textarea "As one of our mosy identifiable assets, it helps us spark instant brand recogni…" at bounding box center [596, 217] width 588 height 68
type textarea "*"
type textarea "As one of our mosy identifiable assets, it helps us spark instant brand recogni…"
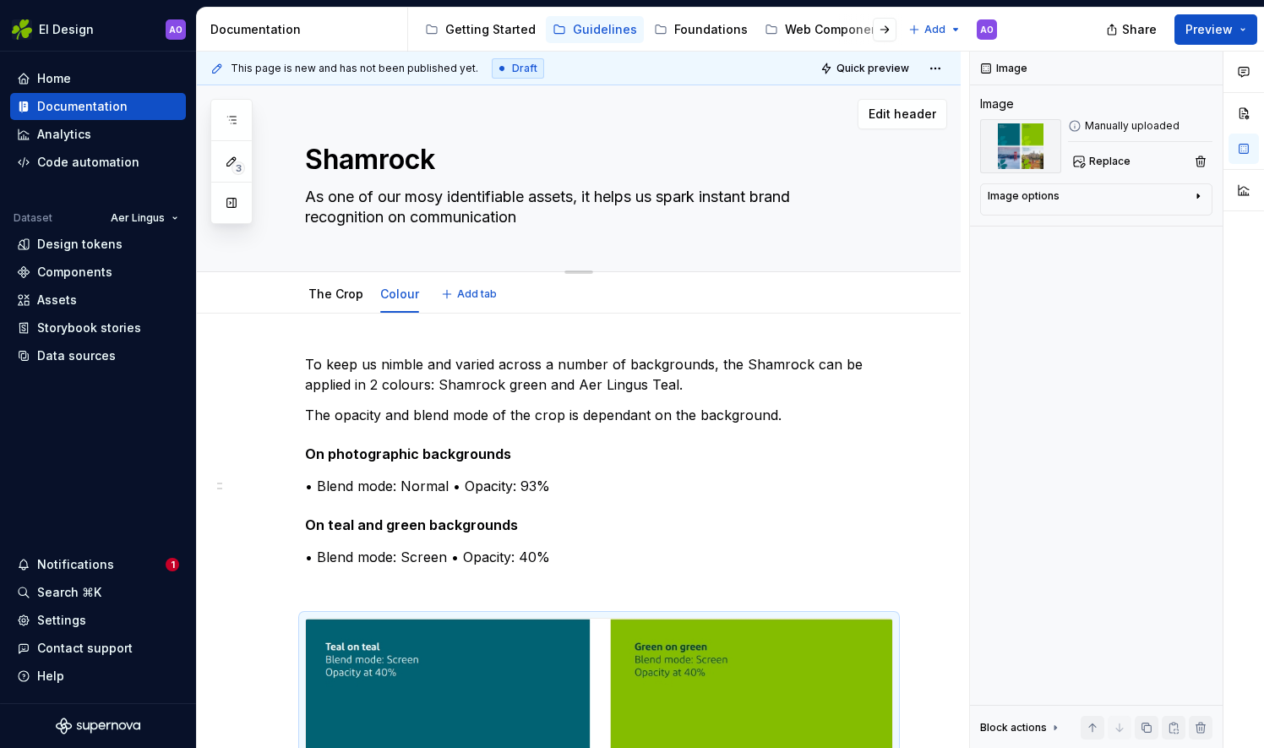
click at [573, 196] on textarea "As one of our mosy identifiable assets, it helps us spark instant brand recogni…" at bounding box center [596, 206] width 588 height 47
click at [537, 224] on textarea "As one of our mosy identifiable assets, it helps us spark instant brand recogni…" at bounding box center [596, 206] width 588 height 47
type textarea "*"
type textarea "As one of our mosy identifiable assets, it helps us spark instant brand recogni…"
click at [426, 190] on textarea "As one of our mosy identifiable assets, it helps us spark instant brand recogni…" at bounding box center [596, 206] width 588 height 47
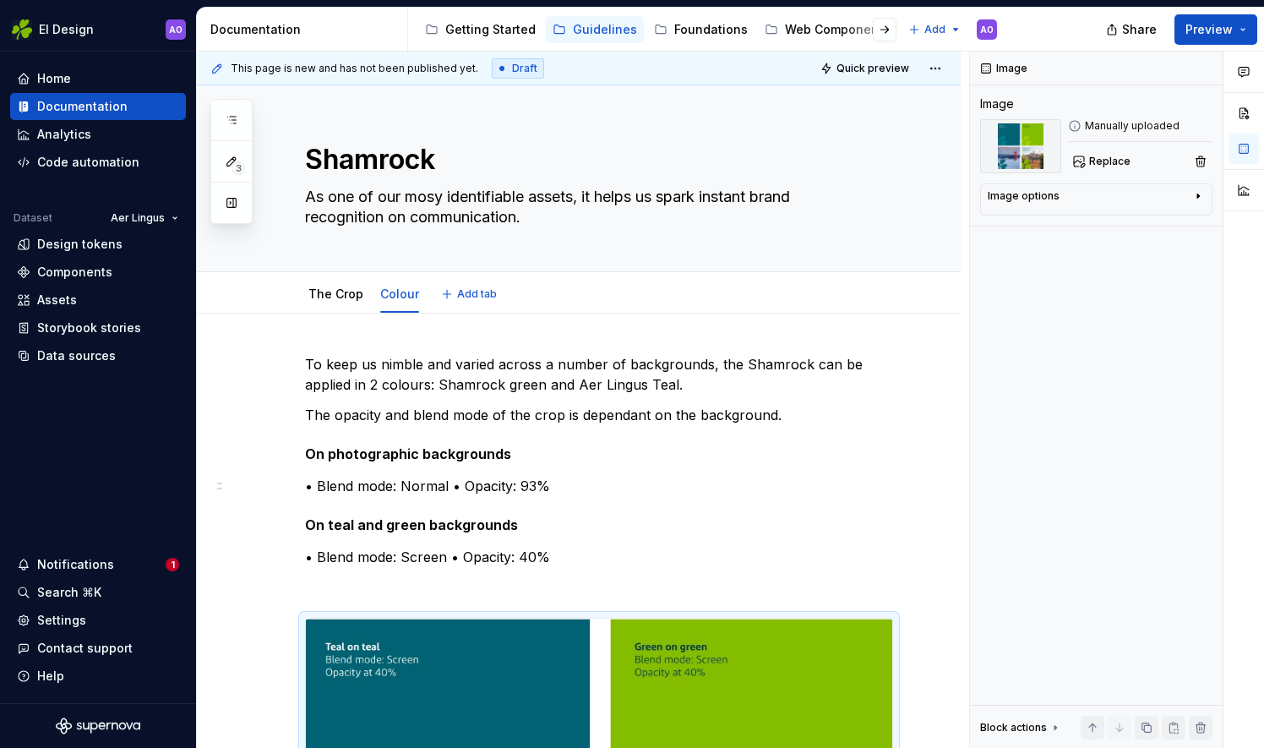
type textarea "*"
type textarea "As one of our mosy identifiable assets, it helps us spark instant brand recogni…"
click at [417, 203] on textarea "As one of our mosy identifiable assets, it helps us spark instant brand recogni…" at bounding box center [596, 206] width 588 height 47
click at [446, 198] on textarea "As one of our mosy identifiable assets, it helps us spark instant brand recogni…" at bounding box center [596, 206] width 588 height 47
type textarea "*"
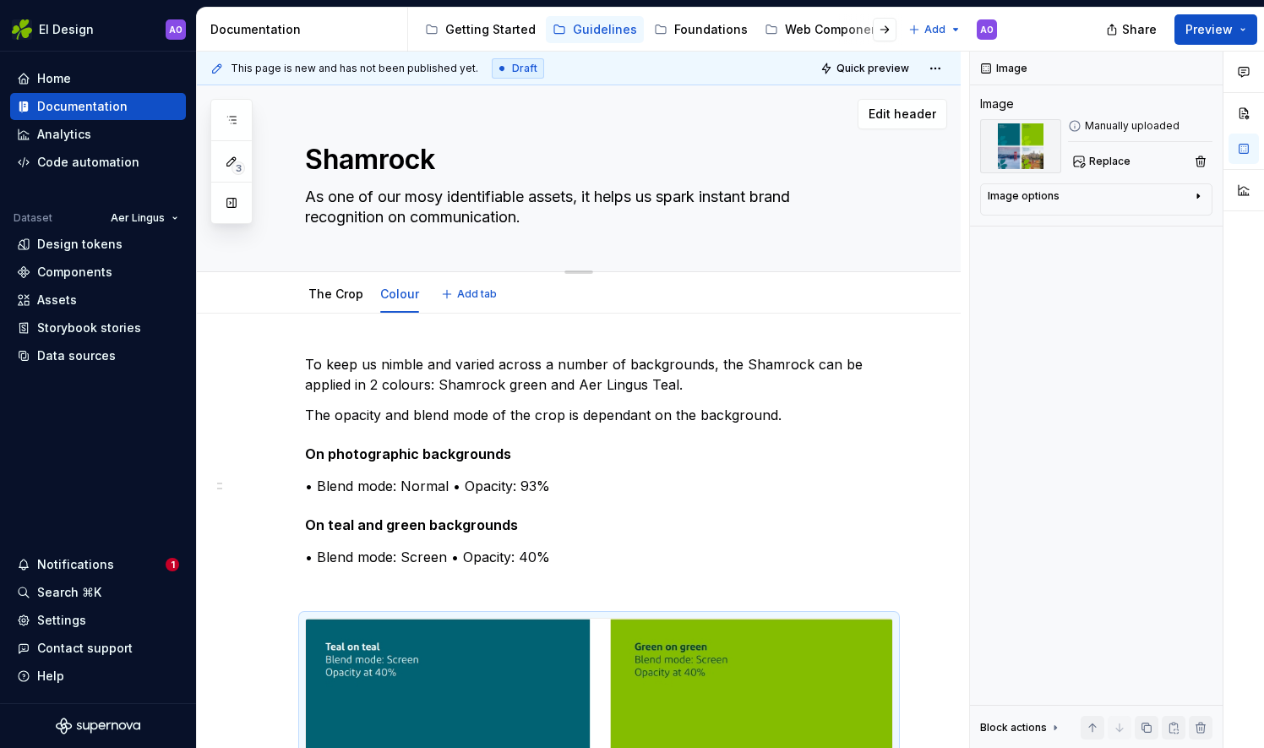
type textarea "As one of our mos identifiable assets, it helps us spark instant brand recognit…"
type textarea "*"
type textarea "As one of our mo identifiable assets, it helps us spark instant brand recogniti…"
type textarea "*"
type textarea "As one of our m identifiable assets, it helps us spark instant brand recognitio…"
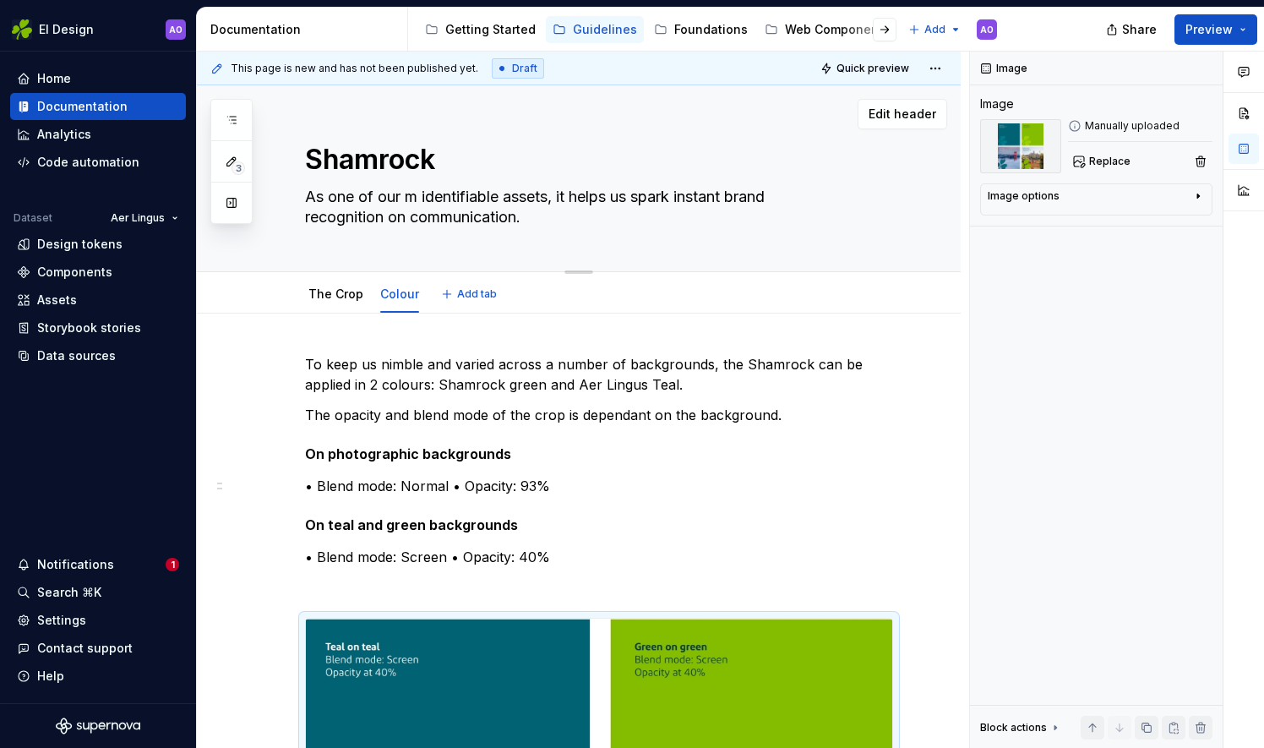
type textarea "*"
type textarea "As one of our identifiable assets, it helps us spark instant brand recognition …"
type textarea "*"
type textarea "As one of our identifiable assets, it helps us spark instant brand recognition …"
type textarea "*"
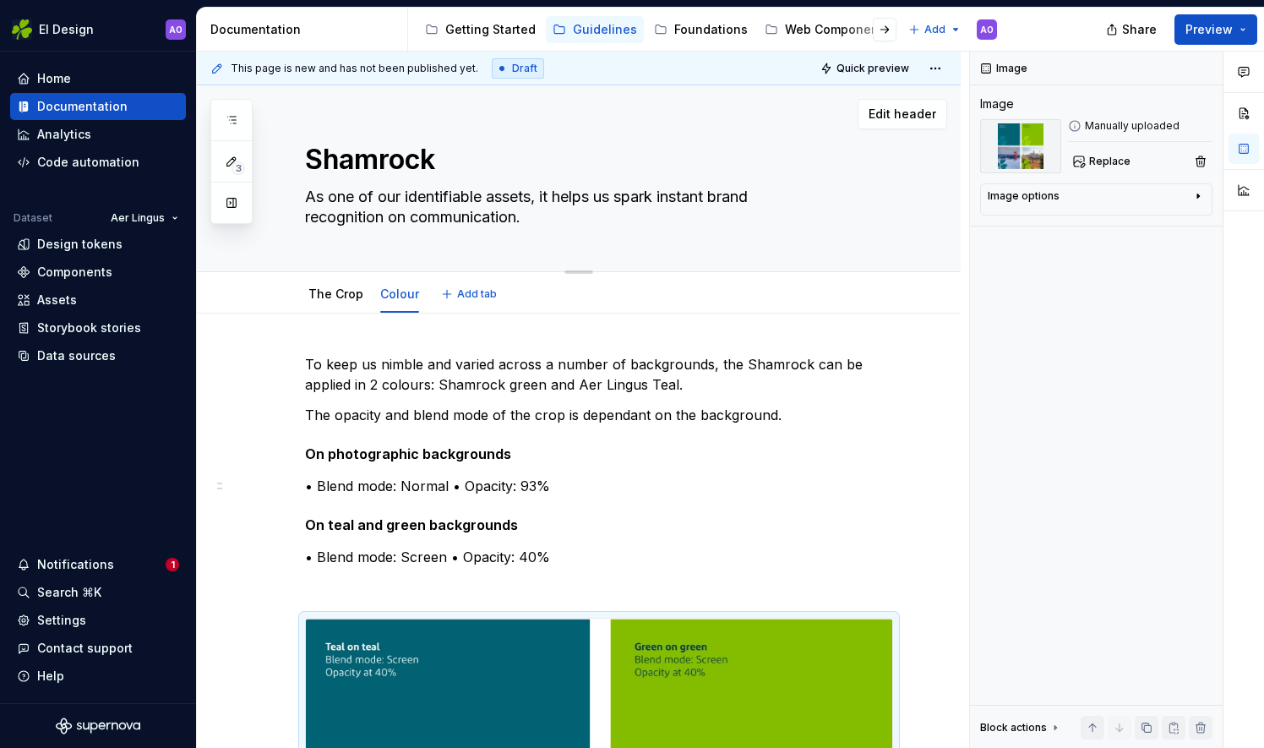
type textarea "As one of our identifiable assets, it helps us spark instant brand recognition …"
type textarea "*"
type textarea "As one of our m identifiable assets, it helps us spark instant brand recognitio…"
type textarea "*"
type textarea "As one of our mo identifiable assets, it helps us spark instant brand recogniti…"
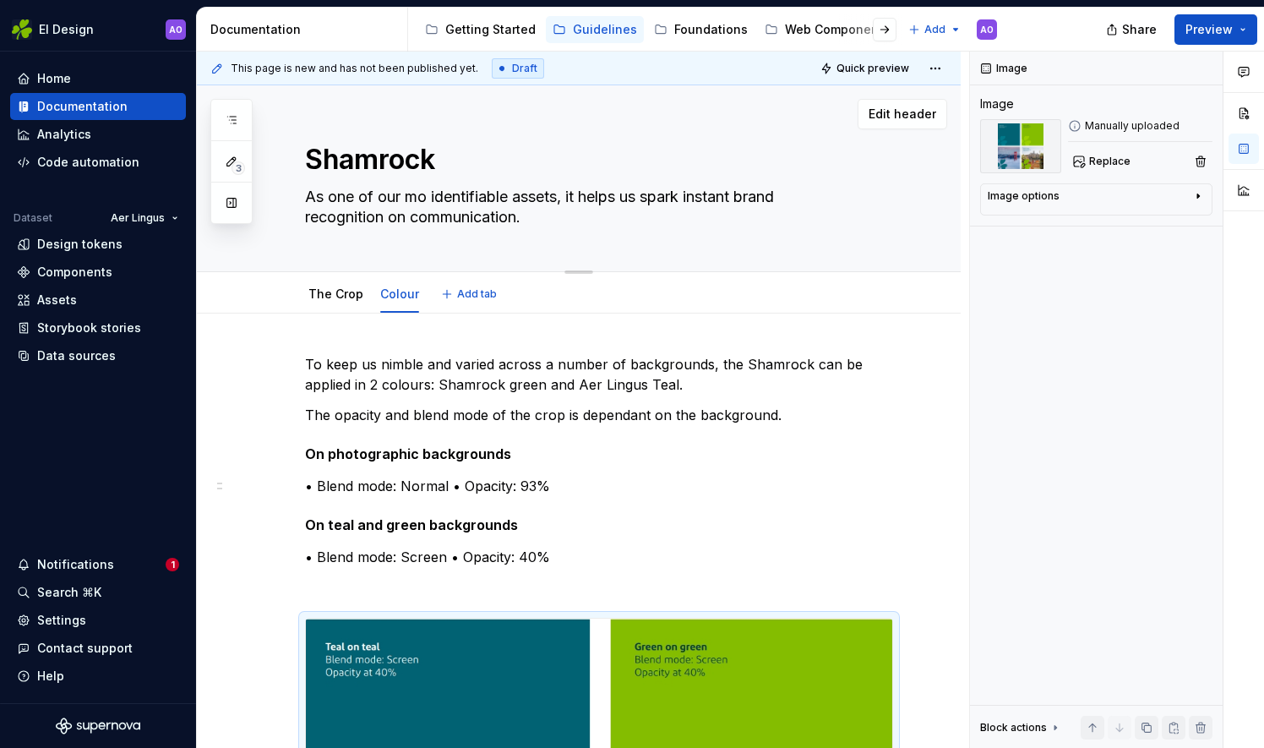
type textarea "*"
type textarea "As one of our mos identifiable assets, it helps us spark instant brand recognit…"
type textarea "*"
type textarea "As one of our most identifiable assets, it helps us spark instant brand recogni…"
click at [539, 209] on textarea "As one of our most identifiable assets, it helps us spark instant brand recogni…" at bounding box center [596, 206] width 588 height 47
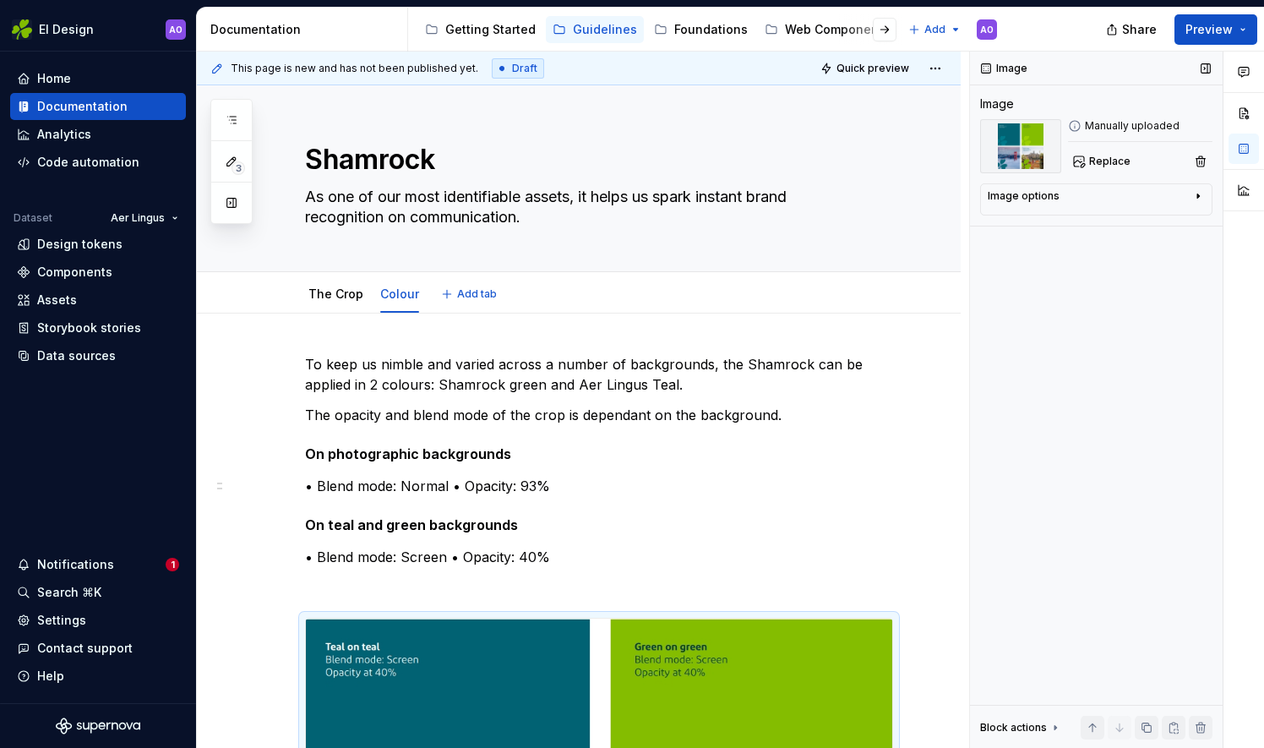
type textarea "*"
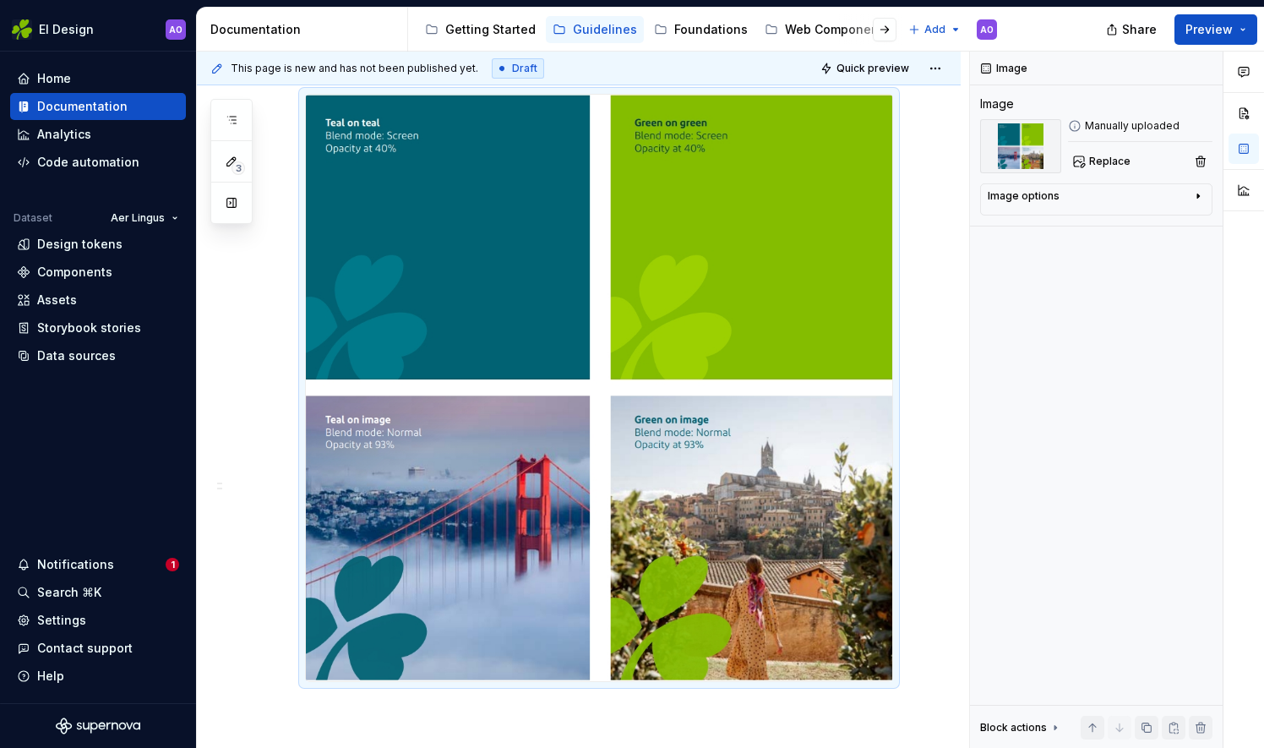
scroll to position [529, 0]
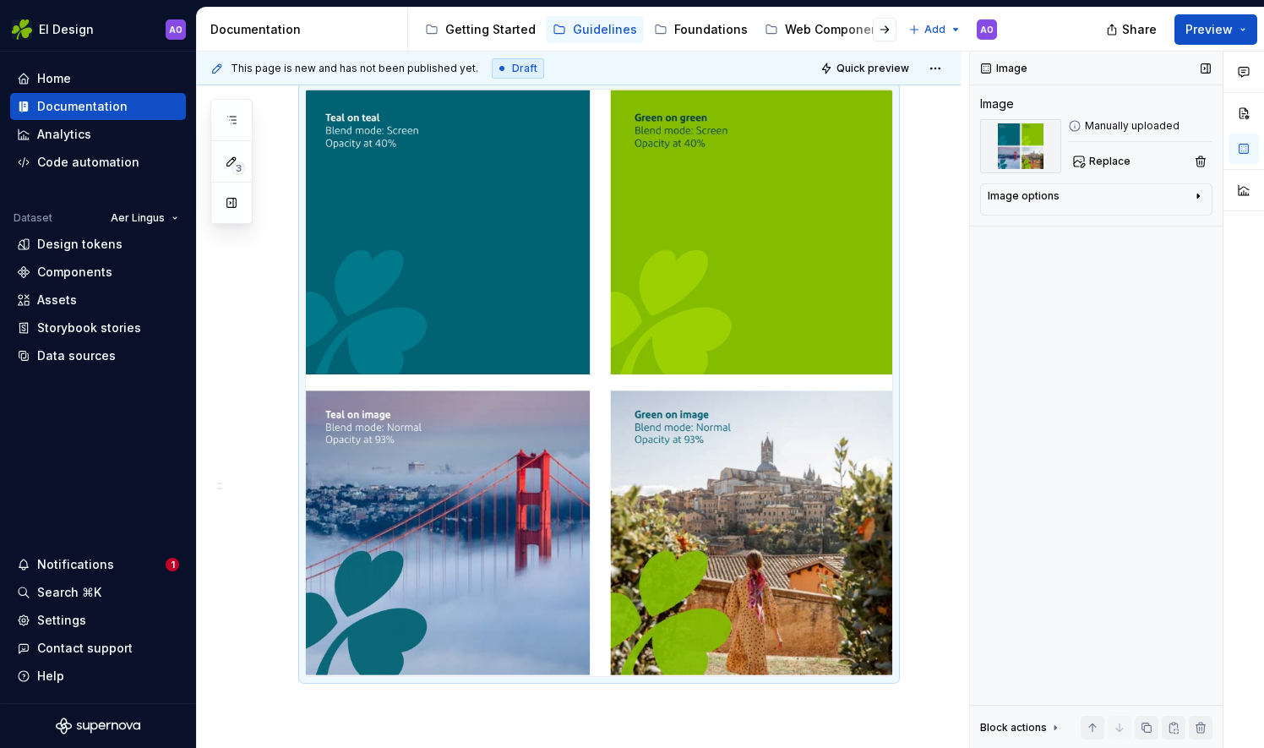
type textarea "As one of our most identifiable assets, it helps us spark instant brand recogni…"
click at [1063, 199] on div "Image options" at bounding box center [1090, 199] width 204 height 20
type textarea "*"
click at [1024, 286] on textarea at bounding box center [1096, 282] width 217 height 30
type textarea "E"
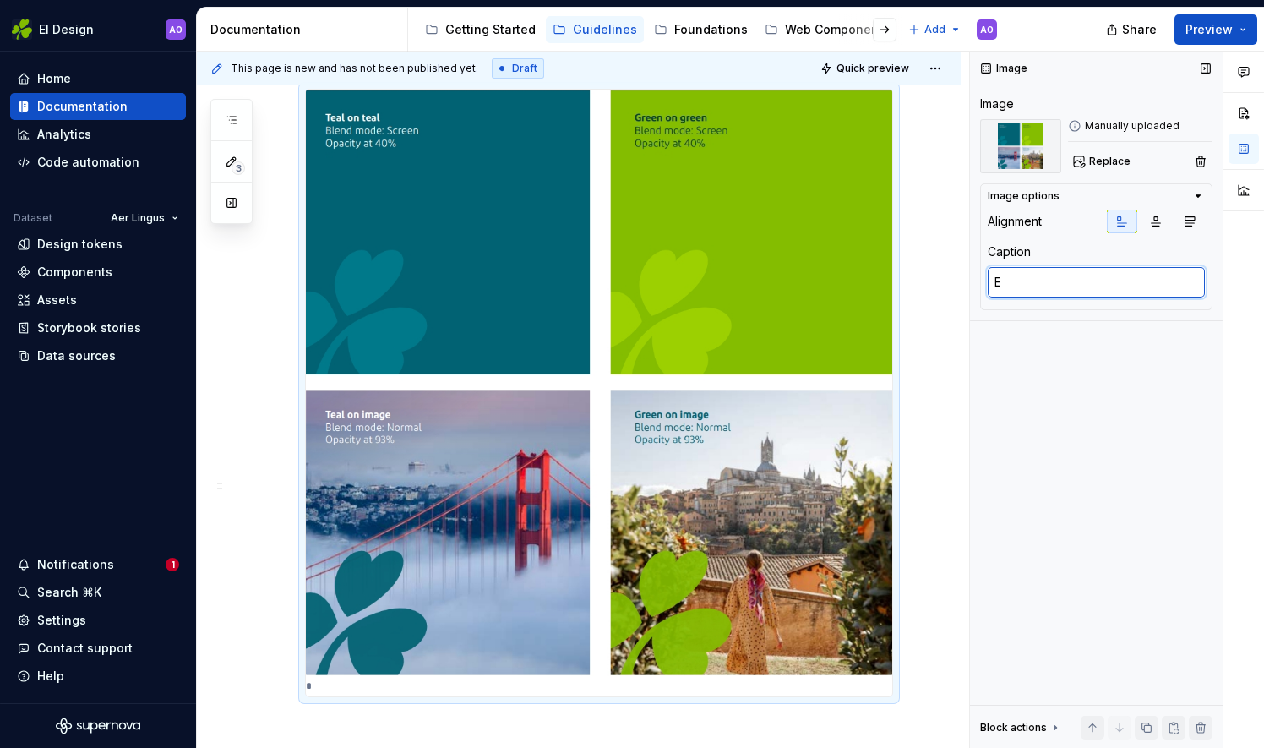
type textarea "*"
type textarea "Ex"
type textarea "*"
type textarea "Exm"
type textarea "*"
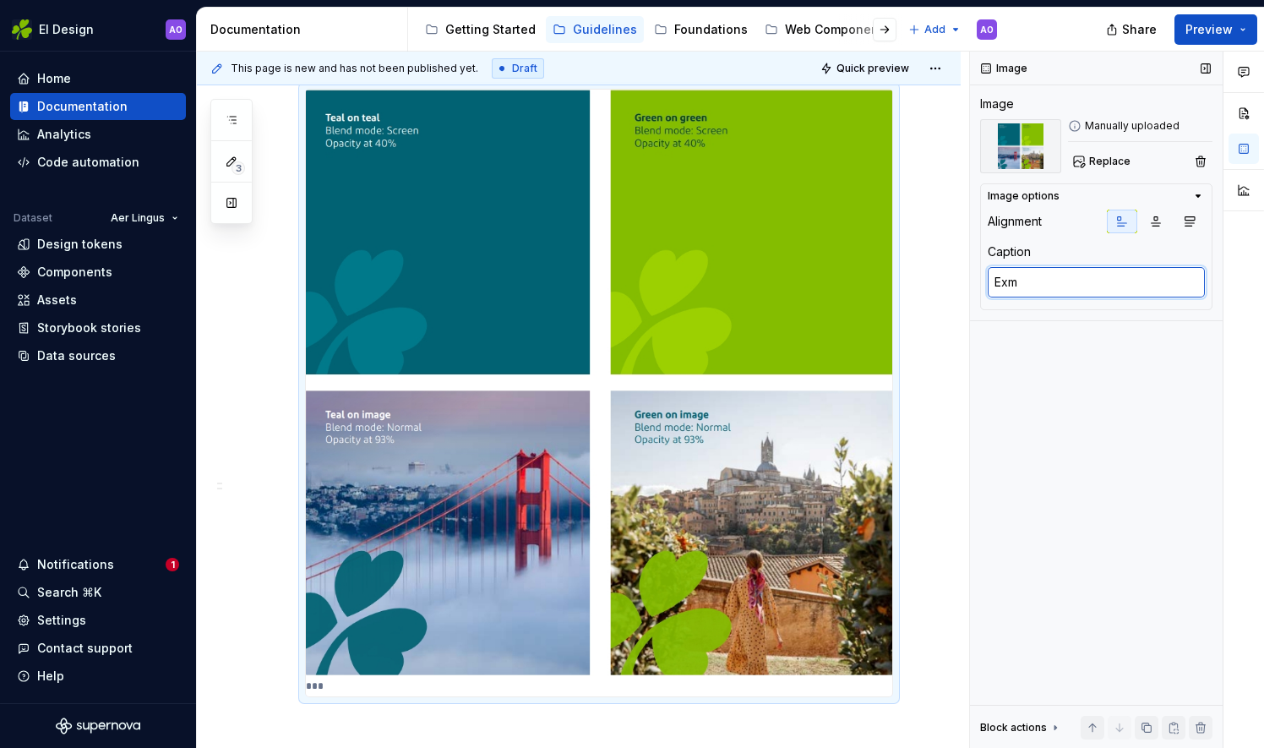
type textarea "Exm="
type textarea "*"
type textarea "Exm"
type textarea "*"
type textarea "Ex"
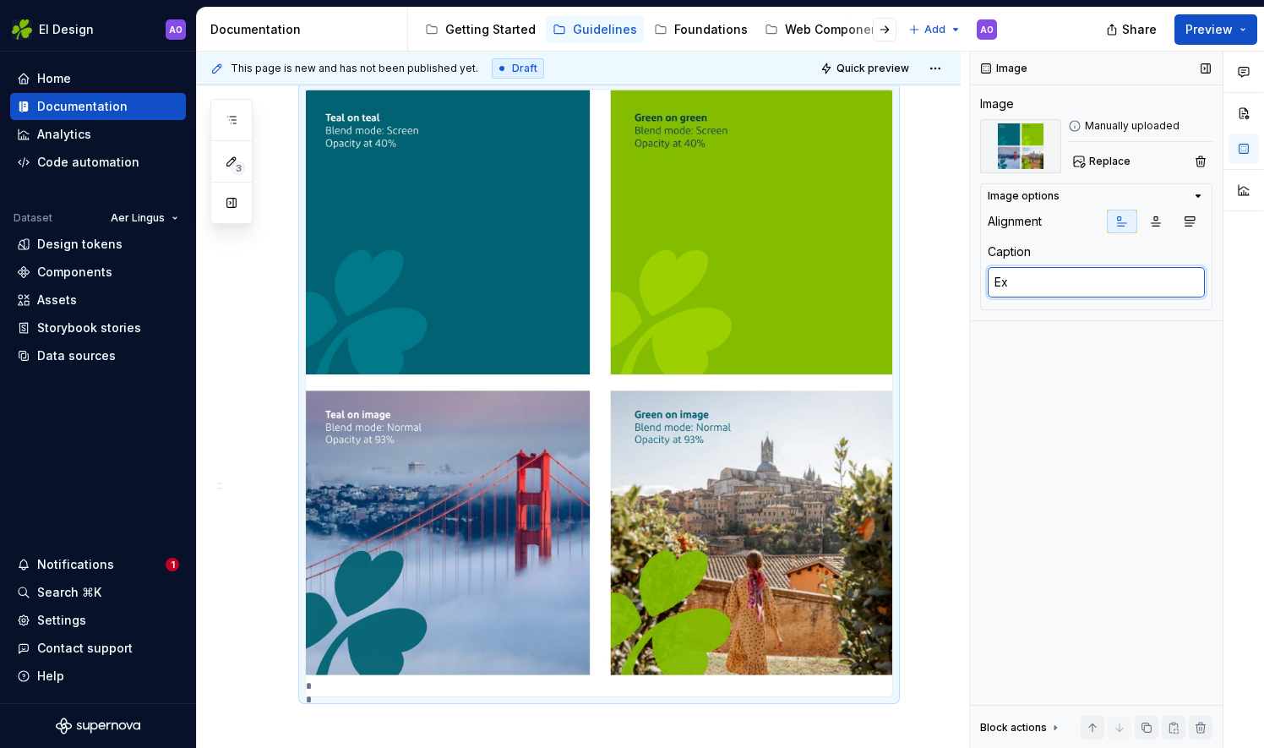
type textarea "*"
type textarea "Exa"
type textarea "*"
type textarea "Exam"
type textarea "*"
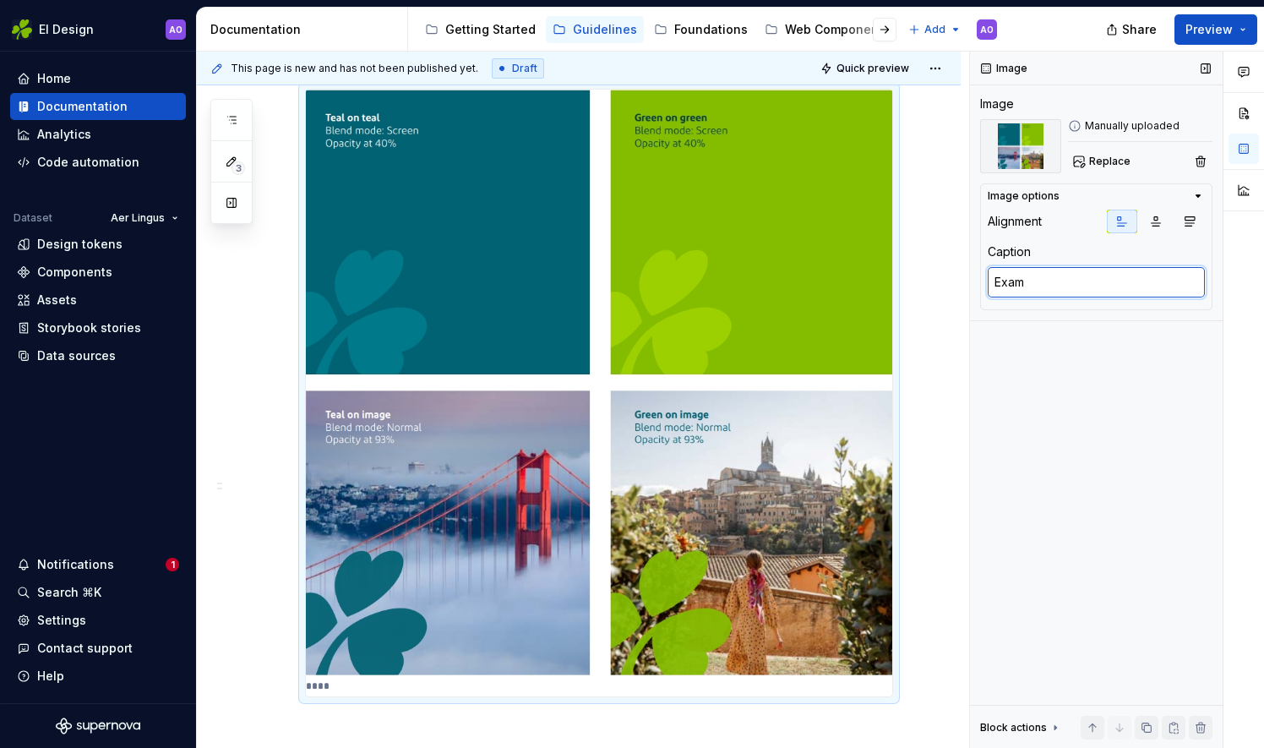
type textarea "Examp"
type textarea "*"
type textarea "Exampl"
type textarea "*"
type textarea "Example"
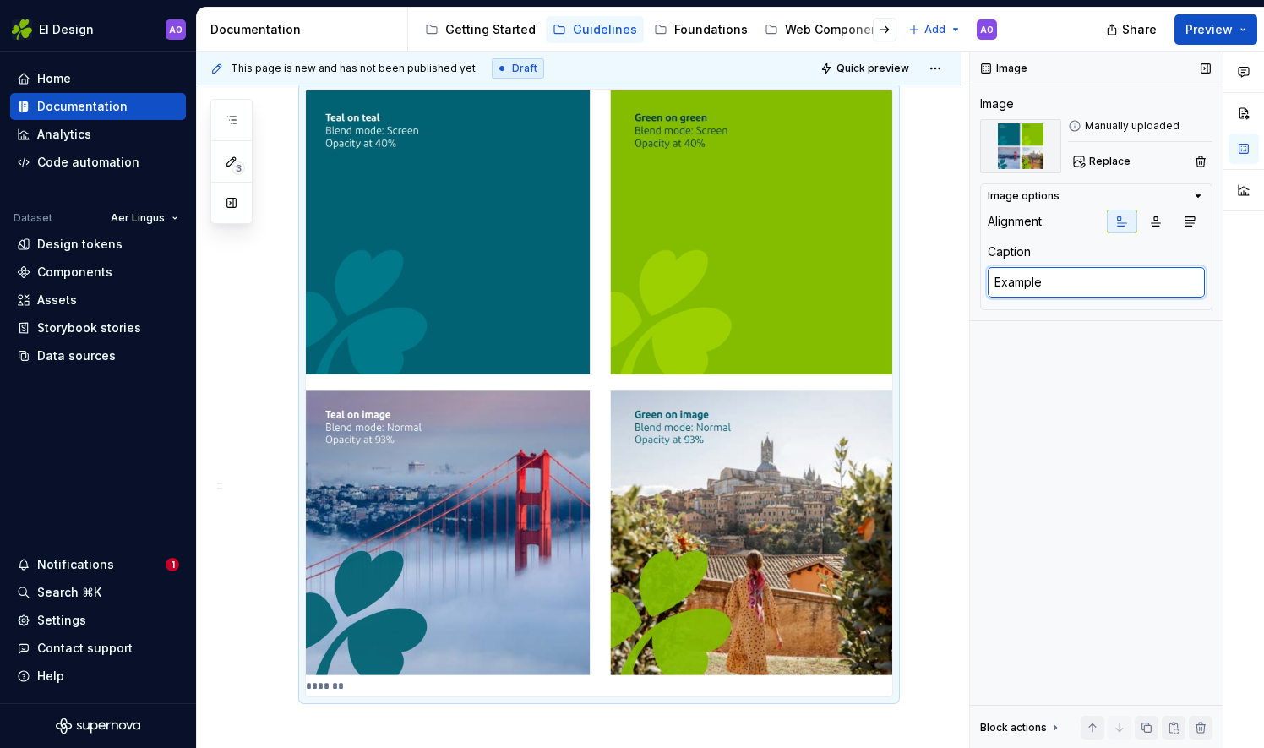
type textarea "*"
type textarea "Examples"
type textarea "*"
type textarea "Examples"
type textarea "*"
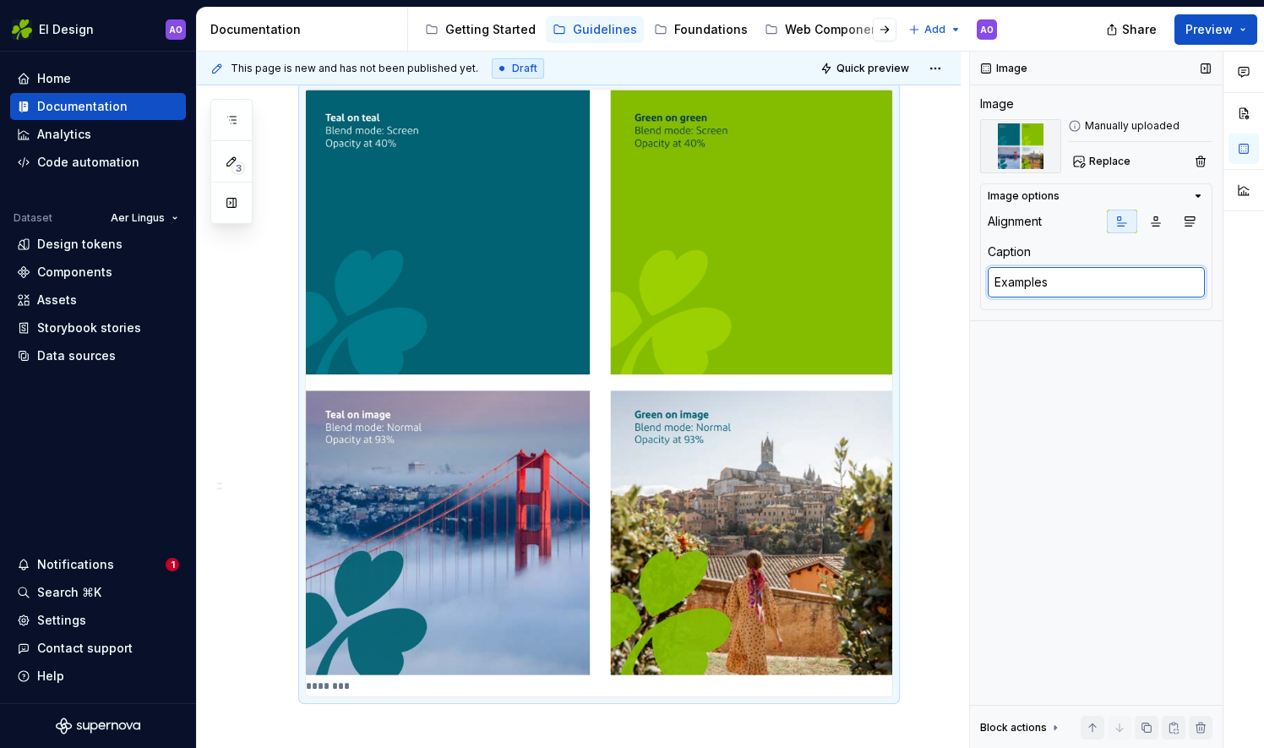
type textarea "Examples h"
type textarea "*"
type textarea "Examples ho"
type textarea "*"
type textarea "Examples how"
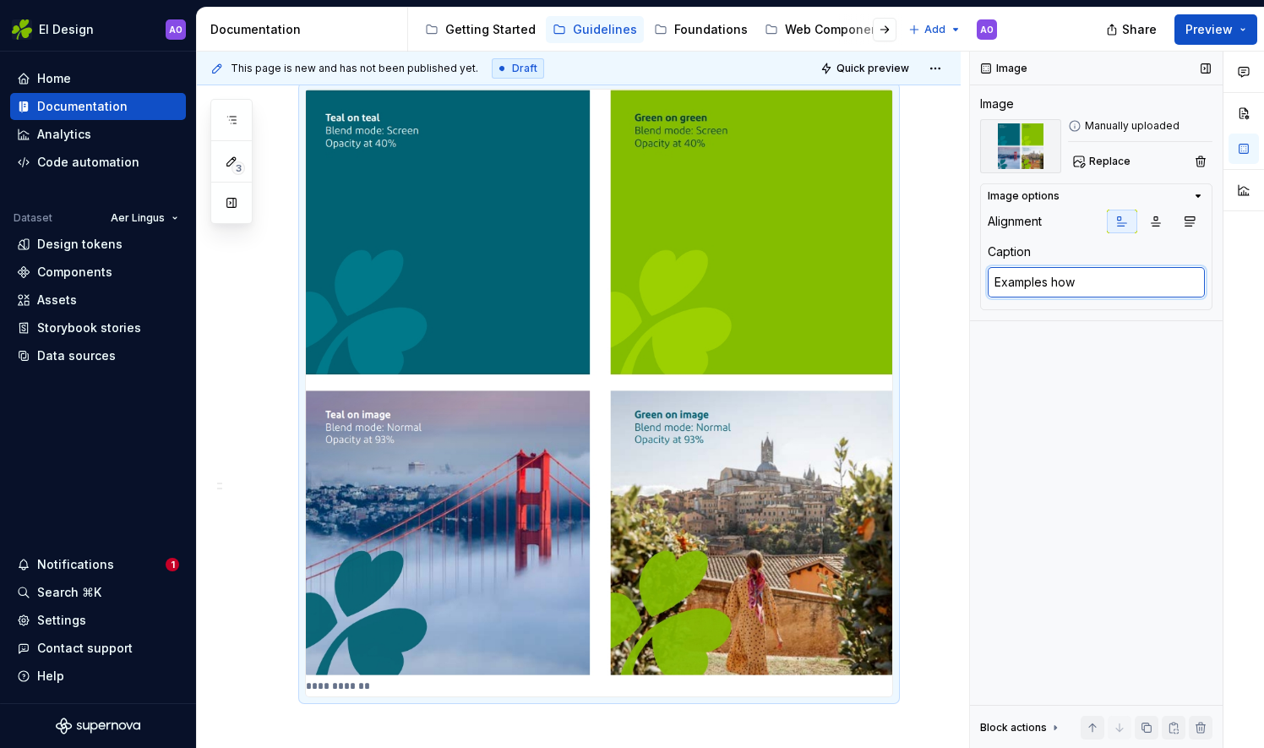
type textarea "*"
type textarea "Examples how"
type textarea "*"
type textarea "Examples how o"
type textarea "*"
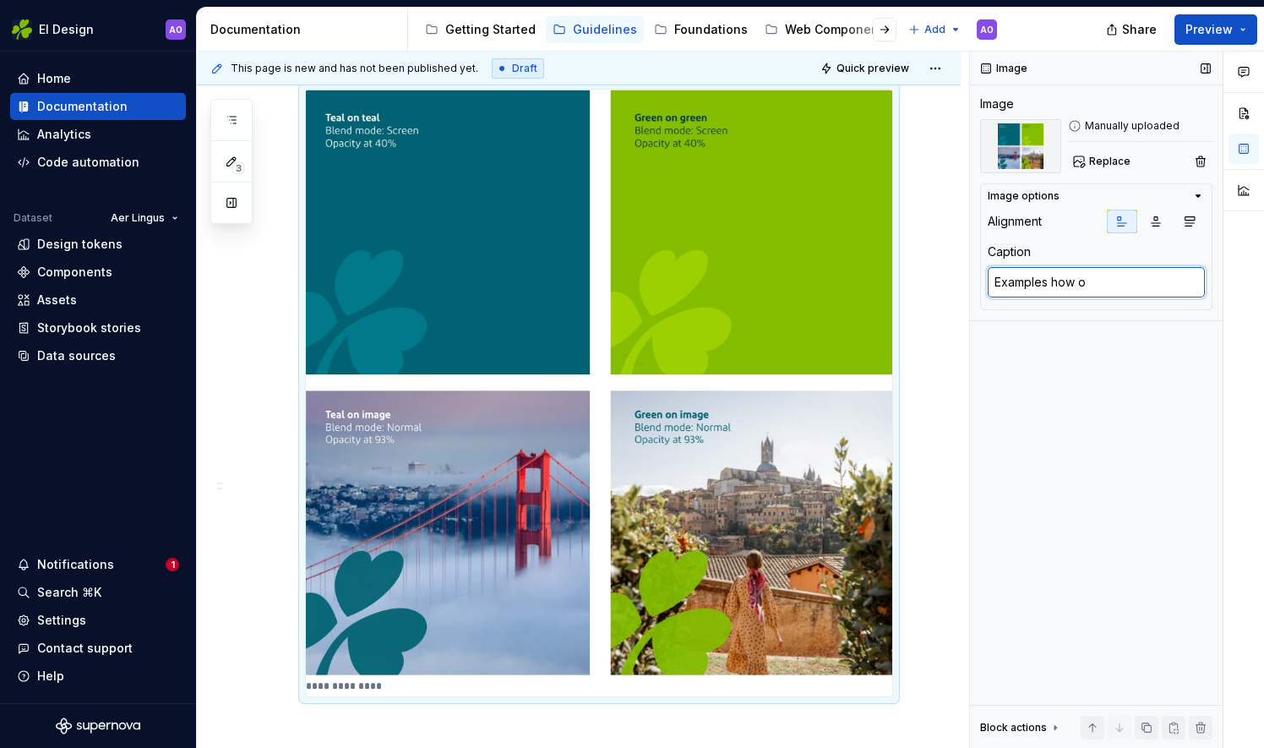
type textarea "Examples how ou"
type textarea "*"
type textarea "Examples how our"
type textarea "*"
type textarea "Examples how our"
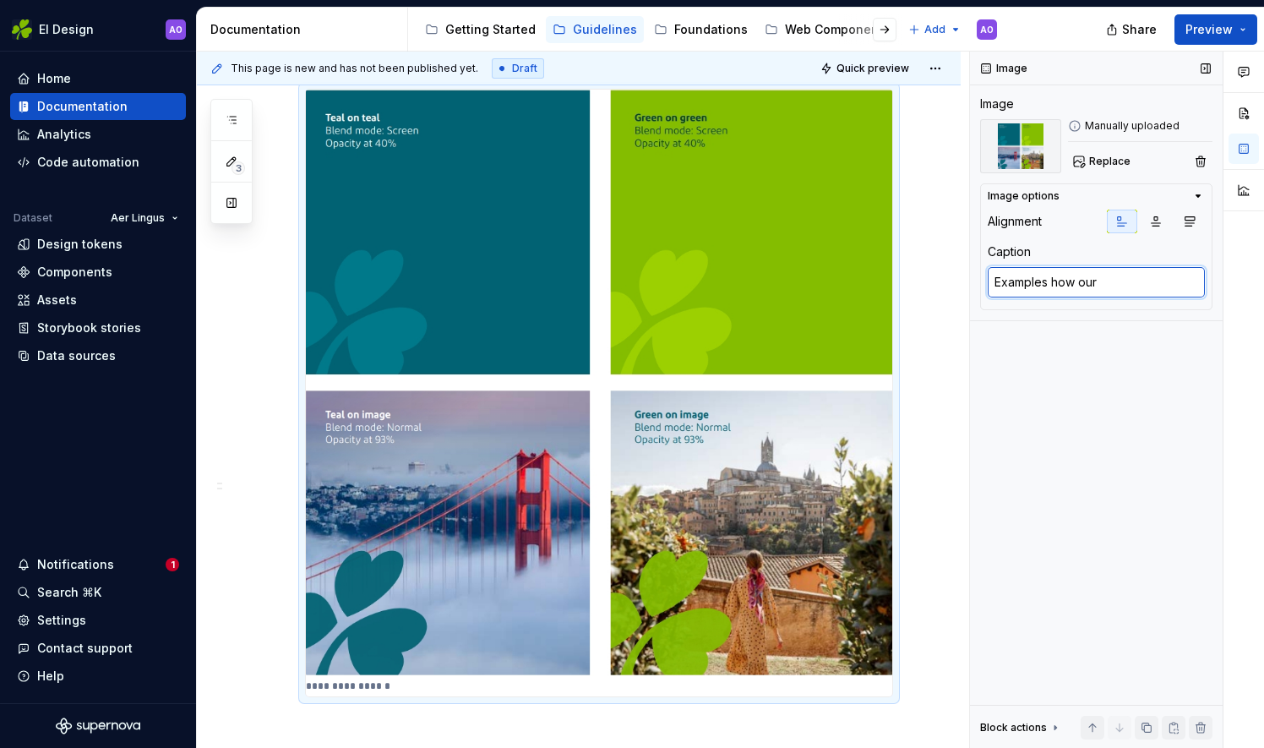
type textarea "*"
type textarea "Examples how our S"
type textarea "*"
type textarea "Examples how our Sh"
type textarea "*"
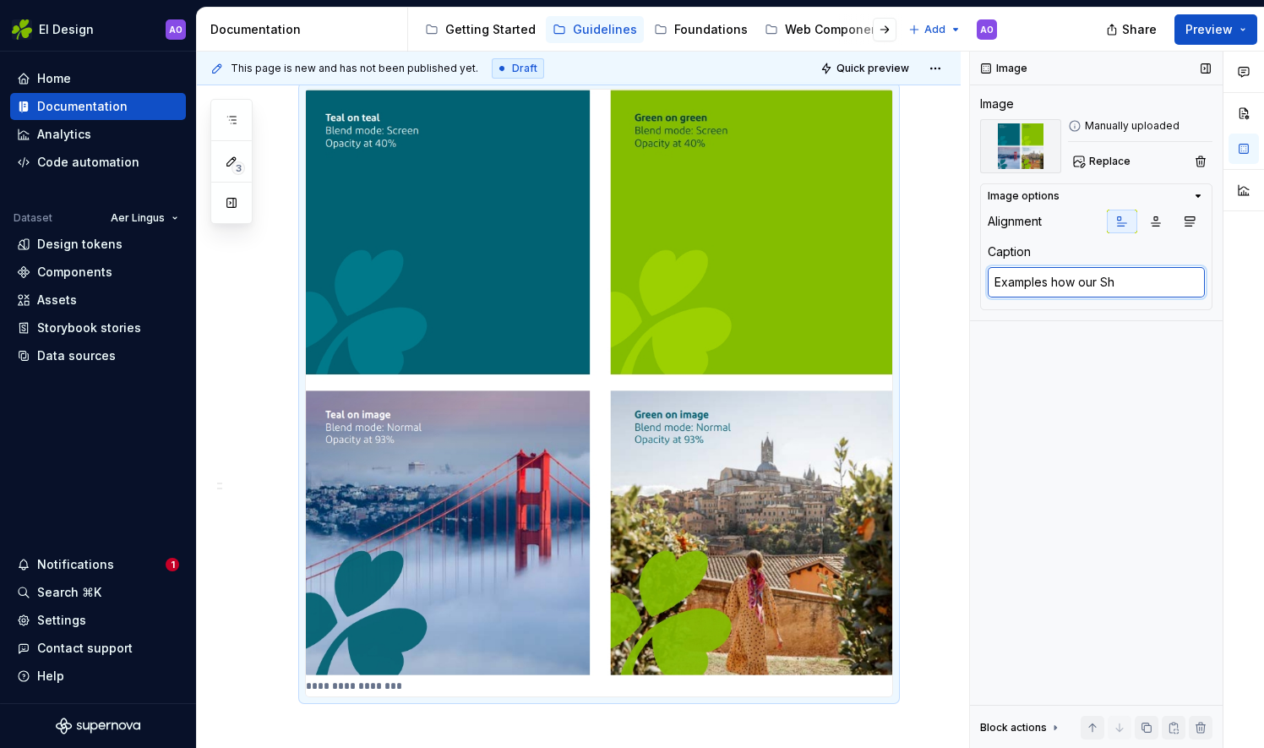
type textarea "Examples how our Sha"
type textarea "*"
type textarea "Examples how our Sham"
type textarea "*"
type textarea "Examples how our Shamr"
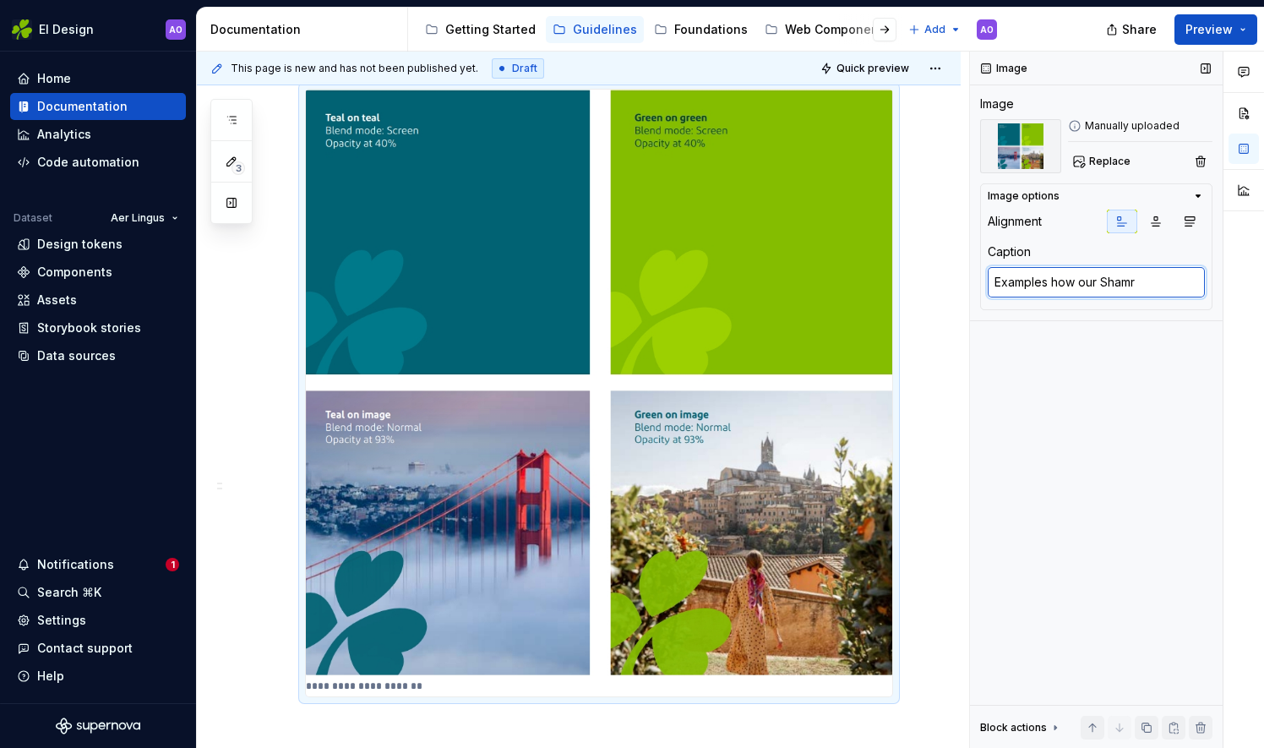
type textarea "*"
type textarea "Examples how our Shamri"
type textarea "*"
type textarea "Examples how our Shamric"
type textarea "*"
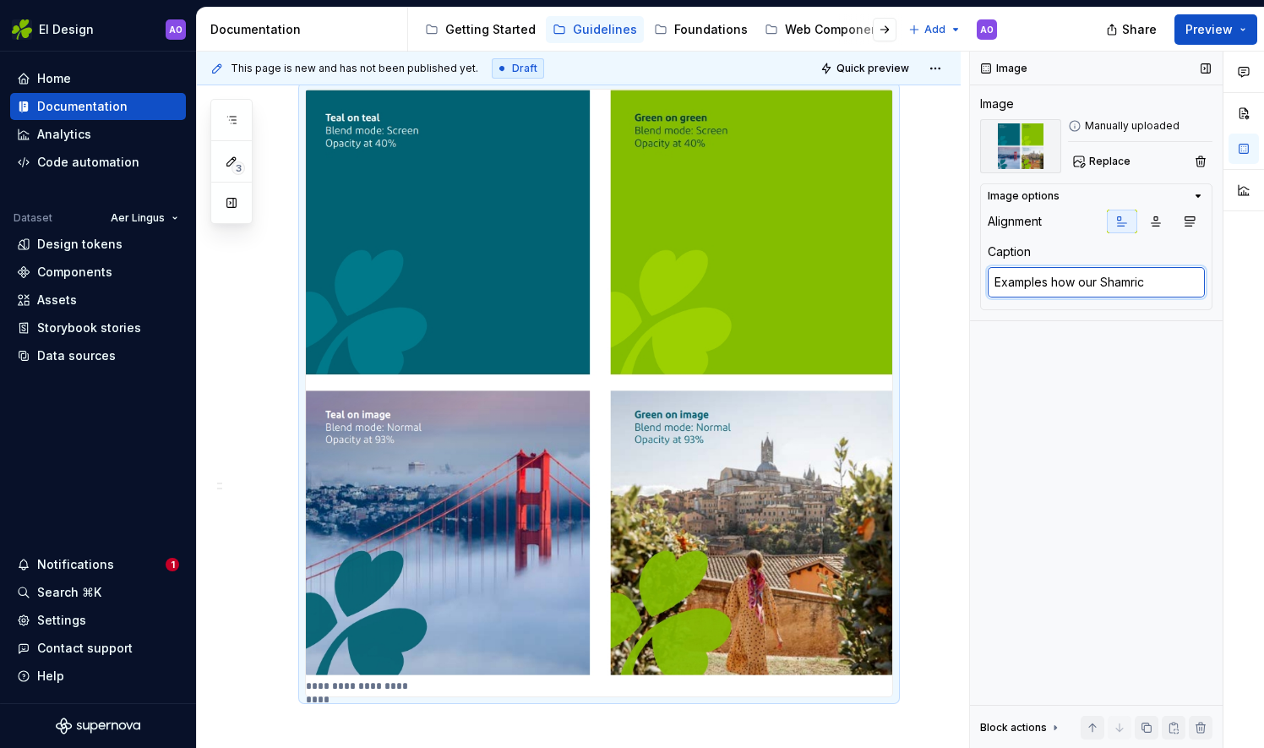
type textarea "Examples how our Shamrick"
type textarea "*"
type textarea "Examples how our Shamrick"
type textarea "*"
type textarea "Examples how our Shamrick"
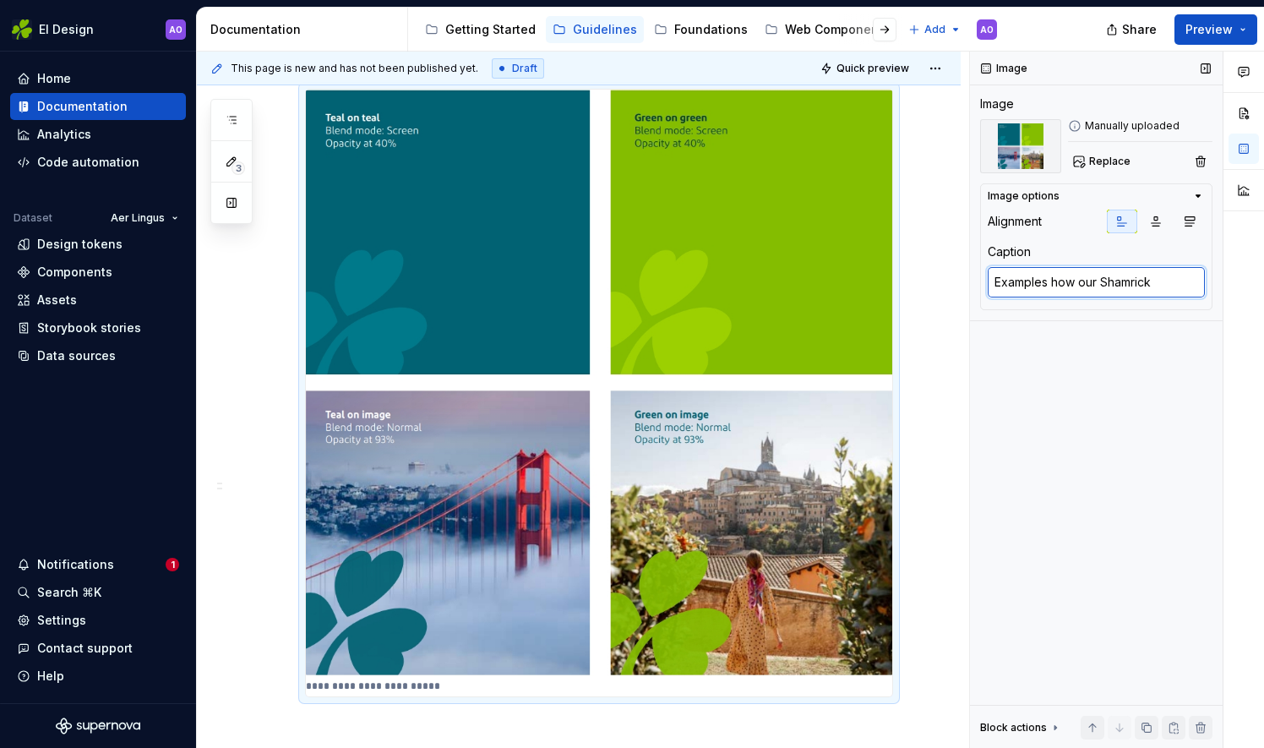
type textarea "*"
type textarea "Examples how our Shamric"
type textarea "*"
type textarea "Examples how our Shamri"
type textarea "*"
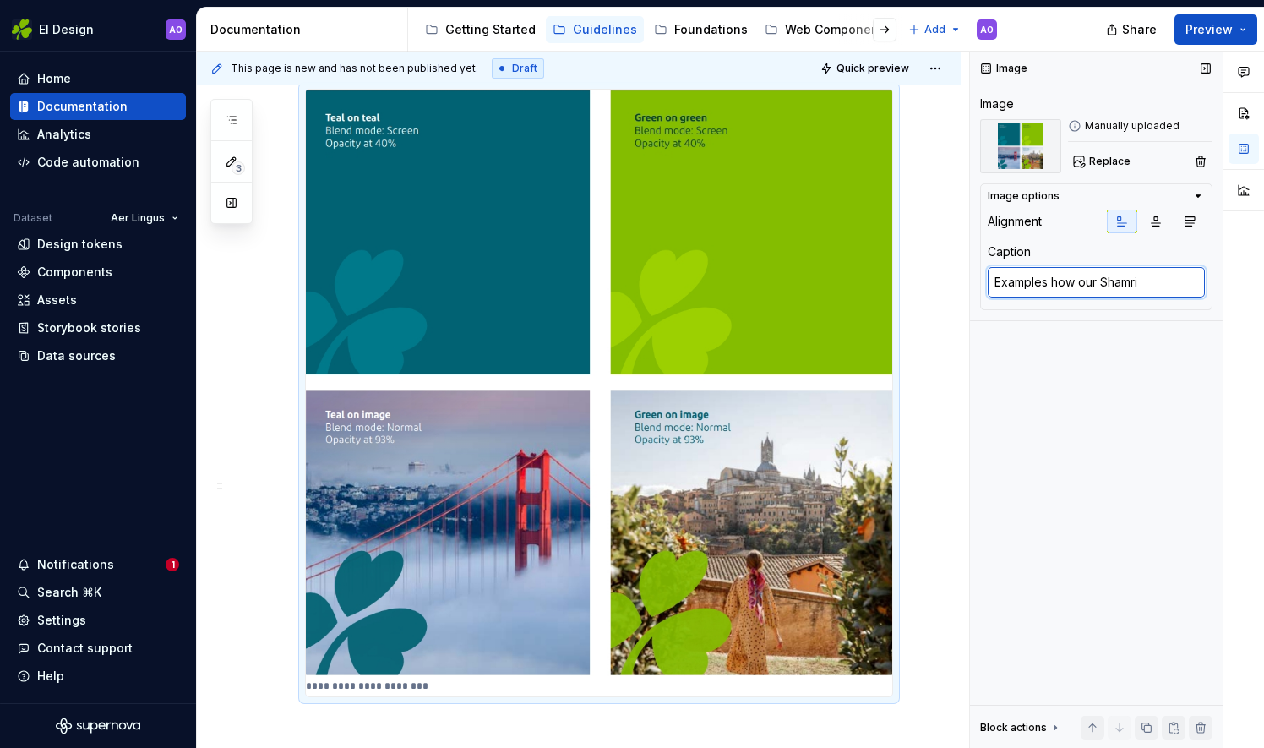
type textarea "Examples how our Shamr"
type textarea "*"
type textarea "Examples how our [PERSON_NAME]"
type textarea "*"
type textarea "Examples how our Shamroc"
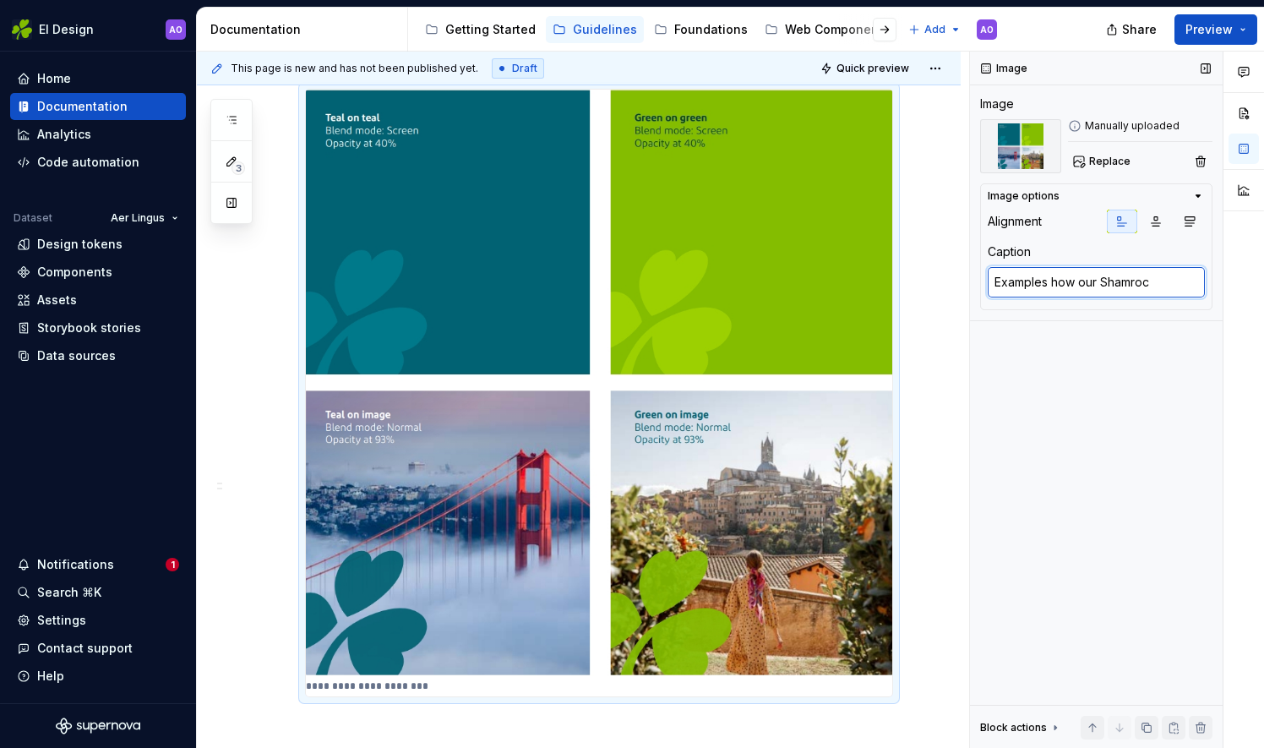
type textarea "*"
type textarea "Examples how our Shamrock"
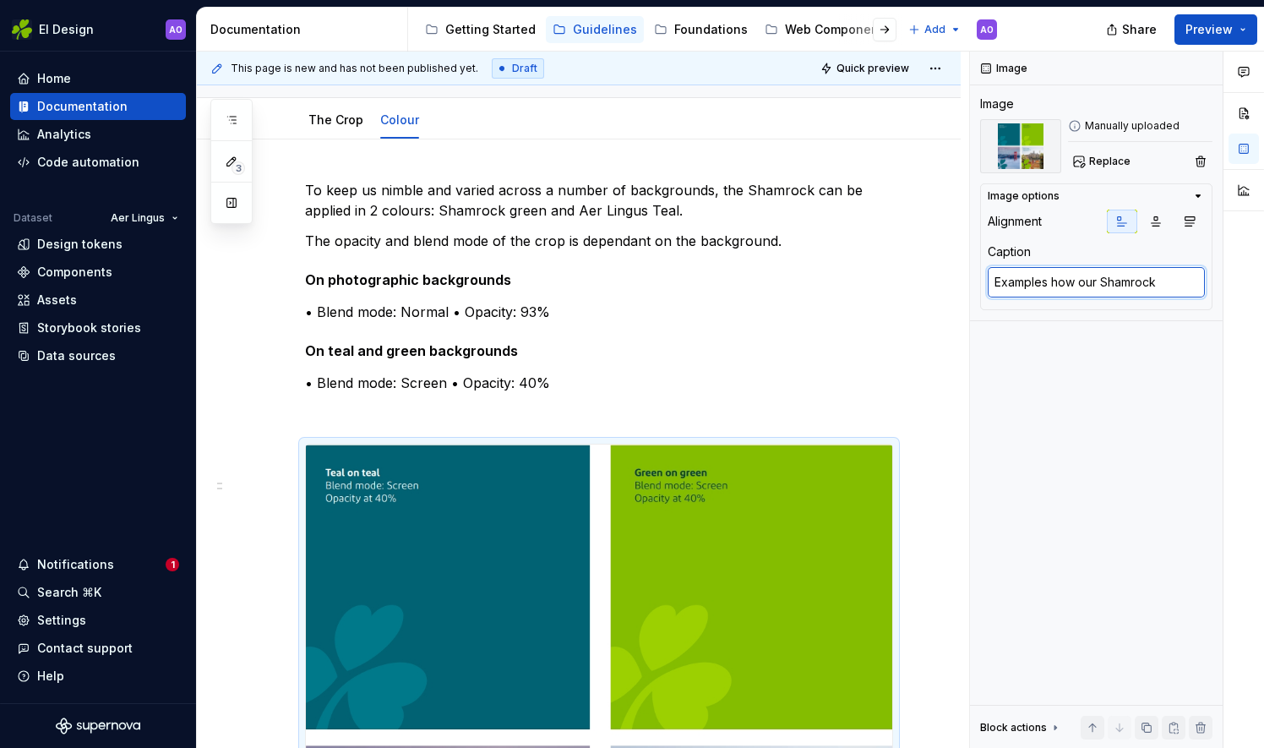
scroll to position [172, 0]
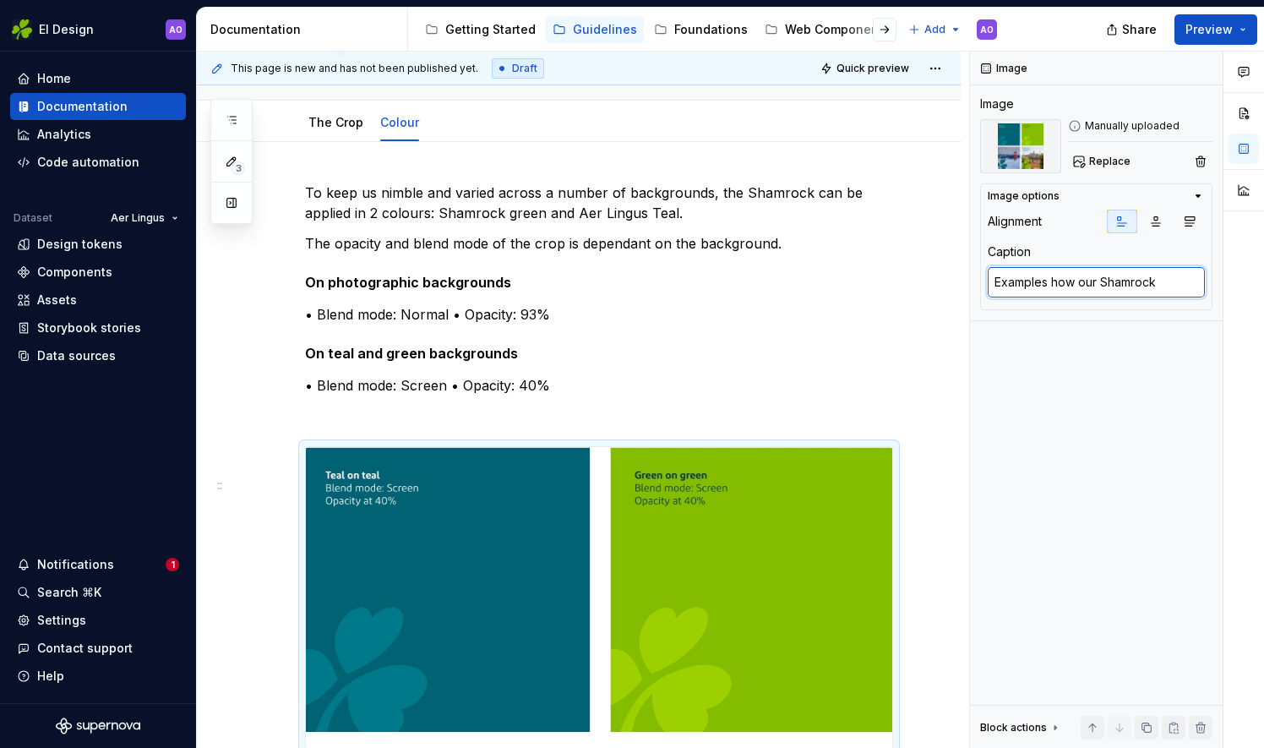
type textarea "*"
type textarea "Examples how our Shamrock"
type textarea "*"
type textarea "Examples how our Shamrock s"
type textarea "*"
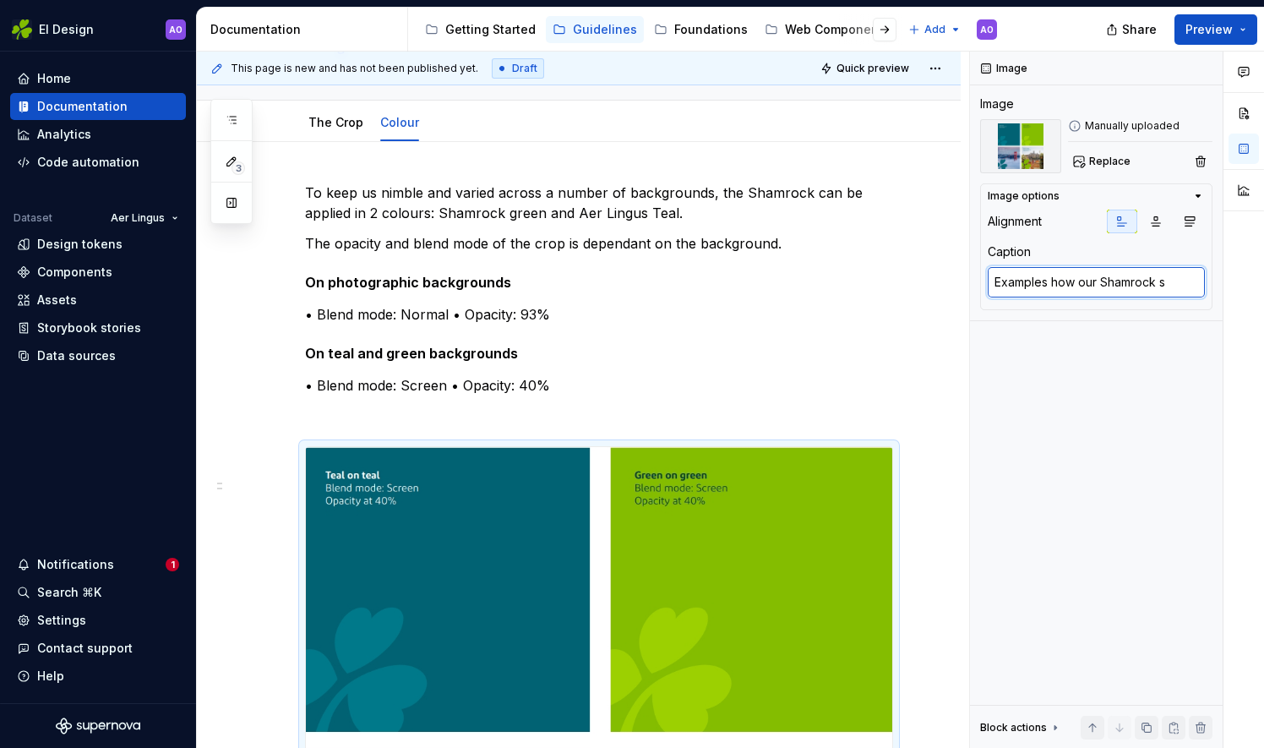
type textarea "Examples how our Shamrock sh"
type textarea "*"
type textarea "Examples how our Shamrock sho"
type textarea "*"
type textarea "Examples how our Shamrock shou"
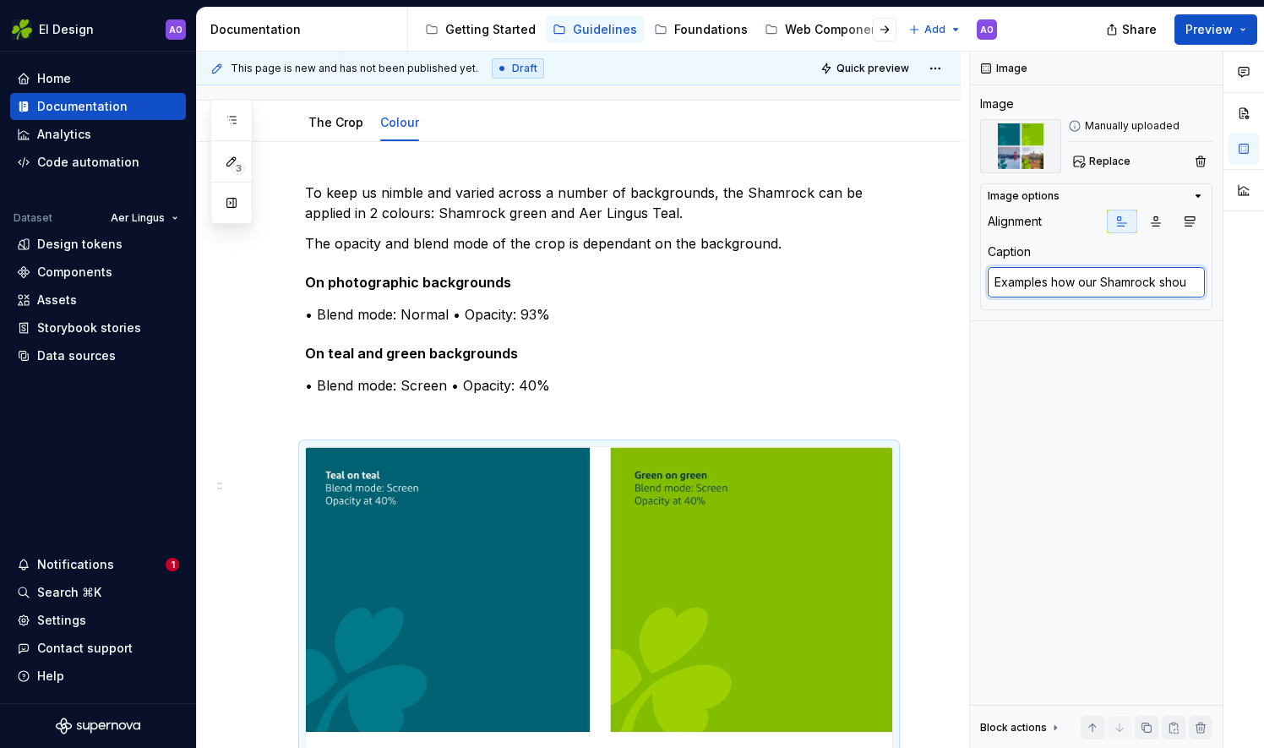
type textarea "*"
type textarea "Examples how our Shamrock shoud"
type textarea "*"
type textarea "Examples how our Shamrock shoudl"
type textarea "*"
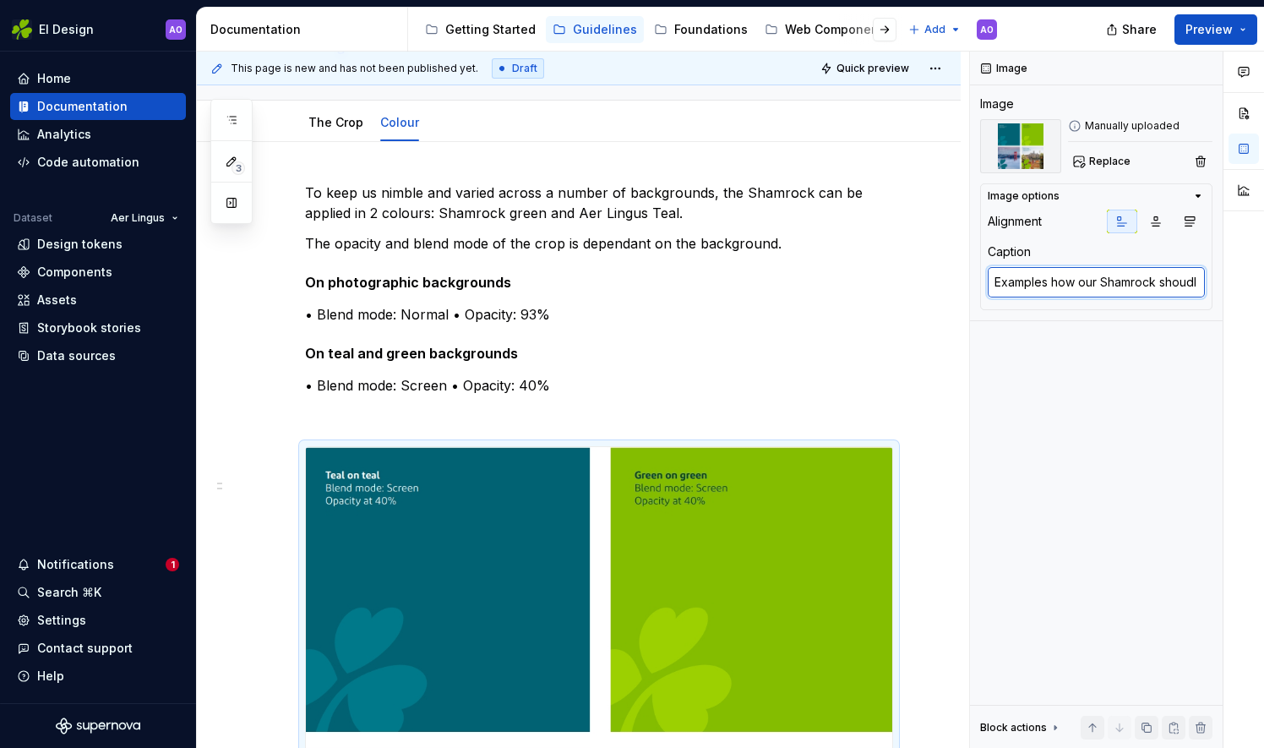
type textarea "Examples how our Shamrock shoud"
type textarea "*"
type textarea "Examples how our Shamrock shou"
type textarea "*"
type textarea "Examples how our Shamrock should"
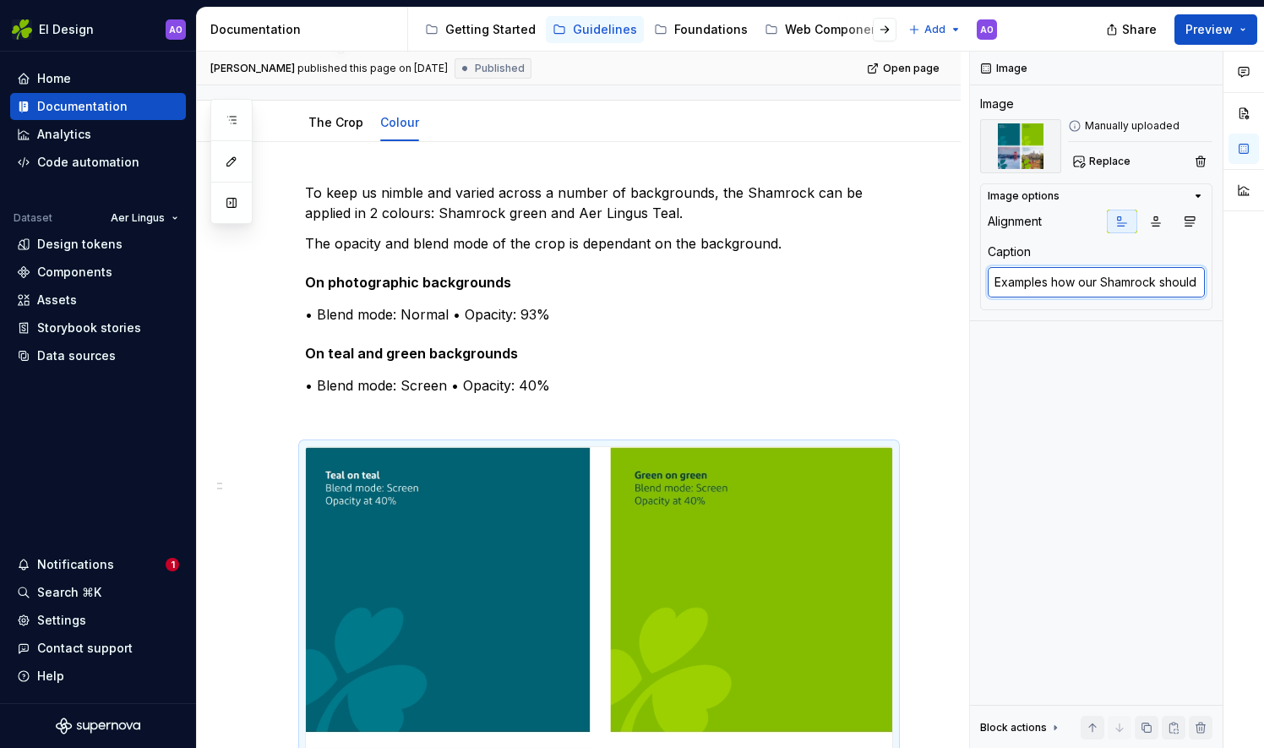
type textarea "*"
type textarea "Examples how our Shamrock should"
click at [957, 203] on div "**********" at bounding box center [579, 721] width 764 height 1158
type textarea "*"
click at [1142, 290] on textarea "Examples how our Shamrock should" at bounding box center [1096, 282] width 217 height 30
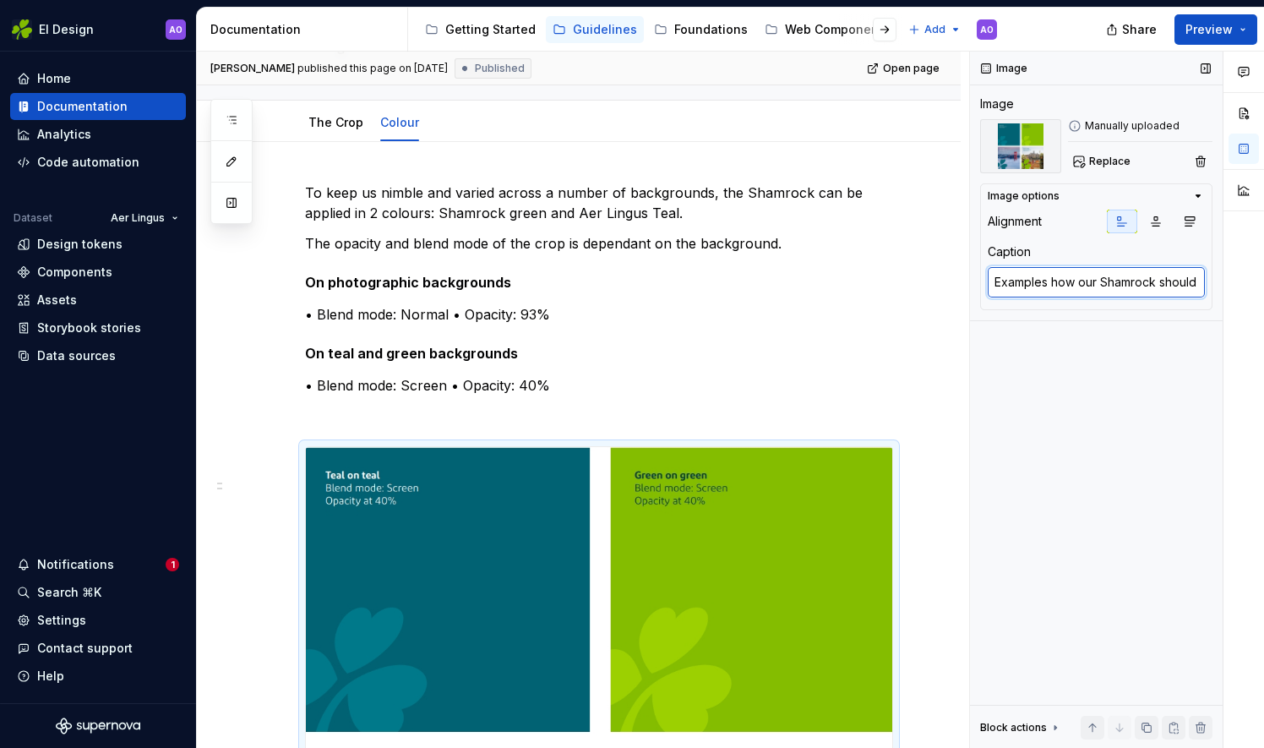
click at [1081, 276] on textarea "Examples how our Shamrock should" at bounding box center [1096, 282] width 217 height 30
click at [996, 283] on textarea "Examples how our Shamrock should" at bounding box center [1096, 282] width 217 height 30
type textarea "DExamples how our Shamrock should"
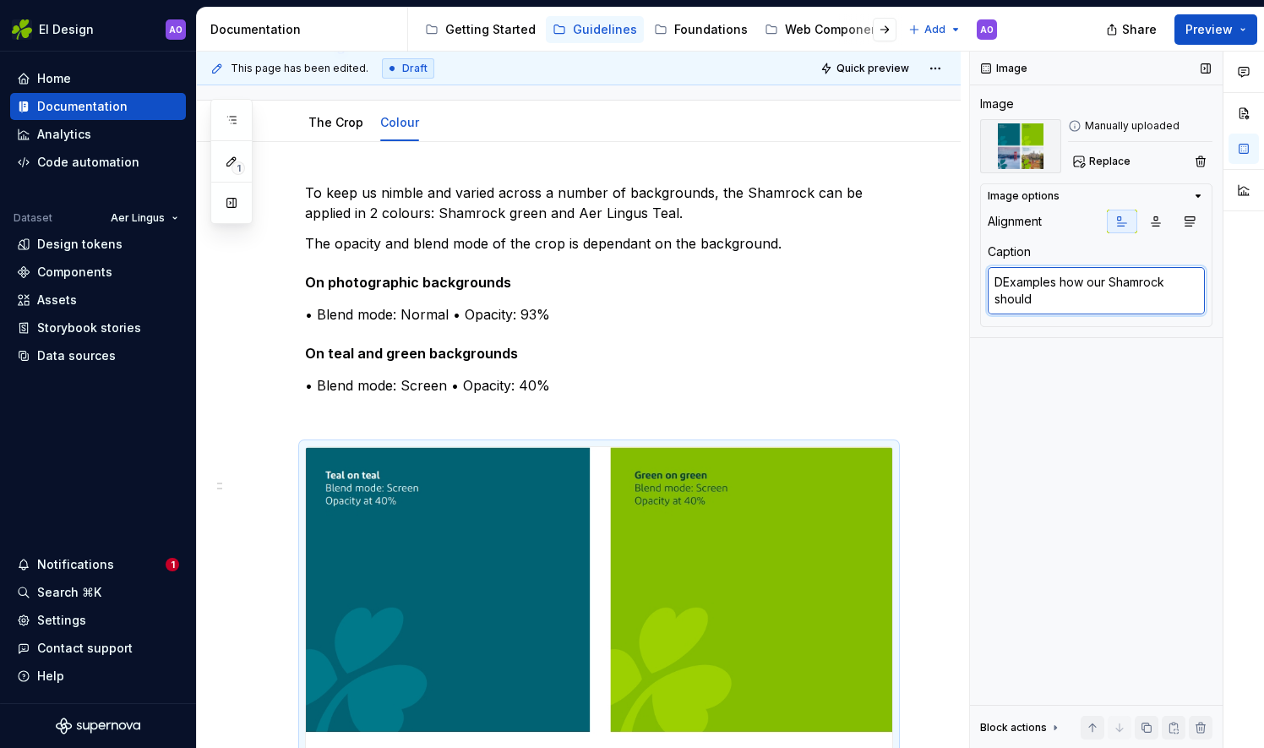
type textarea "*"
type textarea "DiExamples how our Shamrock should"
type textarea "*"
type textarea "DifExamples how our Shamrock should"
type textarea "*"
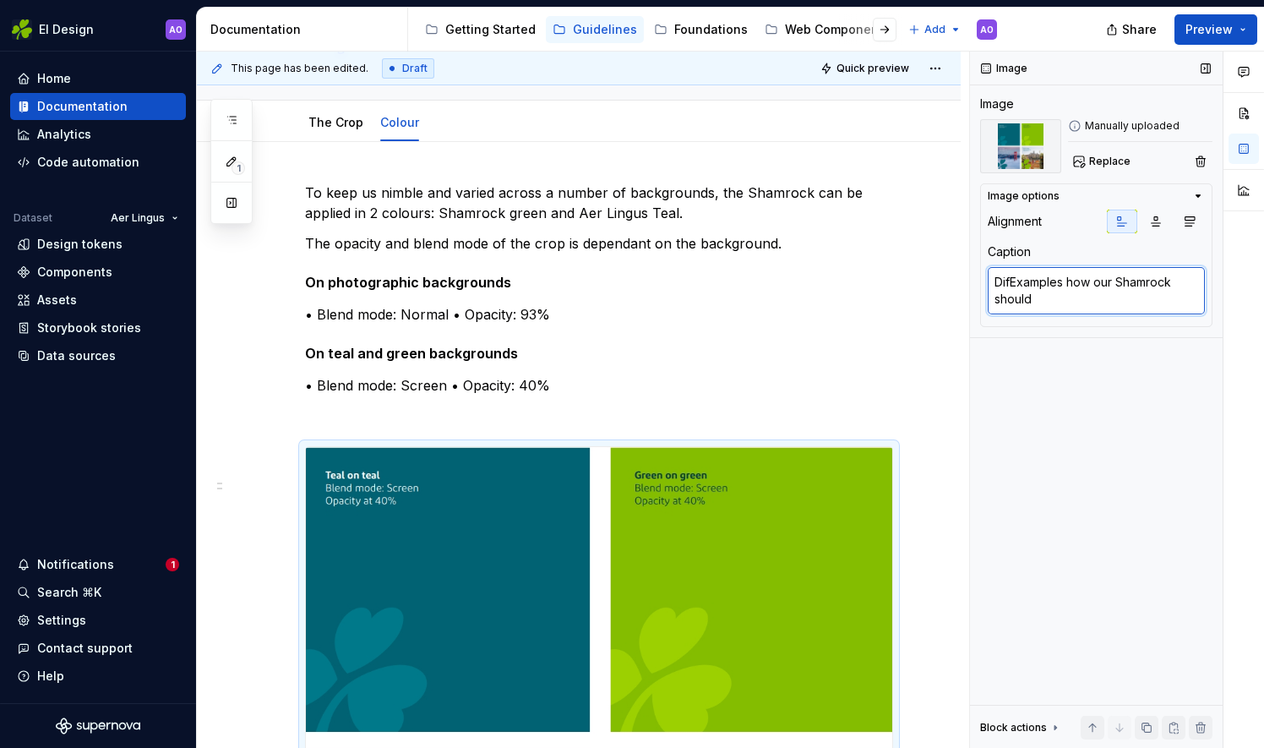
type textarea "DiffExamples how our Shamrock should"
type textarea "*"
type textarea "DiffeExamples how our Shamrock should"
type textarea "*"
type textarea "DifferExamples how our Shamrock should"
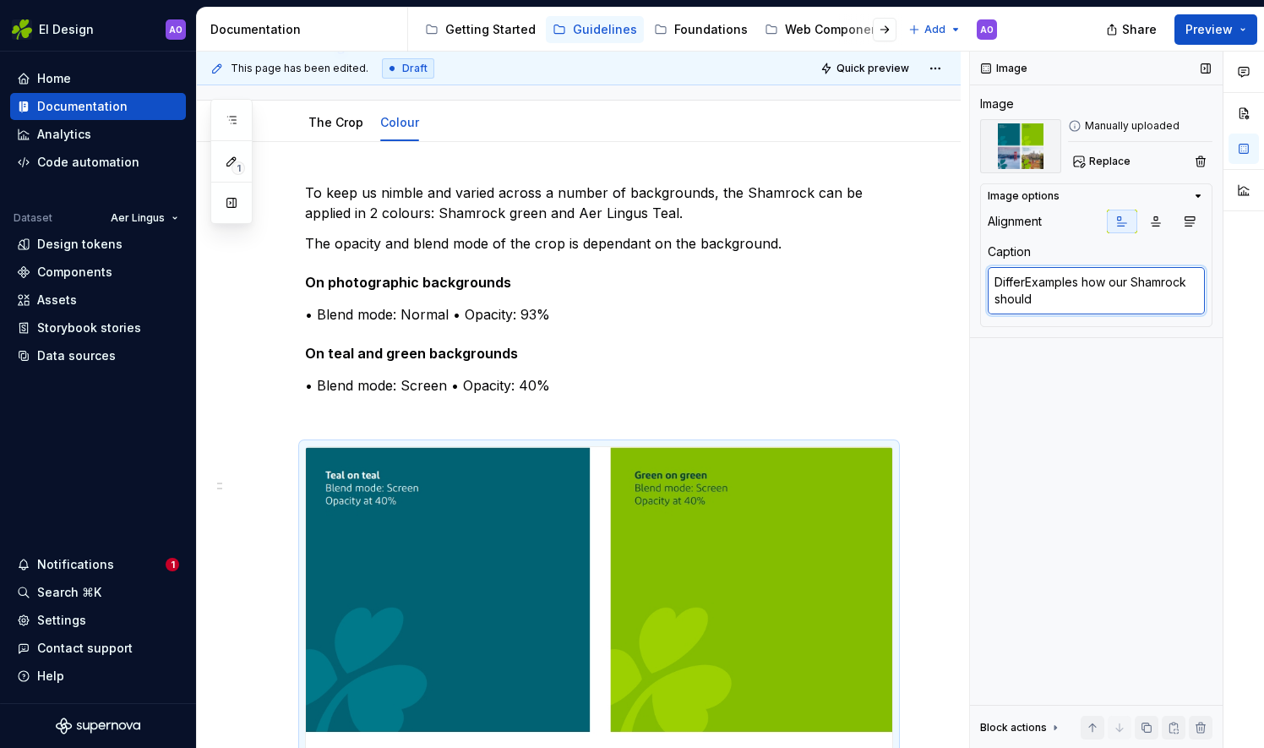
type textarea "*"
type textarea "DiffereExamples how our Shamrock should"
type textarea "*"
type textarea "DifferenExamples how our Shamrock should"
type textarea "*"
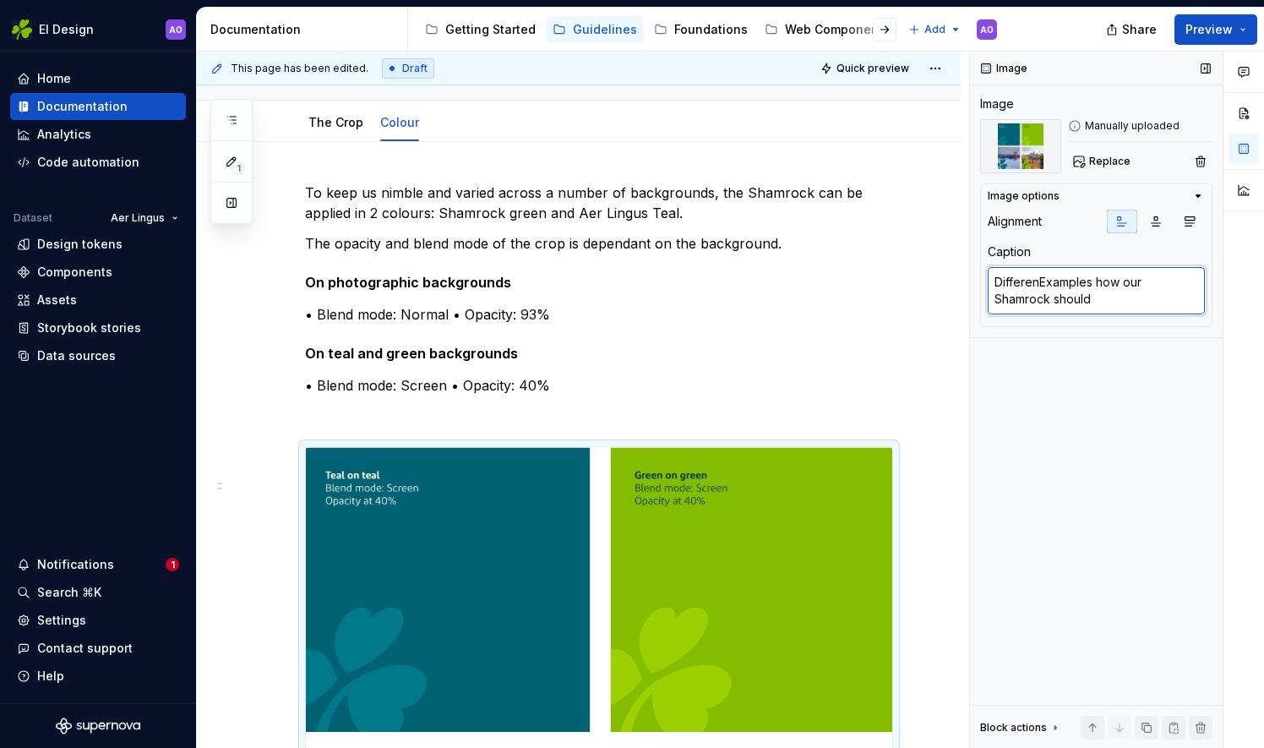
type textarea "DifferentExamples how our Shamrock should"
type textarea "*"
click at [1098, 297] on textarea "Different Examples how our Shamrock should" at bounding box center [1096, 290] width 217 height 47
type textarea "Different Examples how our Shamrock should"
type textarea "*"
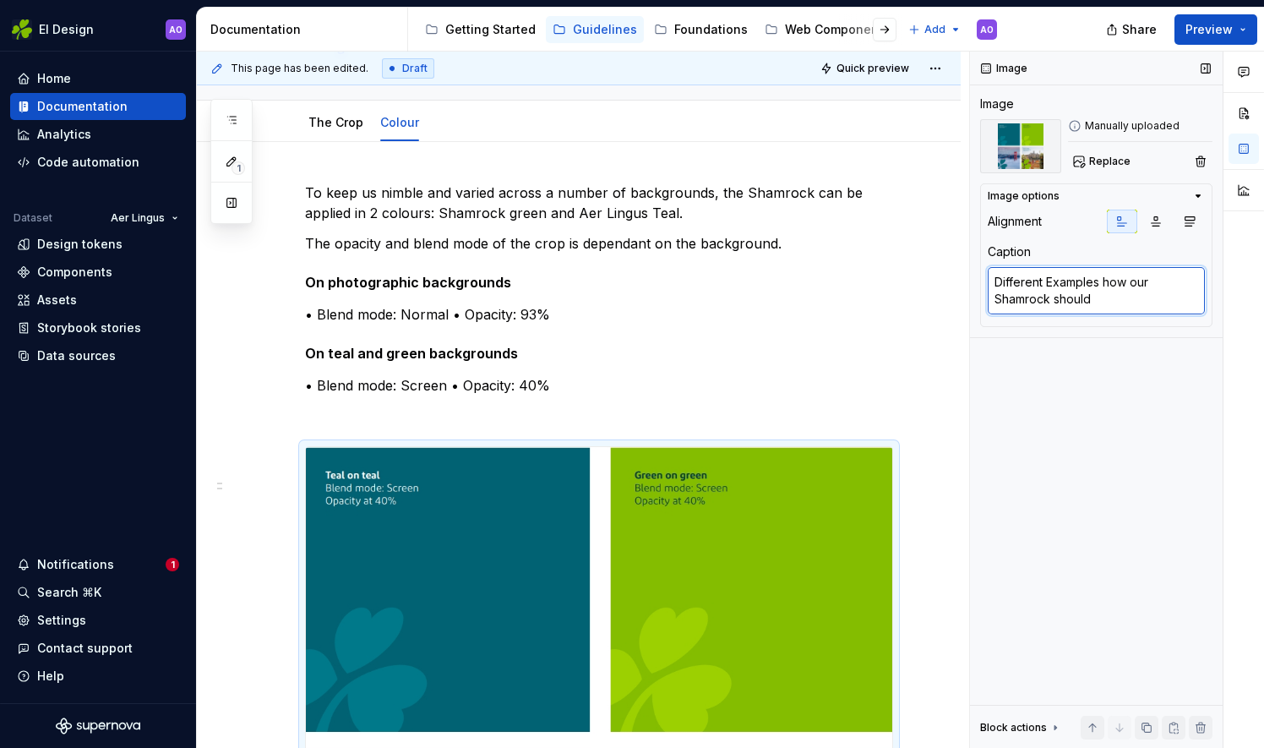
type textarea "Different Examples how our Shamrock should l"
type textarea "*"
type textarea "Different Examples how our Shamrock should lo"
type textarea "*"
type textarea "Different Examples how our Shamrock should loo"
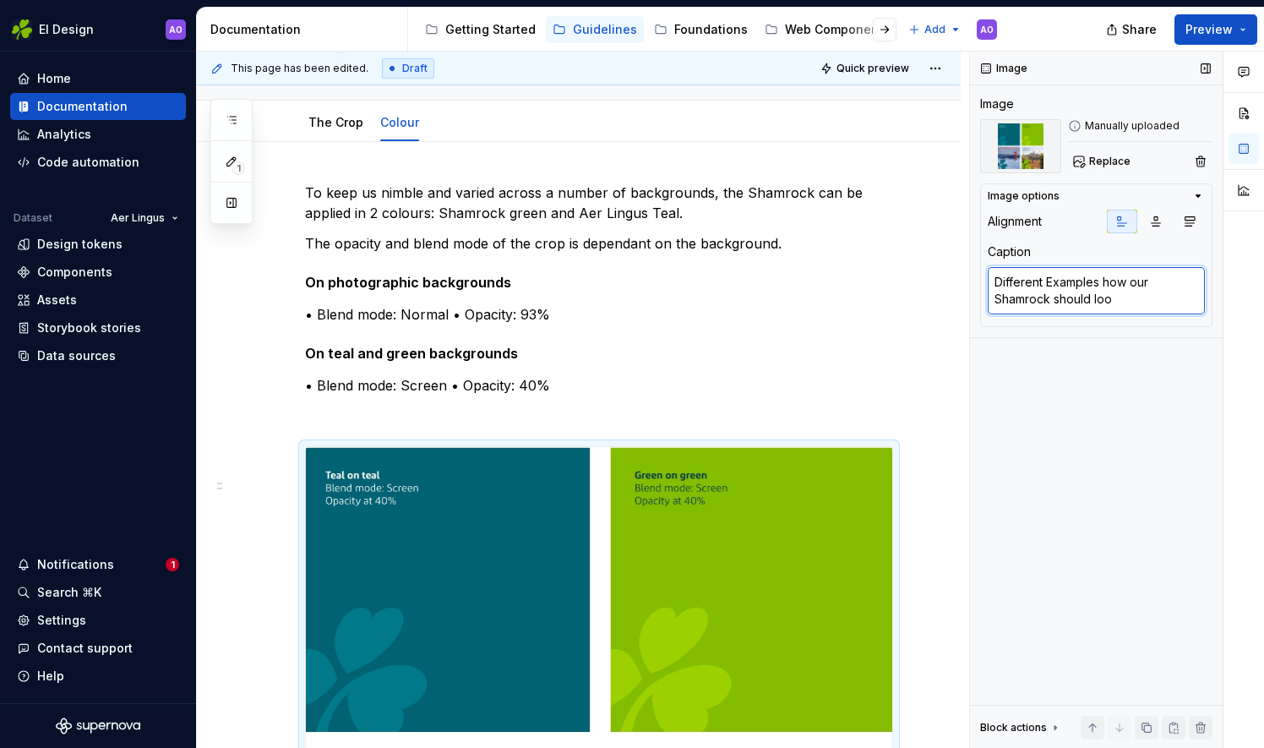
type textarea "*"
type textarea "Different Examples how our Shamrock should look"
type textarea "*"
type textarea "Different Examples how our Shamrock should look"
type textarea "*"
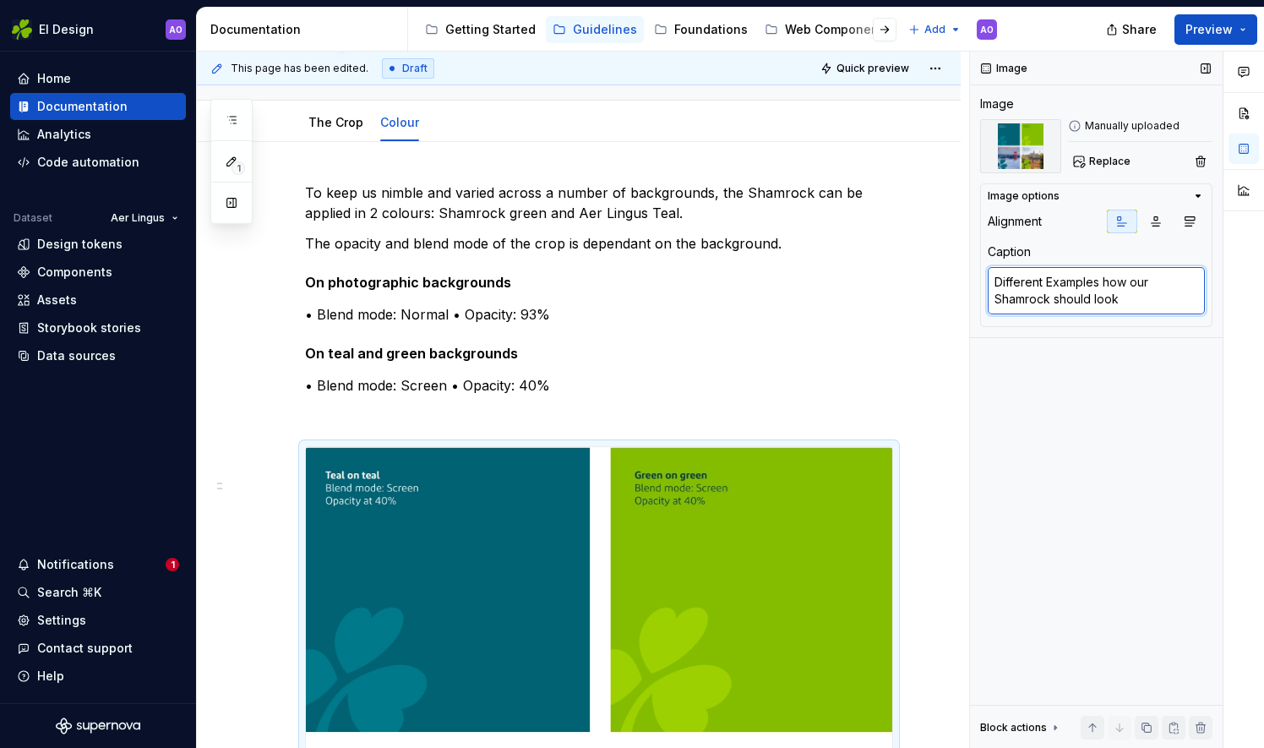
type textarea "Different Examples how our Shamrock should look i"
type textarea "*"
type textarea "Different Examples how our Shamrock should look in"
type textarea "*"
type textarea "Different Examples how our Shamrock should look in"
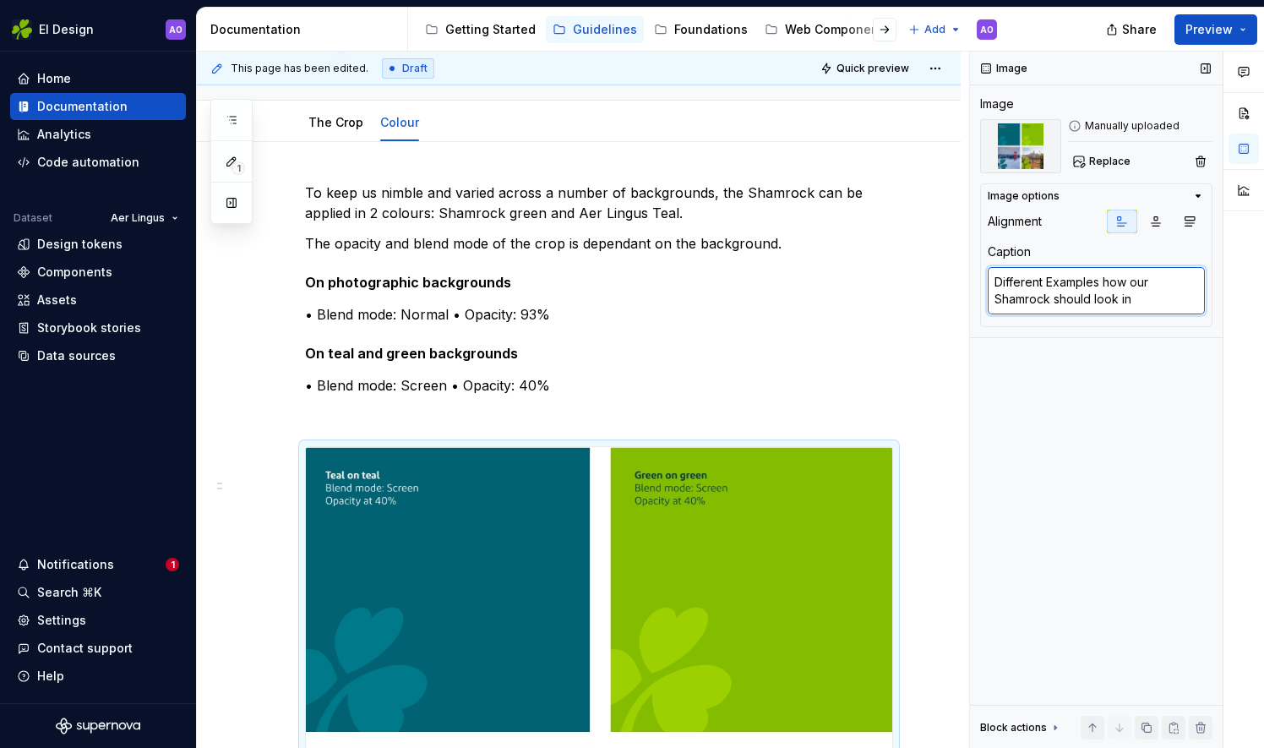
type textarea "*"
type textarea "Different Examples how our Shamrock should look in b"
type textarea "*"
type textarea "Different Examples how our Shamrock should look in ba"
type textarea "*"
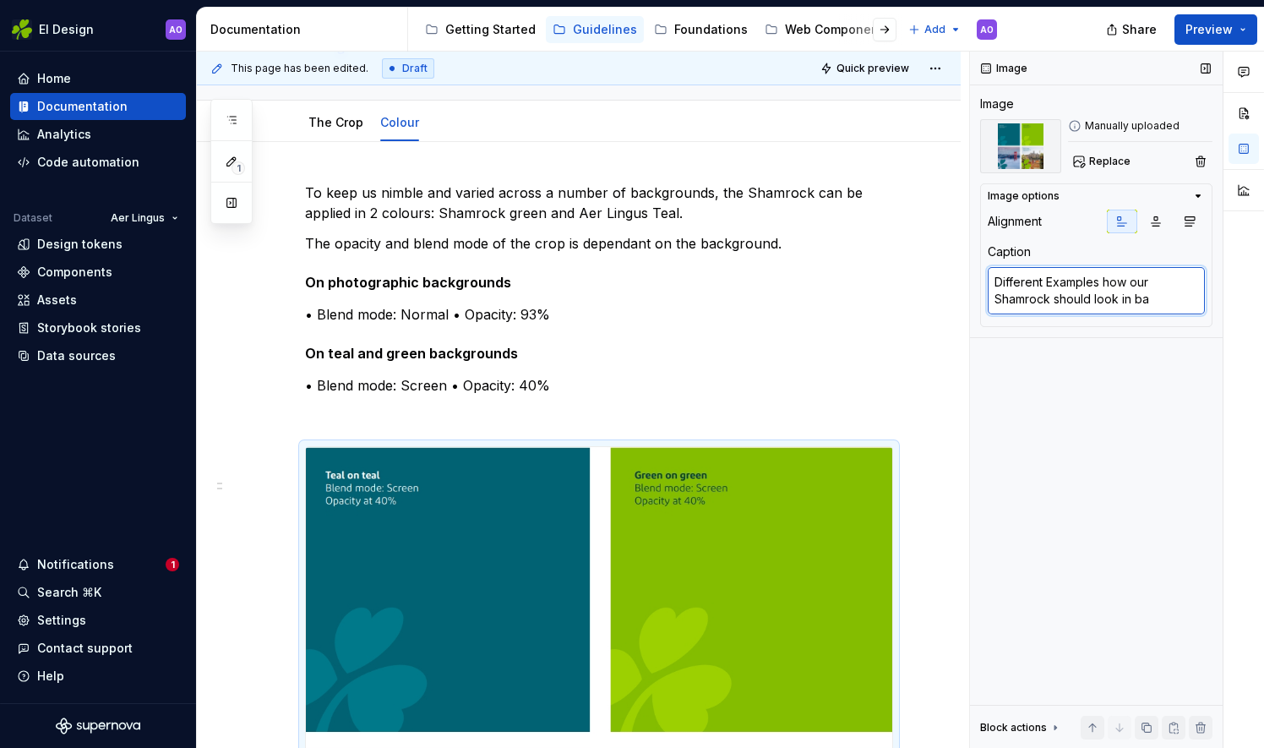
type textarea "Different Examples how our Shamrock should look in bac"
type textarea "*"
type textarea "Different Examples how our Shamrock should look in back"
type textarea "*"
type textarea "Different Examples how our Shamrock should look in backg"
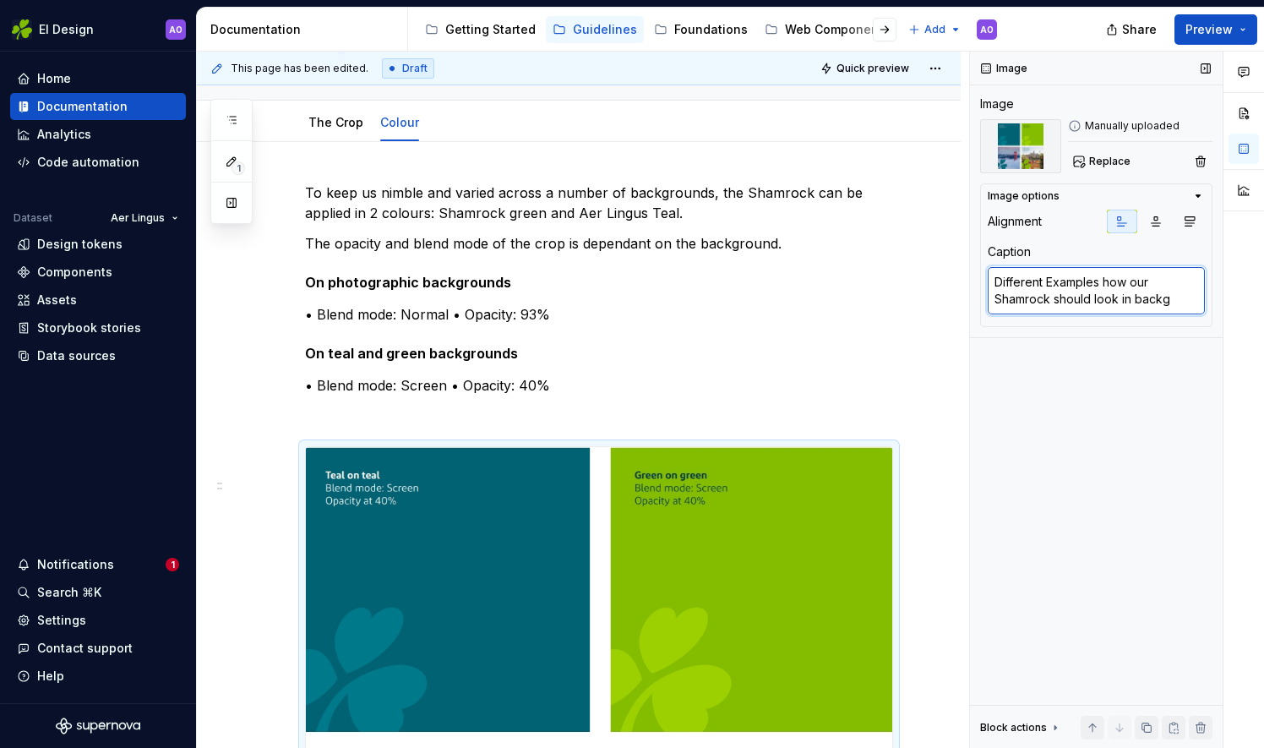
type textarea "*"
type textarea "Different Examples how our Shamrock should look in backgr"
type textarea "*"
type textarea "Different Examples how our Shamrock should look in backgro"
type textarea "*"
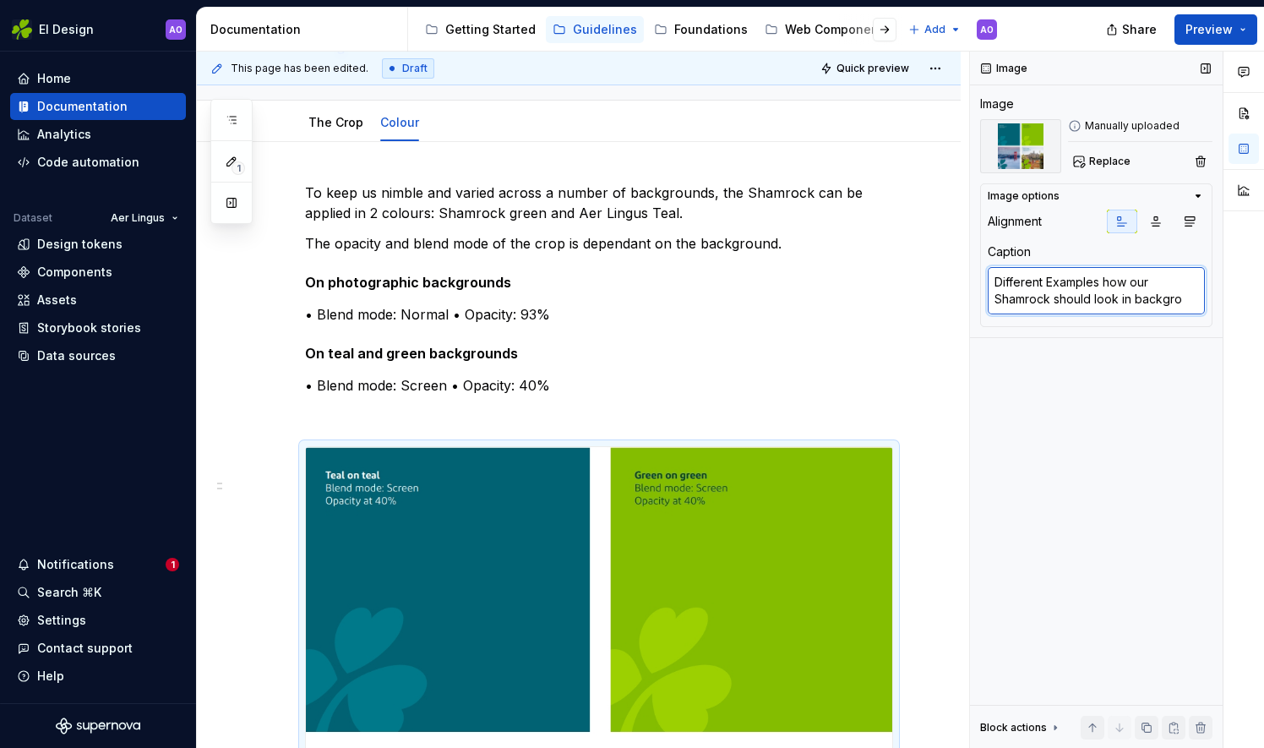
type textarea "Different Examples how our Shamrock should look in backgrou"
type textarea "*"
click at [1053, 286] on textarea "Different Examples how our Shamrock should look in backgrounds" at bounding box center [1096, 299] width 217 height 64
click at [1103, 280] on textarea "Different examples how our Shamrock should look in backgrounds" at bounding box center [1096, 299] width 217 height 64
click at [1098, 314] on textarea "Different examples of how our Shamrock should look in backgrounds" at bounding box center [1096, 299] width 217 height 64
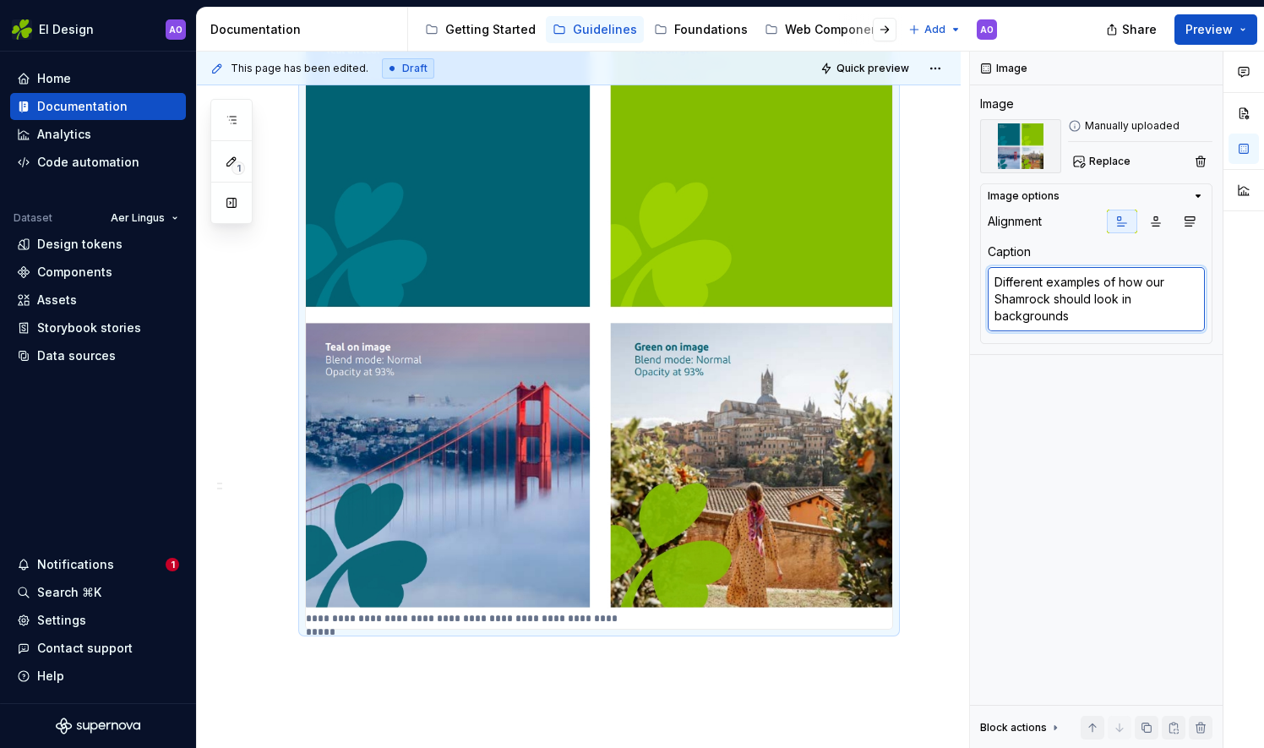
scroll to position [606, 0]
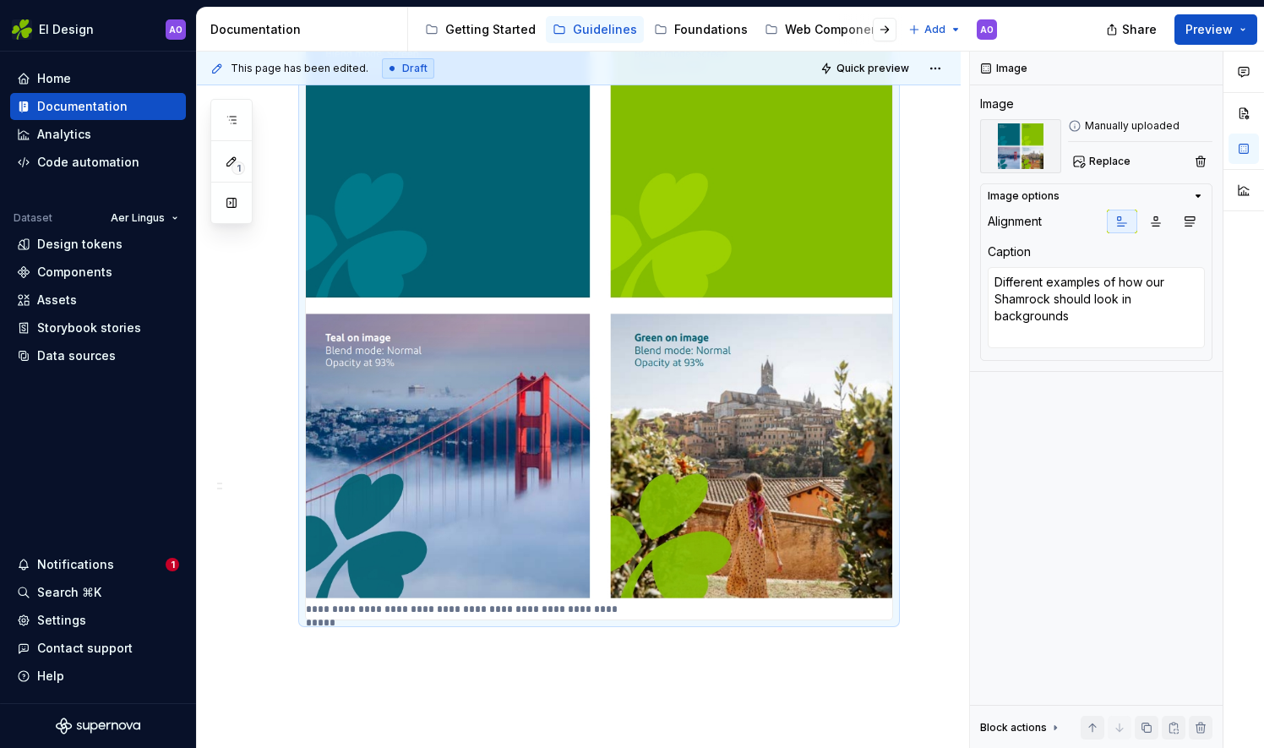
click at [789, 659] on div "**********" at bounding box center [579, 287] width 764 height 1158
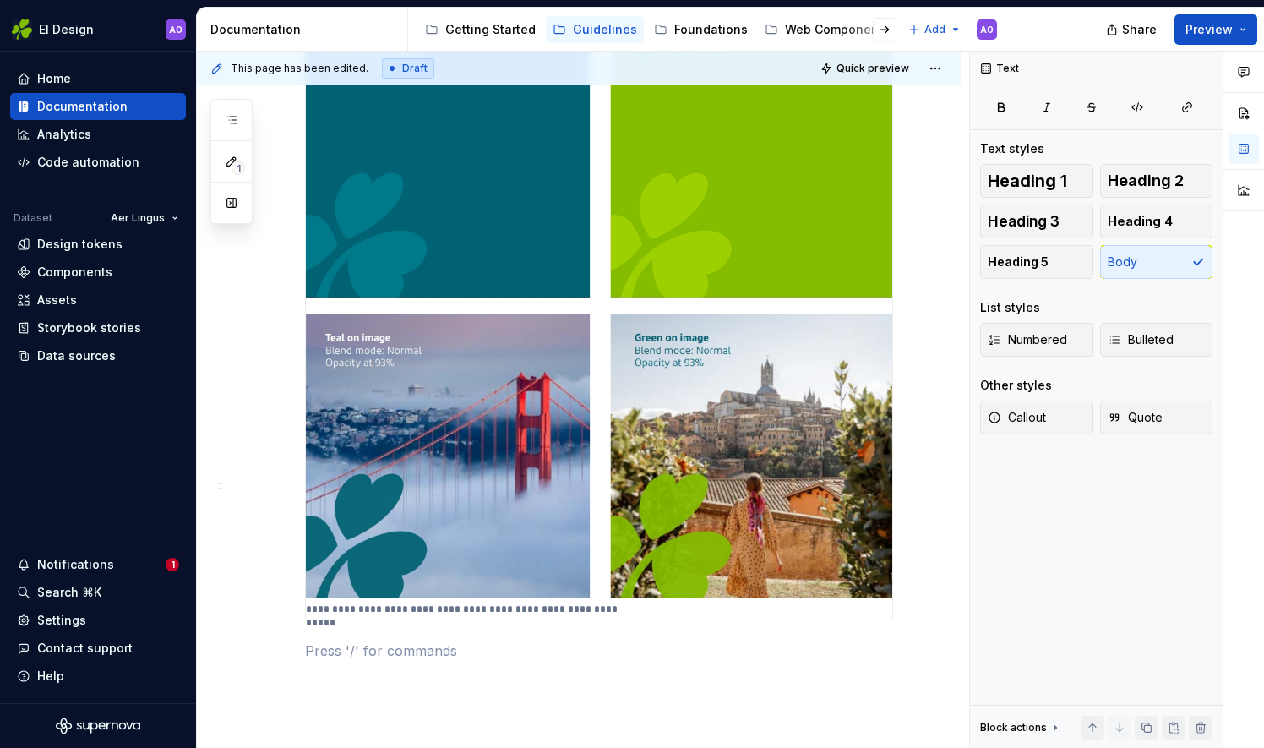
scroll to position [0, 0]
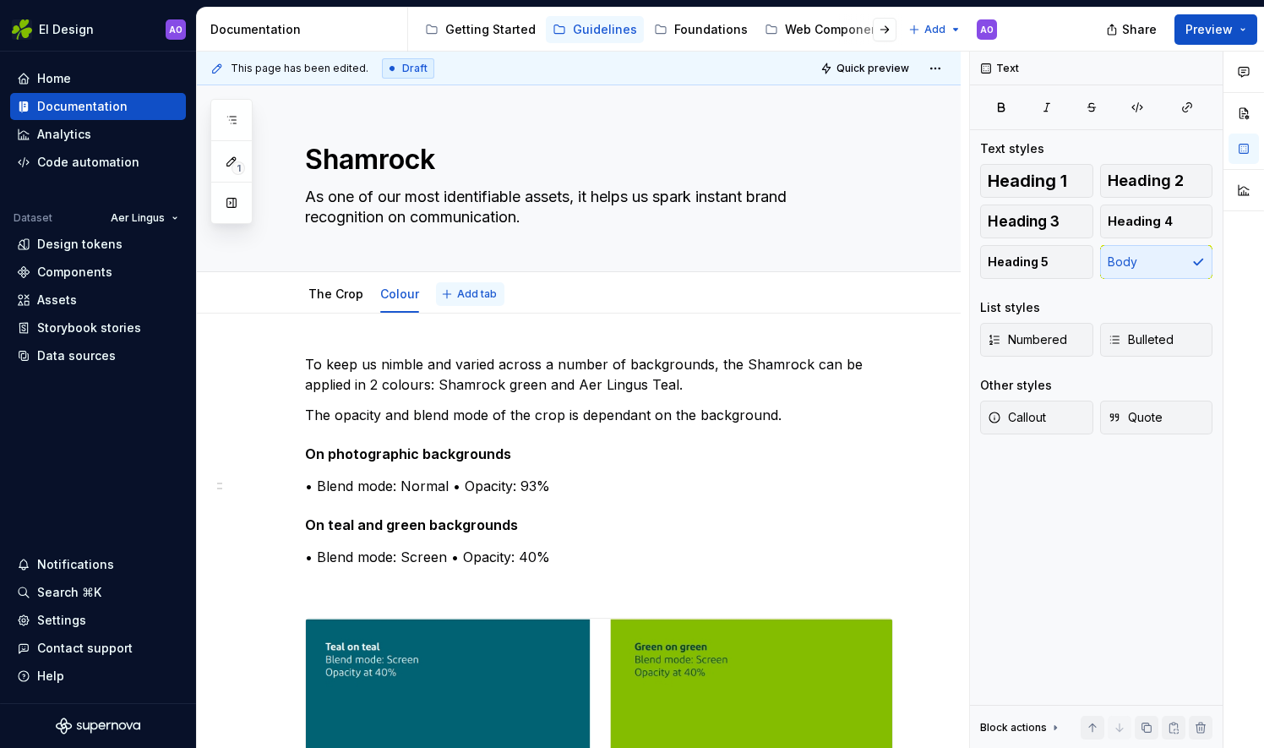
click at [459, 292] on span "Add tab" at bounding box center [477, 294] width 40 height 14
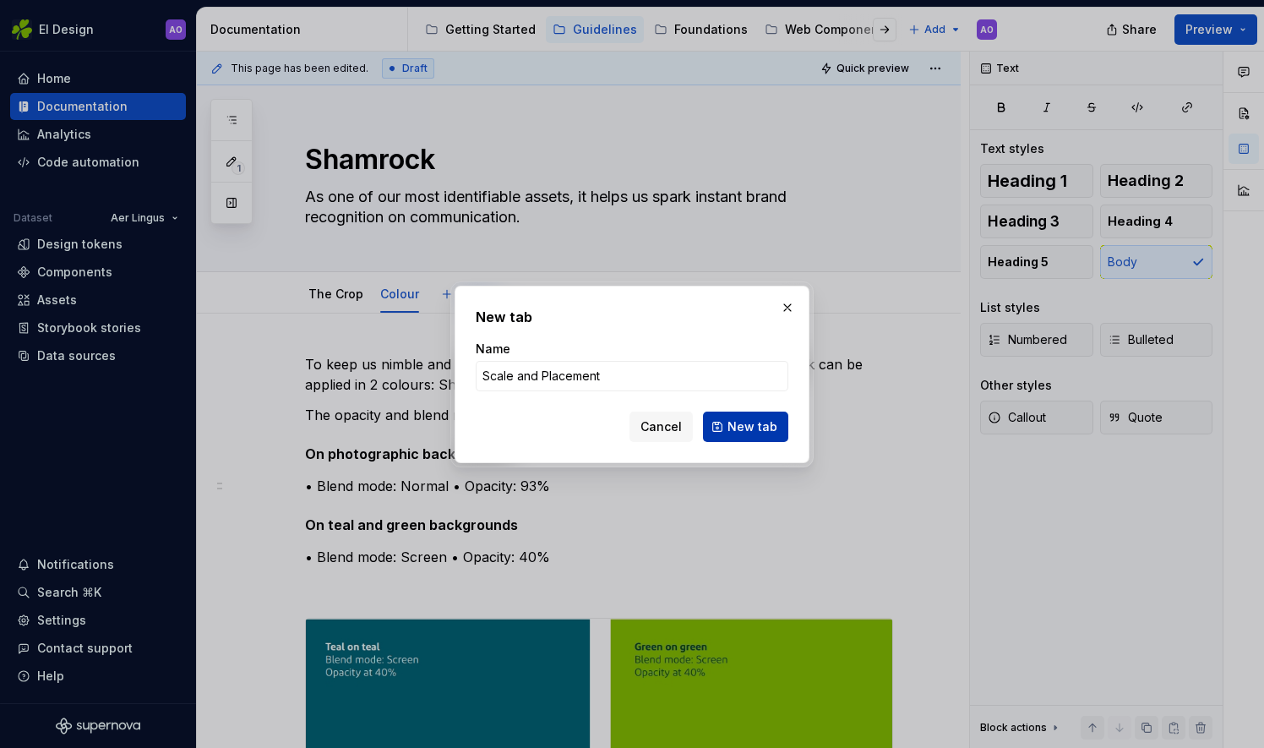
click at [748, 428] on span "New tab" at bounding box center [752, 426] width 50 height 17
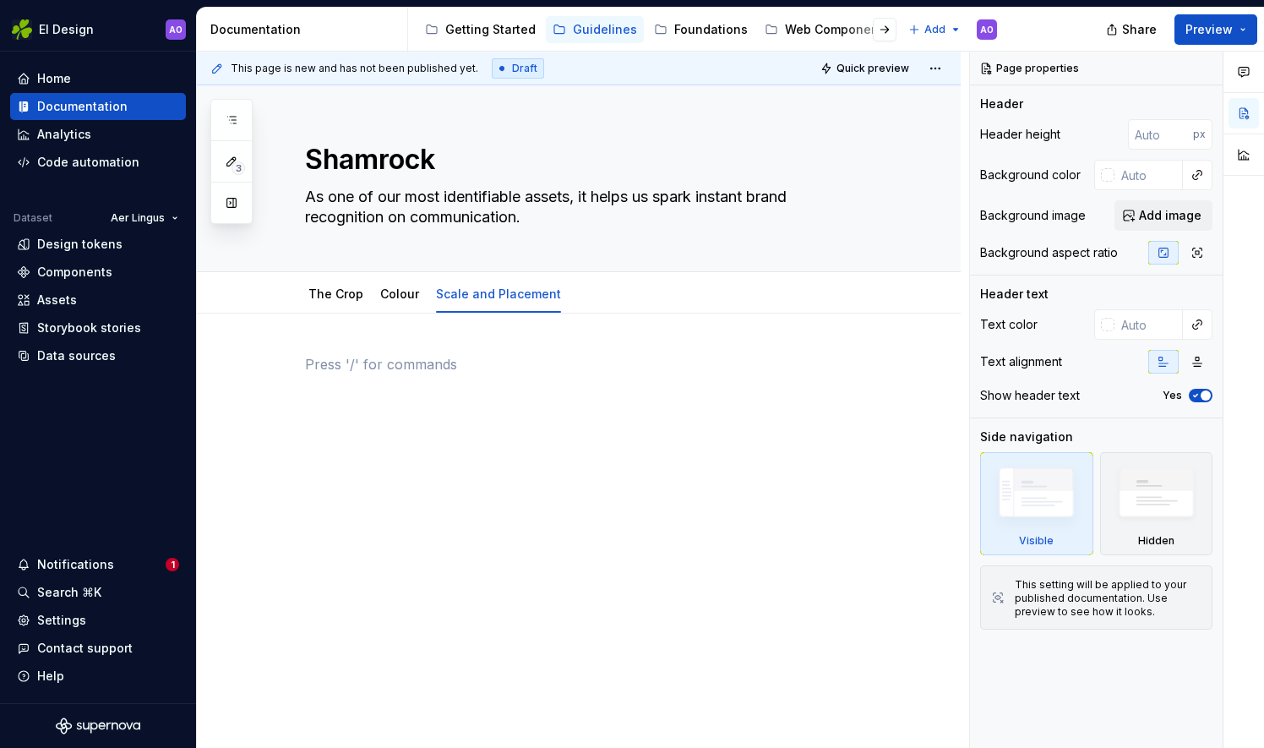
click at [371, 363] on p at bounding box center [599, 364] width 588 height 20
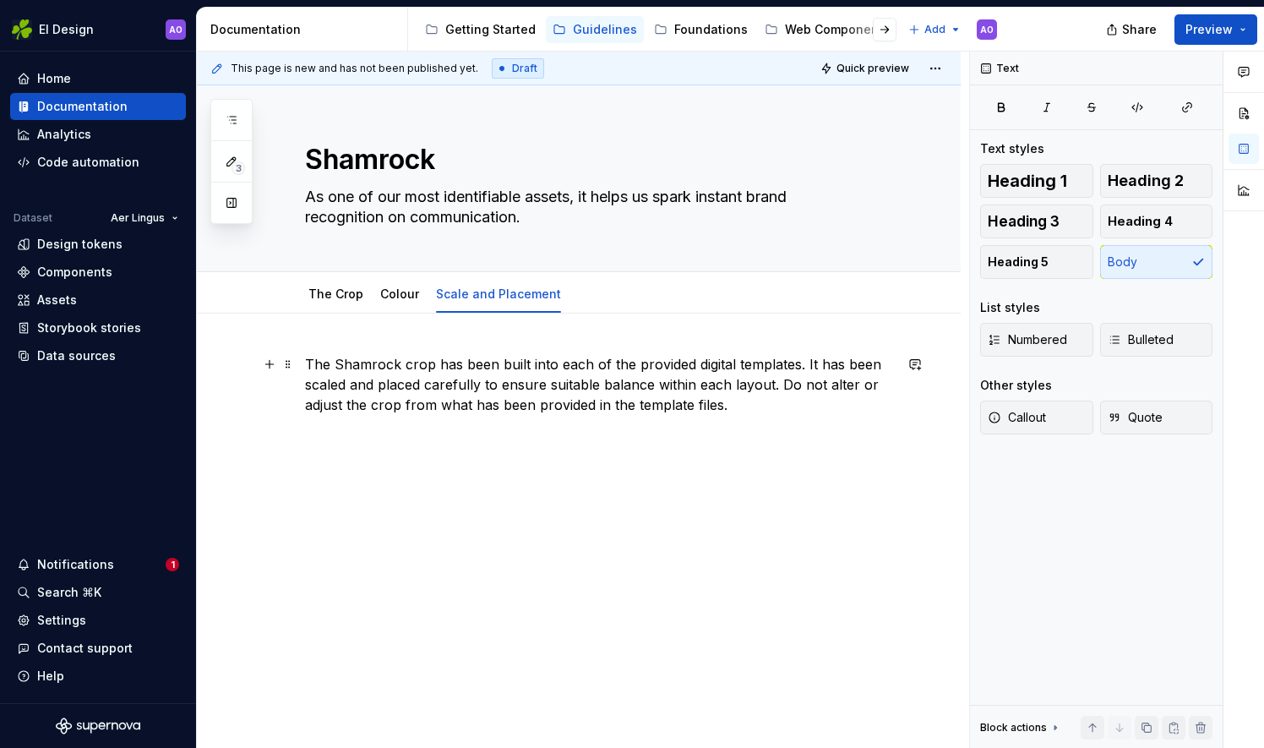
click at [779, 383] on p "The Shamrock crop has been built into each of the provided digital templates. I…" at bounding box center [599, 384] width 588 height 61
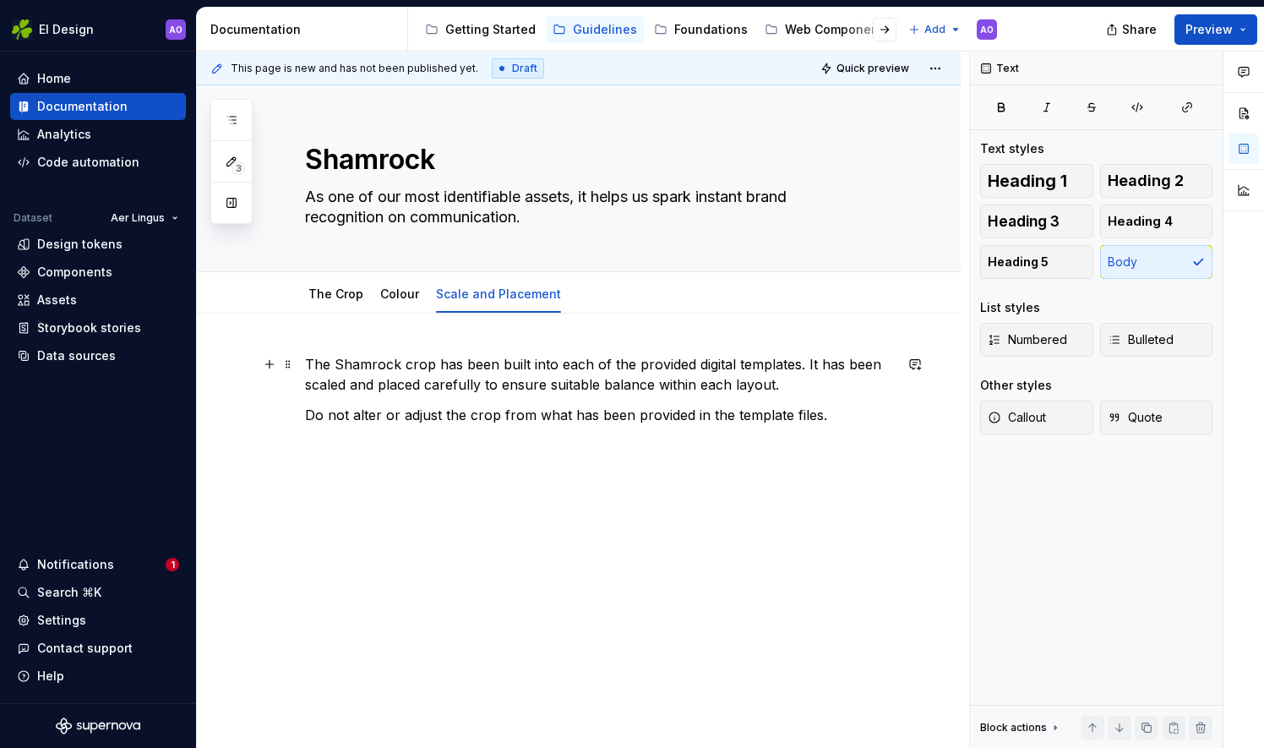
click at [795, 363] on p "The Shamrock crop has been built into each of the provided digital templates. I…" at bounding box center [599, 374] width 588 height 41
click at [857, 363] on p "The Shamrock crop has been built into each of the provided digital templates be…" at bounding box center [599, 374] width 588 height 41
click at [815, 413] on p "Do not alter or adjust the crop from what has been provided in the template fil…" at bounding box center [599, 415] width 588 height 20
click at [841, 414] on p "Do not alter or adjust the crop from what has been provided in the template fil…" at bounding box center [599, 415] width 588 height 20
click at [268, 445] on button "button" at bounding box center [270, 445] width 24 height 24
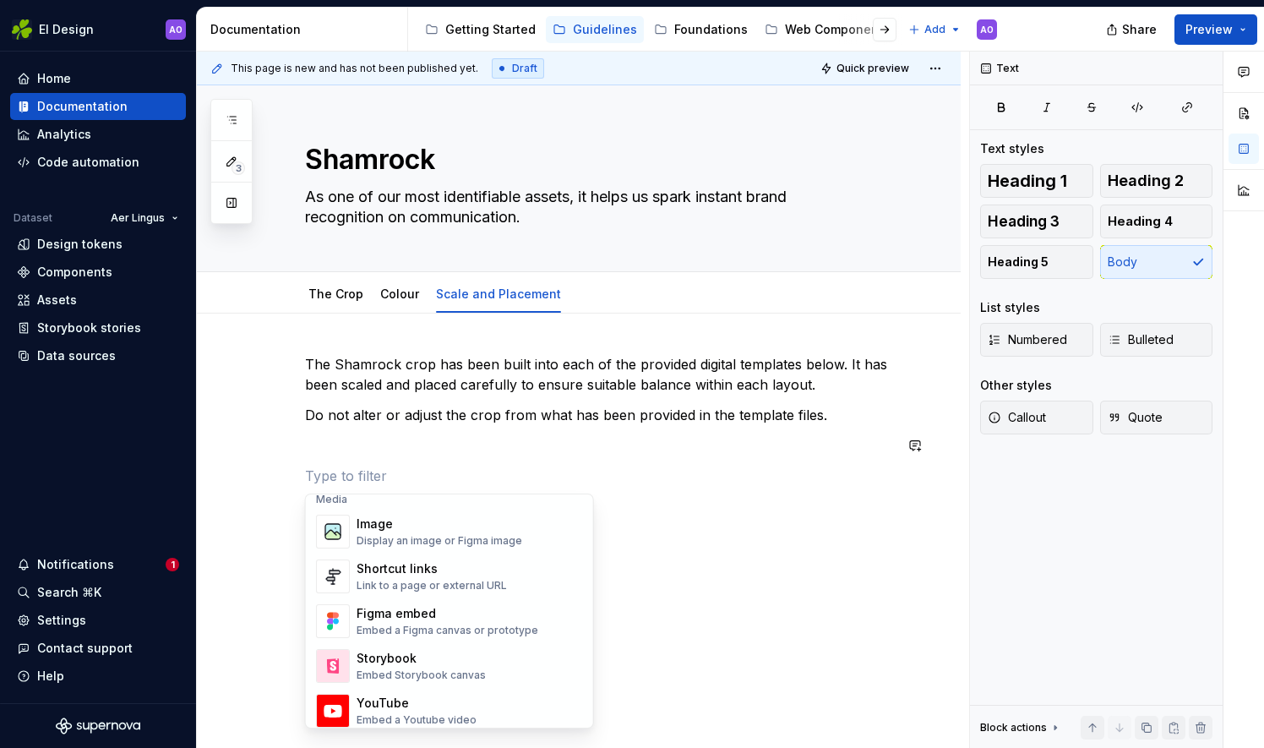
scroll to position [656, 0]
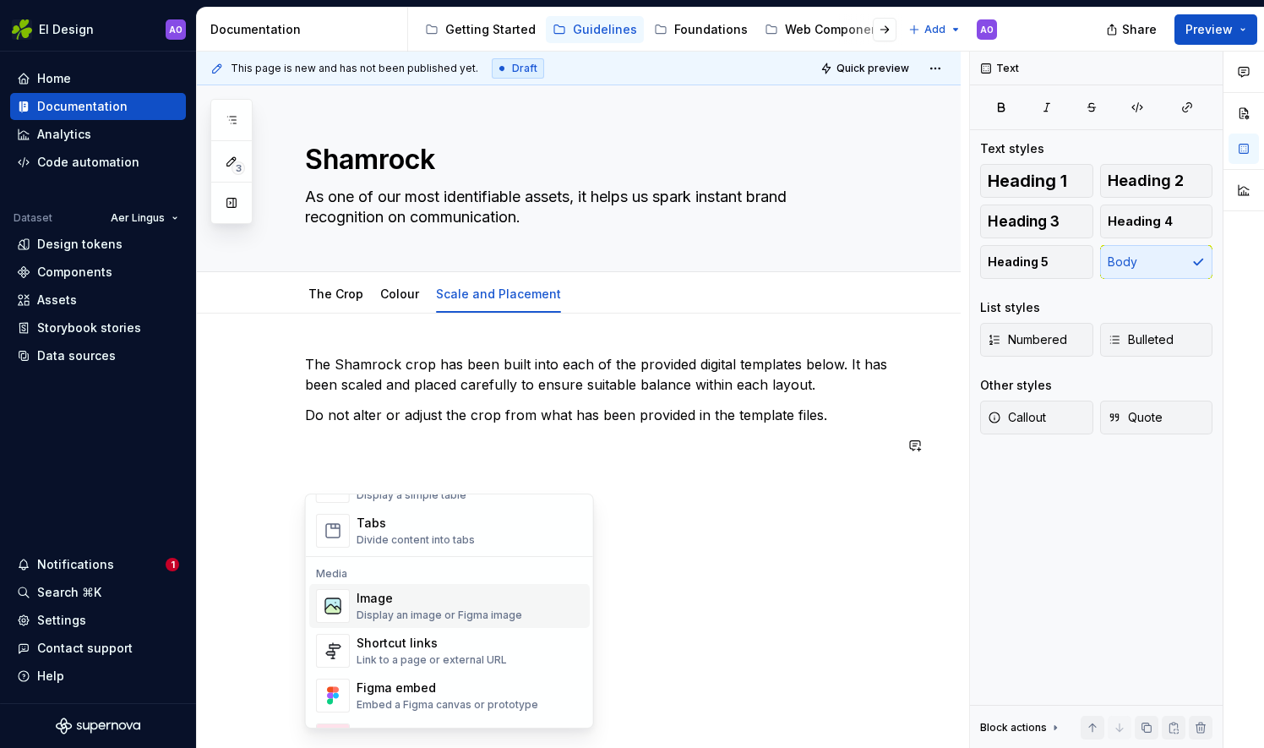
click at [470, 597] on div "Image" at bounding box center [440, 598] width 166 height 17
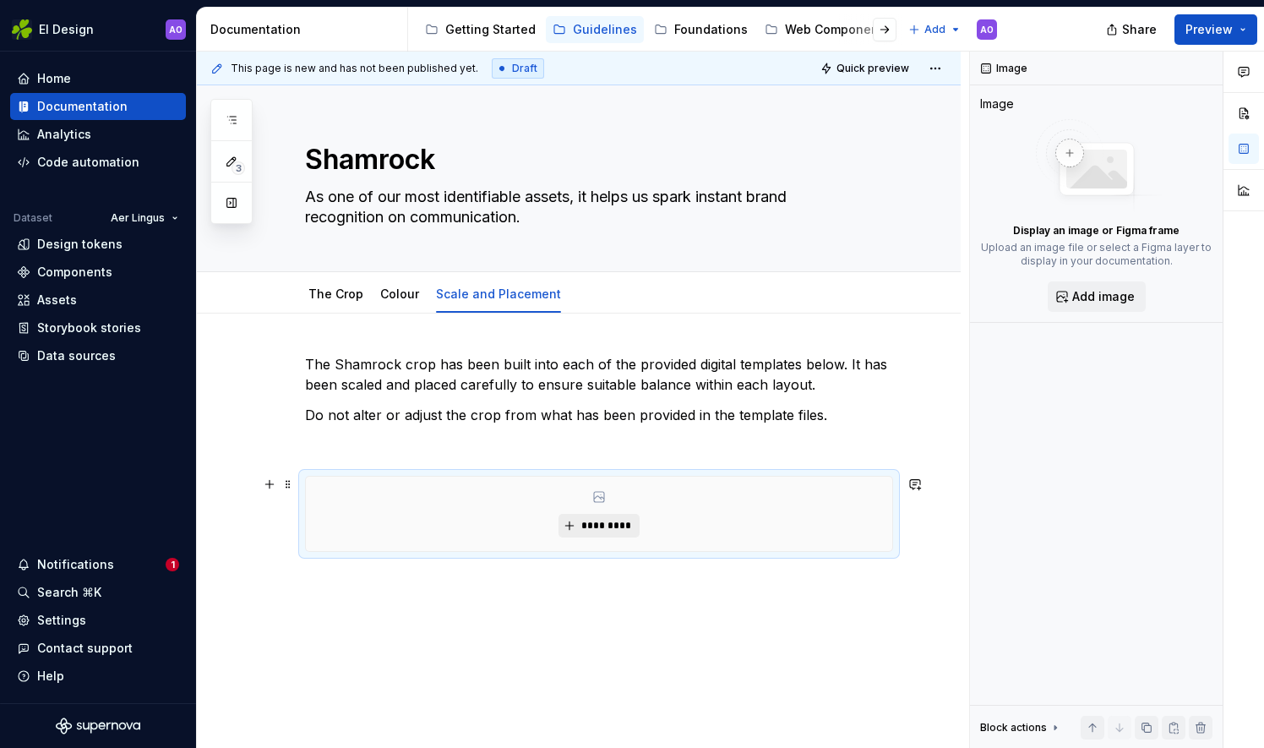
click at [573, 519] on button "*********" at bounding box center [599, 526] width 80 height 24
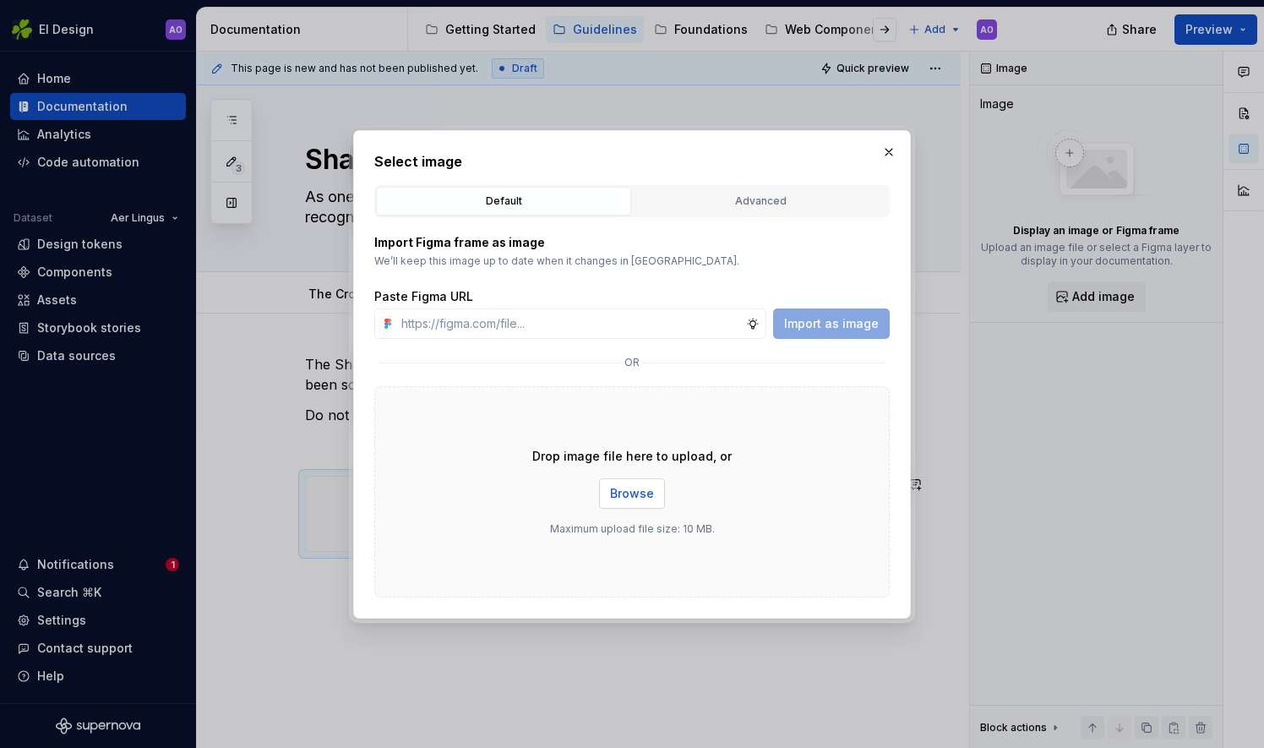
click at [642, 498] on span "Browse" at bounding box center [632, 493] width 44 height 17
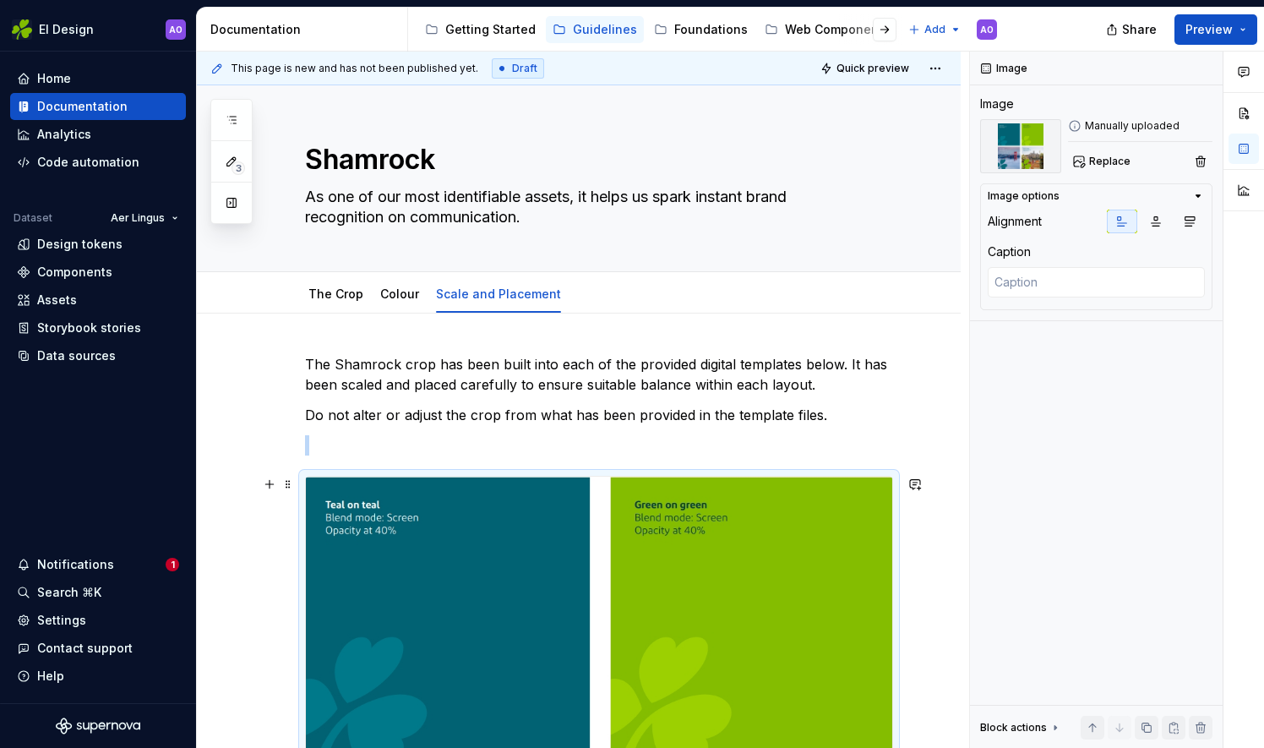
click at [269, 483] on button "button" at bounding box center [270, 484] width 24 height 24
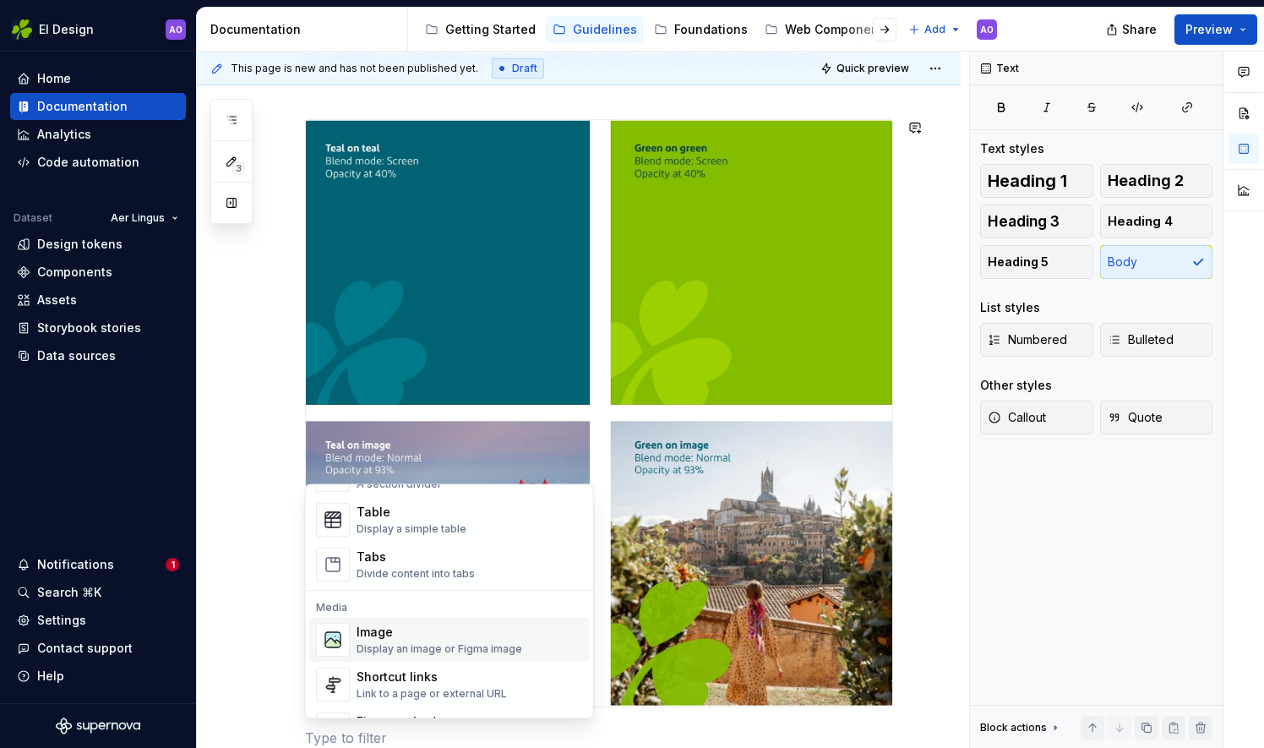
scroll to position [613, 0]
click at [468, 640] on div "Image Display an image or Figma image" at bounding box center [440, 638] width 166 height 32
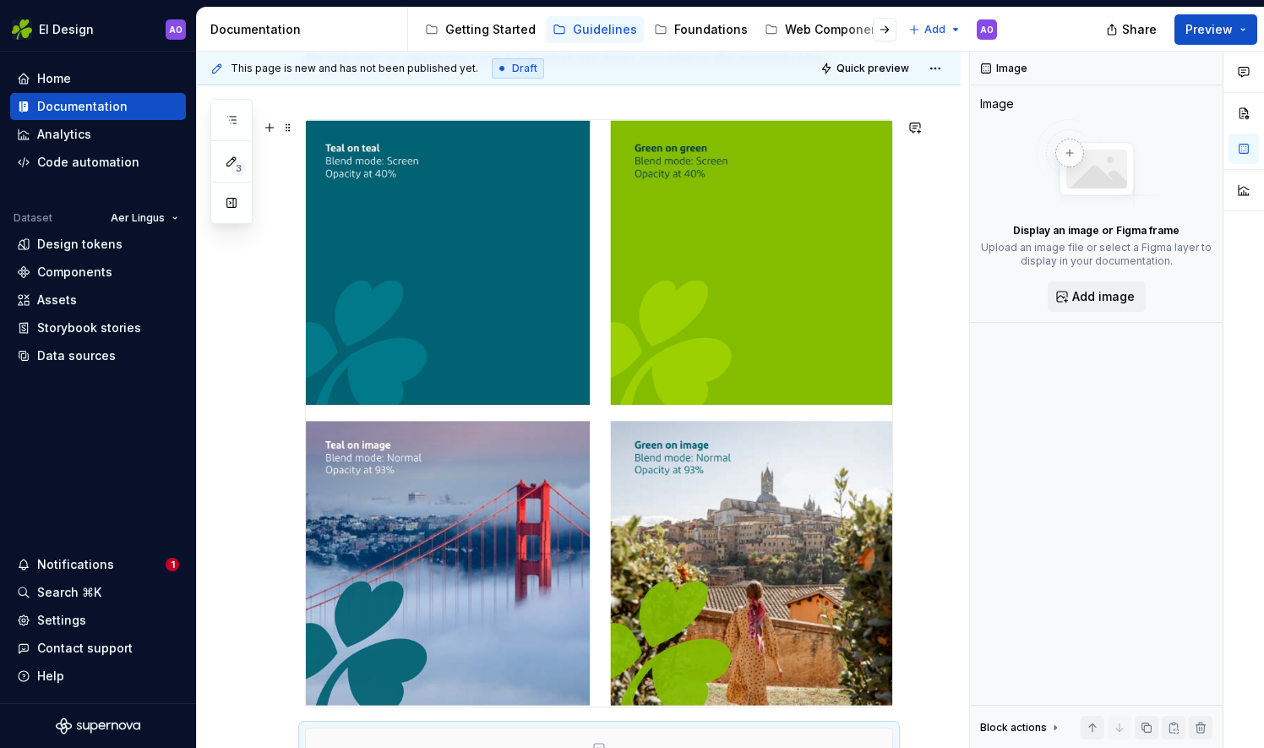
scroll to position [411, 0]
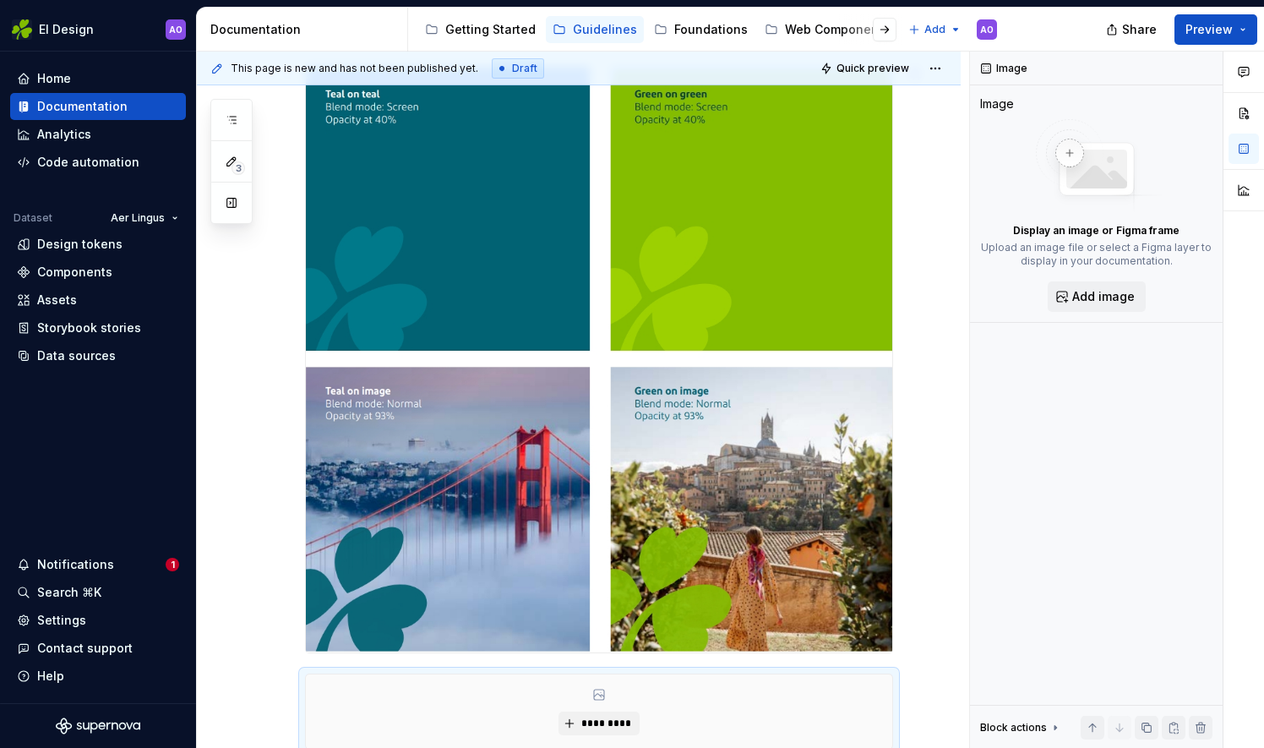
click at [800, 594] on img at bounding box center [599, 359] width 586 height 586
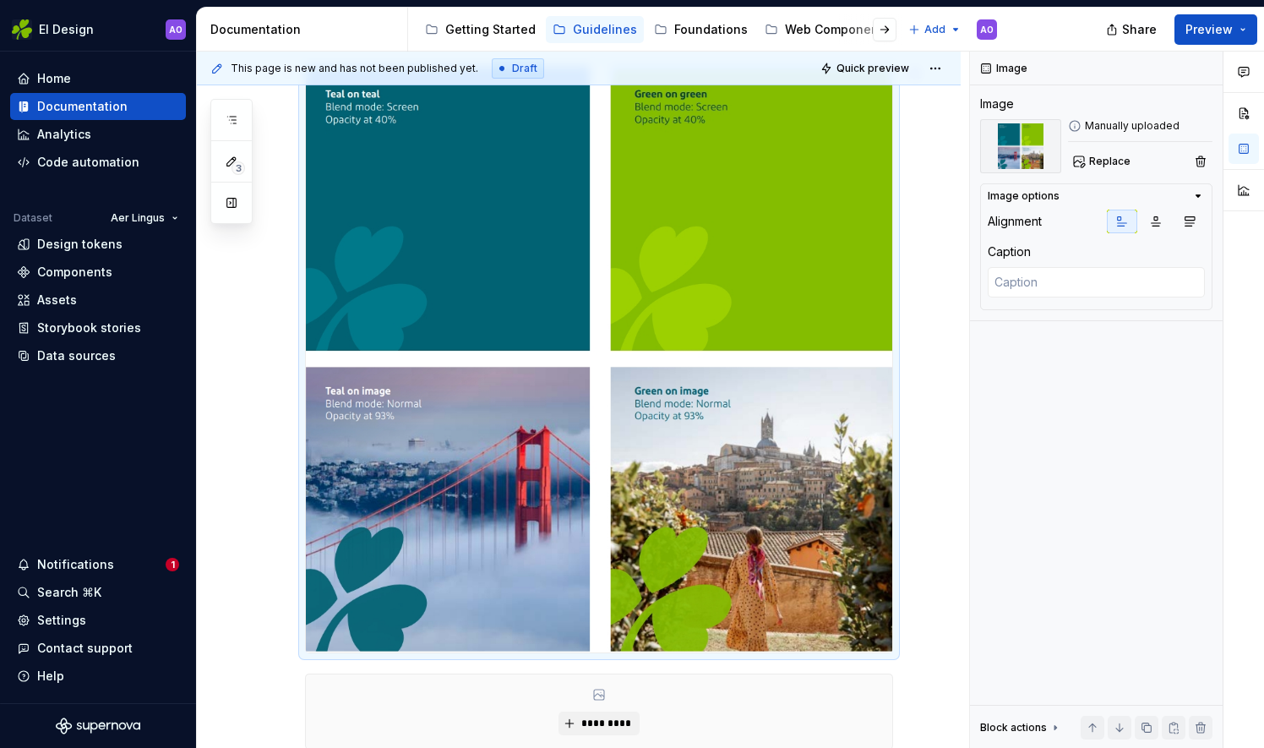
drag, startPoint x: 800, startPoint y: 594, endPoint x: 708, endPoint y: 471, distance: 153.3
click at [708, 471] on img at bounding box center [599, 359] width 586 height 586
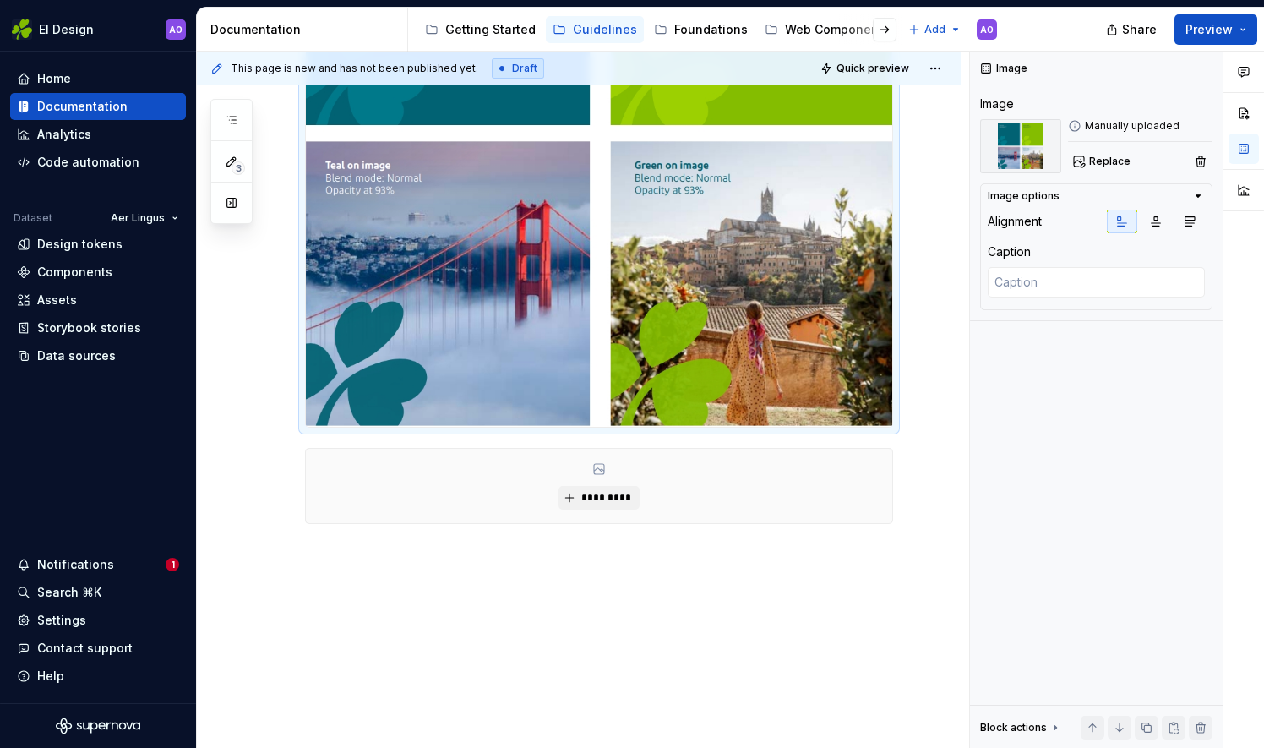
scroll to position [655, 0]
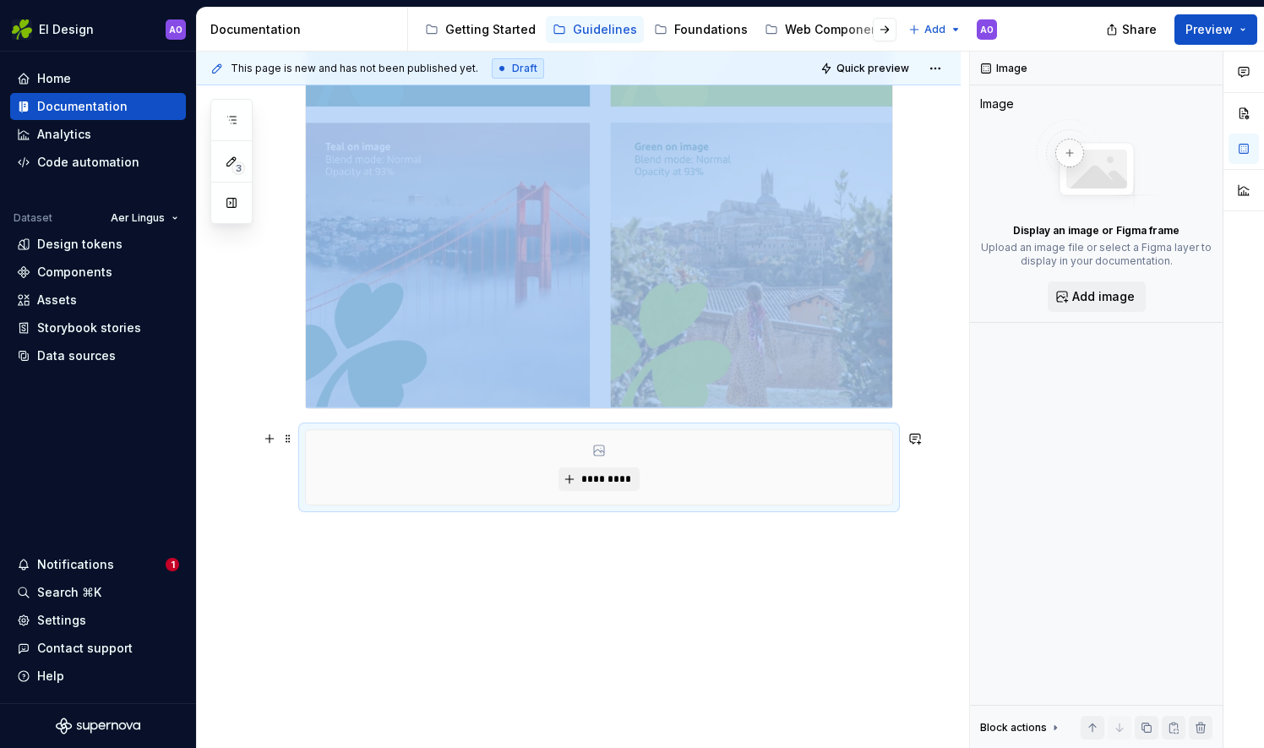
drag, startPoint x: 599, startPoint y: 466, endPoint x: 860, endPoint y: 488, distance: 261.9
click at [860, 488] on div "*********" at bounding box center [599, 467] width 586 height 74
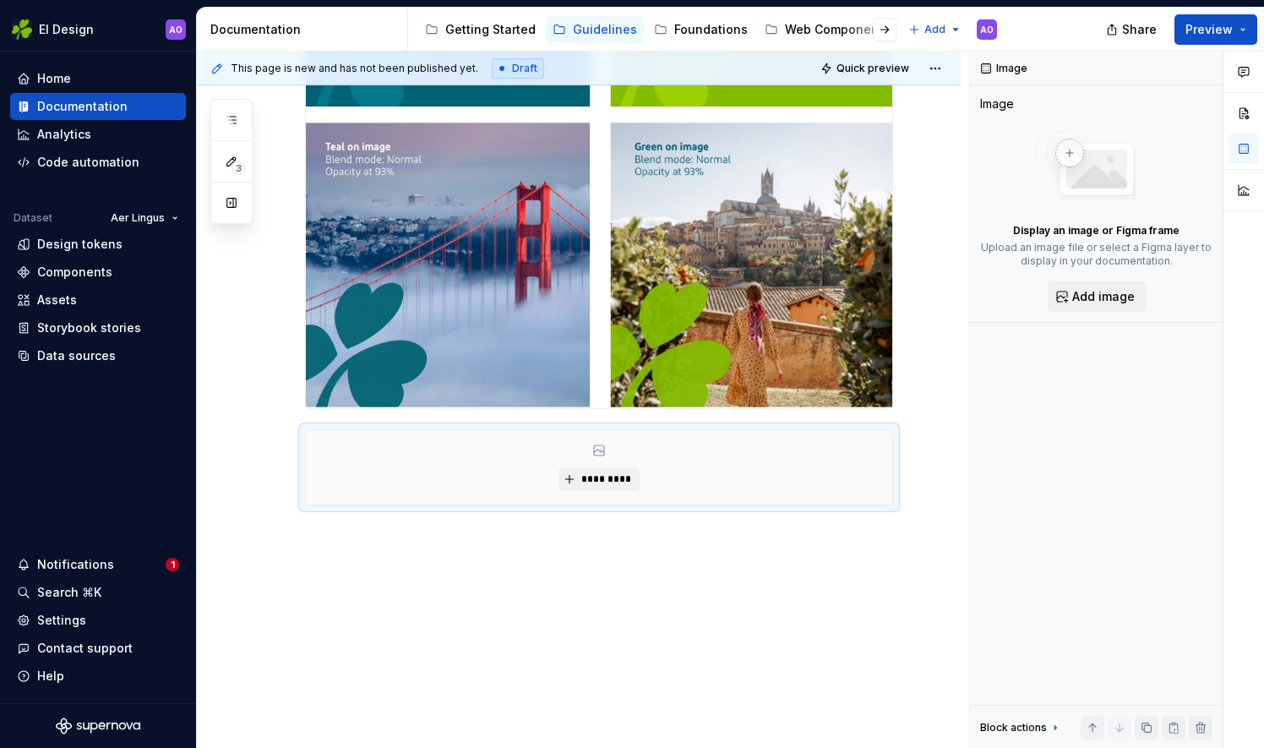
click at [758, 253] on img at bounding box center [599, 115] width 586 height 586
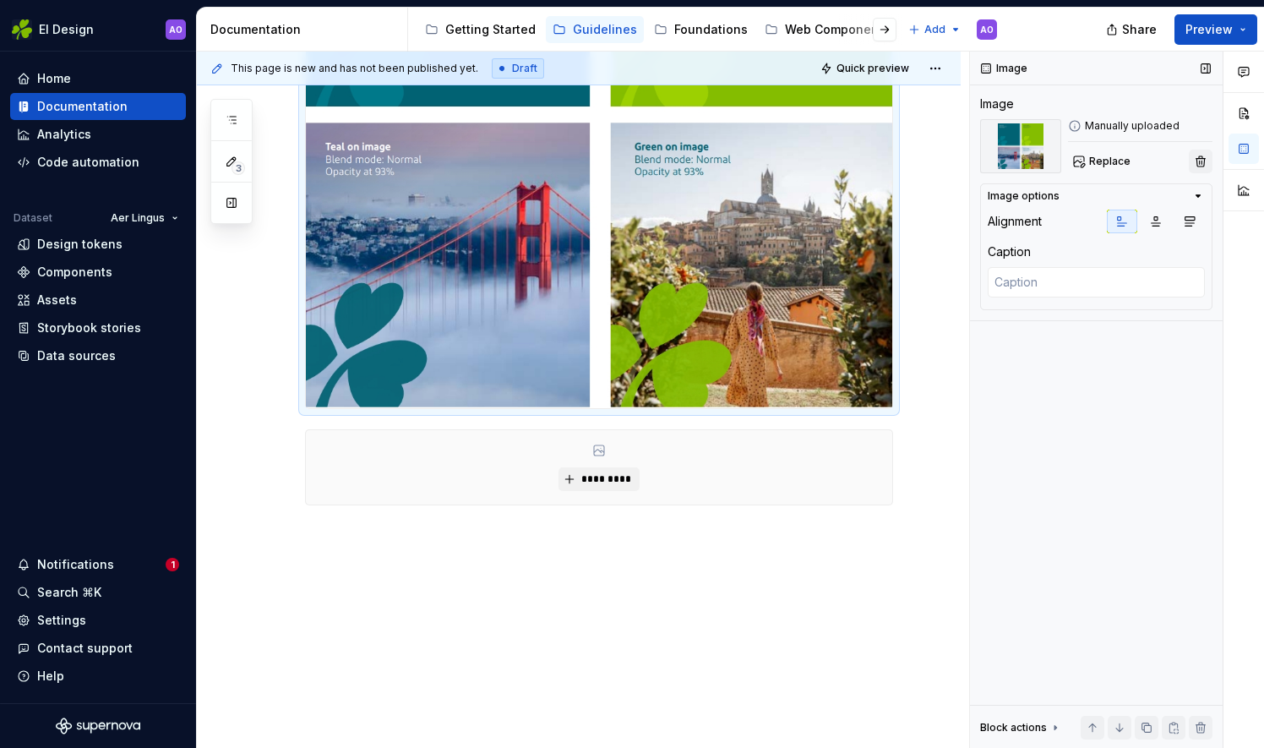
click at [1200, 166] on button "button" at bounding box center [1201, 162] width 24 height 24
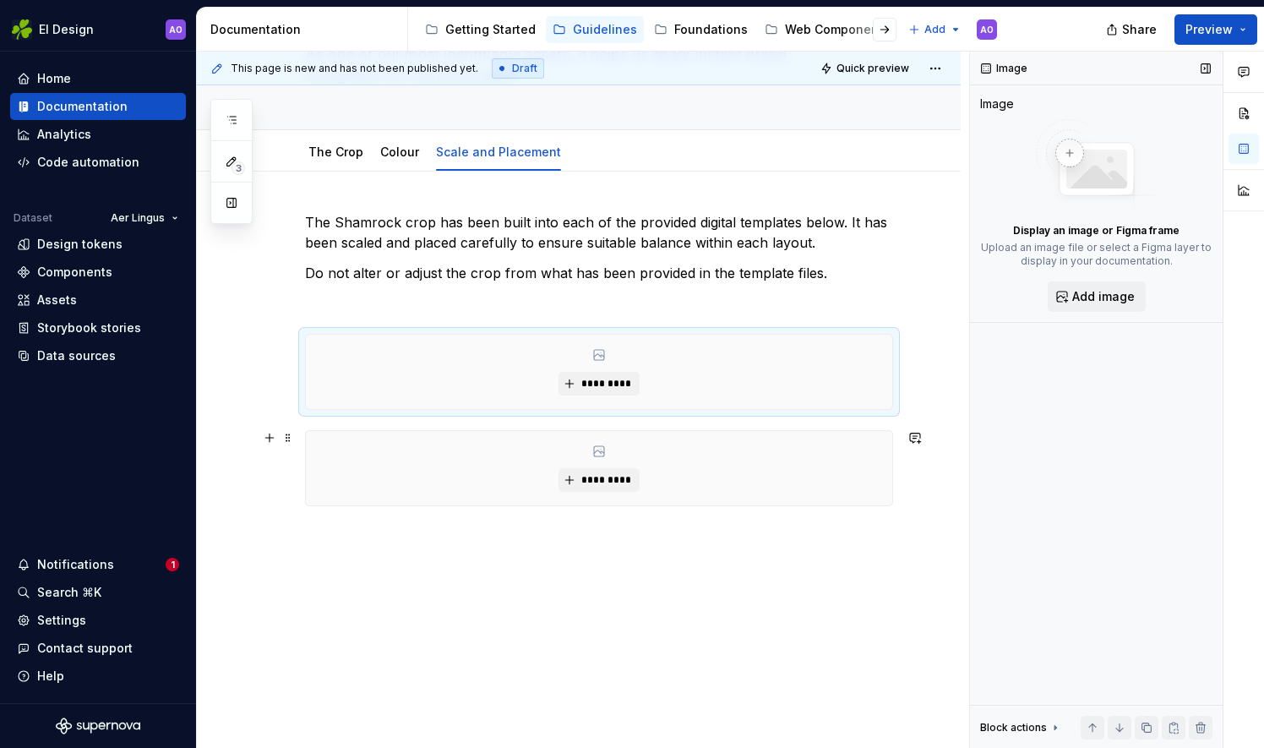
click at [844, 460] on div "*********" at bounding box center [599, 468] width 586 height 74
click at [289, 439] on span at bounding box center [288, 438] width 14 height 24
click at [333, 585] on div "Delete" at bounding box center [368, 586] width 110 height 17
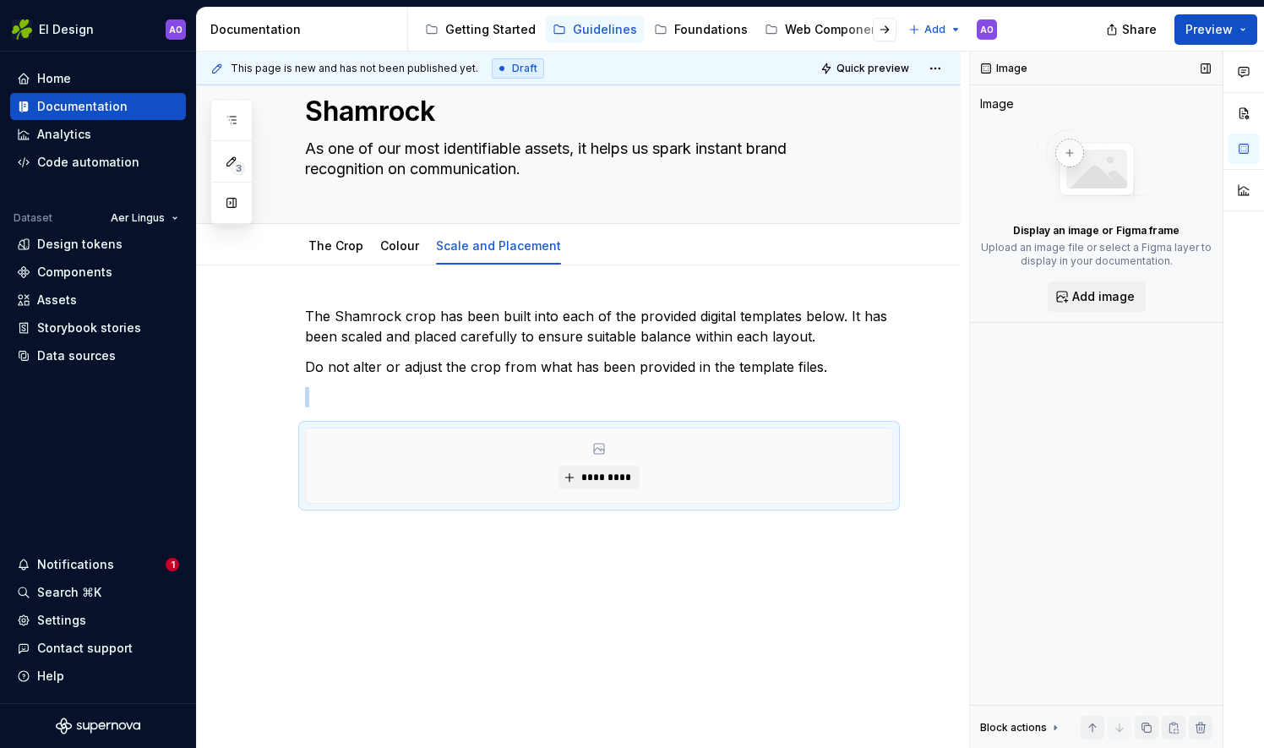
scroll to position [46, 0]
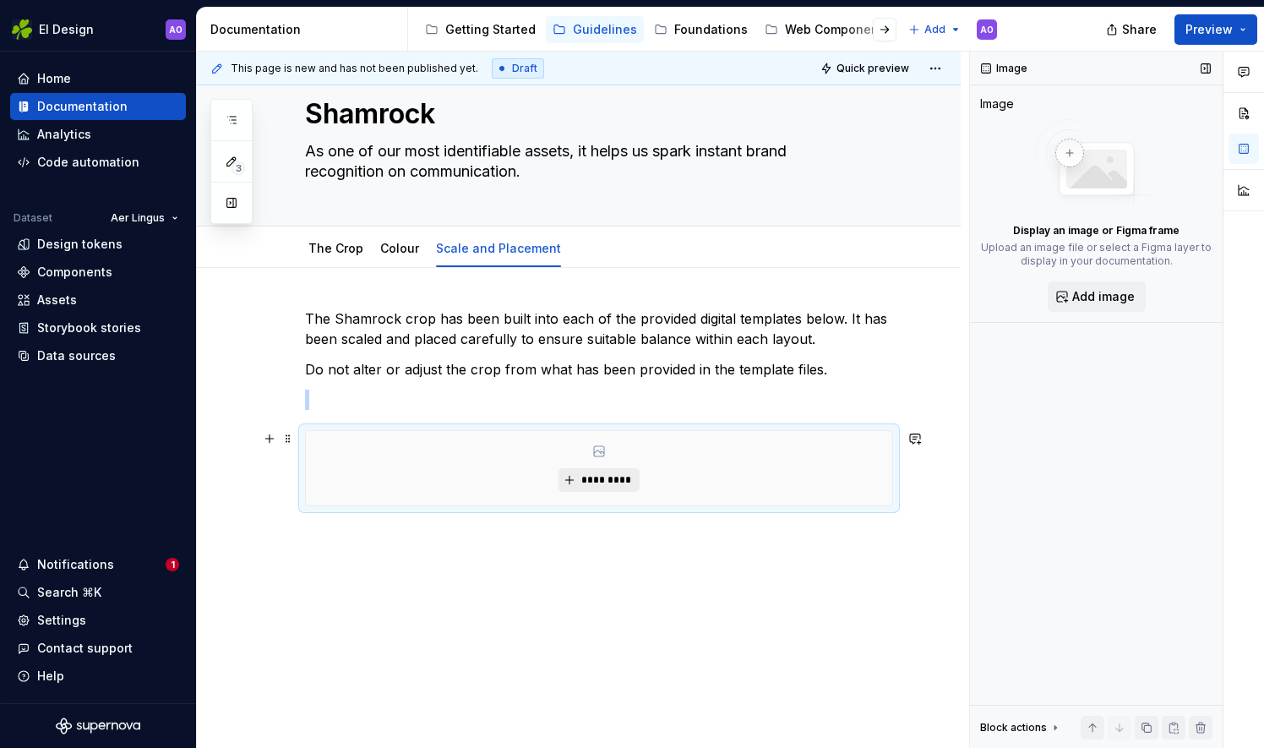
click at [583, 484] on span "*********" at bounding box center [606, 480] width 52 height 14
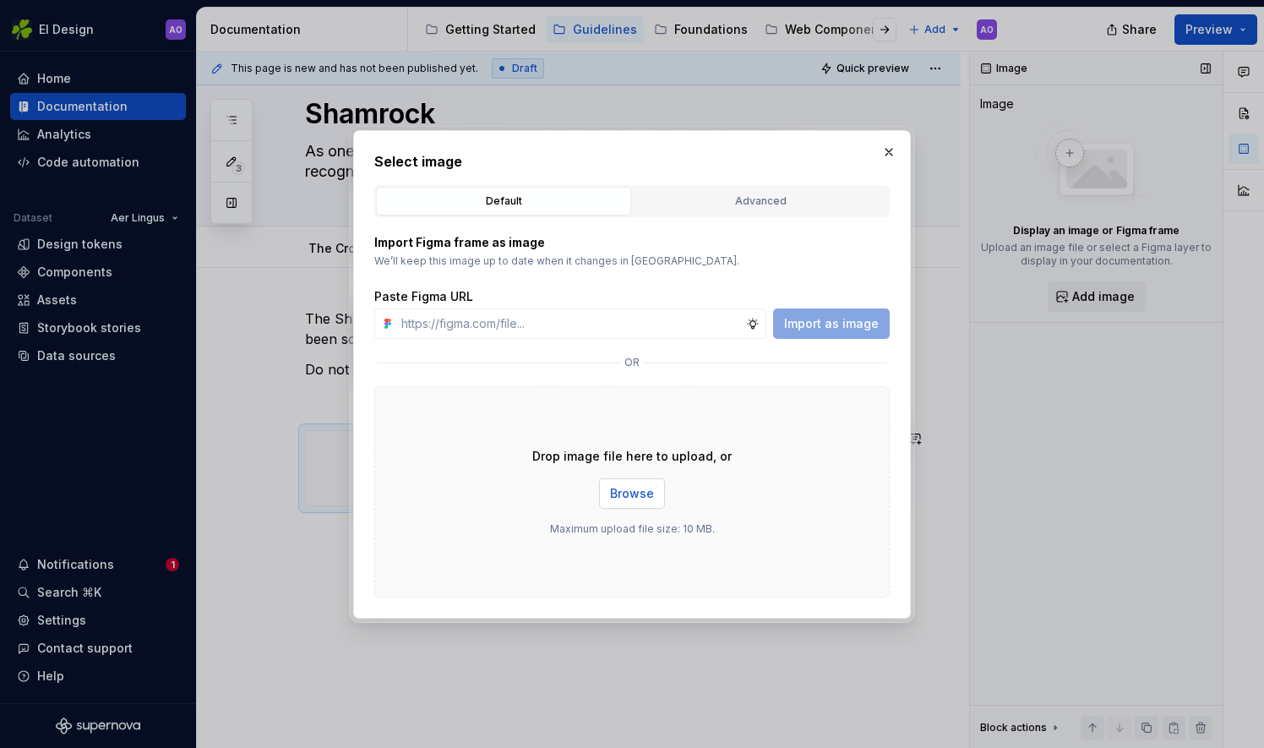
click at [633, 489] on span "Browse" at bounding box center [632, 493] width 44 height 17
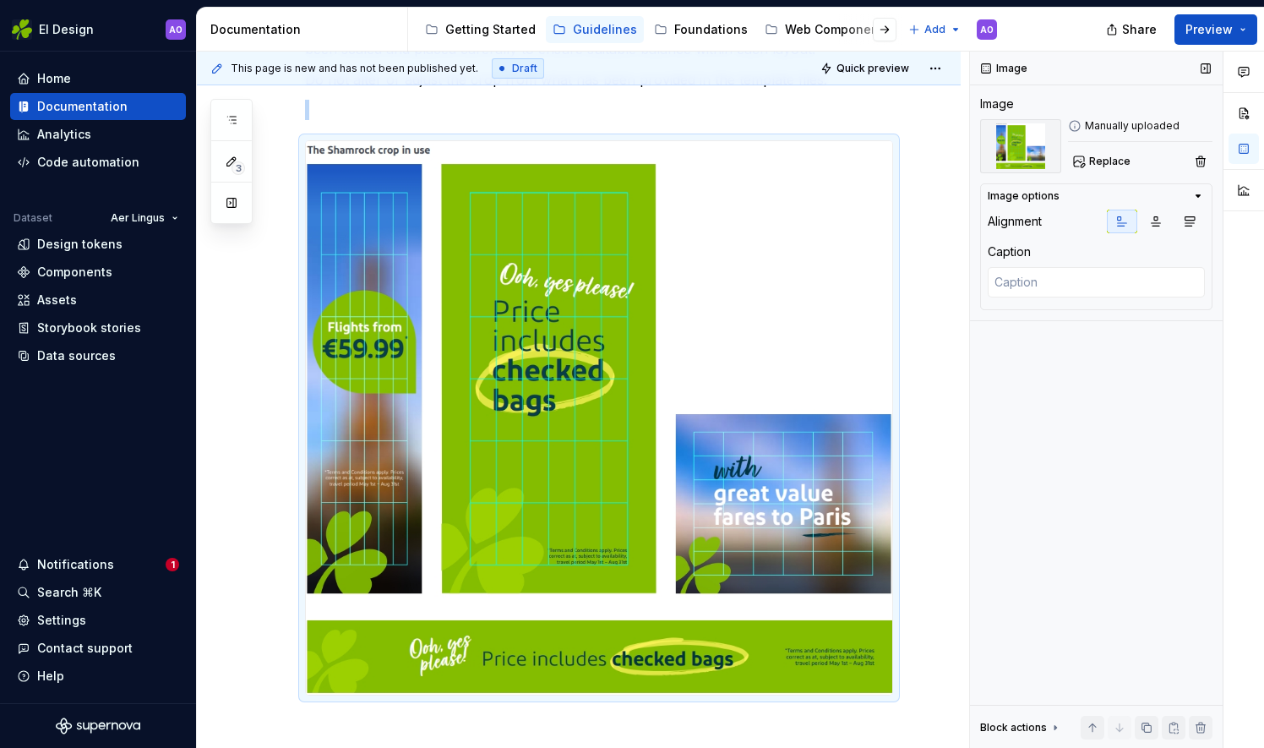
scroll to position [335, 0]
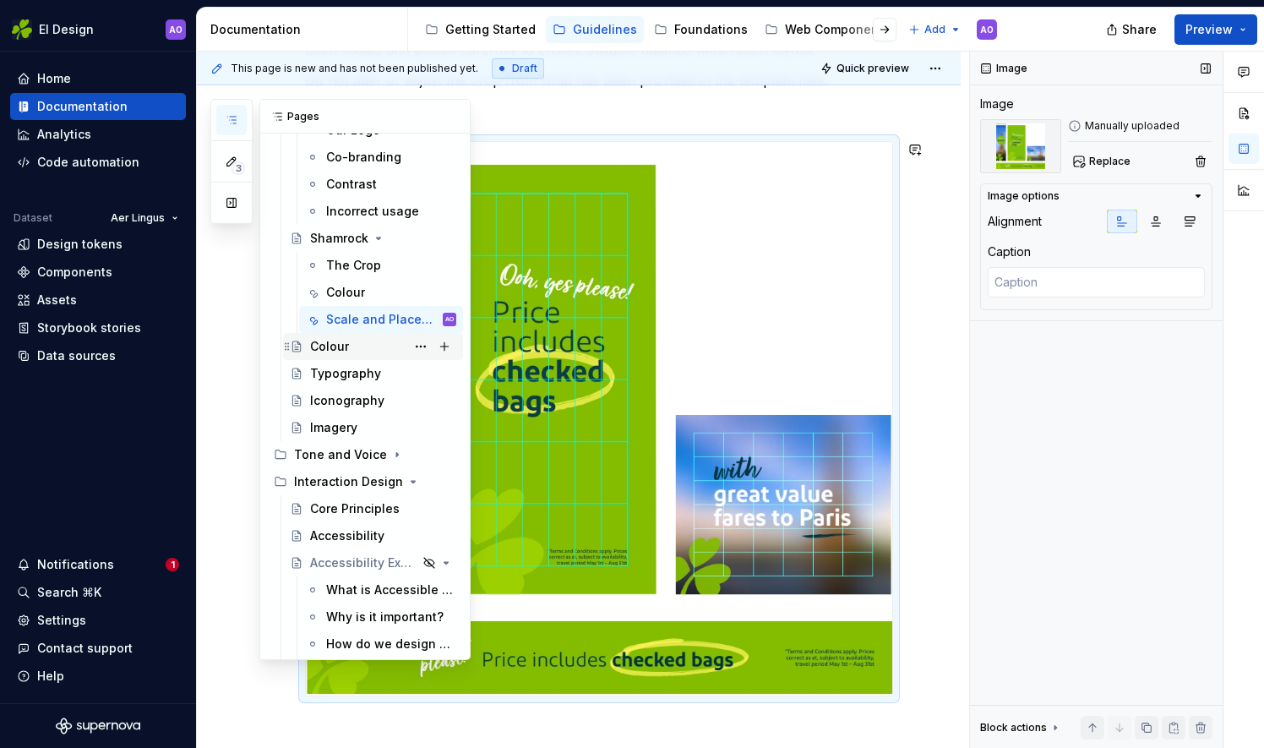
click at [332, 345] on div "Colour" at bounding box center [329, 346] width 39 height 17
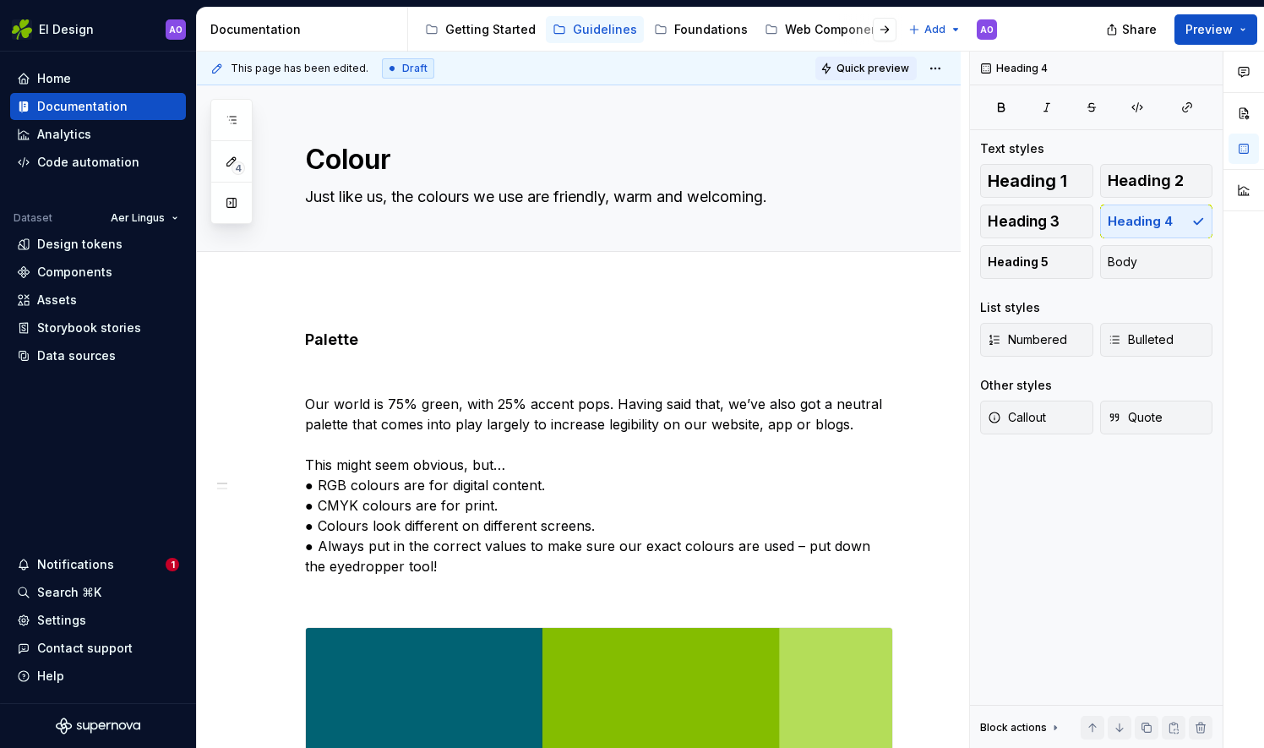
click at [865, 59] on button "Quick preview" at bounding box center [865, 69] width 101 height 24
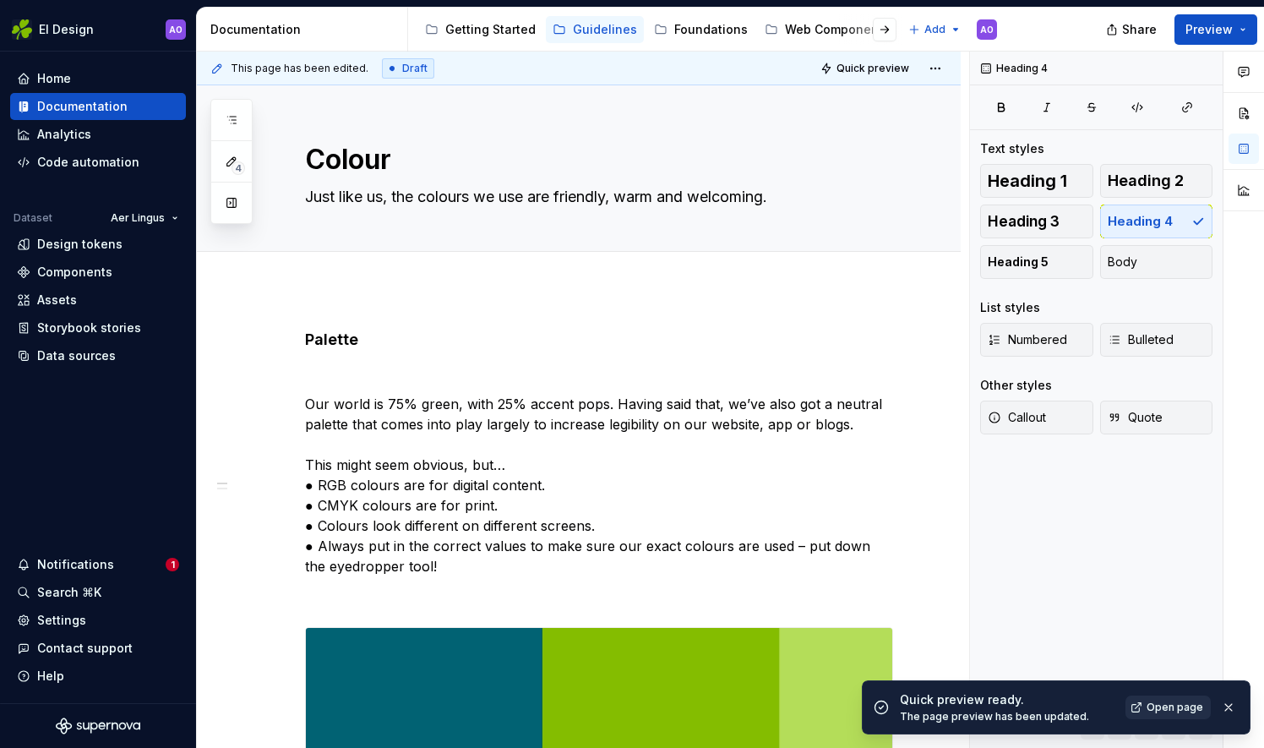
click at [1166, 702] on span "Open page" at bounding box center [1175, 707] width 57 height 14
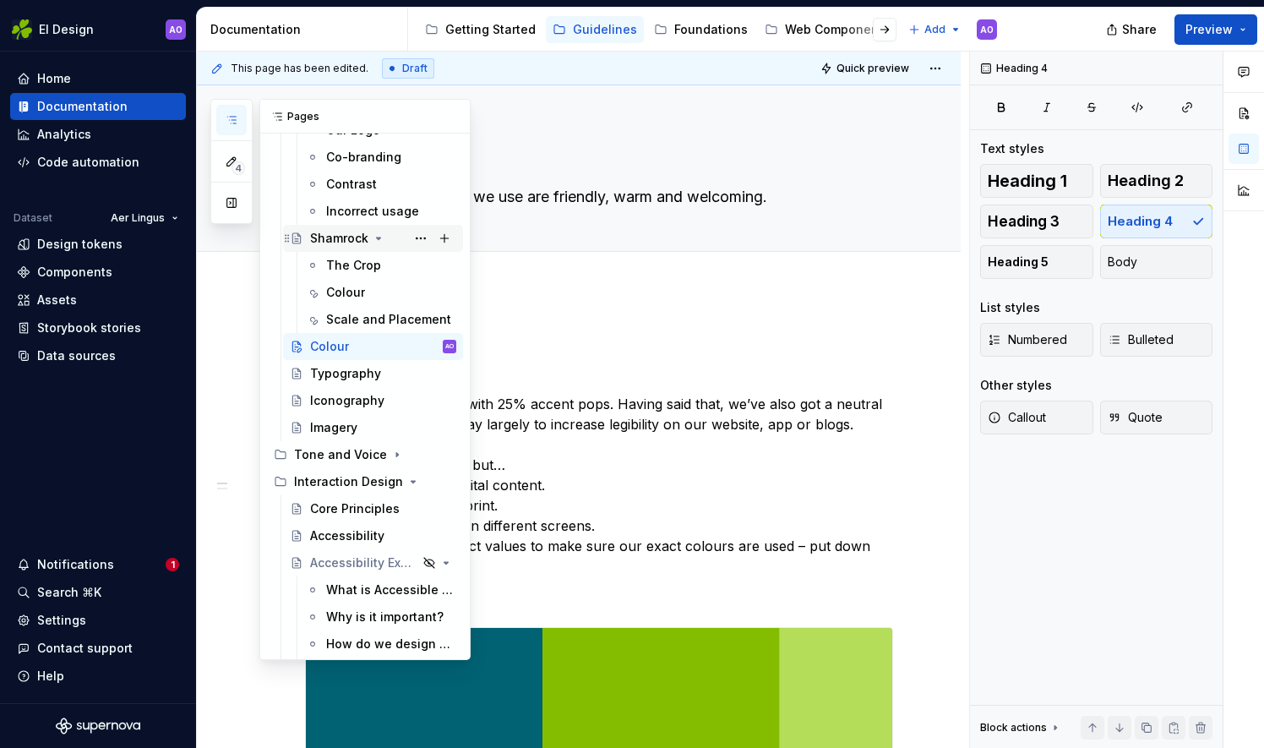
click at [334, 232] on div "Shamrock" at bounding box center [339, 238] width 58 height 17
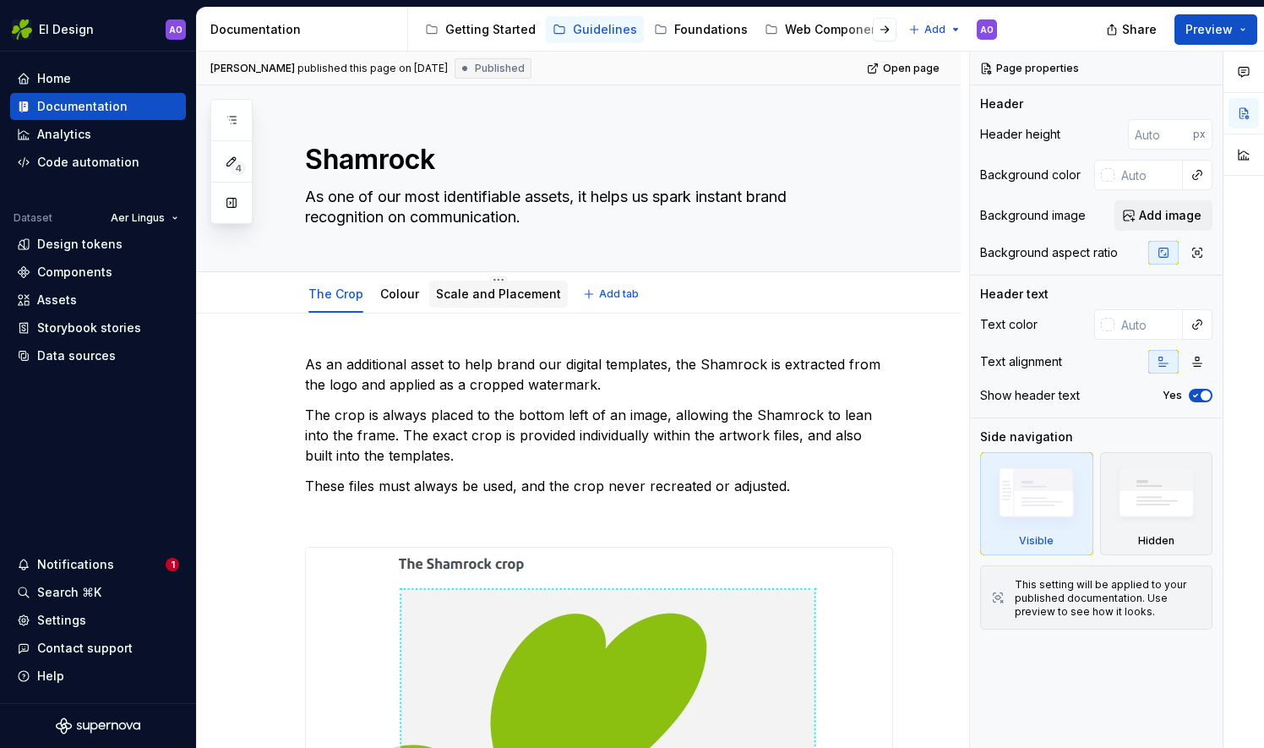
click at [518, 286] on div "Scale and Placement" at bounding box center [498, 294] width 125 height 17
click at [484, 298] on link "Scale and Placement" at bounding box center [498, 293] width 125 height 14
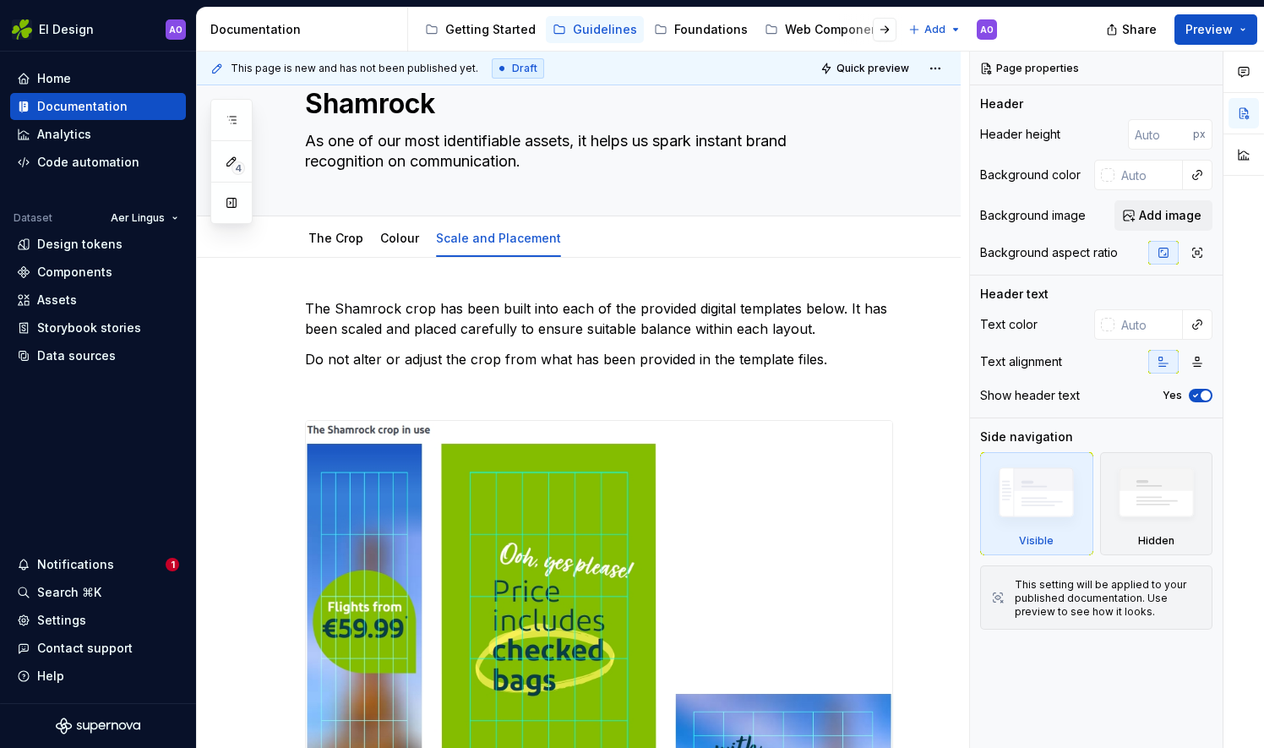
scroll to position [55, 0]
click at [387, 242] on link "Colour" at bounding box center [399, 239] width 39 height 14
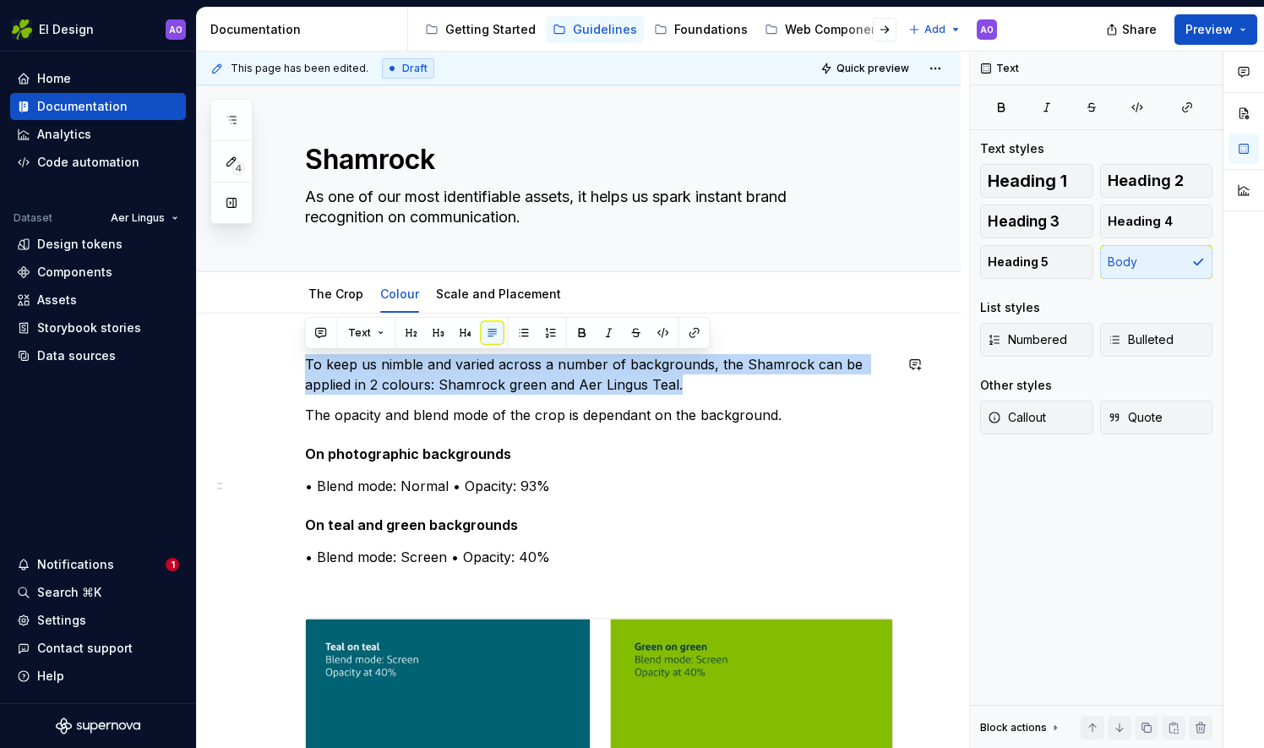
drag, startPoint x: 686, startPoint y: 381, endPoint x: 248, endPoint y: 328, distance: 440.9
click at [1009, 266] on span "Heading 5" at bounding box center [1018, 261] width 61 height 17
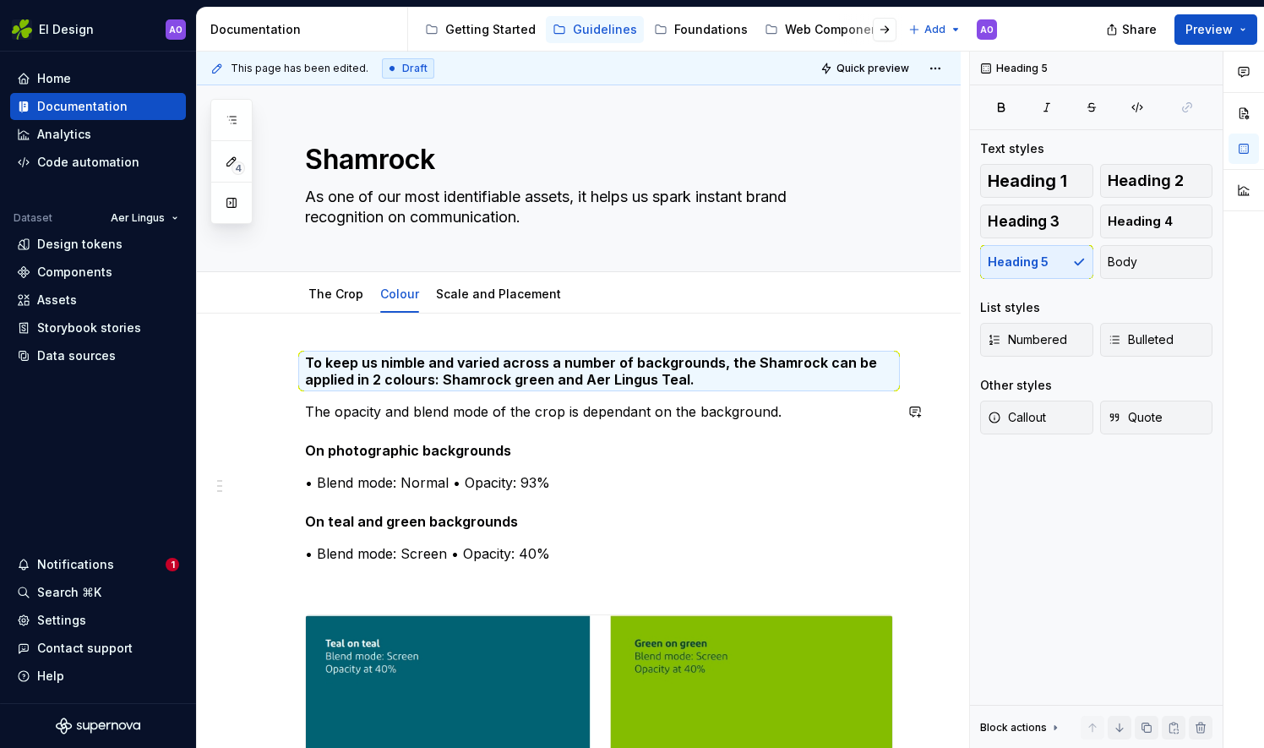
click at [763, 442] on h5 "On photographic backgrounds" at bounding box center [599, 450] width 588 height 17
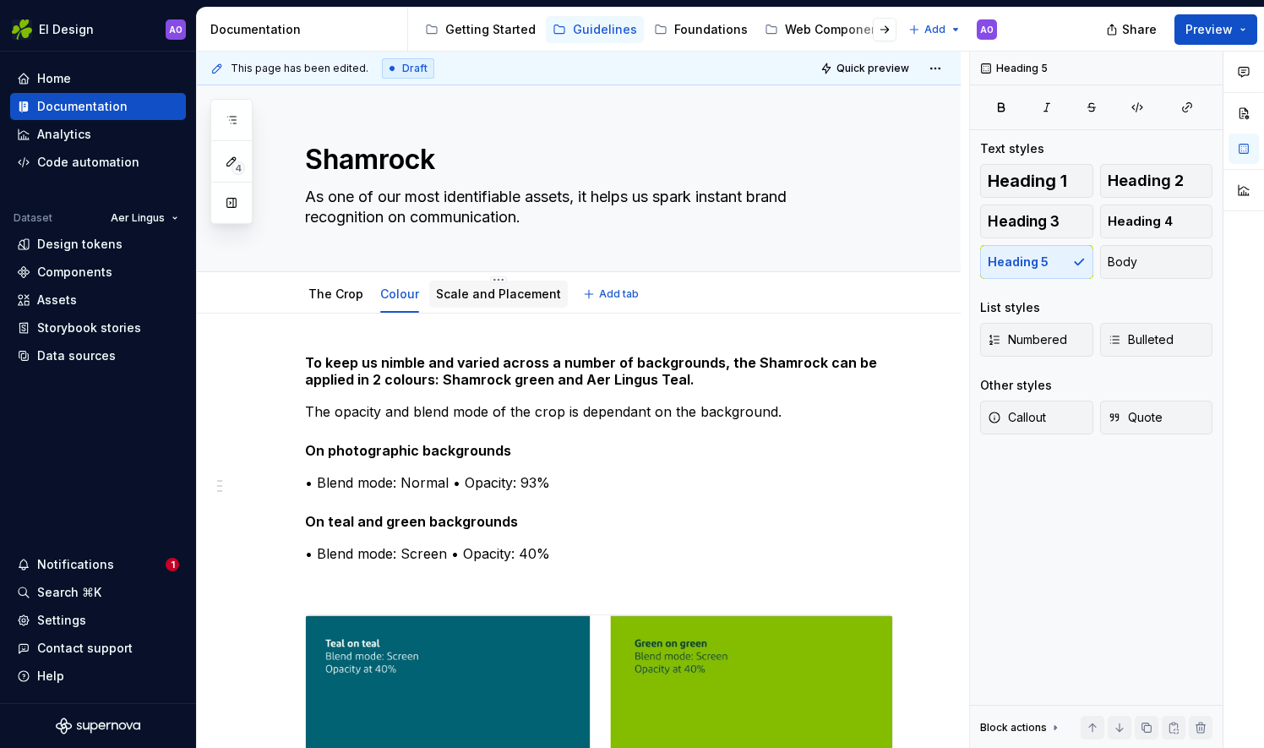
click at [519, 299] on link "Scale and Placement" at bounding box center [498, 293] width 125 height 14
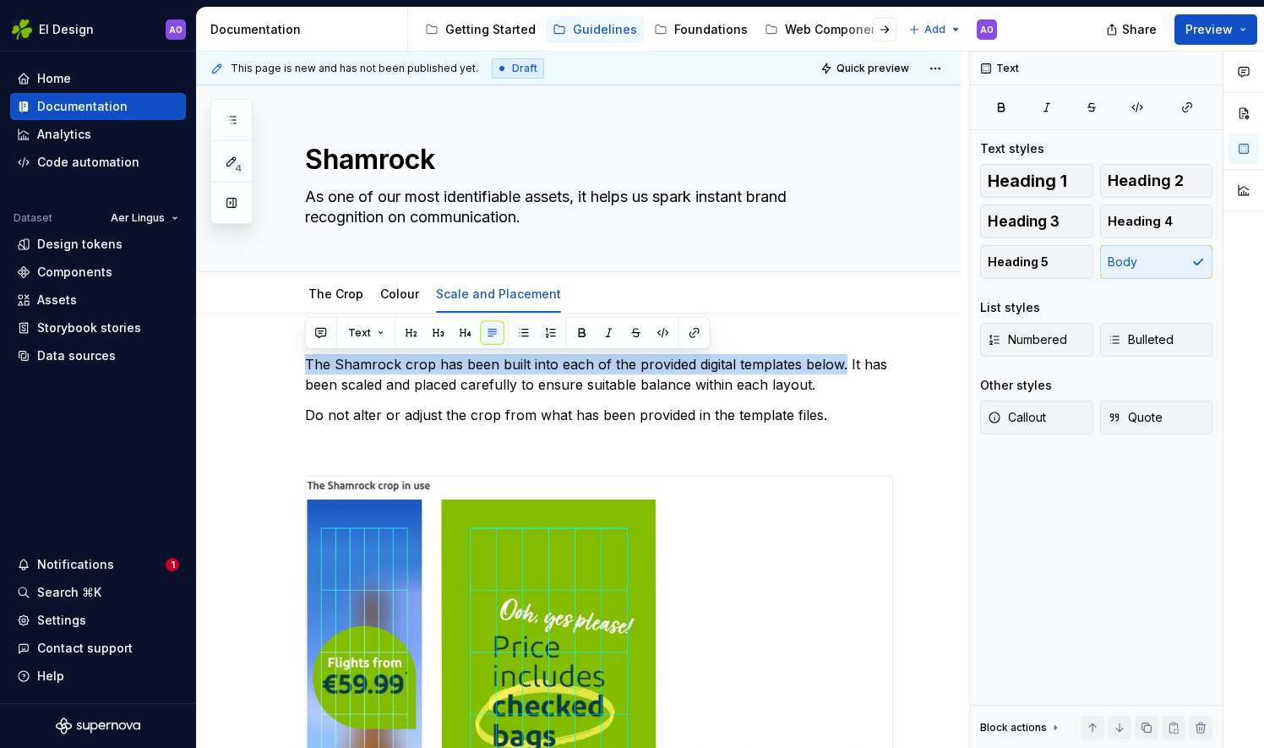
drag, startPoint x: 842, startPoint y: 364, endPoint x: 294, endPoint y: 333, distance: 548.4
click at [1030, 256] on span "Heading 5" at bounding box center [1018, 261] width 61 height 17
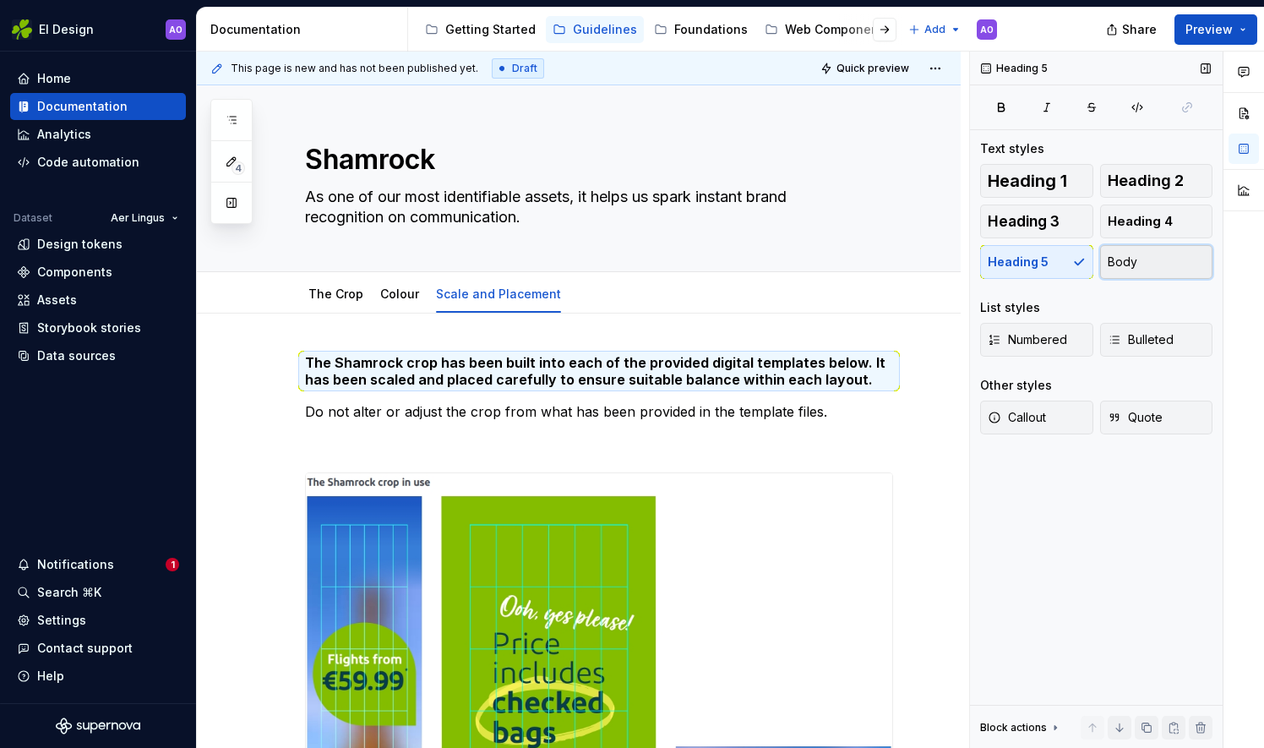
click at [1129, 250] on button "Body" at bounding box center [1156, 262] width 113 height 34
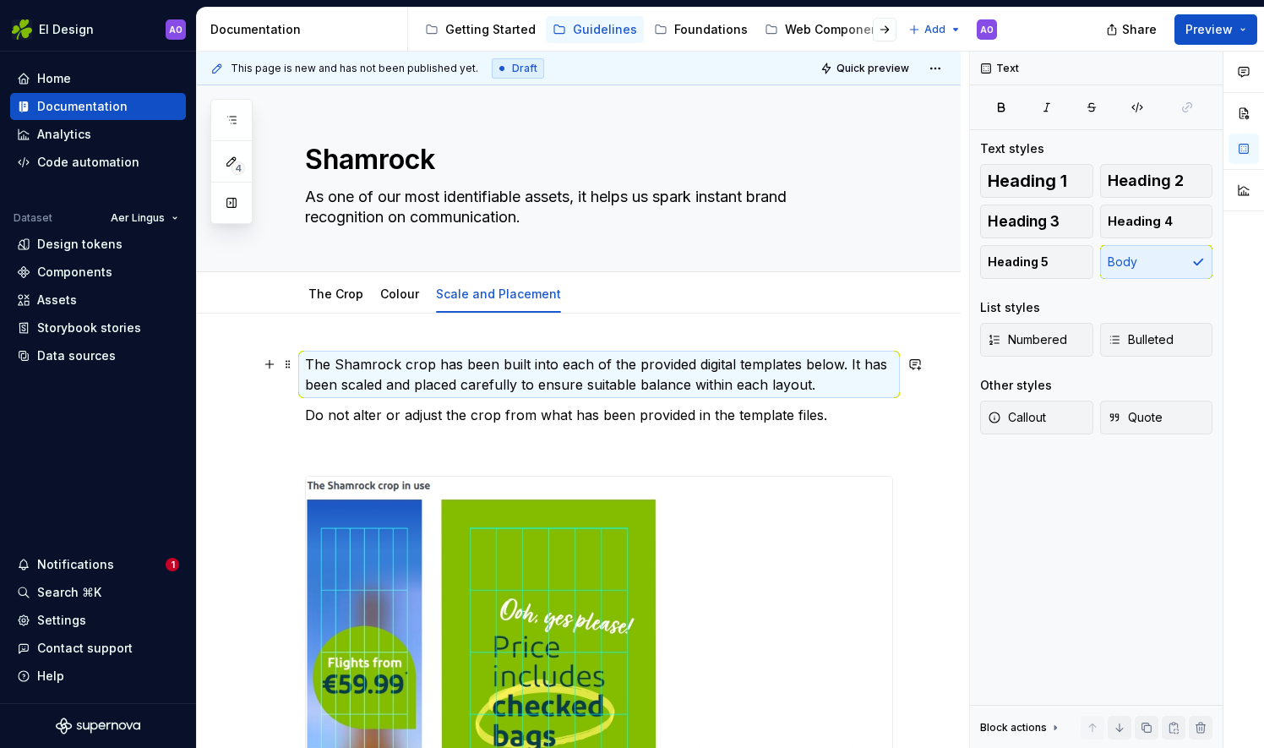
click at [848, 366] on p "The Shamrock crop has been built into each of the provided digital templates be…" at bounding box center [599, 374] width 588 height 41
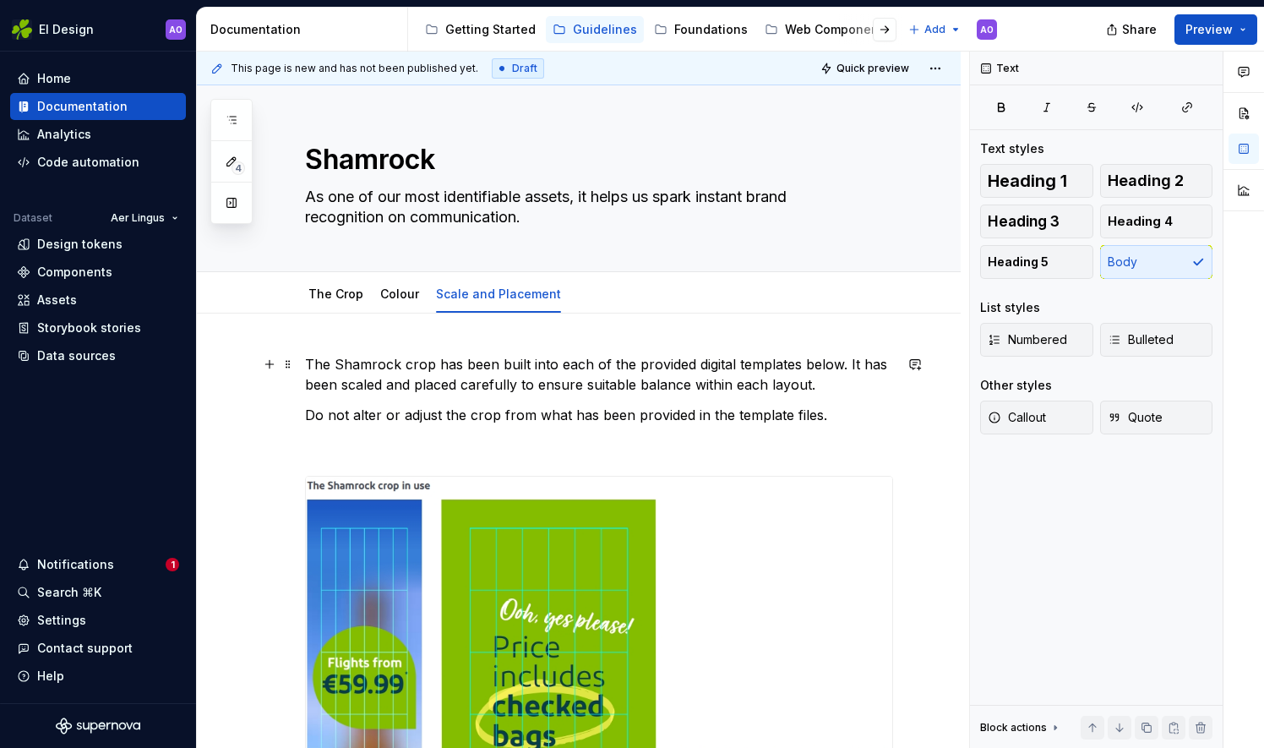
click at [846, 366] on p "The Shamrock crop has been built into each of the provided digital templates be…" at bounding box center [599, 374] width 588 height 41
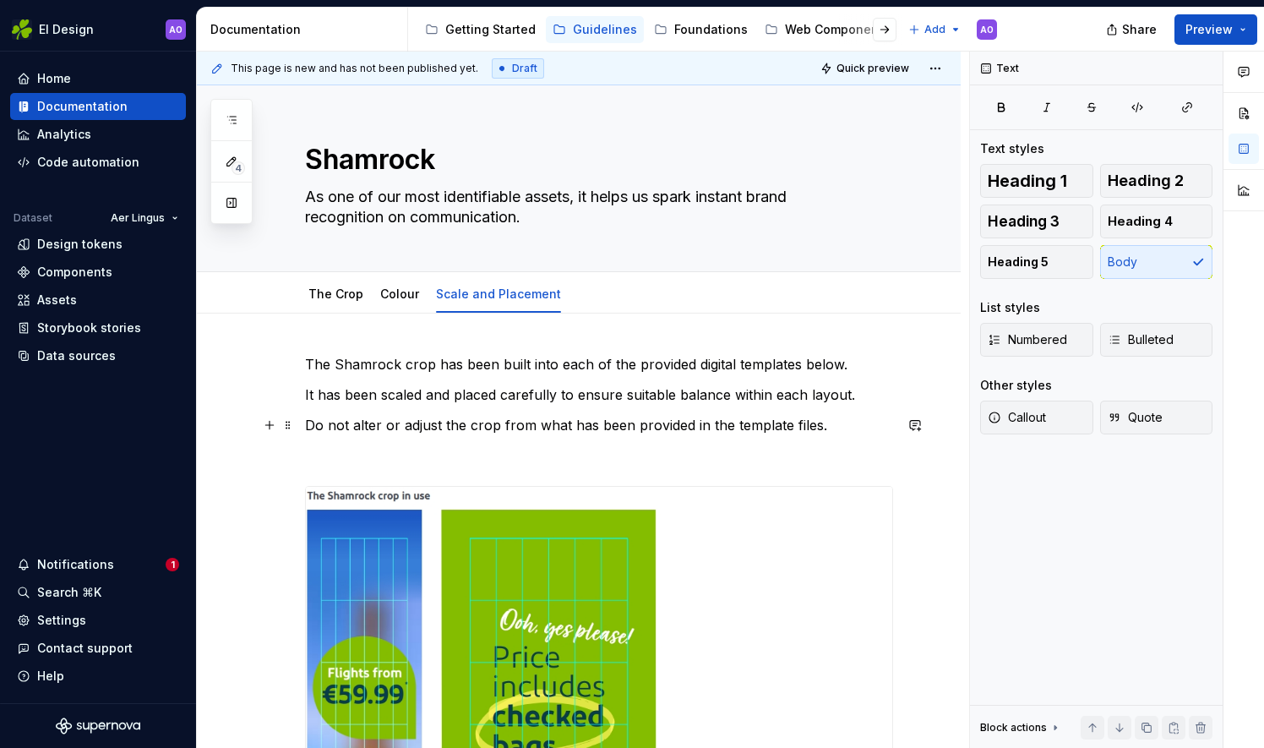
click at [306, 421] on p "Do not alter or adjust the crop from what has been provided in the template fil…" at bounding box center [599, 425] width 588 height 20
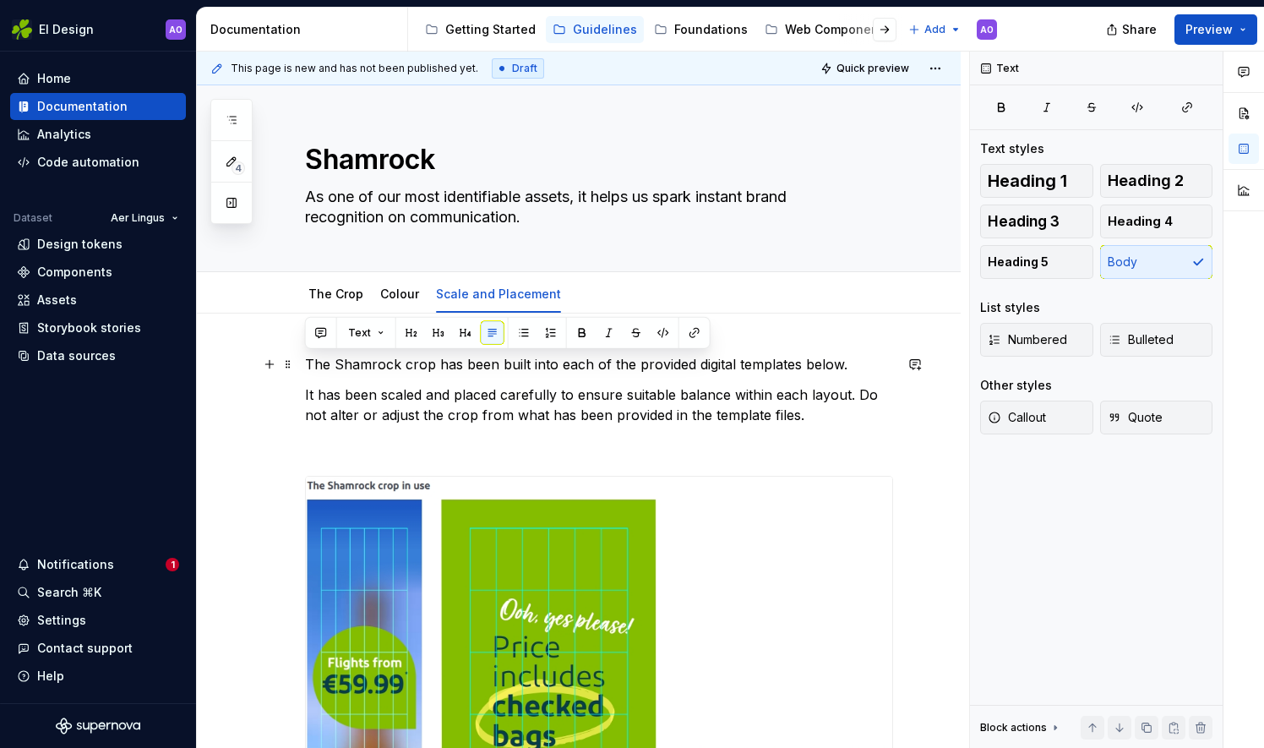
drag, startPoint x: 847, startPoint y: 367, endPoint x: 300, endPoint y: 367, distance: 546.7
click at [1070, 260] on button "Heading 5" at bounding box center [1036, 262] width 113 height 34
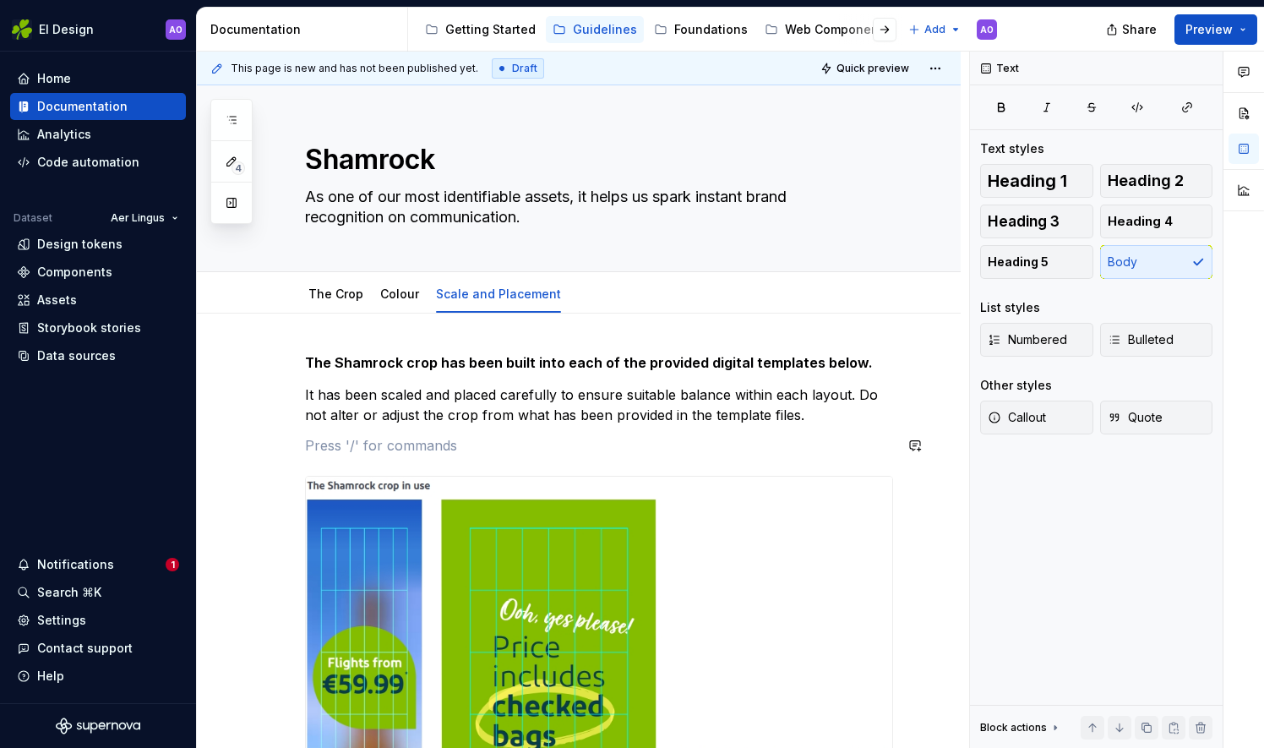
click at [816, 428] on div "The Shamrock crop has been built into each of the provided digital templates be…" at bounding box center [599, 692] width 588 height 677
click at [335, 301] on div "The Crop" at bounding box center [335, 294] width 55 height 17
click at [358, 292] on link "The Crop" at bounding box center [335, 293] width 55 height 14
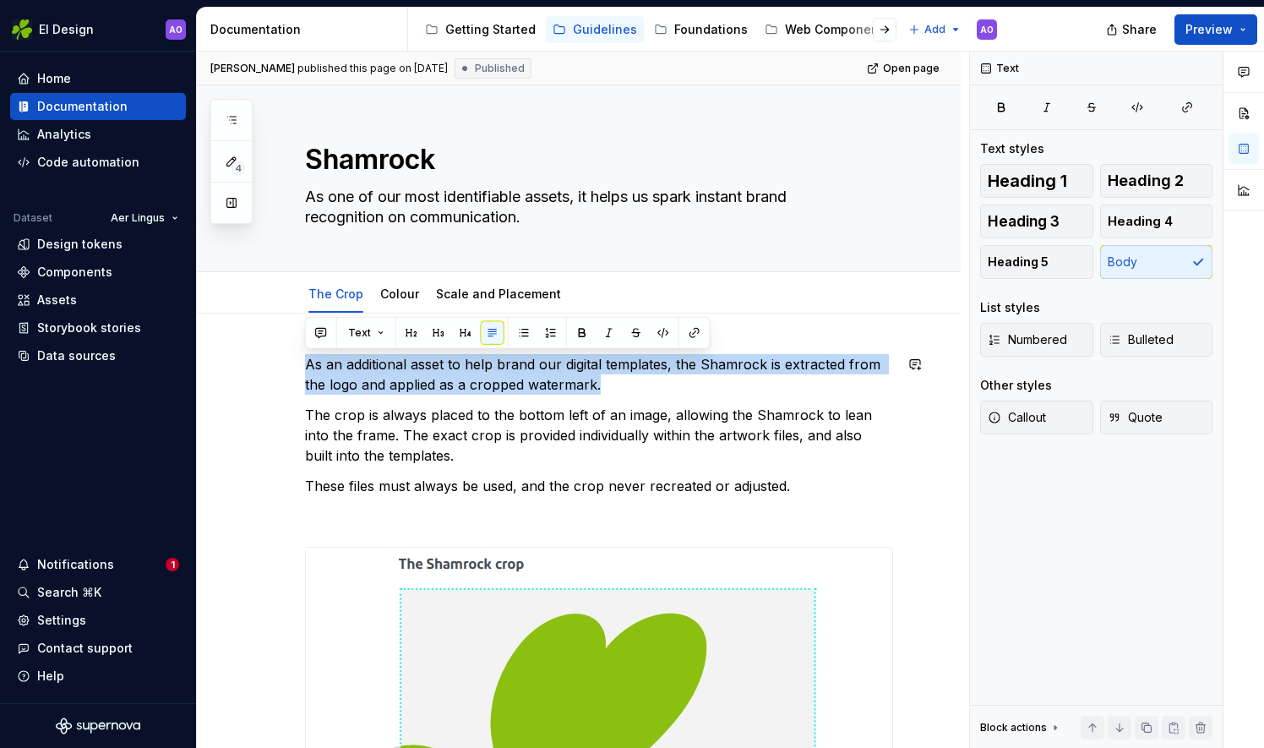
drag, startPoint x: 607, startPoint y: 380, endPoint x: 284, endPoint y: 327, distance: 327.1
click at [1038, 257] on span "Heading 5" at bounding box center [1018, 261] width 61 height 17
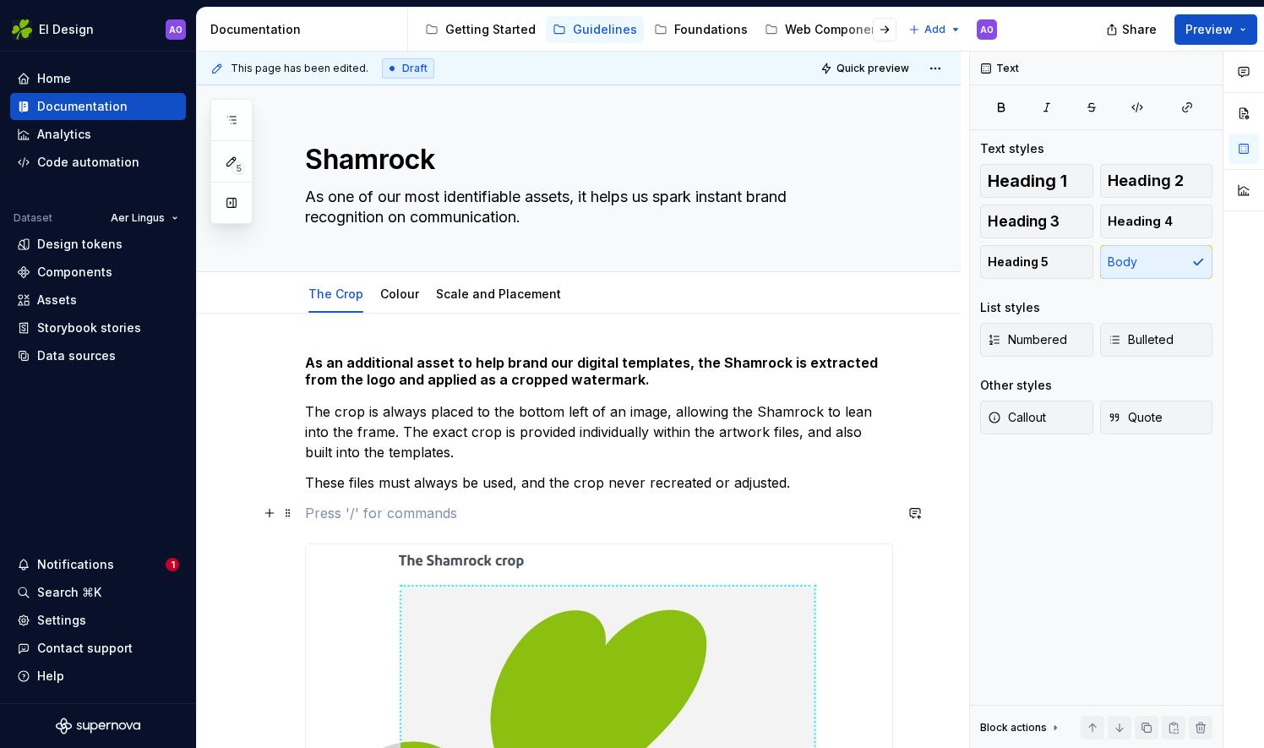
click at [579, 503] on p at bounding box center [599, 513] width 588 height 20
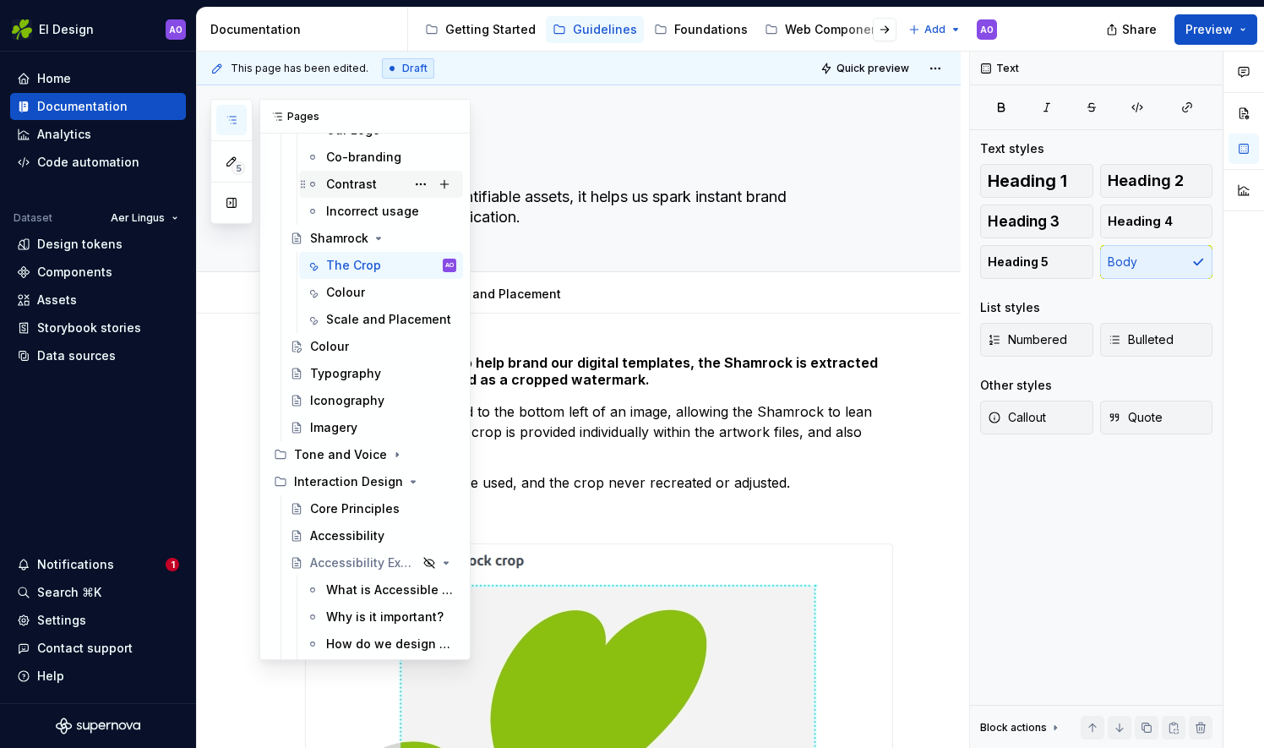
click at [367, 183] on div "Contrast" at bounding box center [351, 184] width 51 height 17
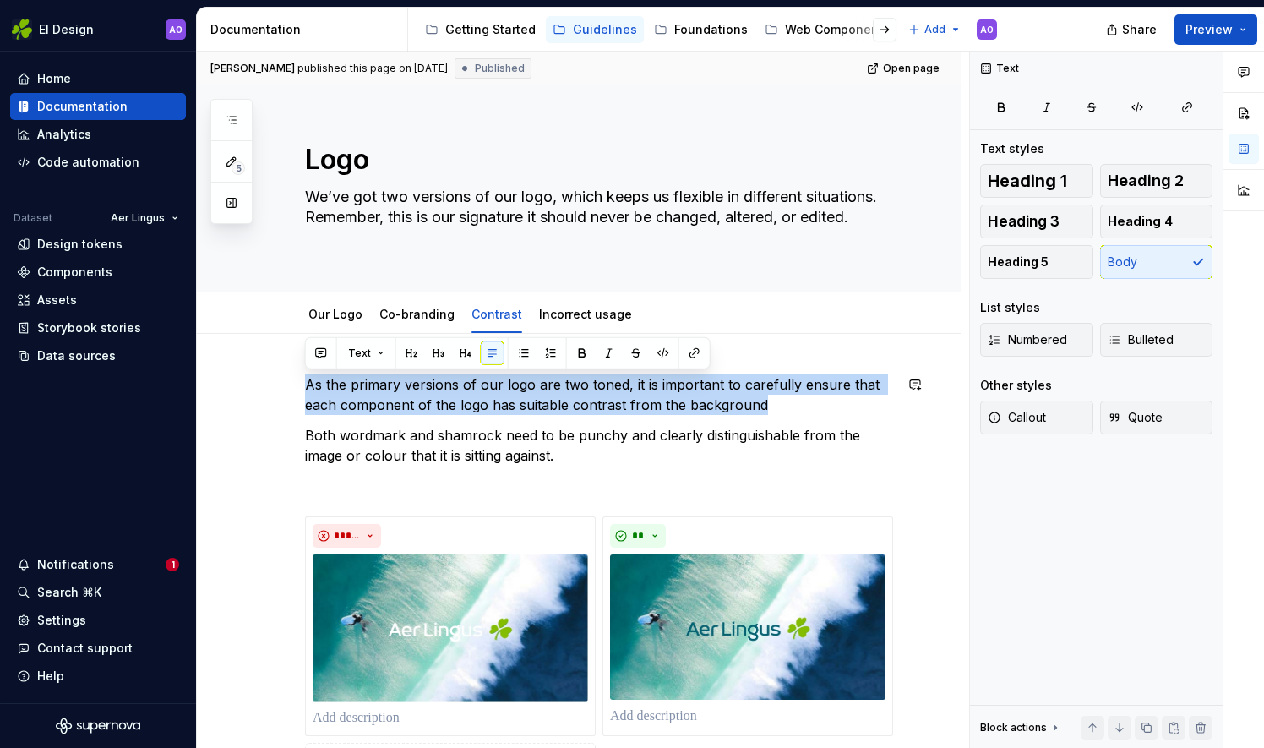
drag, startPoint x: 767, startPoint y: 406, endPoint x: 257, endPoint y: 335, distance: 515.3
click at [1039, 264] on span "Heading 5" at bounding box center [1018, 261] width 61 height 17
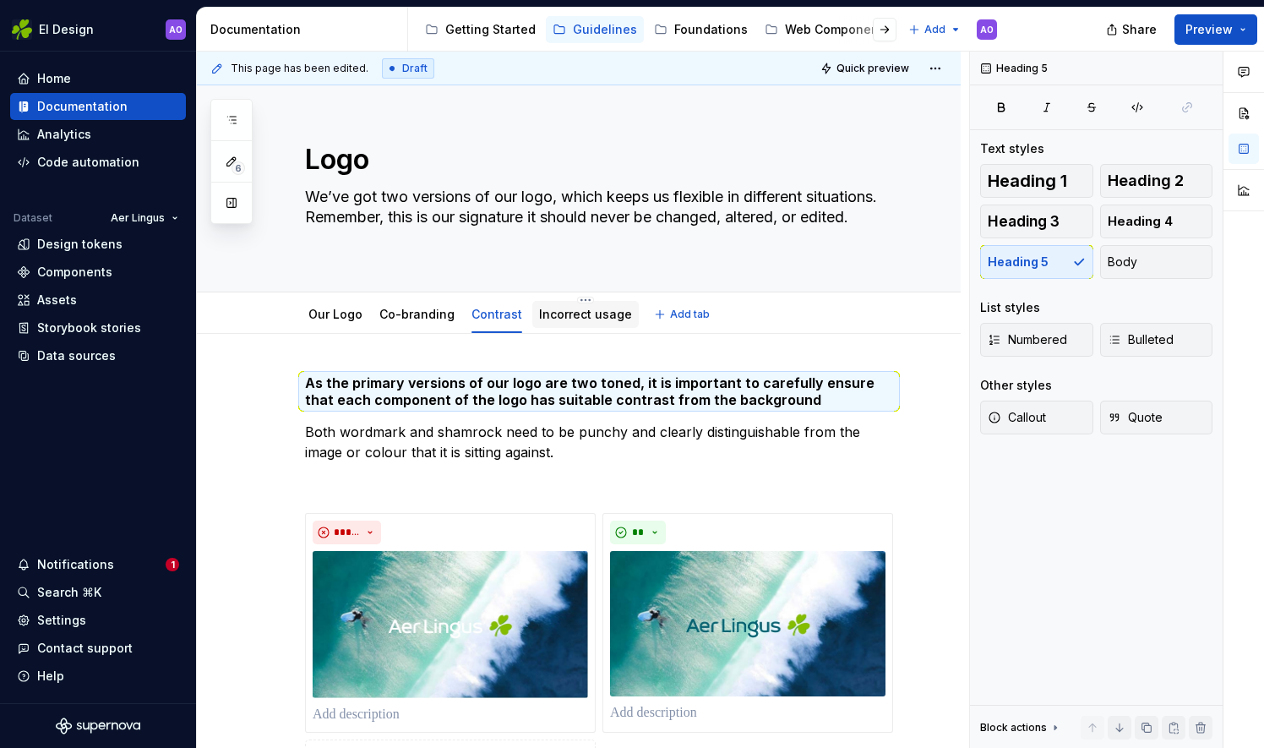
click at [580, 320] on div "Incorrect usage" at bounding box center [585, 314] width 93 height 17
click at [586, 308] on link "Incorrect usage" at bounding box center [585, 314] width 93 height 14
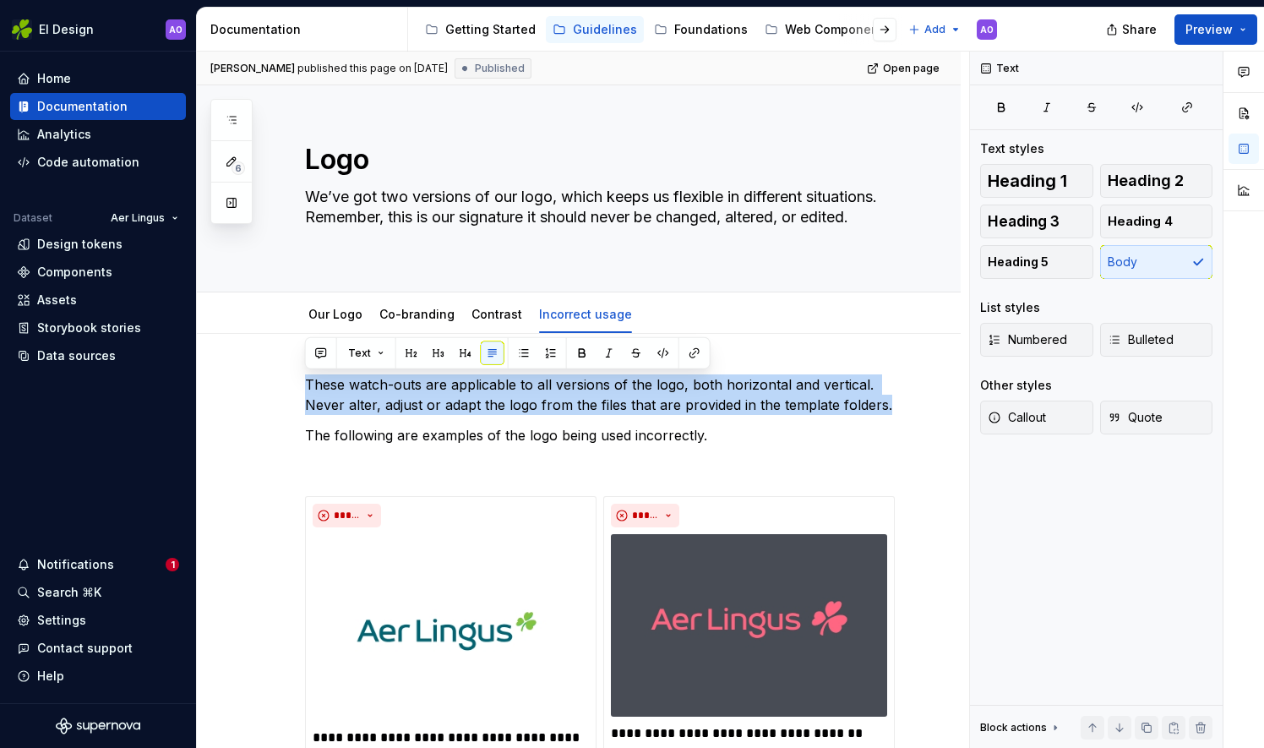
drag, startPoint x: 885, startPoint y: 402, endPoint x: 271, endPoint y: 333, distance: 618.2
click at [1027, 253] on span "Heading 5" at bounding box center [1018, 261] width 61 height 17
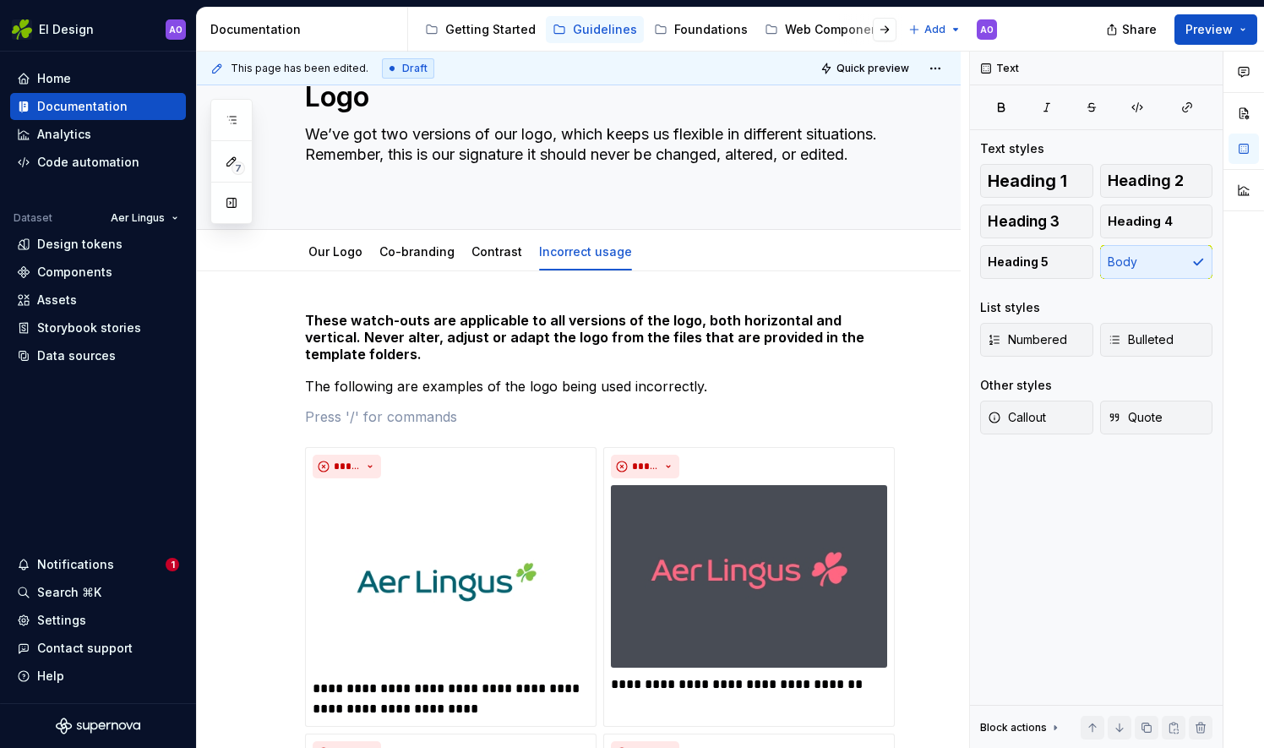
scroll to position [57, 0]
